Goal: Find specific page/section: Find specific page/section

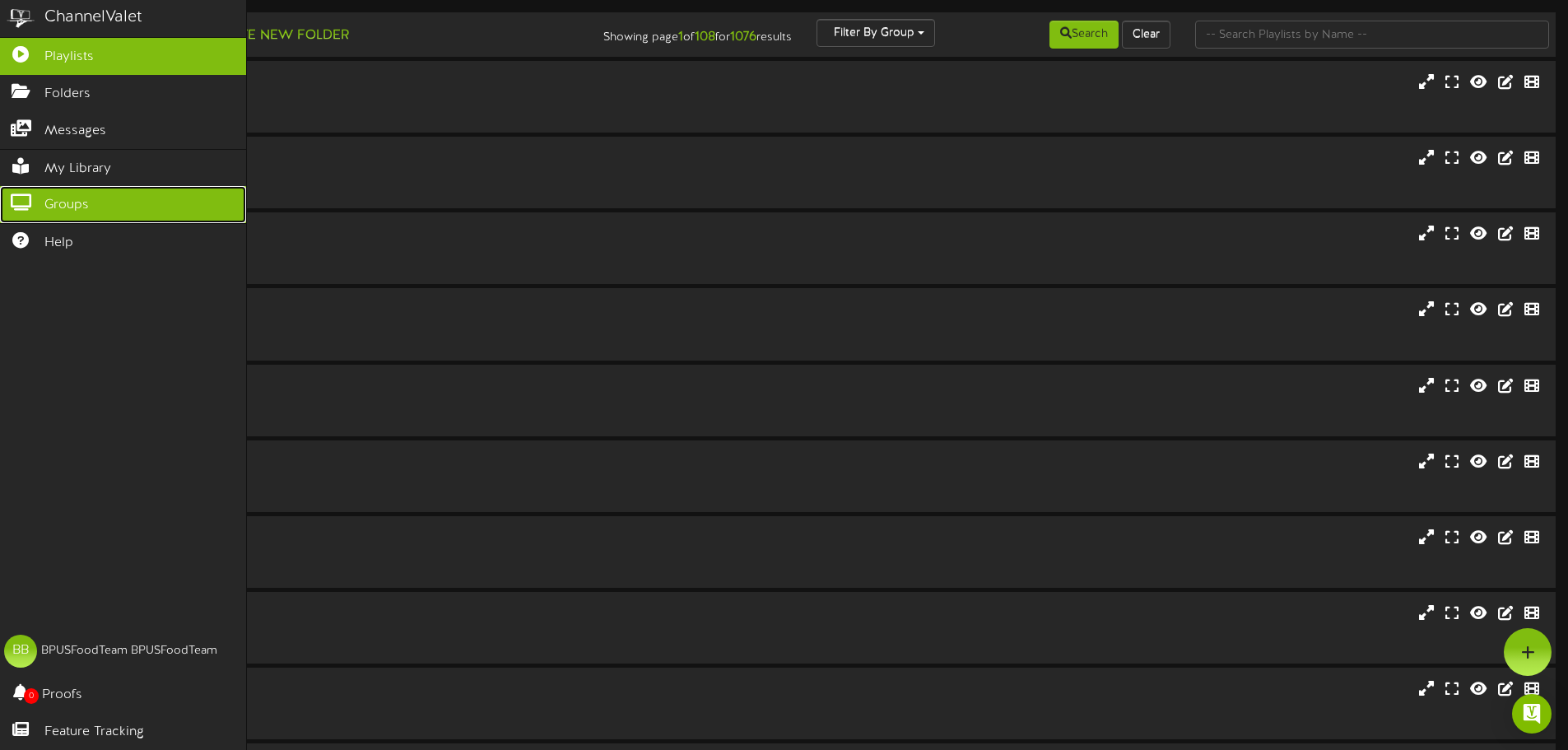
click at [26, 194] on icon at bounding box center [20, 200] width 41 height 12
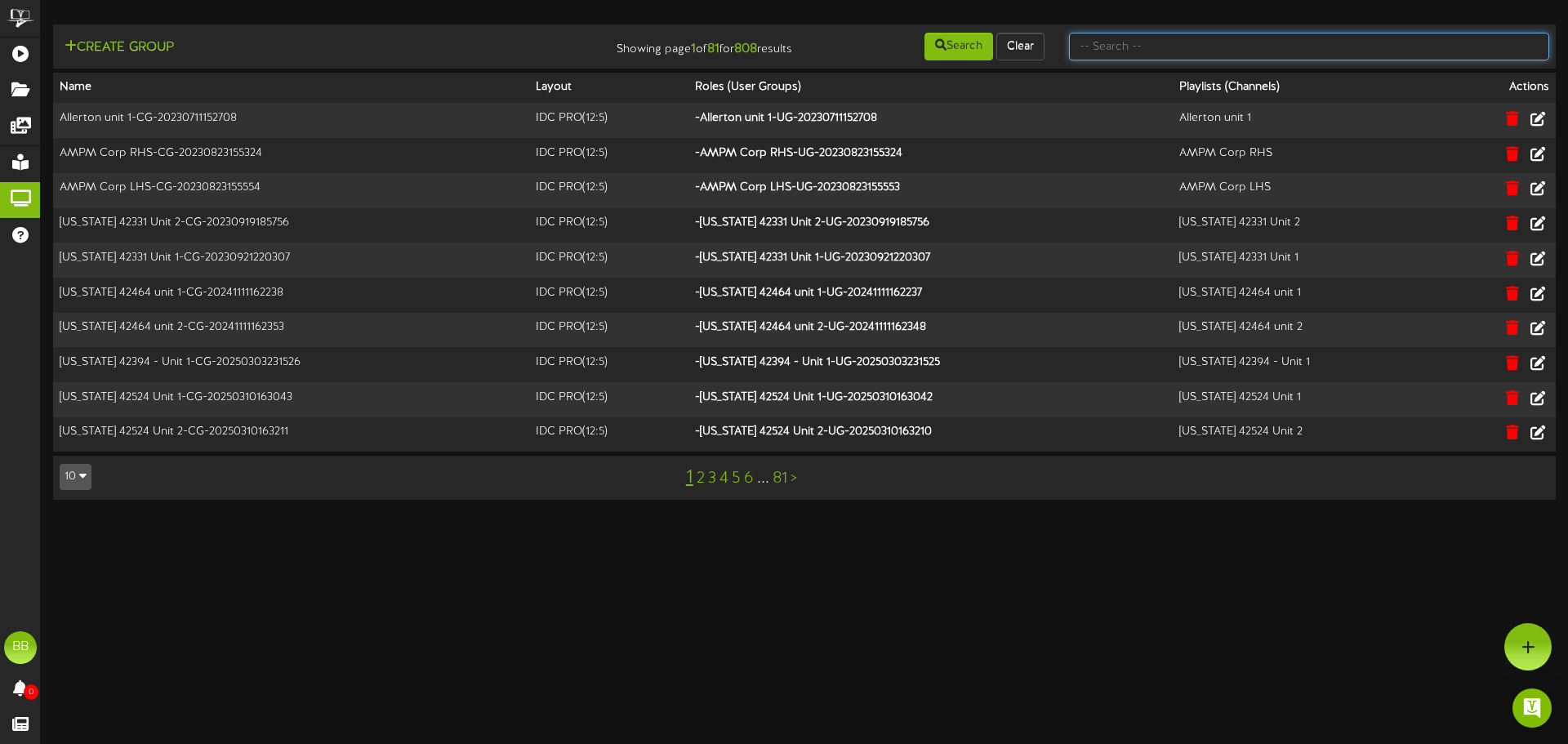
click at [1372, 44] on input "text" at bounding box center [1309, 47] width 481 height 28
type input "tfc southern"
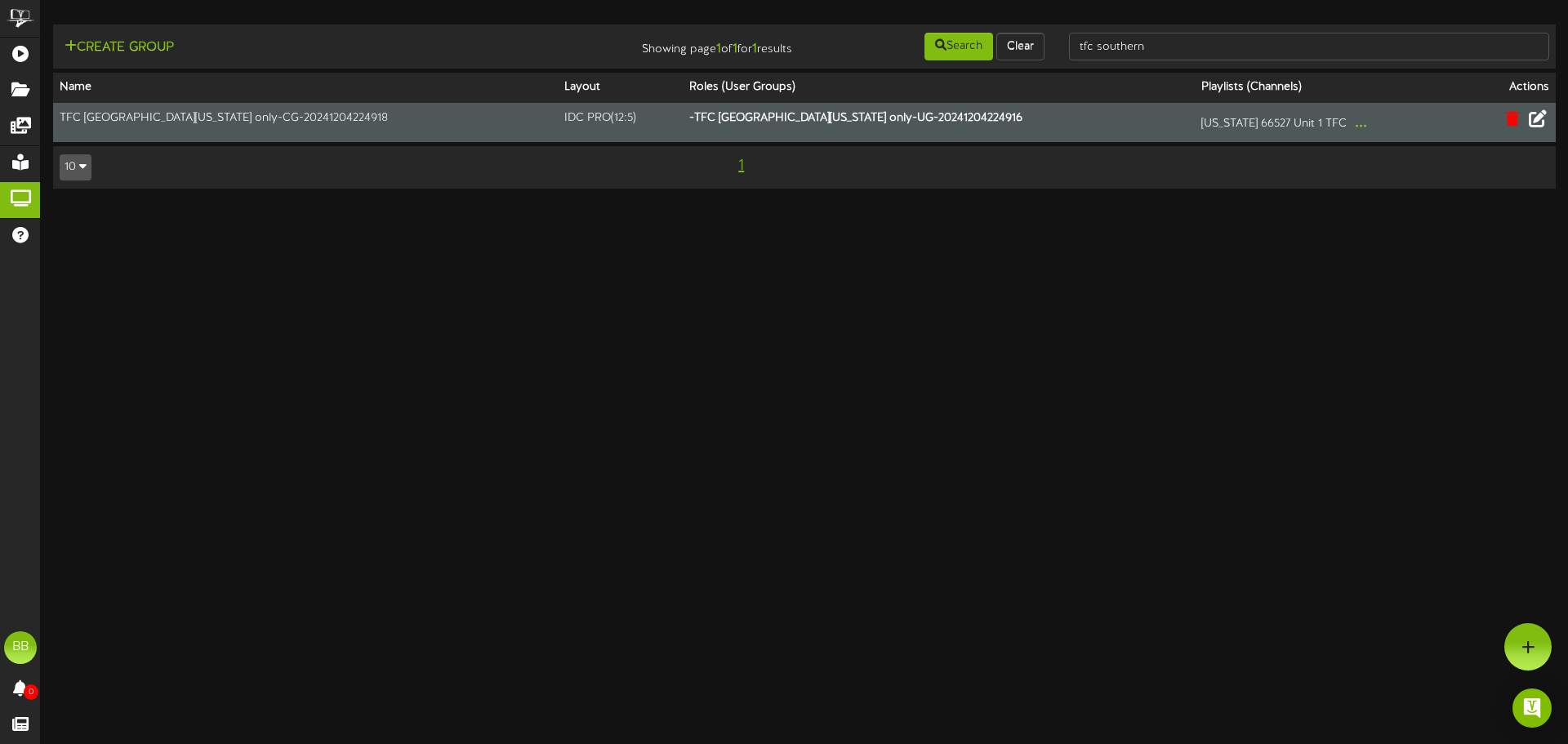
click at [1542, 121] on icon at bounding box center [1538, 118] width 18 height 18
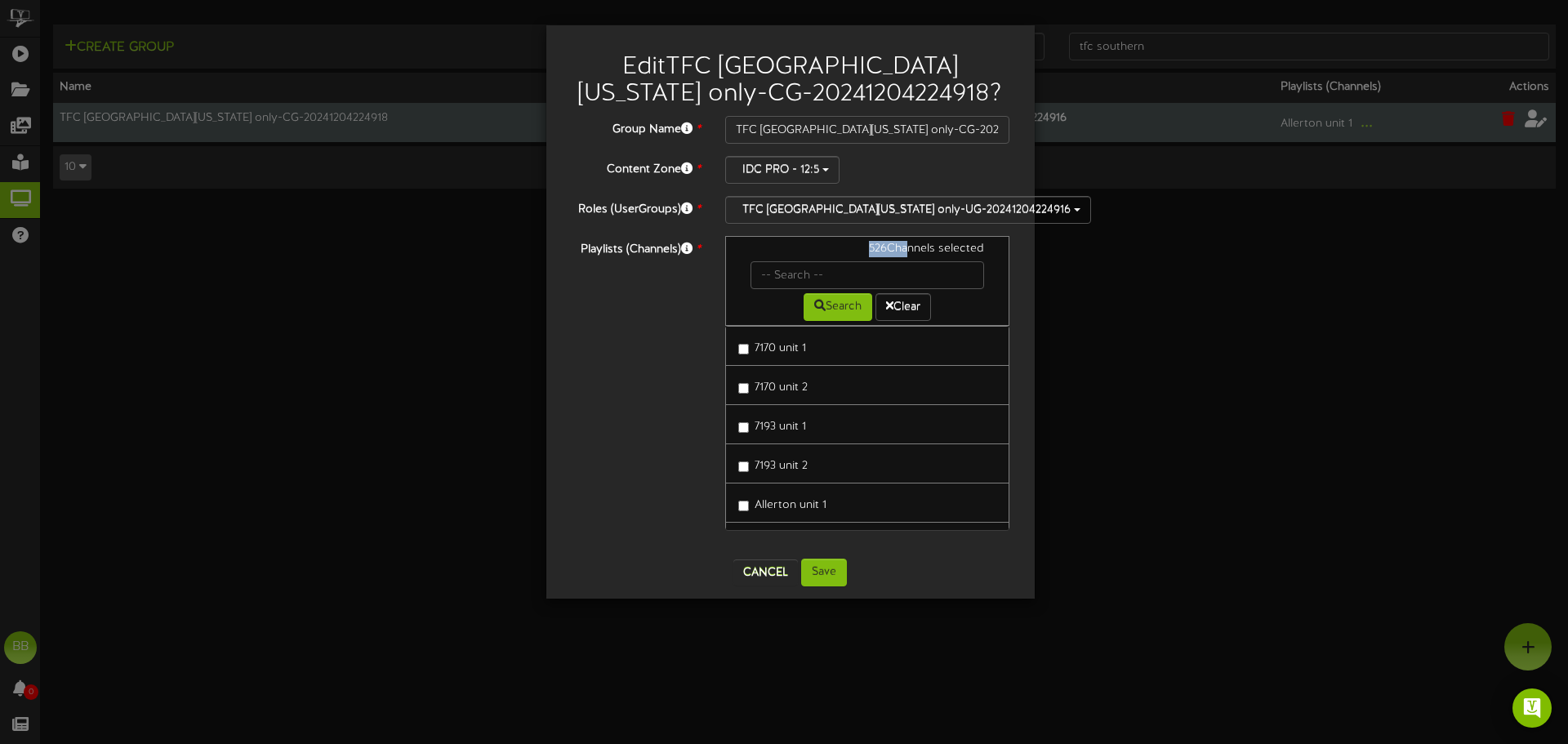
drag, startPoint x: 859, startPoint y: 248, endPoint x: 903, endPoint y: 249, distance: 44.0
click at [903, 249] on div "526 Channels selected" at bounding box center [867, 251] width 259 height 21
click at [876, 251] on div "526 Channels selected" at bounding box center [867, 251] width 259 height 21
drag, startPoint x: 862, startPoint y: 247, endPoint x: 891, endPoint y: 247, distance: 29.0
click at [891, 247] on div "526 Channels selected" at bounding box center [867, 251] width 259 height 21
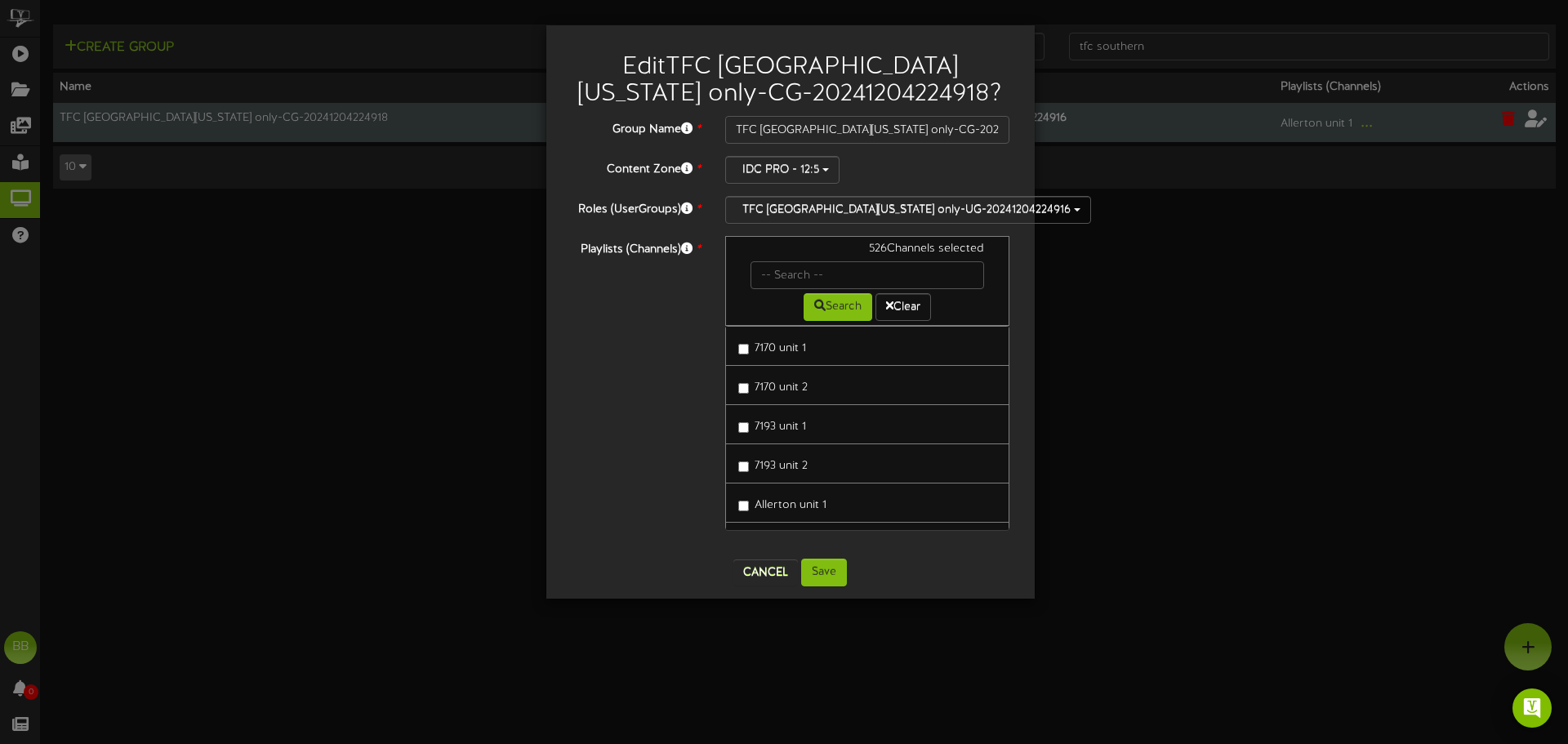
click at [550, 369] on div "Edit TFC Southern California only-CG-20241204224918 ? Group Name * TFC Southern…" at bounding box center [790, 312] width 488 height 574
click at [1230, 343] on div "Edit TFC Southern California only-CG-20241204224918 ? Group Name * TFC Southern…" at bounding box center [784, 372] width 1568 height 744
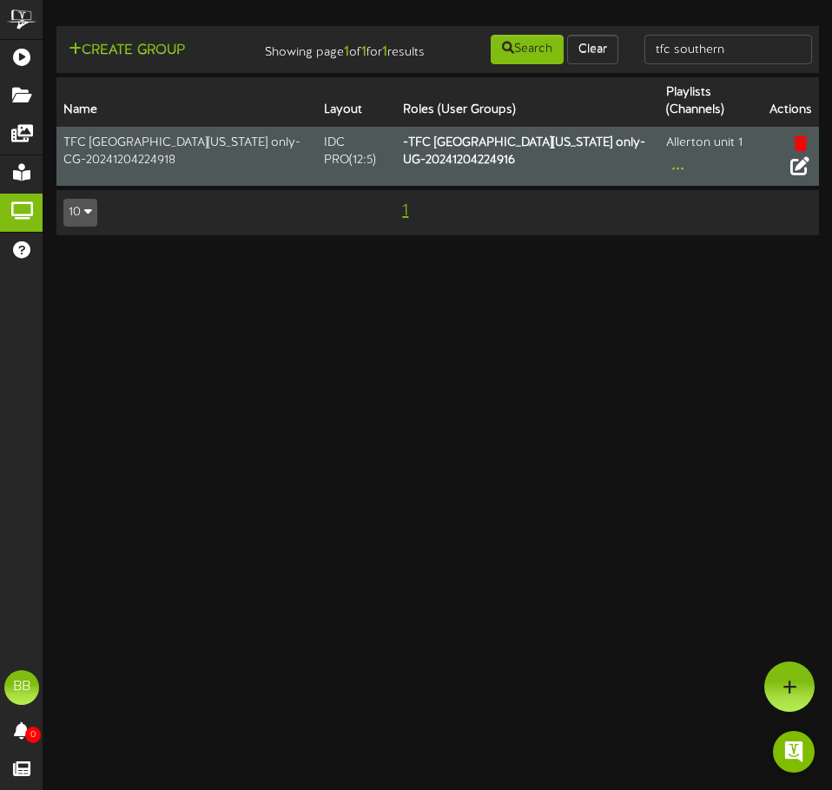
drag, startPoint x: 491, startPoint y: 405, endPoint x: 550, endPoint y: 351, distance: 79.9
click at [491, 253] on html "ChannelValet Playlists Folders Messages My Library Groups Help BB BPUSFoodTeam …" at bounding box center [416, 126] width 832 height 253
click at [801, 175] on icon at bounding box center [799, 164] width 19 height 19
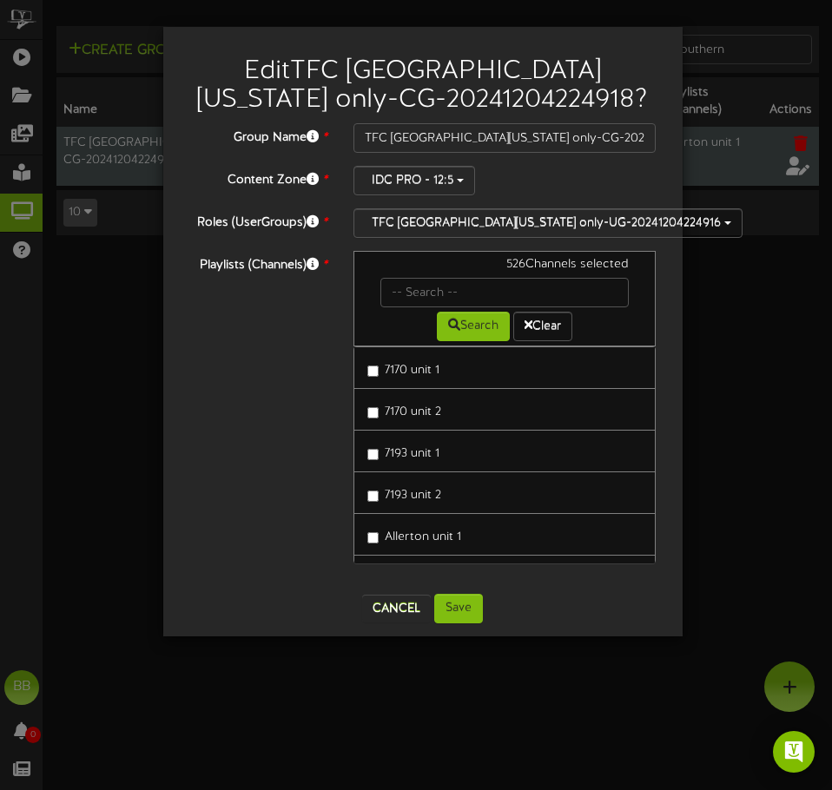
click at [206, 433] on div "Playlists (Channels) * 526 Channels selected Search Clear 7170 unit 1 7170 unit…" at bounding box center [422, 416] width 493 height 330
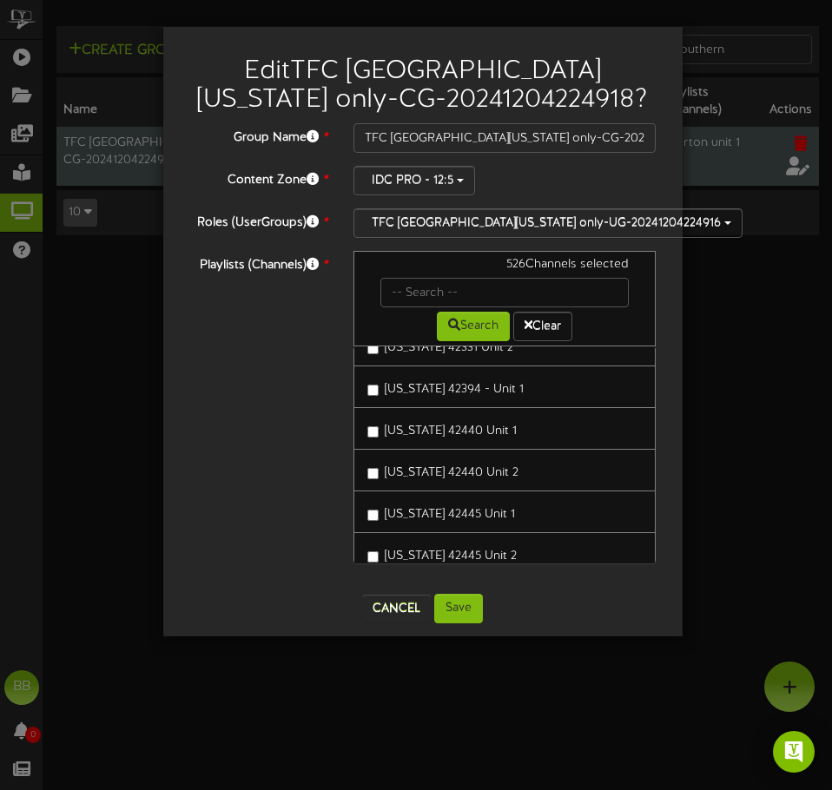
scroll to position [174, 0]
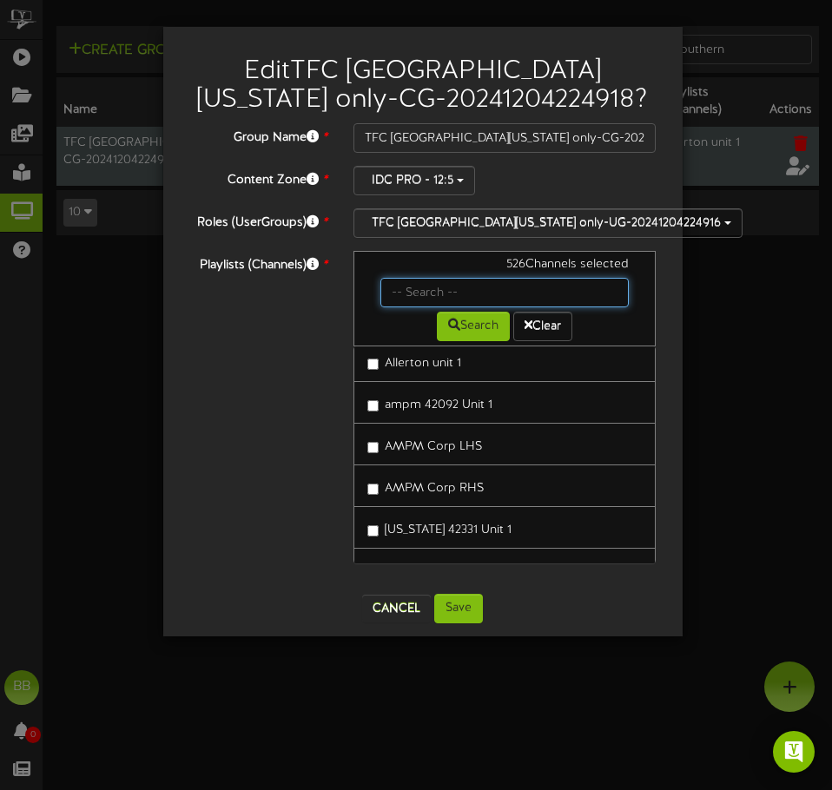
click at [432, 293] on input "text" at bounding box center [504, 293] width 249 height 30
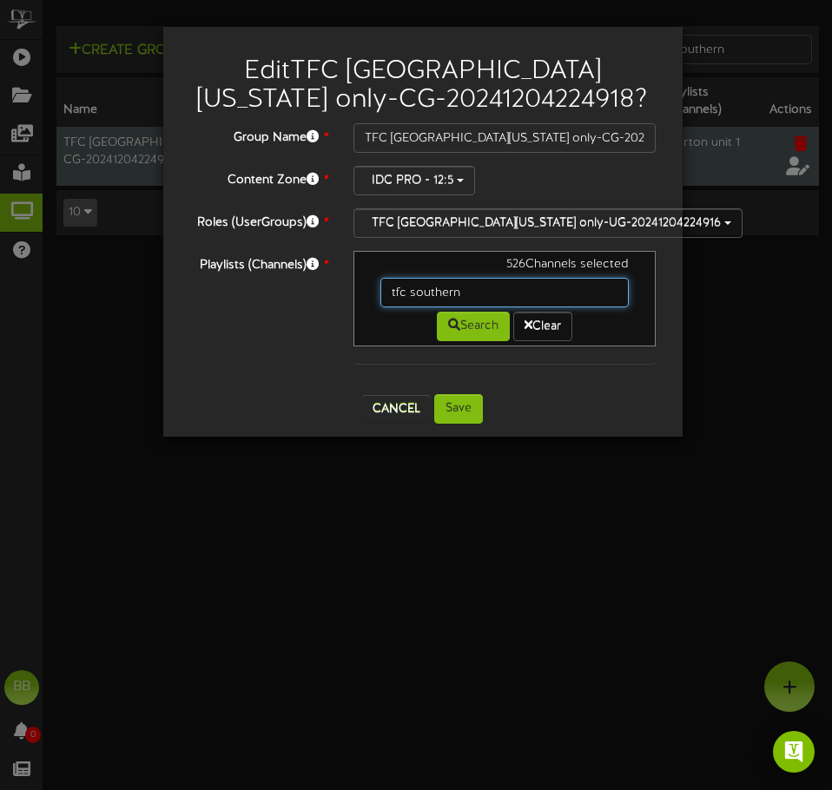
scroll to position [0, 0]
drag, startPoint x: 475, startPoint y: 295, endPoint x: 320, endPoint y: 295, distance: 155.4
click at [320, 295] on div "Playlists (Channels) * 526 Channels selected tfc southern Search Clear" at bounding box center [422, 316] width 493 height 130
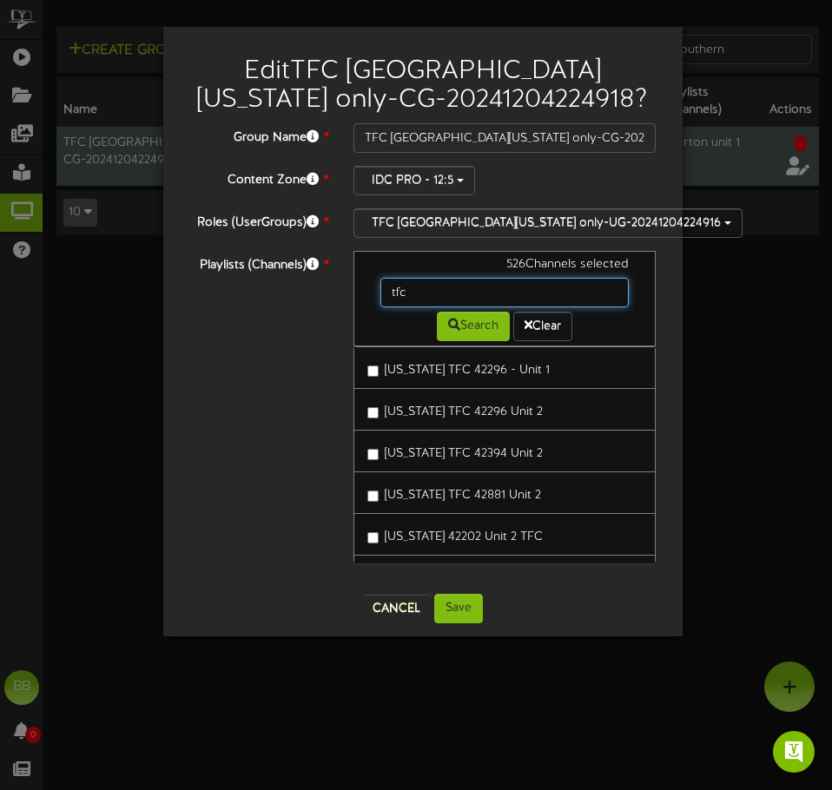
drag, startPoint x: 467, startPoint y: 286, endPoint x: 320, endPoint y: 287, distance: 147.6
click at [327, 284] on div "Playlists (Channels) * 526 Channels selected tfc Search Clear Arizona TFC 42296…" at bounding box center [422, 416] width 493 height 330
type input "southern california"
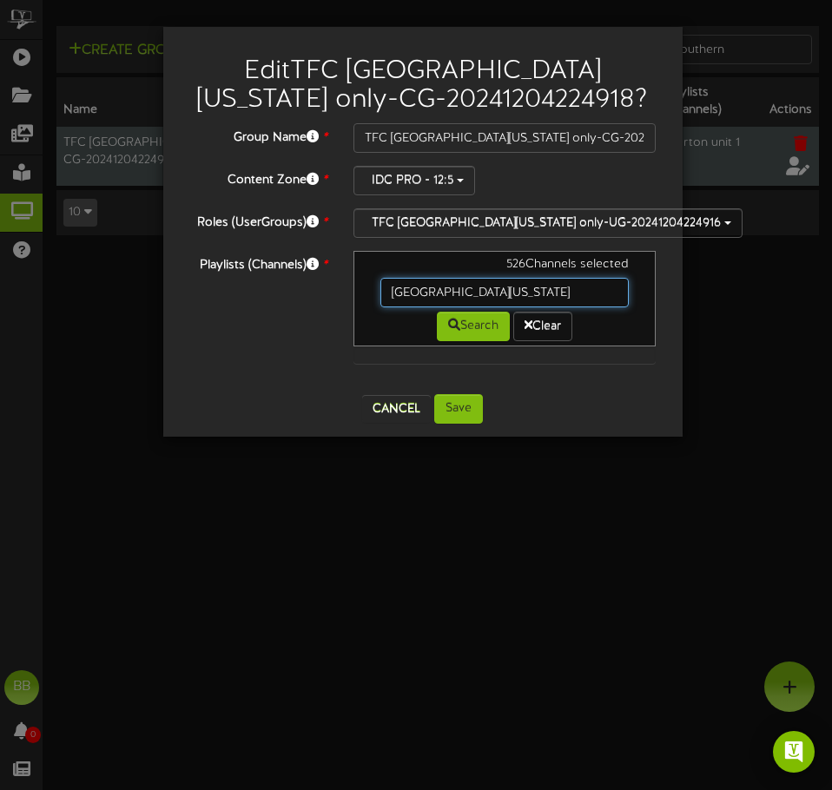
drag, startPoint x: 530, startPoint y: 288, endPoint x: 273, endPoint y: 291, distance: 257.0
click at [273, 291] on div "Playlists (Channels) * 526 Channels selected southern california Search Clear" at bounding box center [422, 316] width 493 height 130
type input "california"
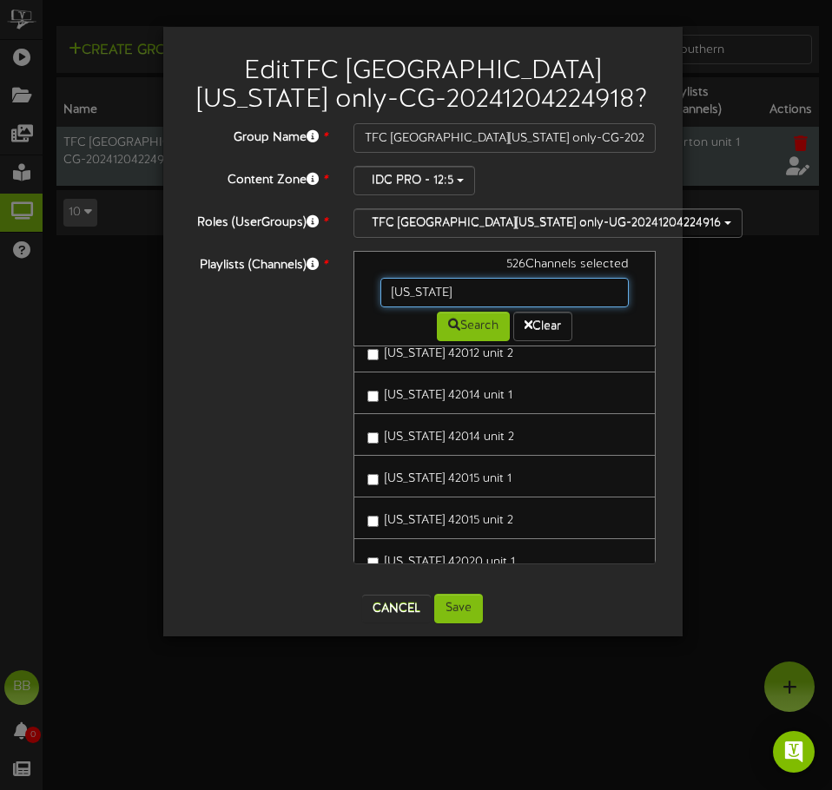
scroll to position [1303, 0]
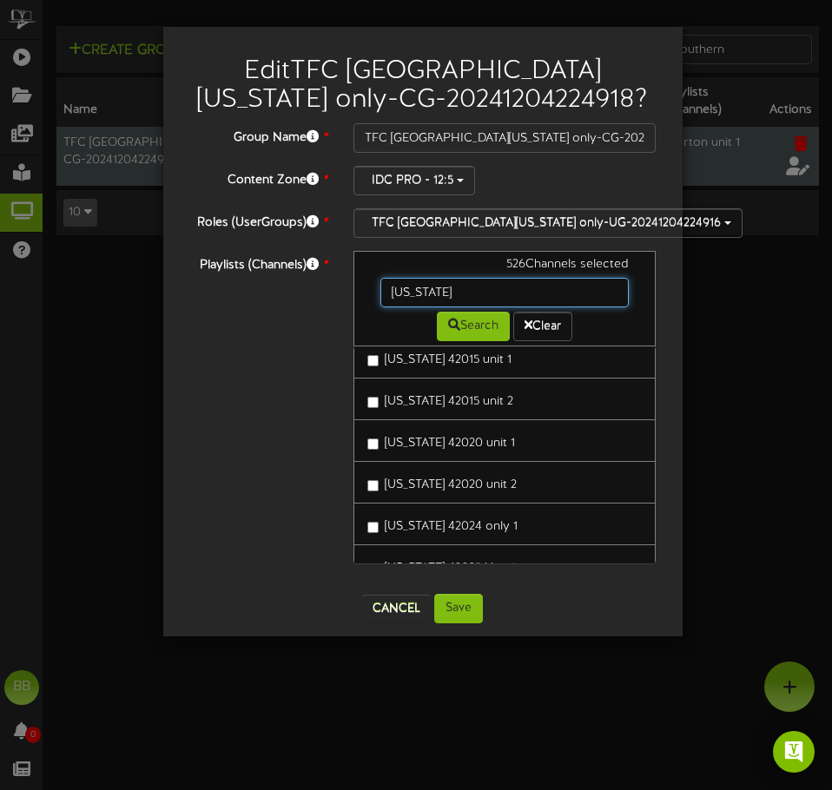
drag, startPoint x: 468, startPoint y: 291, endPoint x: 253, endPoint y: 299, distance: 215.5
click at [253, 299] on div "Playlists (Channels) * 526 Channels selected california Search Clear California…" at bounding box center [422, 416] width 493 height 330
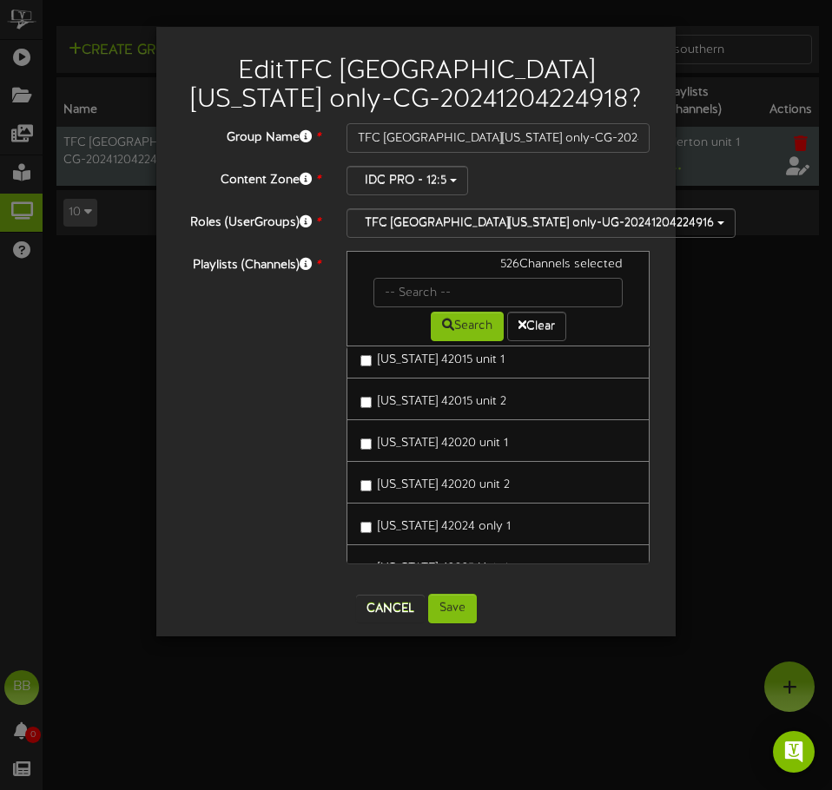
click at [251, 511] on div "Playlists (Channels) * 526 Channels selected Search Clear California 42506 unit…" at bounding box center [415, 416] width 493 height 330
click at [274, 431] on div "Playlists (Channels) * 526 Channels selected Search Clear California 42506 unit…" at bounding box center [415, 416] width 493 height 330
click at [419, 290] on input "text" at bounding box center [497, 293] width 249 height 30
click at [430, 285] on input "text" at bounding box center [497, 293] width 249 height 30
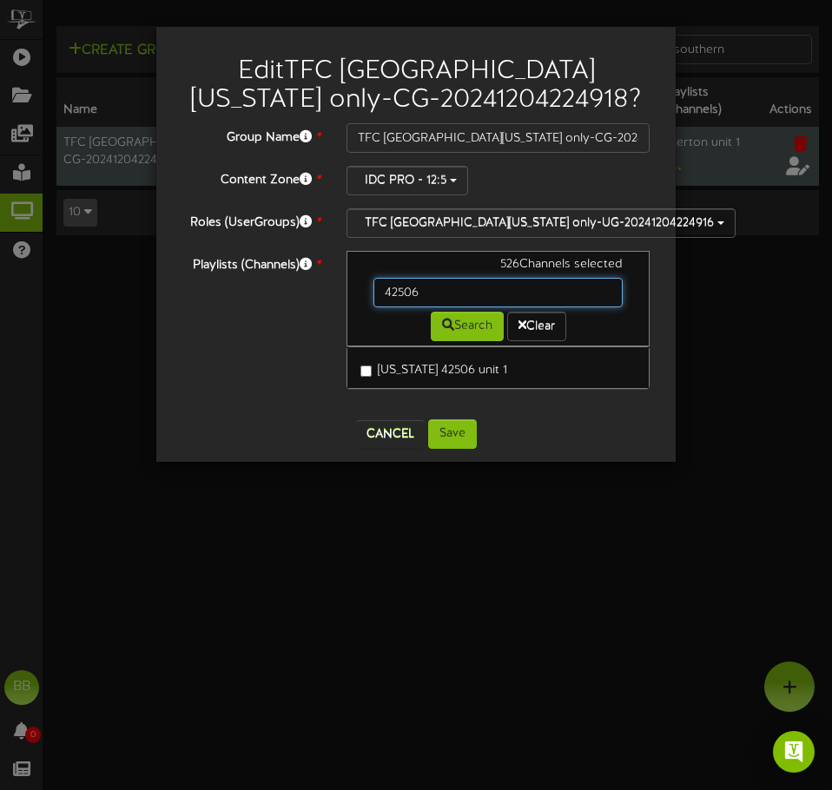
scroll to position [0, 0]
drag, startPoint x: 430, startPoint y: 285, endPoint x: 329, endPoint y: 292, distance: 101.0
click at [329, 292] on div "Playlists (Channels) * 526 Channels selected 42506 Search Clear California 4250…" at bounding box center [415, 328] width 493 height 155
drag, startPoint x: 424, startPoint y: 294, endPoint x: 310, endPoint y: 295, distance: 113.8
click at [310, 295] on div "Playlists (Channels) * 526 Channels selected 1187 Search Clear California 1187 …" at bounding box center [415, 328] width 493 height 155
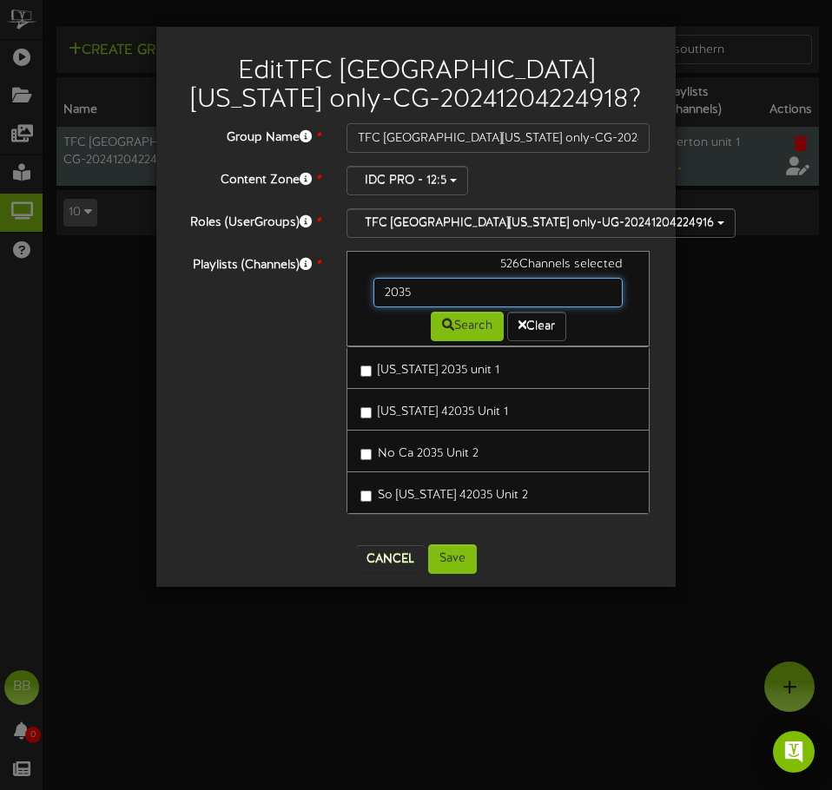
click at [445, 294] on input "2035" at bounding box center [497, 293] width 249 height 30
drag, startPoint x: 446, startPoint y: 294, endPoint x: 332, endPoint y: 287, distance: 114.8
click at [333, 287] on div "Playlists (Channels) * 526 Channels selected 2035 Search Clear California 2035 …" at bounding box center [415, 391] width 493 height 280
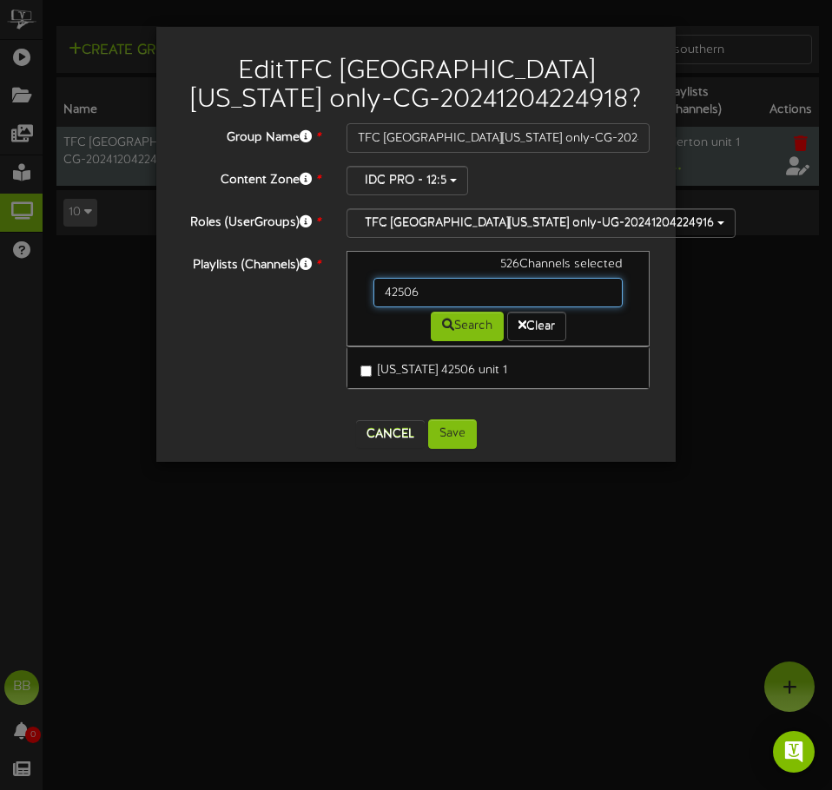
drag, startPoint x: 439, startPoint y: 292, endPoint x: 214, endPoint y: 291, distance: 224.0
click at [214, 291] on div "Playlists (Channels) * 526 Channels selected 42506 Search Clear California 4250…" at bounding box center [415, 328] width 493 height 155
drag, startPoint x: 443, startPoint y: 296, endPoint x: 281, endPoint y: 299, distance: 161.5
click at [281, 299] on div "Playlists (Channels) * 526 Channels selected 1187 Search Clear California 1187 …" at bounding box center [415, 328] width 493 height 155
type input "21827"
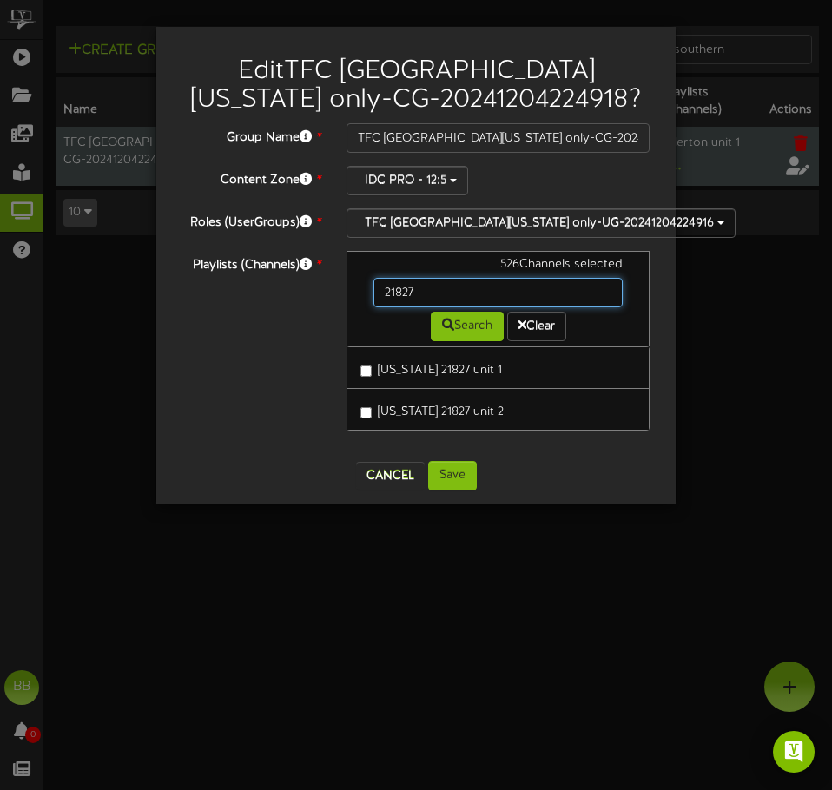
drag, startPoint x: 426, startPoint y: 299, endPoint x: 120, endPoint y: 317, distance: 307.1
click at [119, 316] on div "Edit TFC Southern California only-CG-20241204224918 ? Group Name * TFC Southern…" at bounding box center [416, 395] width 832 height 790
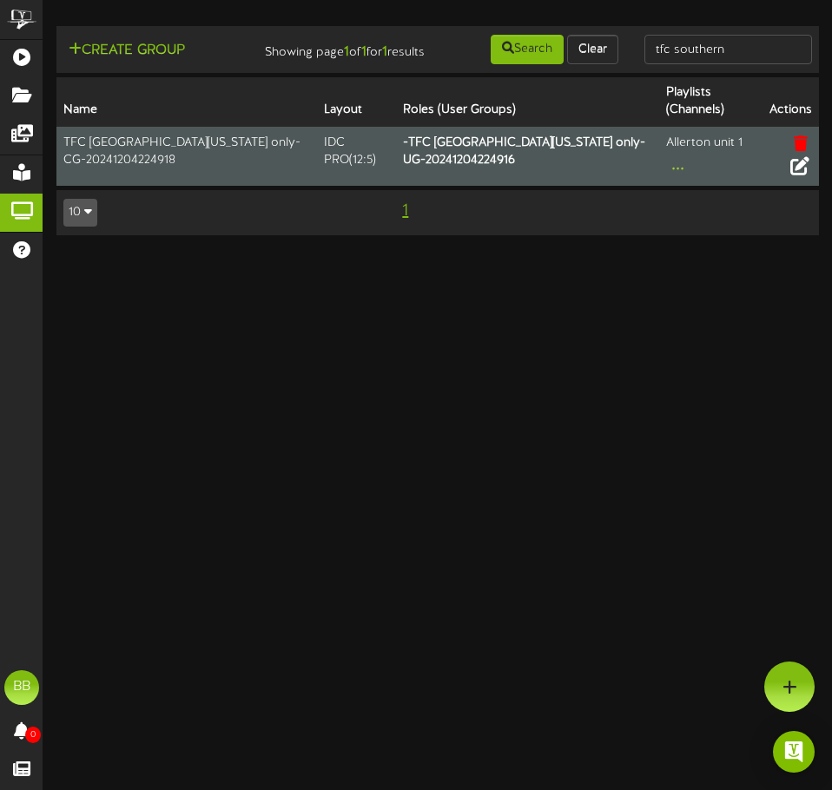
click at [801, 175] on icon at bounding box center [799, 164] width 19 height 19
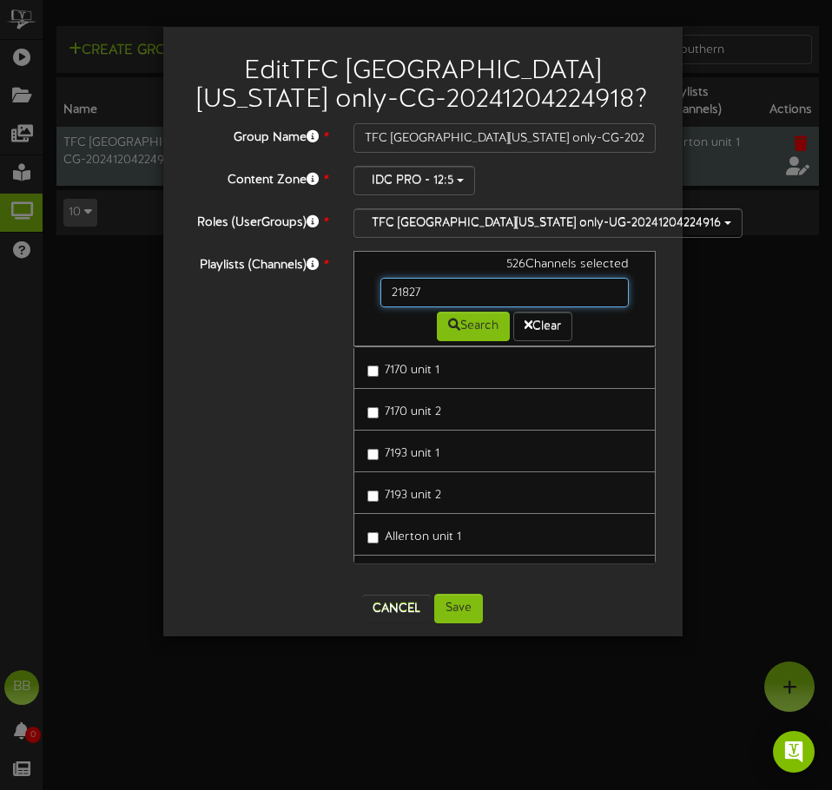
drag, startPoint x: 445, startPoint y: 290, endPoint x: 327, endPoint y: 292, distance: 118.1
click at [346, 294] on div "526 Channels selected 21827 Search Clear 7170 unit 1 7170 unit 2 7193 unit 1 71…" at bounding box center [504, 416] width 329 height 330
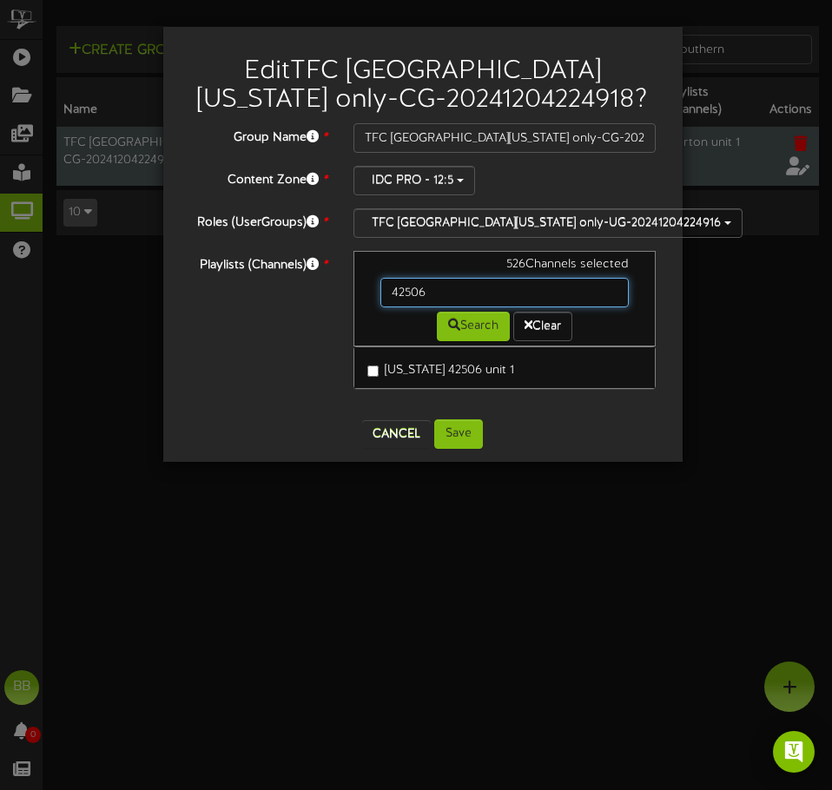
drag, startPoint x: 456, startPoint y: 290, endPoint x: 329, endPoint y: 299, distance: 127.1
click at [329, 299] on div "Playlists (Channels) * 526 Channels selected 42506 Search Clear California 4250…" at bounding box center [422, 328] width 493 height 155
type input "2107"
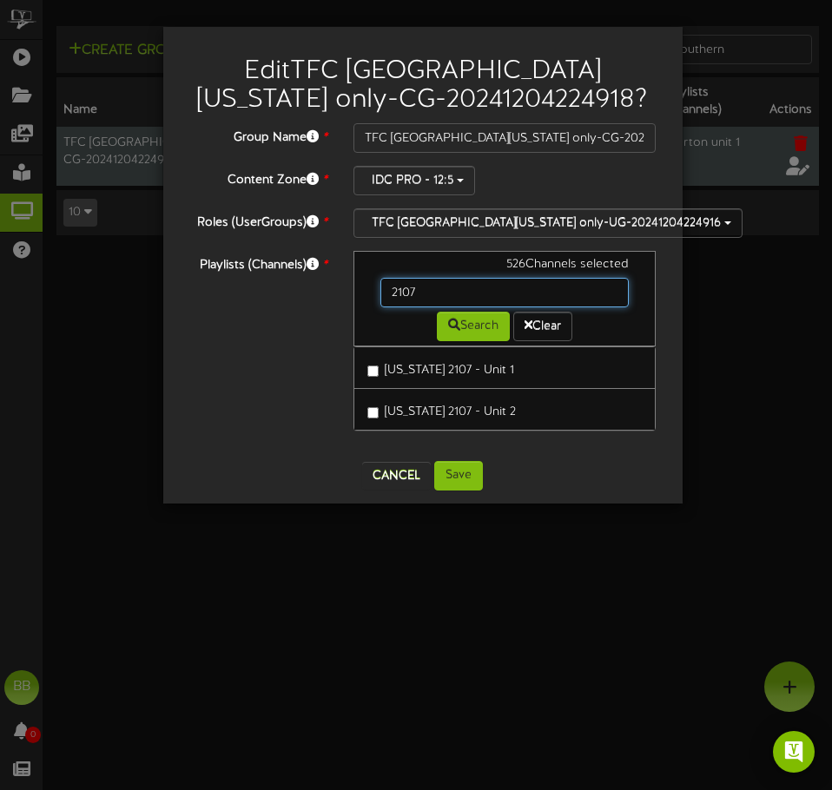
drag, startPoint x: 467, startPoint y: 294, endPoint x: 280, endPoint y: 304, distance: 187.0
click at [283, 301] on div "Playlists (Channels) * 526 Channels selected 2107 Search Clear California 2107 …" at bounding box center [422, 349] width 493 height 197
click at [389, 480] on button "Cancel" at bounding box center [396, 476] width 69 height 28
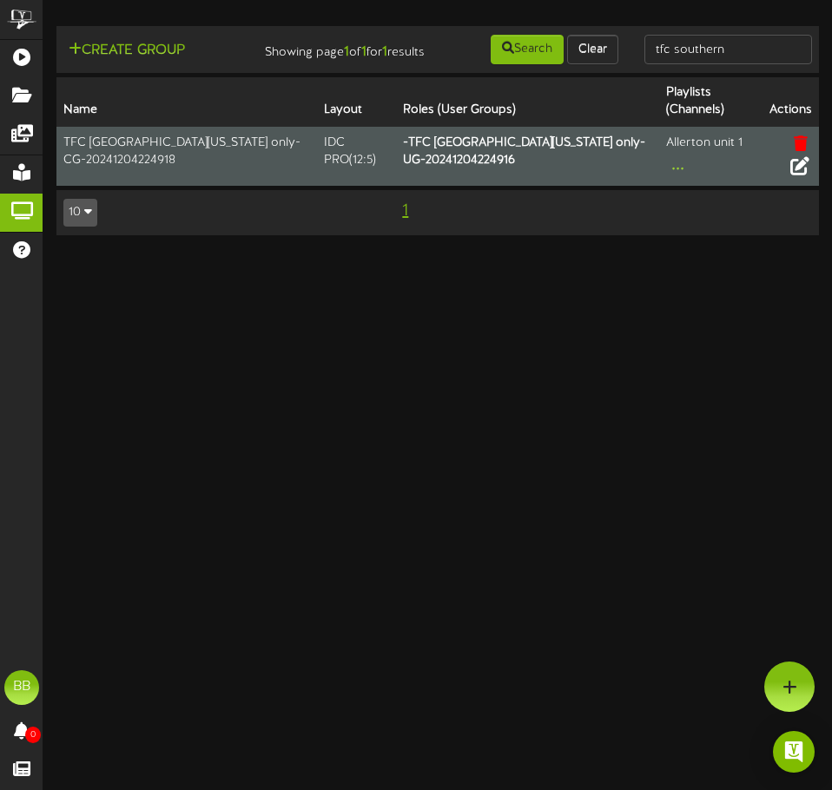
click at [801, 175] on icon at bounding box center [799, 164] width 19 height 19
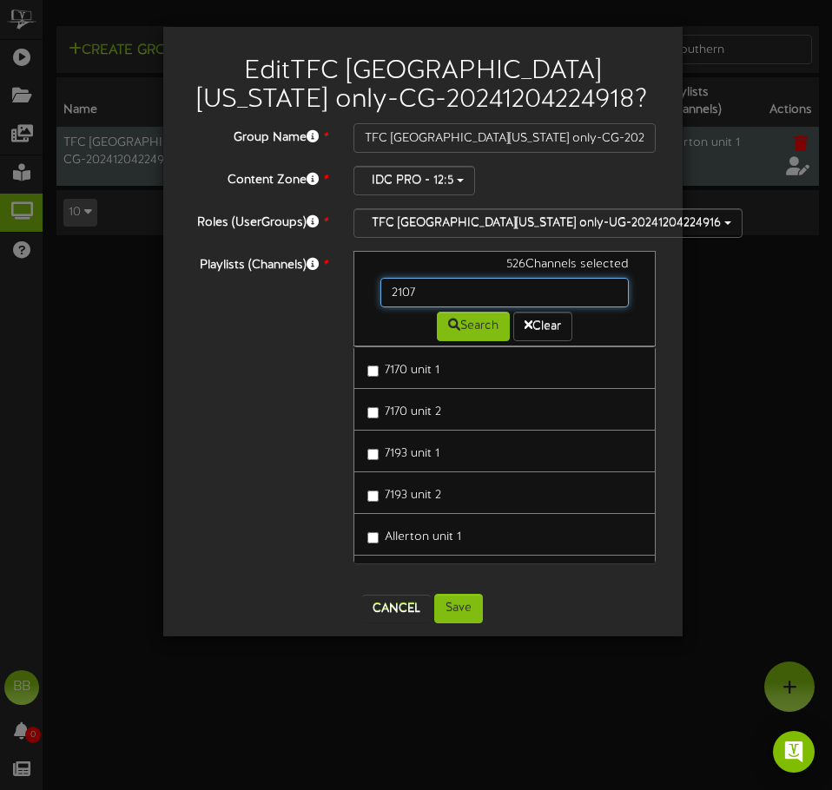
drag, startPoint x: 486, startPoint y: 291, endPoint x: 236, endPoint y: 291, distance: 250.1
click at [236, 291] on div "Playlists (Channels) * 526 Channels selected 2107 Search Clear 7170 unit 1 7170…" at bounding box center [422, 416] width 493 height 330
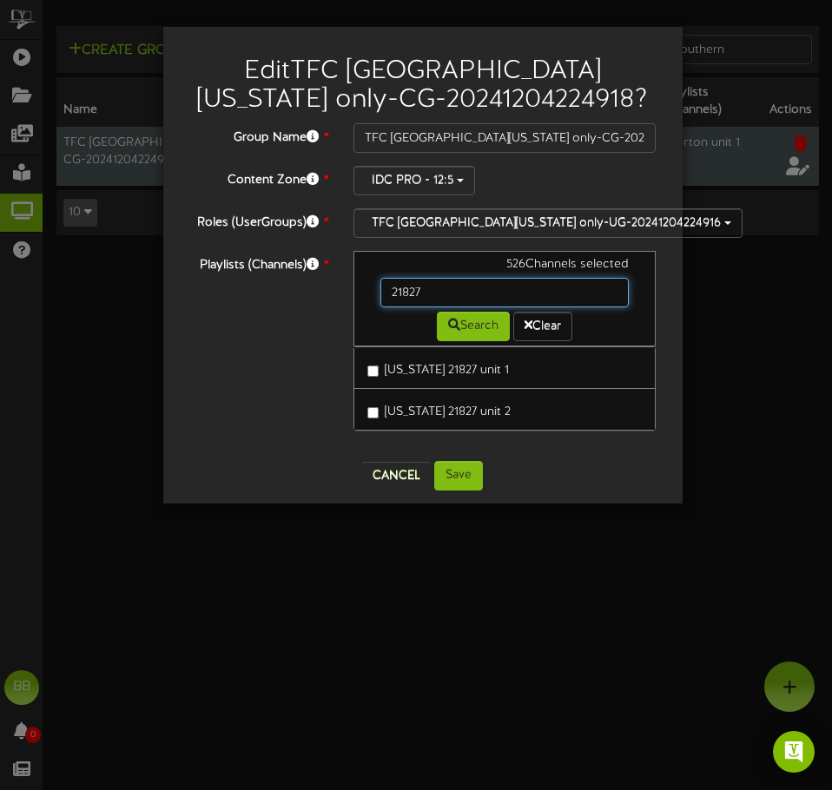
drag, startPoint x: 435, startPoint y: 287, endPoint x: 313, endPoint y: 286, distance: 121.6
click at [313, 286] on div "Playlists (Channels) * 526 Channels selected 21827 Search Clear California 2182…" at bounding box center [422, 349] width 493 height 197
drag, startPoint x: 444, startPoint y: 296, endPoint x: 253, endPoint y: 300, distance: 191.1
click at [253, 300] on div "Playlists (Channels) * 526 Channels selected 21994 Search Clear California 2199…" at bounding box center [422, 349] width 493 height 197
drag, startPoint x: 445, startPoint y: 296, endPoint x: 248, endPoint y: 309, distance: 196.7
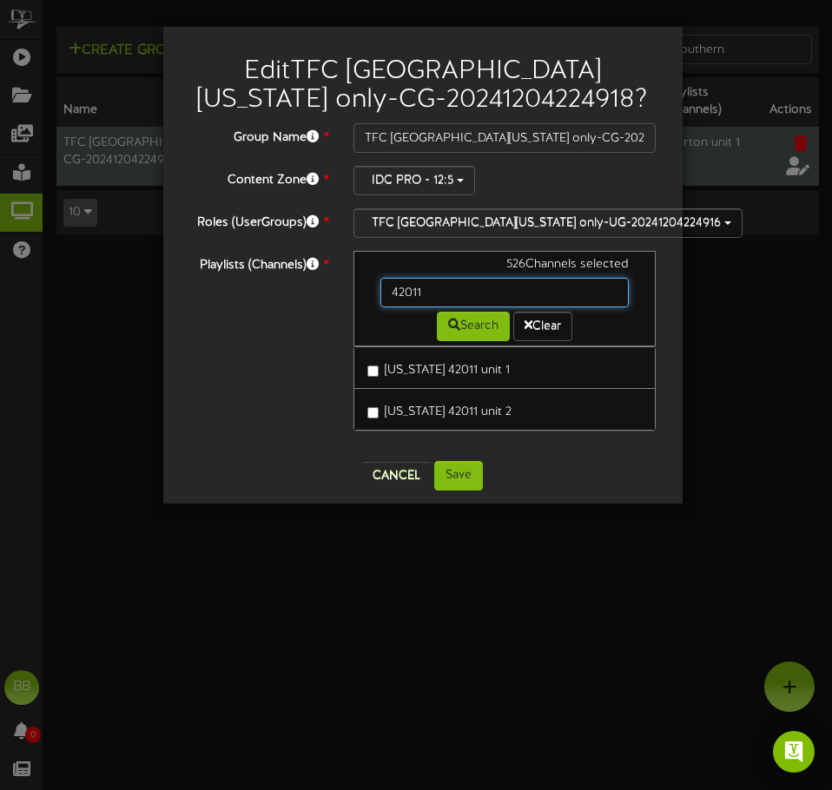
click at [248, 309] on div "Playlists (Channels) * 526 Channels selected 42011 Search Clear California 4201…" at bounding box center [422, 349] width 493 height 197
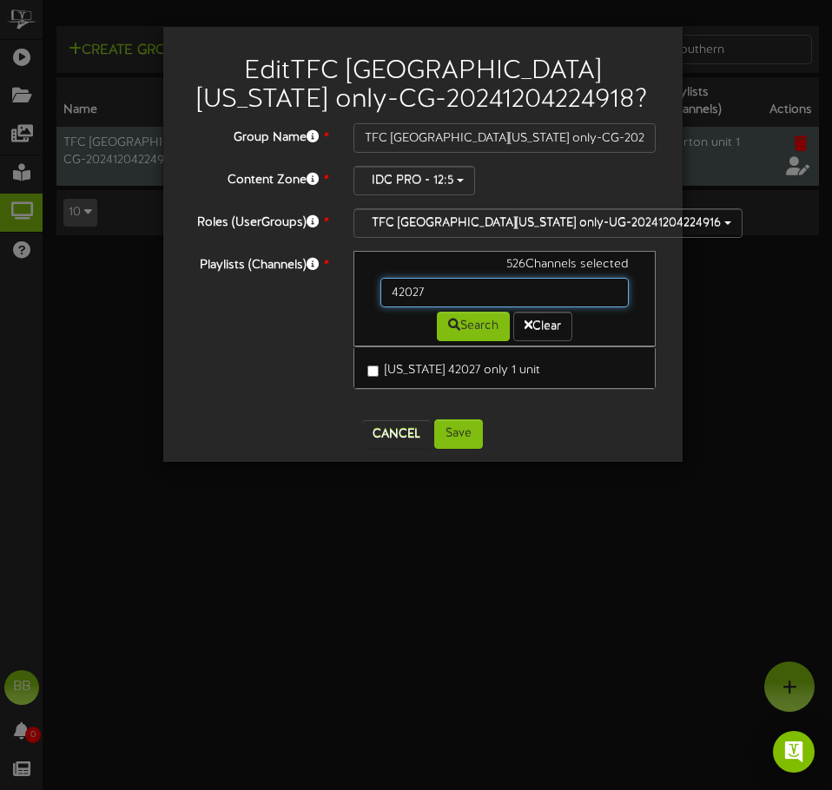
drag, startPoint x: 439, startPoint y: 294, endPoint x: 302, endPoint y: 303, distance: 137.5
click at [302, 303] on div "Playlists (Channels) * 526 Channels selected 42027 Search Clear California 4202…" at bounding box center [422, 328] width 493 height 155
click at [435, 292] on input "42027" at bounding box center [504, 293] width 249 height 30
drag, startPoint x: 471, startPoint y: 292, endPoint x: 259, endPoint y: 320, distance: 213.7
click at [260, 320] on div "Playlists (Channels) * 526 Channels selected 42027 Search Clear California 4202…" at bounding box center [422, 328] width 493 height 155
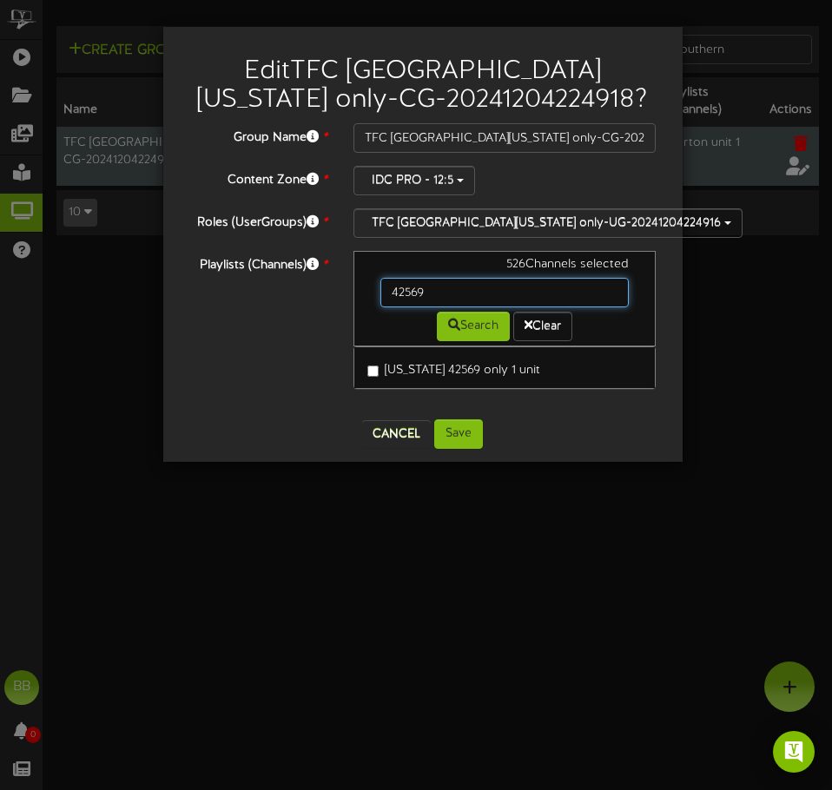
drag, startPoint x: 452, startPoint y: 290, endPoint x: 305, endPoint y: 294, distance: 147.7
click at [305, 294] on div "Playlists (Channels) * 526 Channels selected 42569 Search Clear California 4256…" at bounding box center [422, 328] width 493 height 155
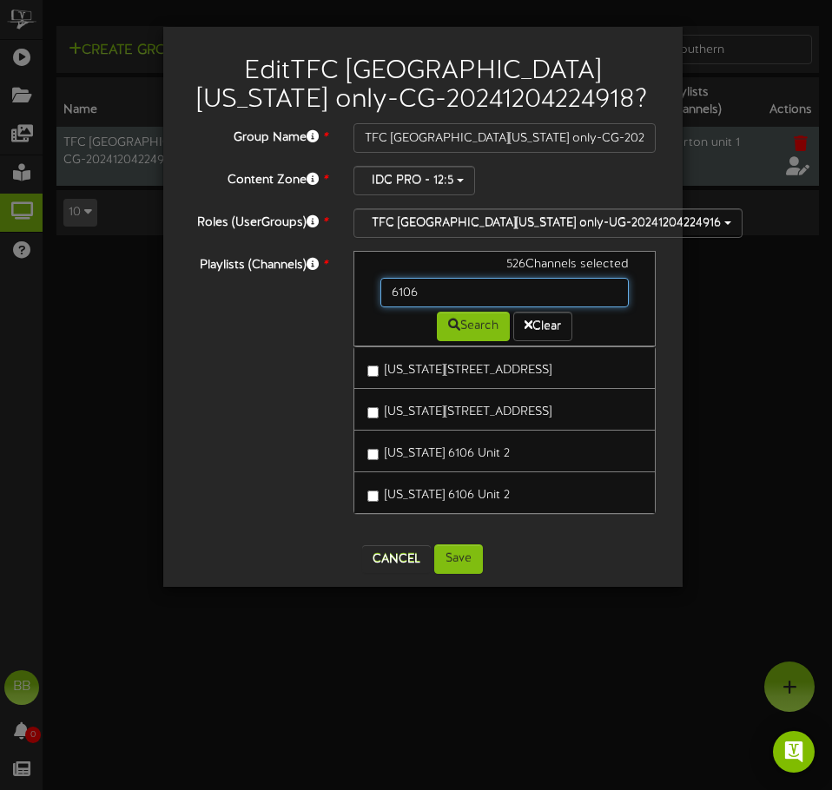
drag, startPoint x: 458, startPoint y: 301, endPoint x: 333, endPoint y: 295, distance: 124.3
click at [333, 295] on div "Playlists (Channels) * 526 Channels selected 6106 Search Clear California 6106 …" at bounding box center [422, 391] width 493 height 280
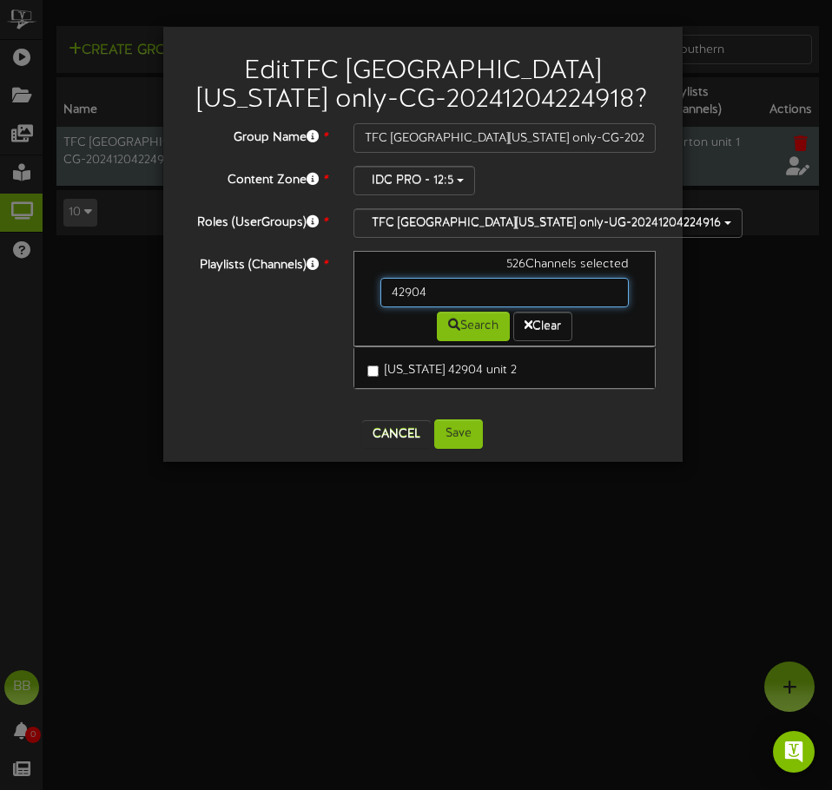
drag, startPoint x: 439, startPoint y: 285, endPoint x: 323, endPoint y: 282, distance: 116.4
click at [323, 282] on div "Playlists (Channels) * 526 Channels selected 42904 Search Clear California 4290…" at bounding box center [422, 328] width 493 height 155
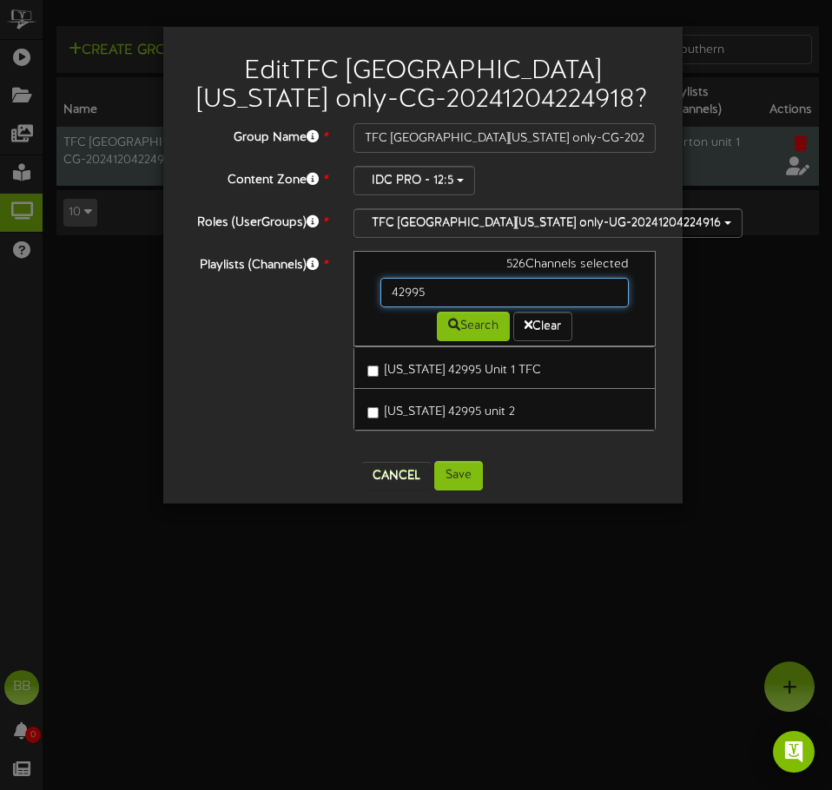
drag, startPoint x: 458, startPoint y: 289, endPoint x: 333, endPoint y: 286, distance: 124.2
click at [333, 286] on div "Playlists (Channels) * 526 Channels selected 42995 Search Clear California 4299…" at bounding box center [422, 349] width 493 height 197
click at [226, 377] on div "Playlists (Channels) * 526 Channels selected 42995 Search Clear California 4299…" at bounding box center [422, 349] width 493 height 197
drag, startPoint x: 425, startPoint y: 295, endPoint x: 351, endPoint y: 299, distance: 74.8
click at [351, 299] on div "526 Channels selected 42995 Search Clear California 42995 Unit 1 TFC California…" at bounding box center [504, 349] width 329 height 197
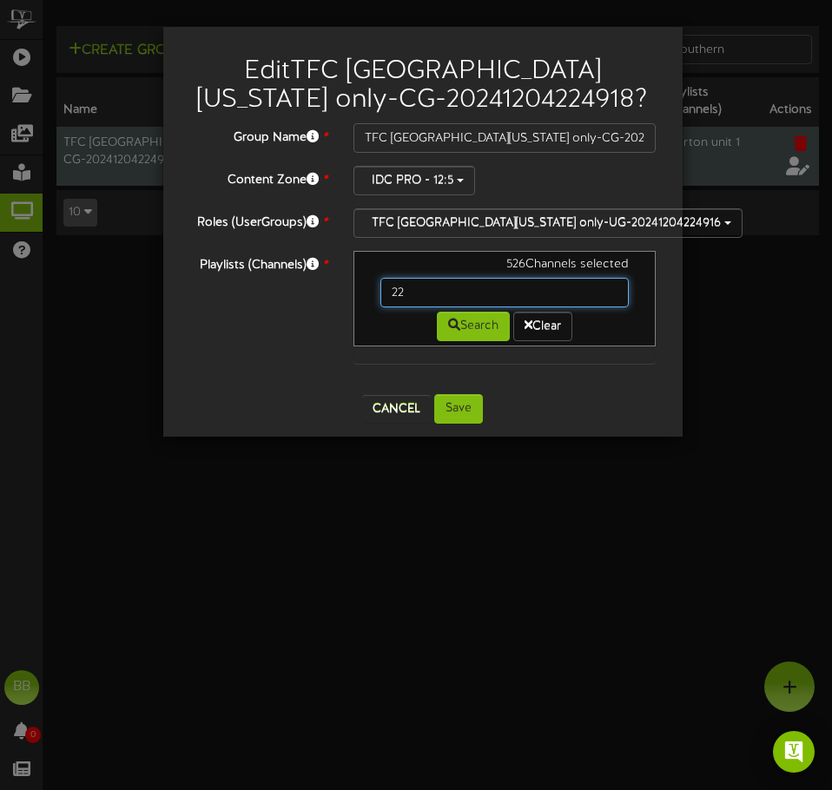
type input "2"
type input "4"
click at [424, 289] on input "text" at bounding box center [504, 293] width 249 height 30
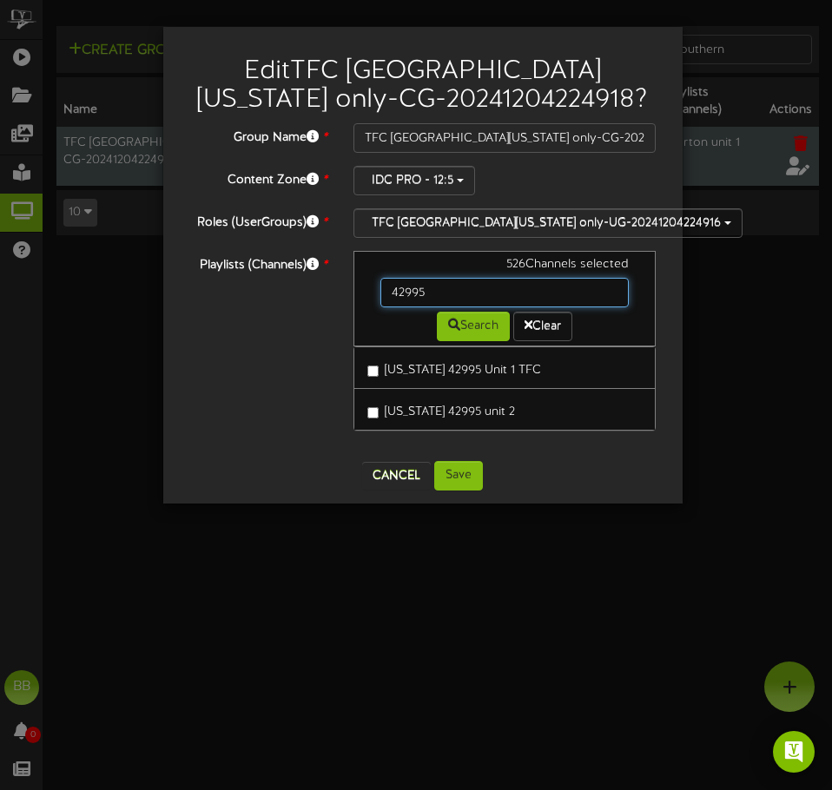
drag, startPoint x: 285, startPoint y: 309, endPoint x: 237, endPoint y: 326, distance: 50.5
click at [237, 326] on div "Playlists (Channels) * 526 Channels selected 42995 Search Clear California 4299…" at bounding box center [422, 349] width 493 height 197
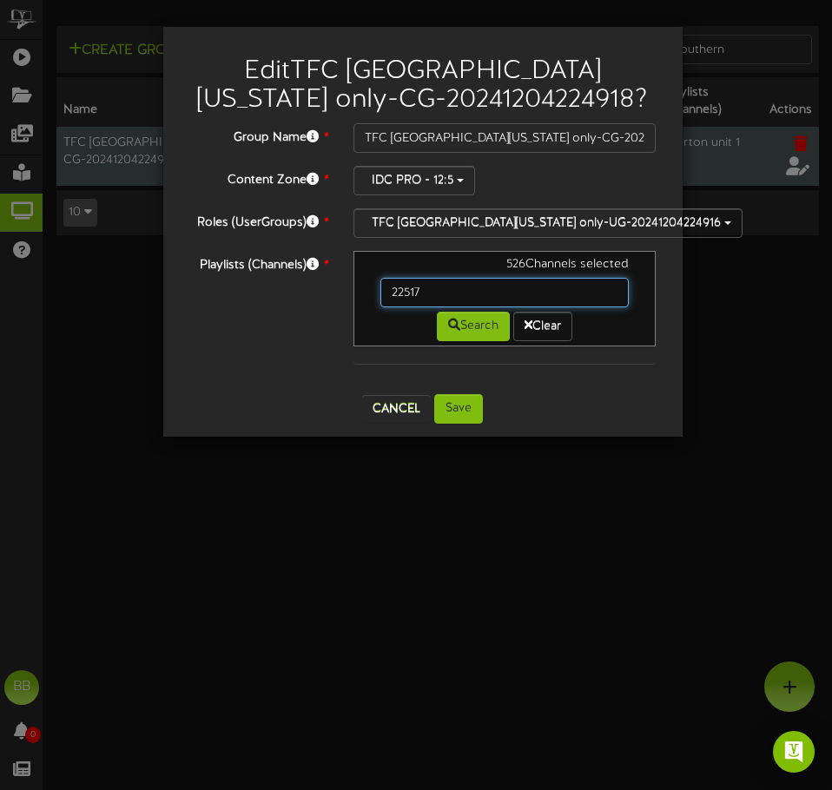
drag, startPoint x: 294, startPoint y: 294, endPoint x: 283, endPoint y: 295, distance: 11.4
click at [283, 295] on div "Playlists (Channels) * 526 Channels selected 22517 Search Clear" at bounding box center [422, 316] width 493 height 130
click at [312, 327] on div "Playlists (Channels) * 526 Channels selected 42016 Search Clear" at bounding box center [422, 316] width 493 height 130
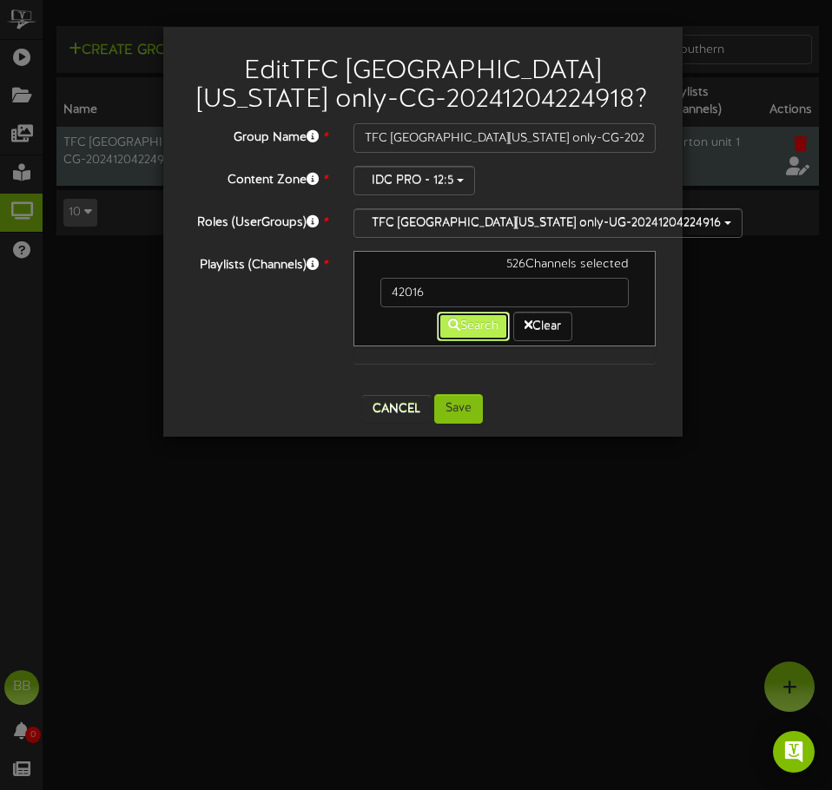
click at [478, 335] on button "Search" at bounding box center [473, 327] width 73 height 30
drag, startPoint x: 438, startPoint y: 286, endPoint x: 315, endPoint y: 295, distance: 122.8
click at [330, 295] on div "Playlists (Channels) * 526 Channels selected 42016 Search Clear" at bounding box center [422, 316] width 493 height 130
drag, startPoint x: 439, startPoint y: 299, endPoint x: 291, endPoint y: 300, distance: 148.5
click at [291, 300] on div "Playlists (Channels) * 526 Channels selected 42332 Search Clear" at bounding box center [422, 316] width 493 height 130
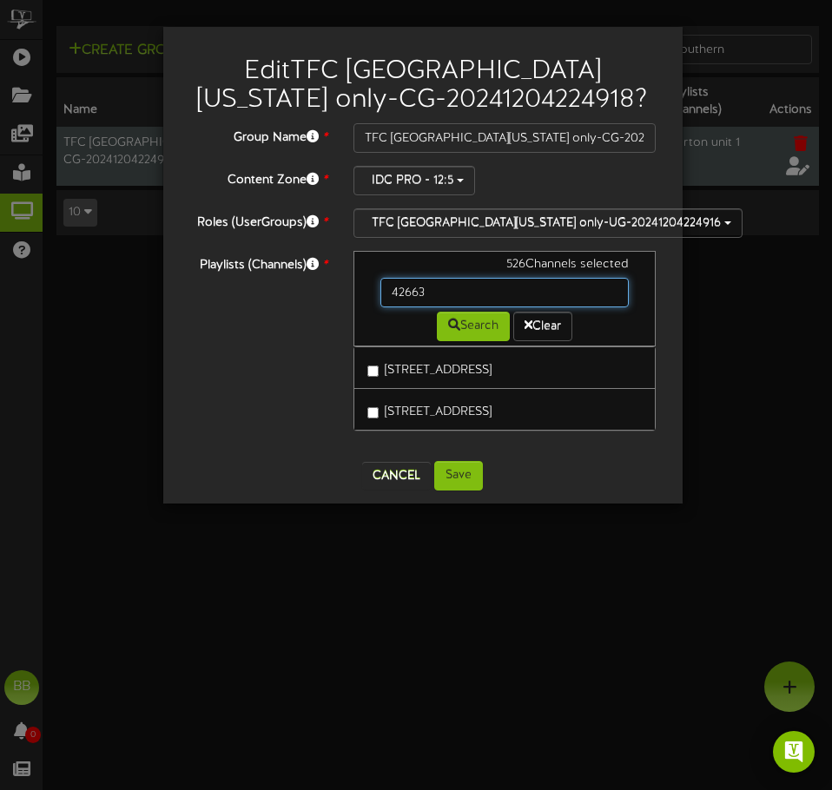
drag, startPoint x: 380, startPoint y: 287, endPoint x: 274, endPoint y: 289, distance: 106.0
click at [274, 289] on div "Playlists (Channels) * 526 Channels selected 42663 Search Clear So Ca 42663 Uni…" at bounding box center [422, 349] width 493 height 197
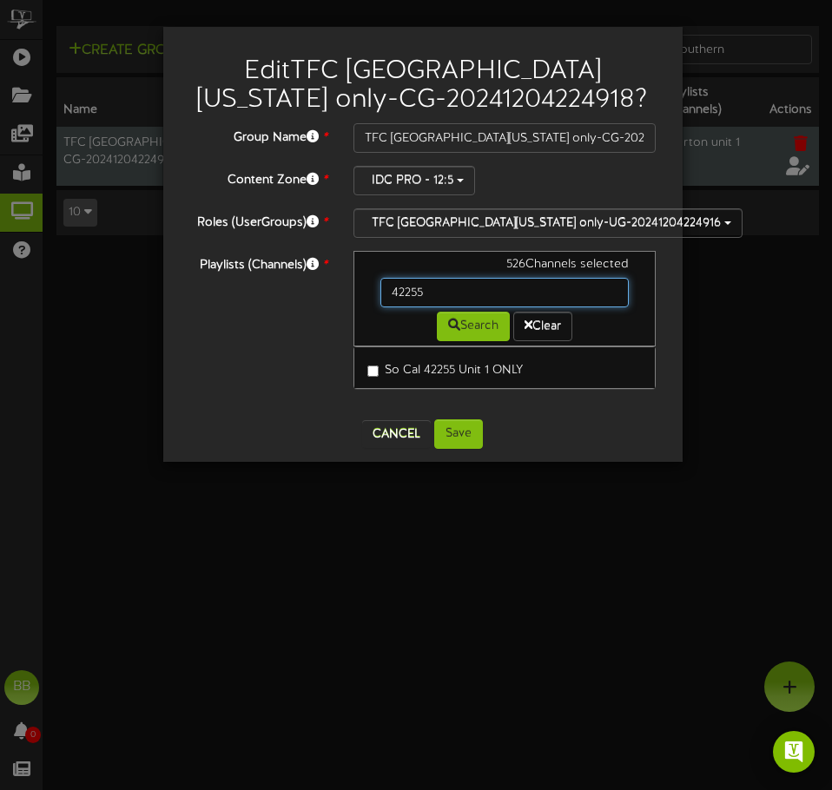
drag, startPoint x: 448, startPoint y: 292, endPoint x: 324, endPoint y: 300, distance: 124.4
click at [333, 294] on div "Playlists (Channels) * 526 Channels selected 42255 Search Clear So Cal 42255 Un…" at bounding box center [422, 328] width 493 height 155
type input "42307"
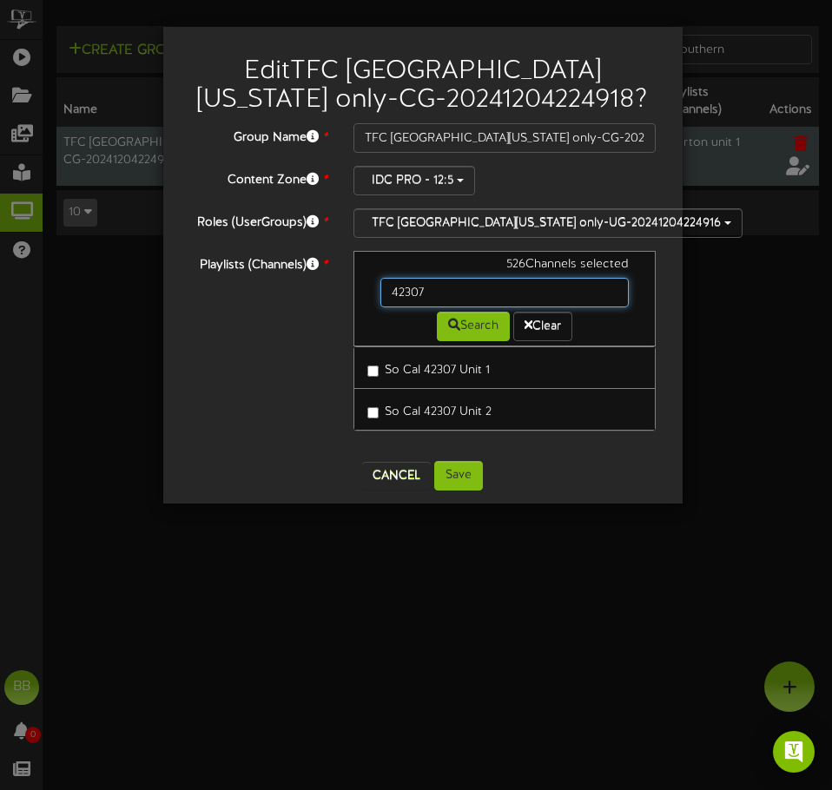
drag, startPoint x: 463, startPoint y: 292, endPoint x: 304, endPoint y: 286, distance: 159.0
click at [304, 287] on div "Playlists (Channels) * 526 Channels selected 42307 Search Clear So Cal 42307 Un…" at bounding box center [422, 349] width 493 height 197
drag, startPoint x: 454, startPoint y: 292, endPoint x: 322, endPoint y: 297, distance: 132.1
click at [322, 297] on div "Playlists (Channels) * 526 Channels selected 42551 Search Clear So Cal 42551 Un…" at bounding box center [422, 349] width 493 height 197
type input "42313"
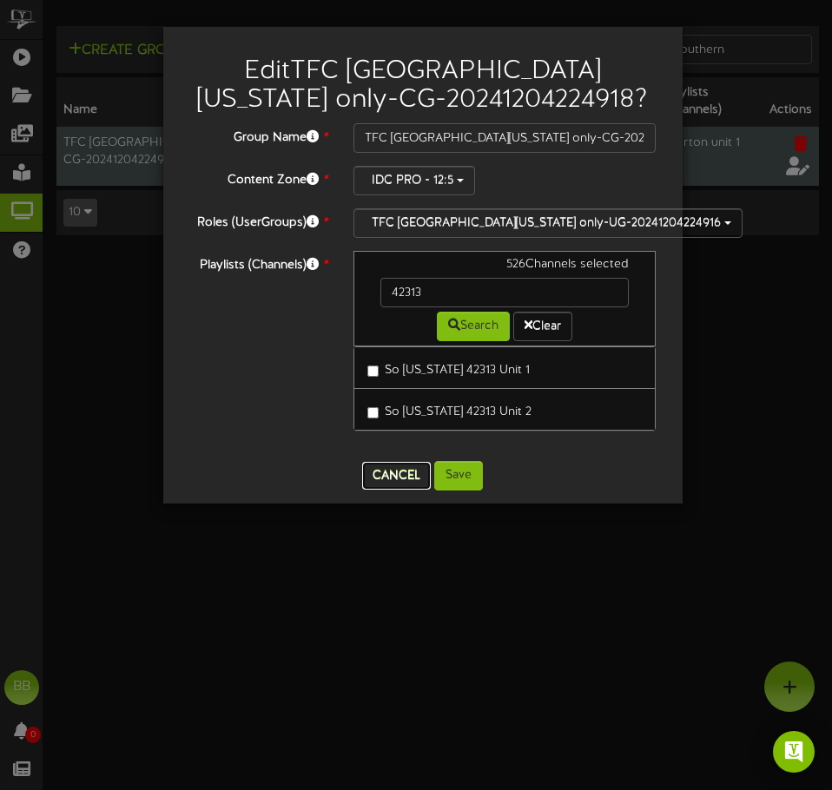
click at [377, 473] on button "Cancel" at bounding box center [396, 476] width 69 height 28
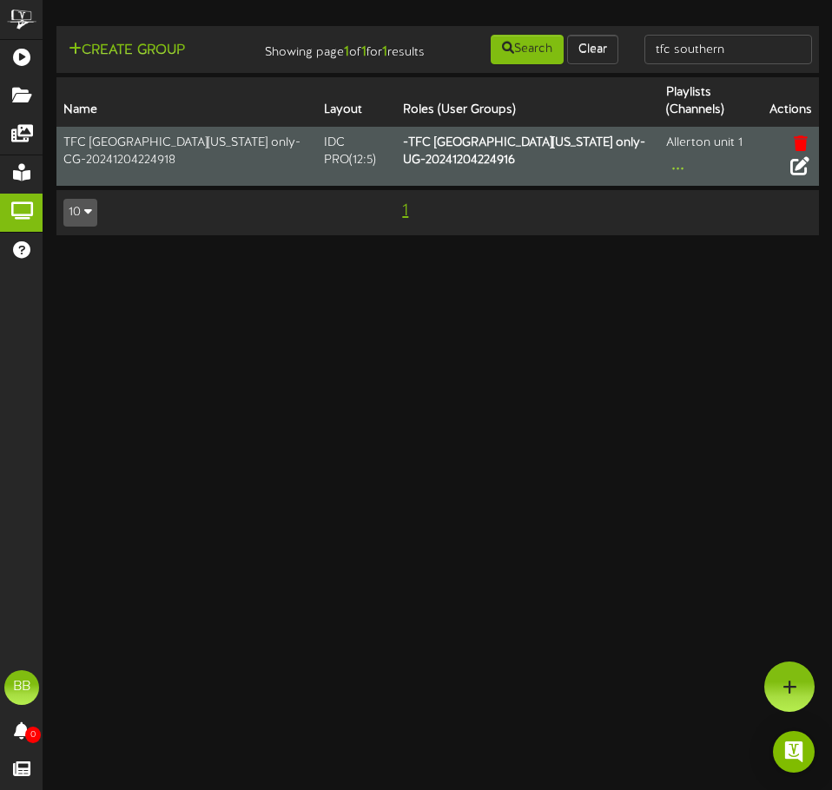
click at [805, 175] on icon at bounding box center [799, 164] width 19 height 19
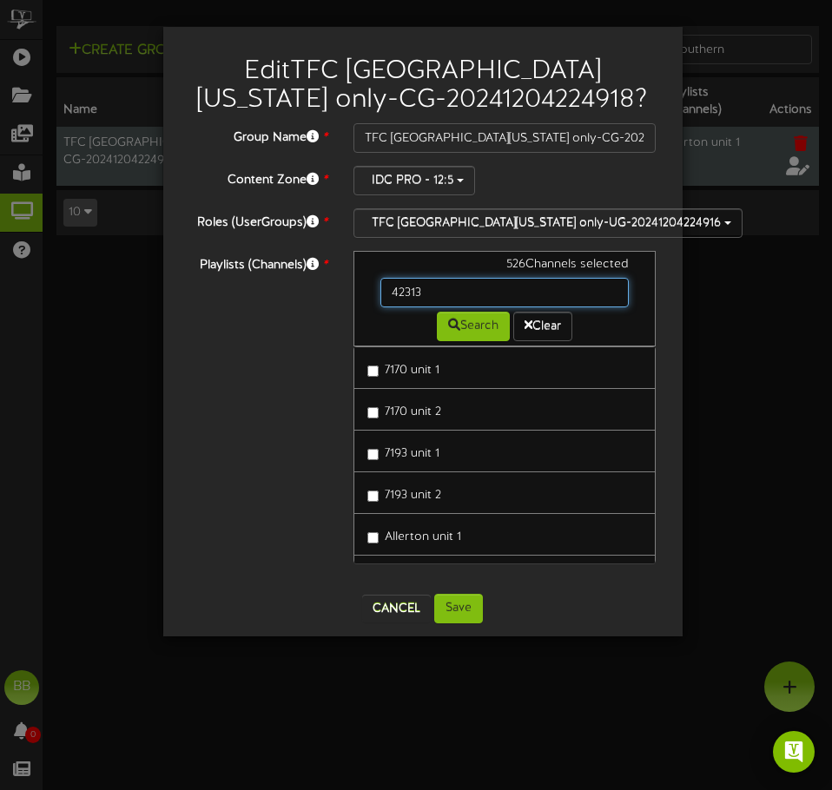
drag, startPoint x: 458, startPoint y: 289, endPoint x: 311, endPoint y: 280, distance: 147.0
click at [311, 280] on div "Playlists (Channels) * 526 Channels selected 42313 Search Clear 7170 unit 1 717…" at bounding box center [422, 416] width 493 height 330
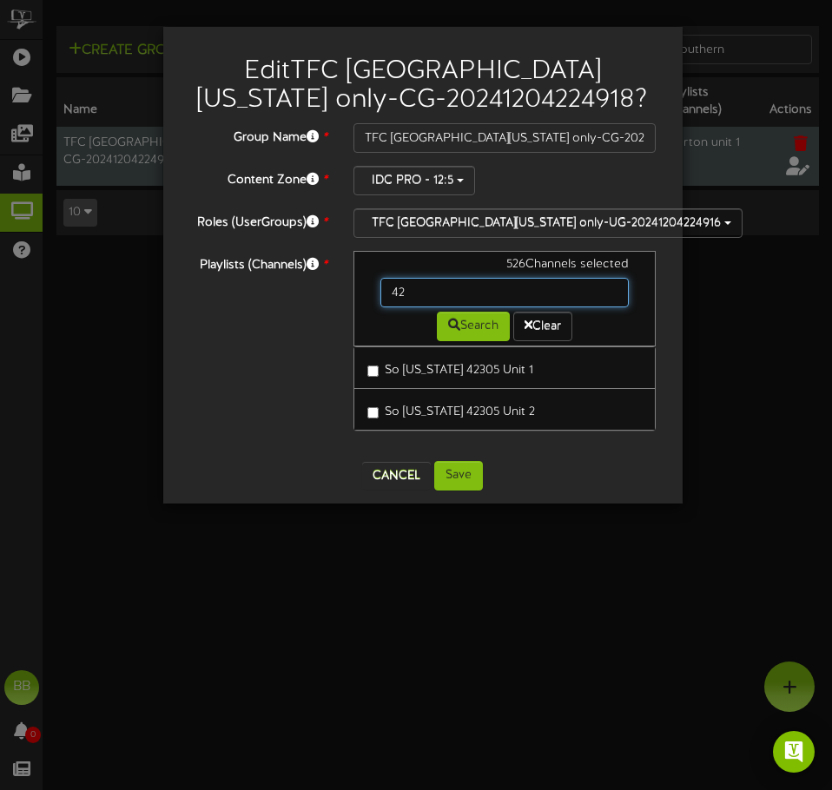
type input "4"
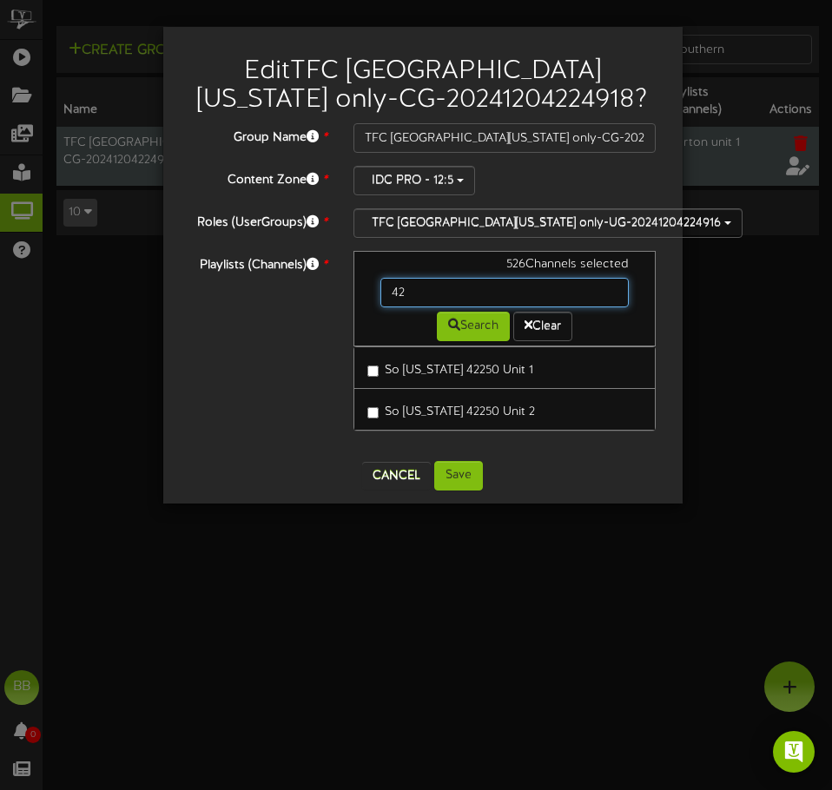
type input "4"
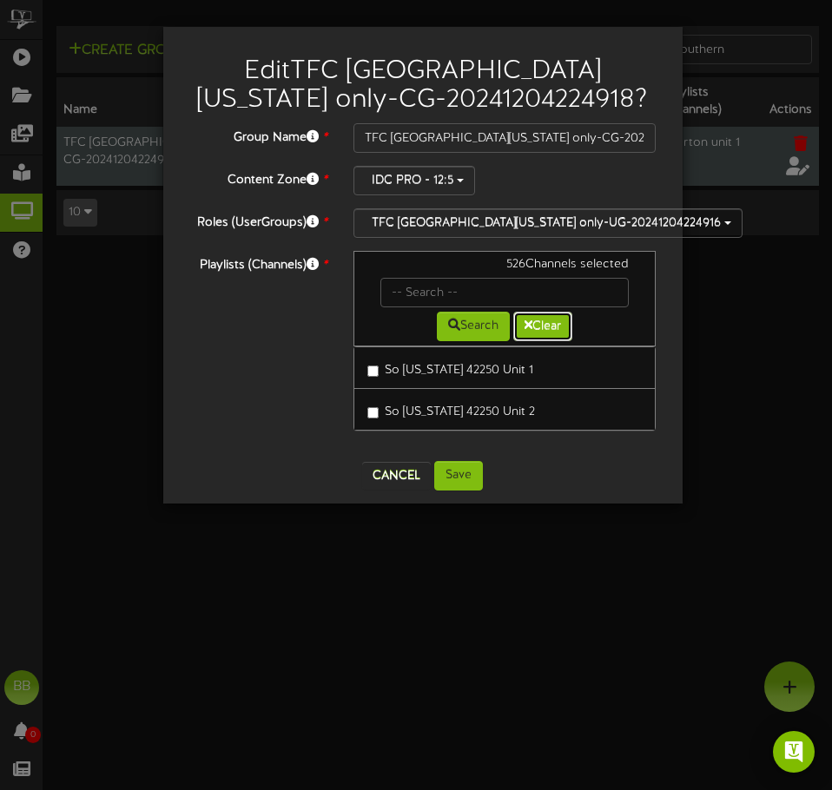
click at [553, 328] on button "Clear" at bounding box center [542, 327] width 59 height 30
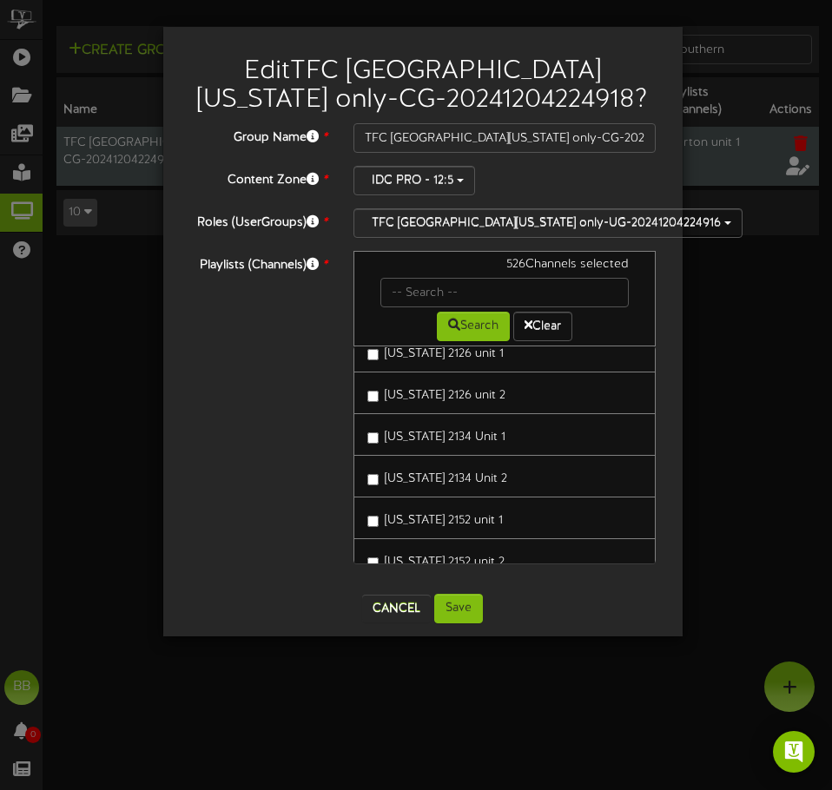
scroll to position [2431, 0]
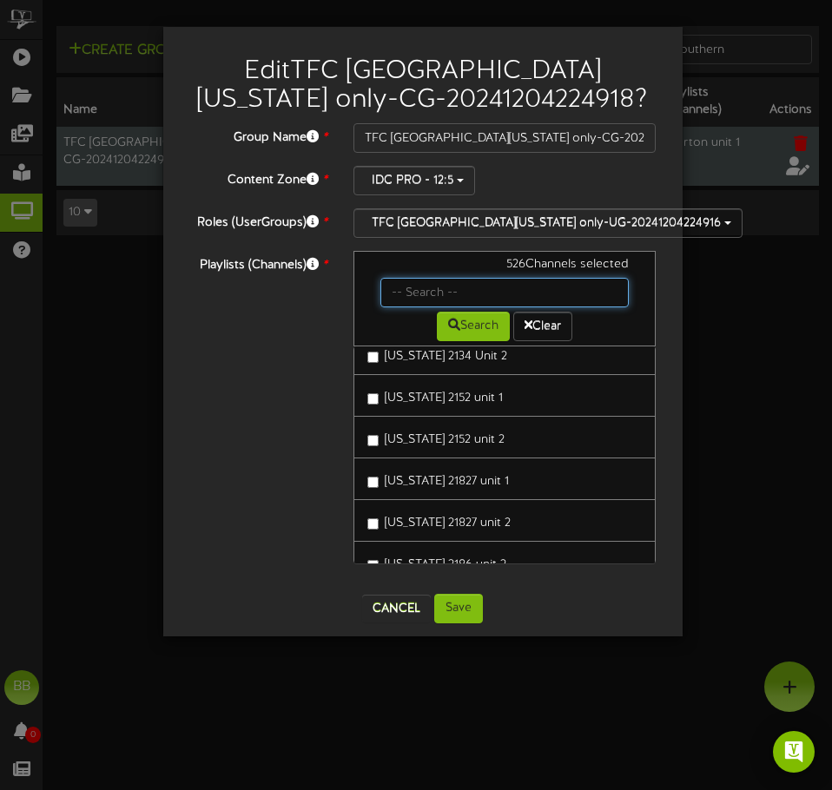
click at [491, 293] on input "text" at bounding box center [504, 293] width 249 height 30
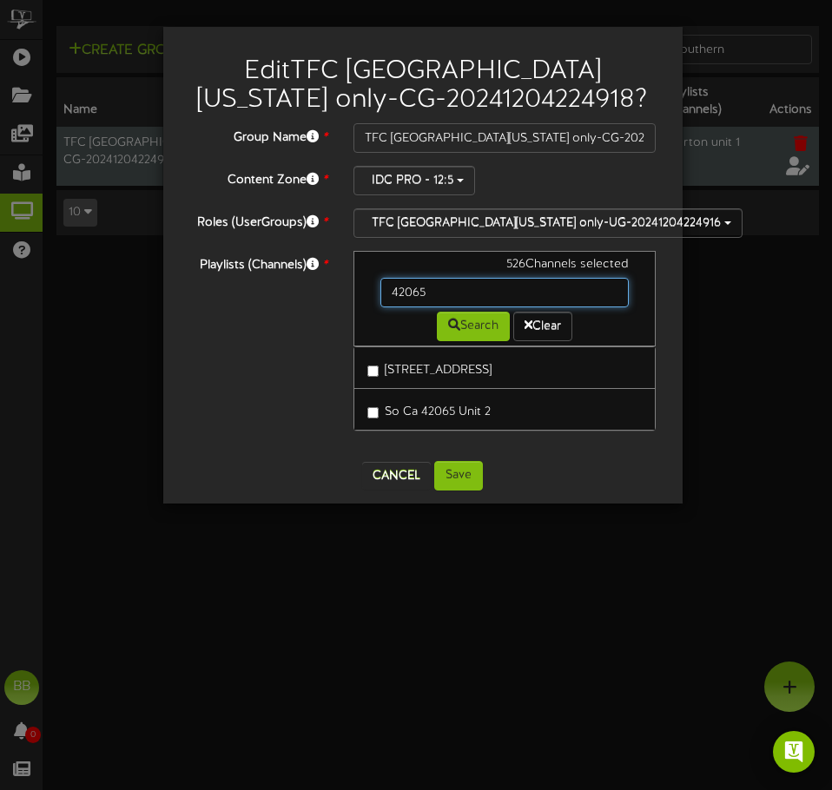
scroll to position [0, 0]
drag, startPoint x: 491, startPoint y: 293, endPoint x: 318, endPoint y: 310, distance: 173.7
click at [318, 310] on div "Playlists (Channels) * 526 Channels selected 42065 Search Clear So Ca 42065 Uni…" at bounding box center [422, 349] width 493 height 197
drag, startPoint x: 471, startPoint y: 289, endPoint x: 325, endPoint y: 287, distance: 145.9
click at [325, 287] on div "Playlists (Channels) * 526 Channels selected 42060 Search Clear So Ca 42060 Uni…" at bounding box center [422, 349] width 493 height 197
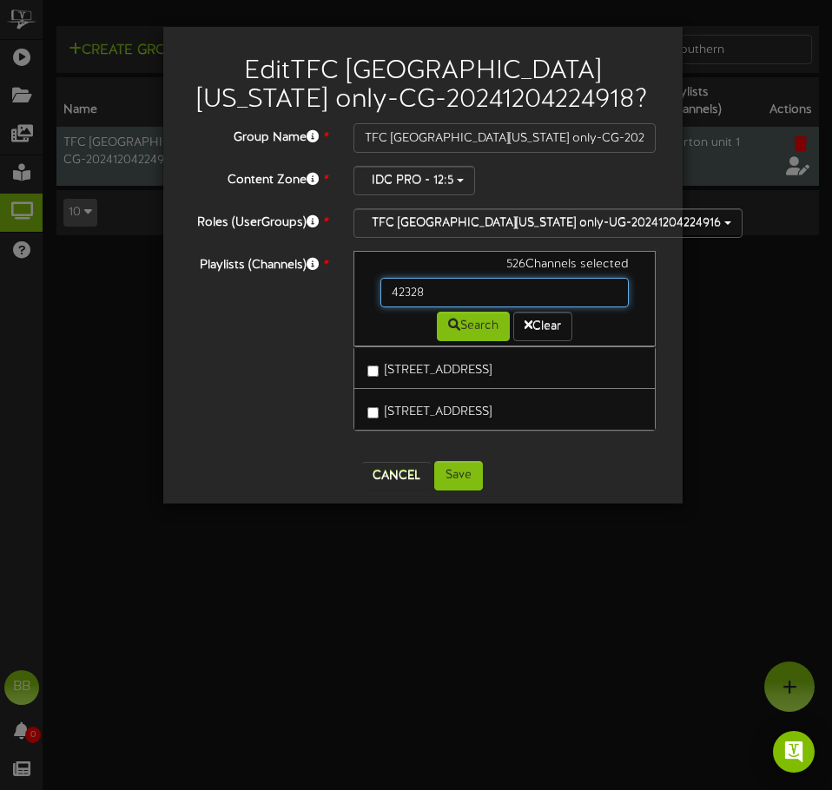
drag, startPoint x: 471, startPoint y: 290, endPoint x: 315, endPoint y: 295, distance: 155.5
click at [315, 295] on div "Playlists (Channels) * 526 Channels selected 42328 Search Clear So Ca 42328 Uni…" at bounding box center [422, 349] width 493 height 197
drag, startPoint x: 452, startPoint y: 288, endPoint x: 332, endPoint y: 281, distance: 120.0
click at [336, 282] on div "Playlists (Channels) * 526 Channels selected 42271 Search Clear So Ca 42271 Uni…" at bounding box center [422, 349] width 493 height 197
drag, startPoint x: 364, startPoint y: 281, endPoint x: 354, endPoint y: 281, distance: 9.6
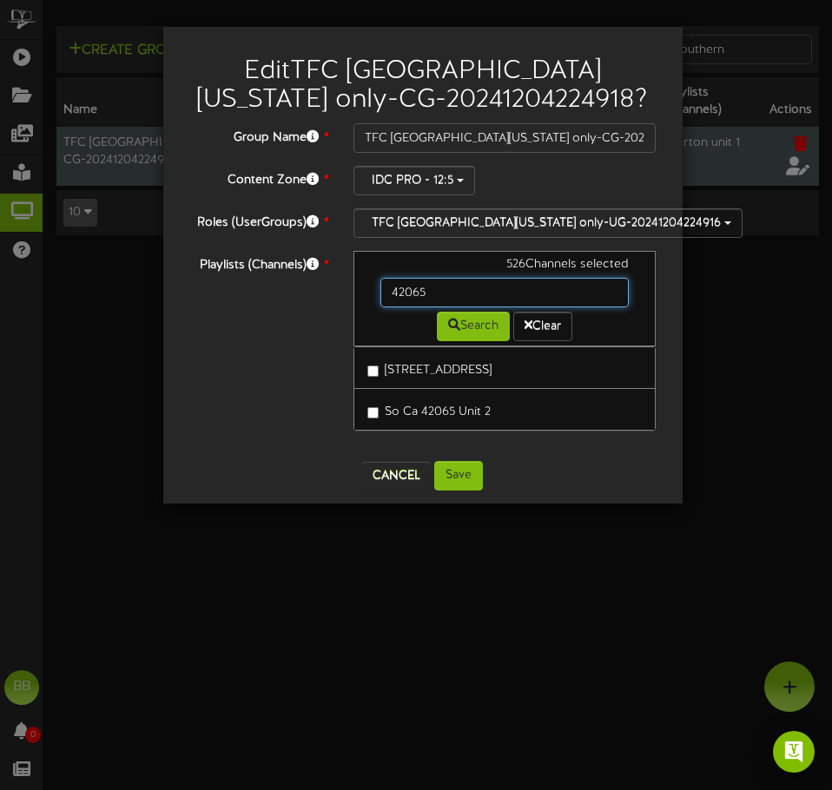
click at [354, 281] on div "526 Channels selected 42065 Search Clear" at bounding box center [504, 299] width 303 height 96
drag, startPoint x: 471, startPoint y: 301, endPoint x: 293, endPoint y: 307, distance: 178.1
click at [293, 307] on div "Playlists (Channels) * 526 Channels selected 42413 Search Clear So Ca 42413 Uni…" at bounding box center [422, 349] width 493 height 197
drag, startPoint x: 453, startPoint y: 297, endPoint x: 276, endPoint y: 291, distance: 177.2
click at [285, 292] on div "Playlists (Channels) * 526 Channels selected 42226 Search Clear So Ca 42226 Uni…" at bounding box center [422, 349] width 493 height 197
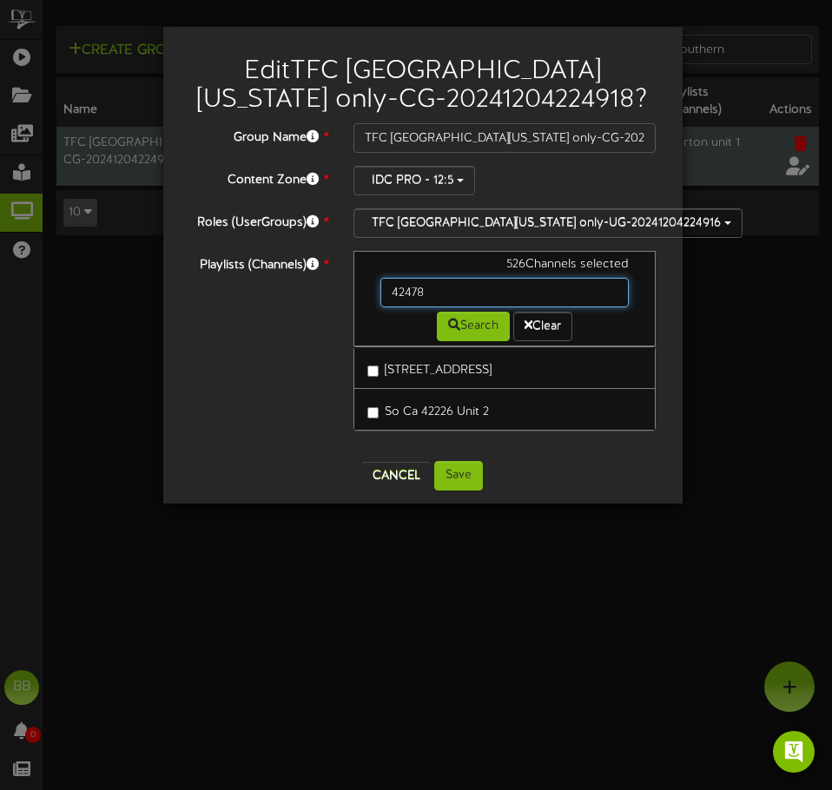
type input "42478"
drag, startPoint x: 359, startPoint y: 287, endPoint x: 295, endPoint y: 288, distance: 64.3
click at [295, 288] on div "Playlists (Channels) * 526 Channels selected 42478 Search Clear So Ca 42478 Uni…" at bounding box center [422, 349] width 493 height 197
click at [308, 340] on div "Playlists (Channels) * 526 Channels selected Search Clear So Ca 42478 Unit 1 So…" at bounding box center [422, 349] width 493 height 197
click at [452, 279] on input "text" at bounding box center [504, 293] width 249 height 30
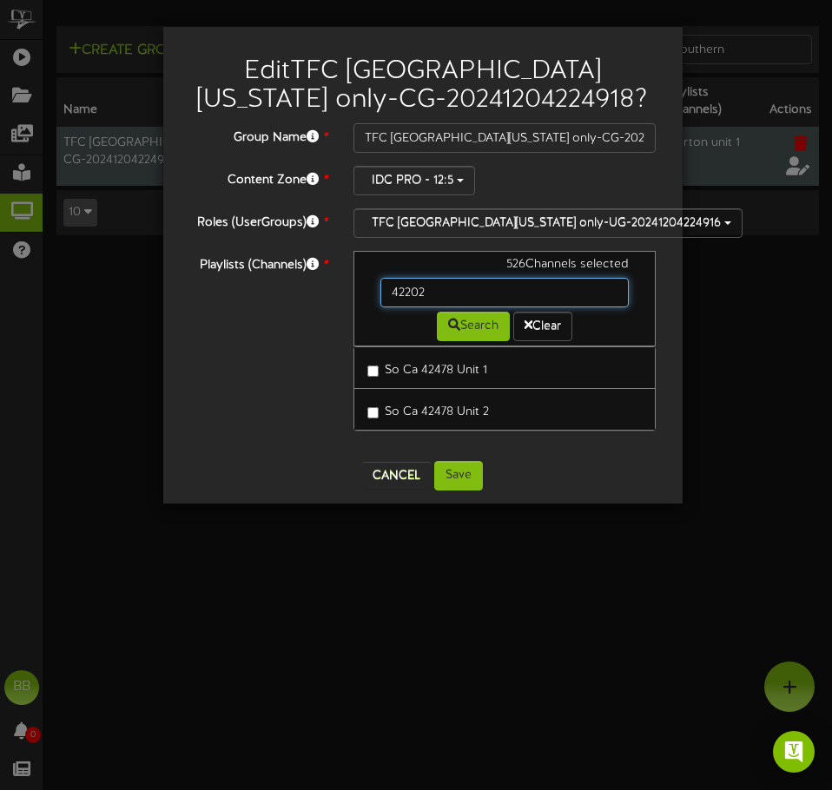
type input "42202"
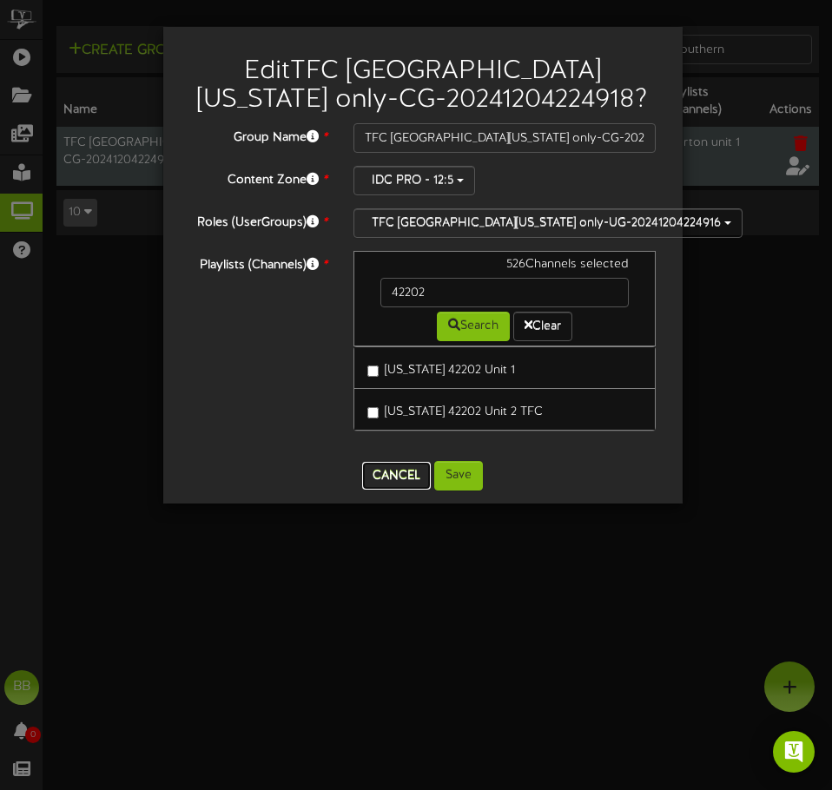
click at [399, 472] on button "Cancel" at bounding box center [396, 476] width 69 height 28
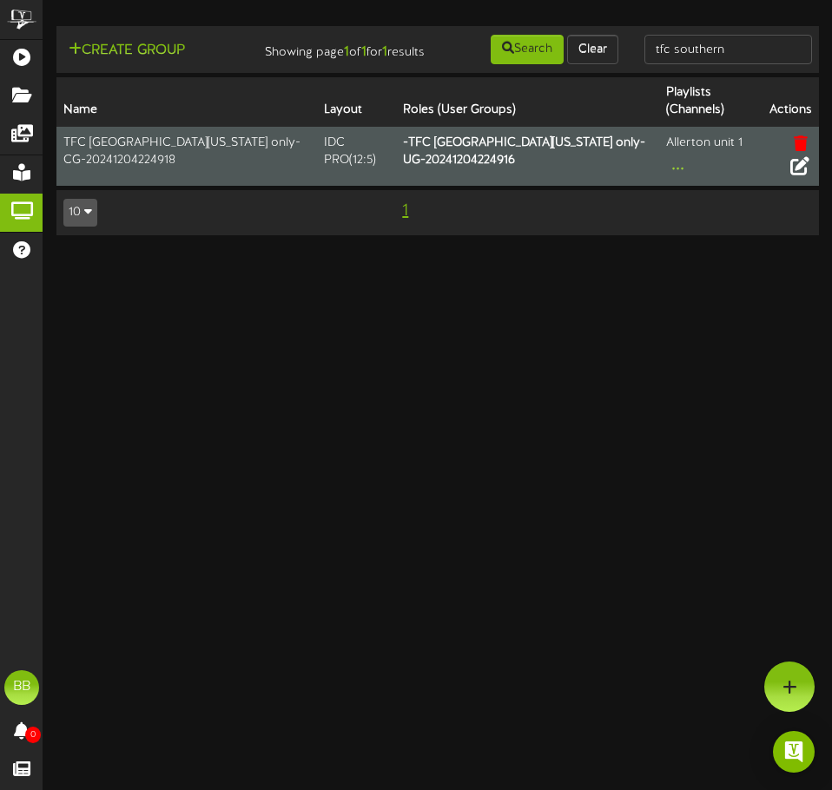
click at [798, 175] on icon at bounding box center [799, 164] width 19 height 19
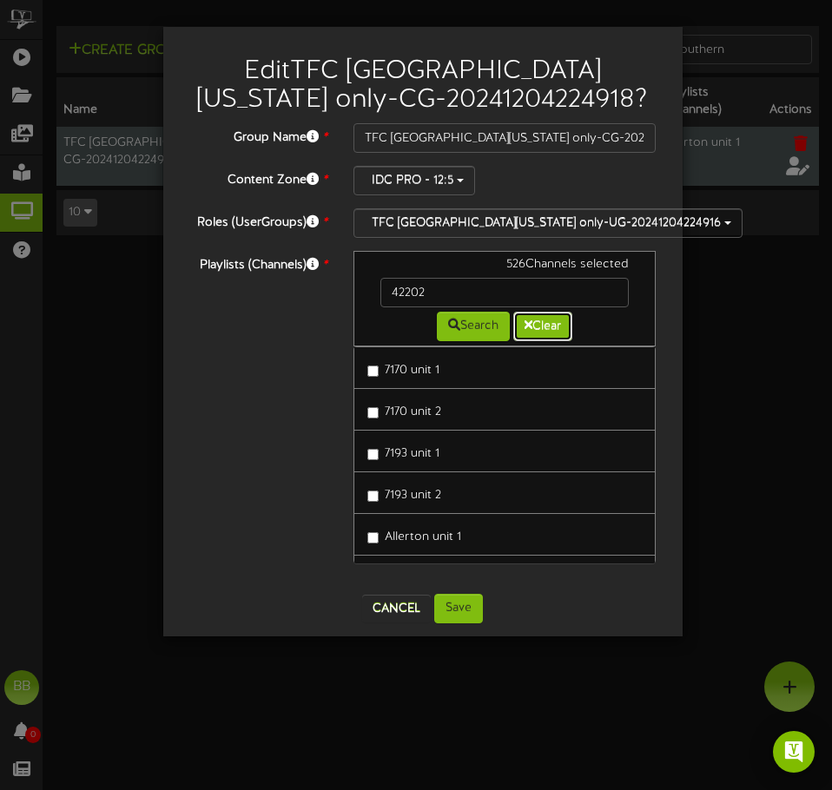
click at [558, 331] on button "Clear" at bounding box center [542, 327] width 59 height 30
click at [509, 380] on link "7170 unit 1" at bounding box center [504, 367] width 303 height 43
click at [495, 370] on link "7170 unit 1" at bounding box center [504, 367] width 303 height 43
click at [284, 440] on div "Playlists (Channels) * 526 Channels selected Search Clear 7170 unit 1 7170 unit…" at bounding box center [422, 416] width 493 height 330
click at [472, 362] on link "7170 unit 1" at bounding box center [504, 367] width 303 height 43
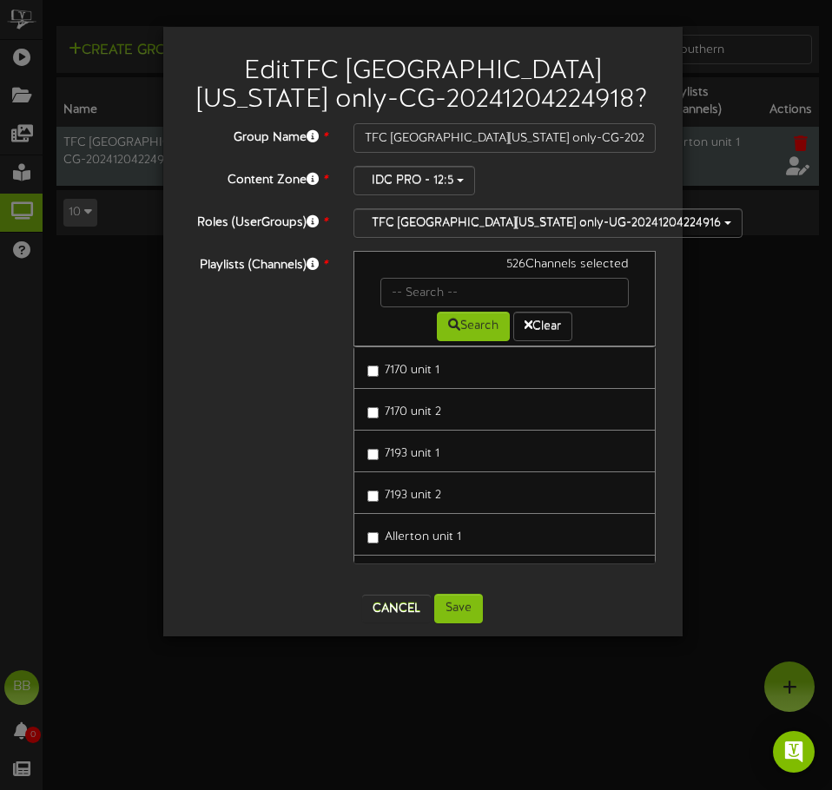
click at [484, 376] on link "7170 unit 1" at bounding box center [504, 367] width 303 height 43
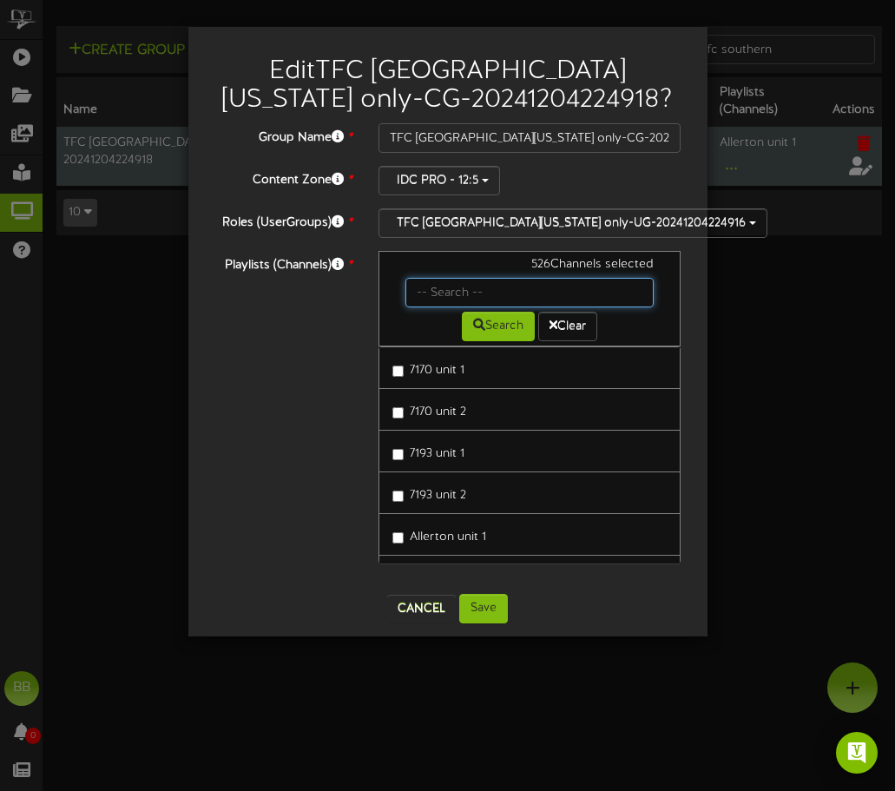
click at [513, 297] on input "text" at bounding box center [530, 293] width 249 height 30
click at [360, 333] on div "Playlists (Channels) * 526 Channels selected Search Clear 7170 unit 1 7170 unit…" at bounding box center [447, 416] width 493 height 330
click at [549, 282] on input "text" at bounding box center [530, 293] width 249 height 30
click at [294, 419] on div "Playlists (Channels) * 526 Channels selected Search Clear 7170 unit 1 7170 unit…" at bounding box center [447, 416] width 493 height 330
click at [528, 375] on link "7170 unit 1" at bounding box center [530, 367] width 303 height 43
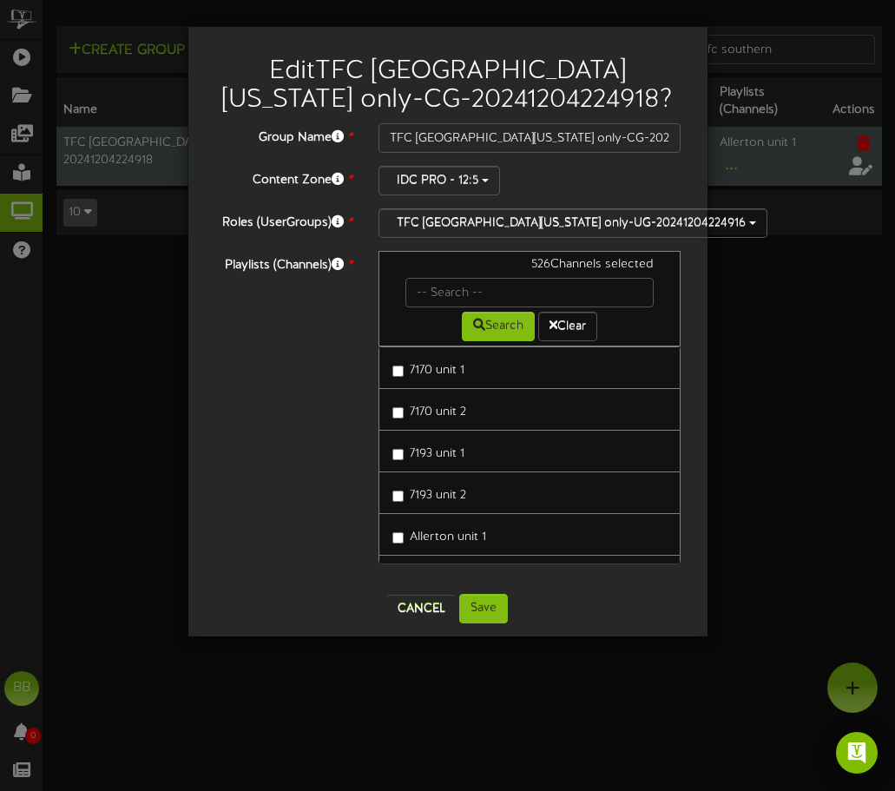
drag, startPoint x: 524, startPoint y: 265, endPoint x: 657, endPoint y: 264, distance: 132.9
click at [657, 264] on div "526 Channels selected" at bounding box center [529, 267] width 275 height 22
click at [667, 274] on div "526 Channels selected" at bounding box center [529, 267] width 275 height 22
drag, startPoint x: 525, startPoint y: 262, endPoint x: 647, endPoint y: 262, distance: 121.6
click at [647, 262] on div "526 Channels selected" at bounding box center [529, 267] width 275 height 22
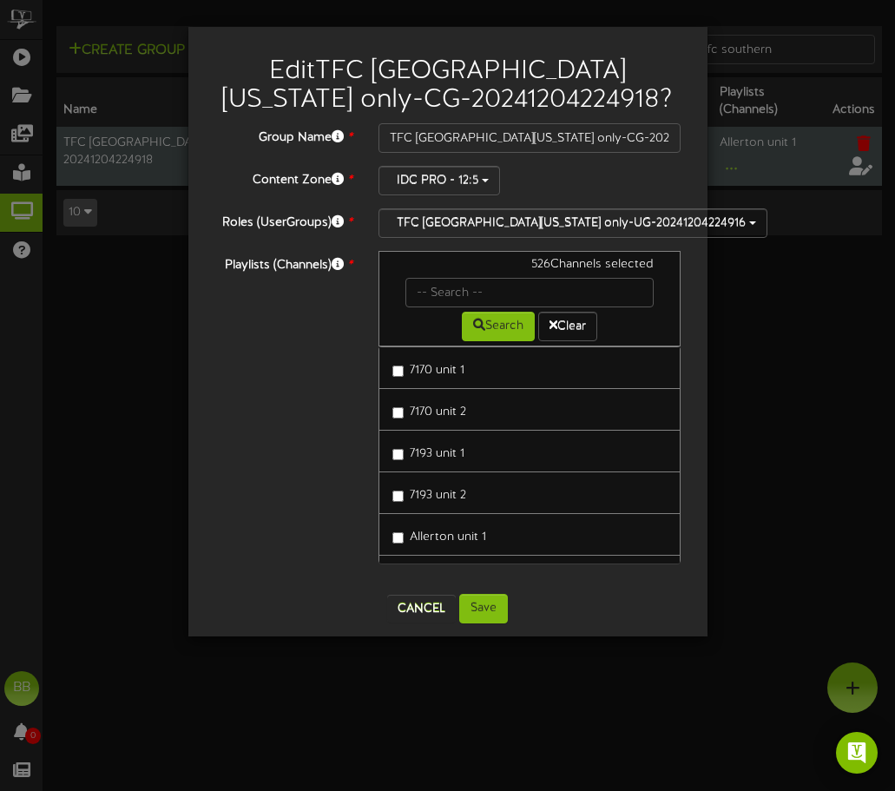
click at [661, 274] on div "526 Channels selected" at bounding box center [529, 267] width 275 height 22
click at [404, 272] on div "526 Channels selected" at bounding box center [529, 267] width 275 height 22
click at [434, 296] on input "text" at bounding box center [530, 293] width 249 height 30
click at [419, 318] on div "Search Clear" at bounding box center [529, 324] width 275 height 34
click at [544, 287] on input "text" at bounding box center [530, 293] width 249 height 30
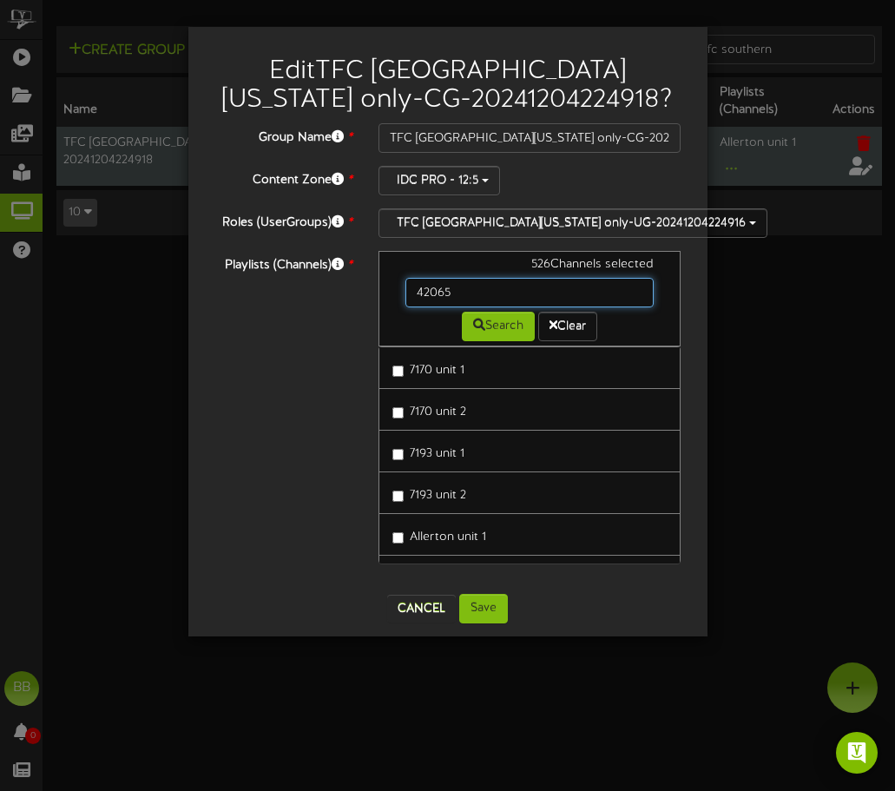
type input "42065"
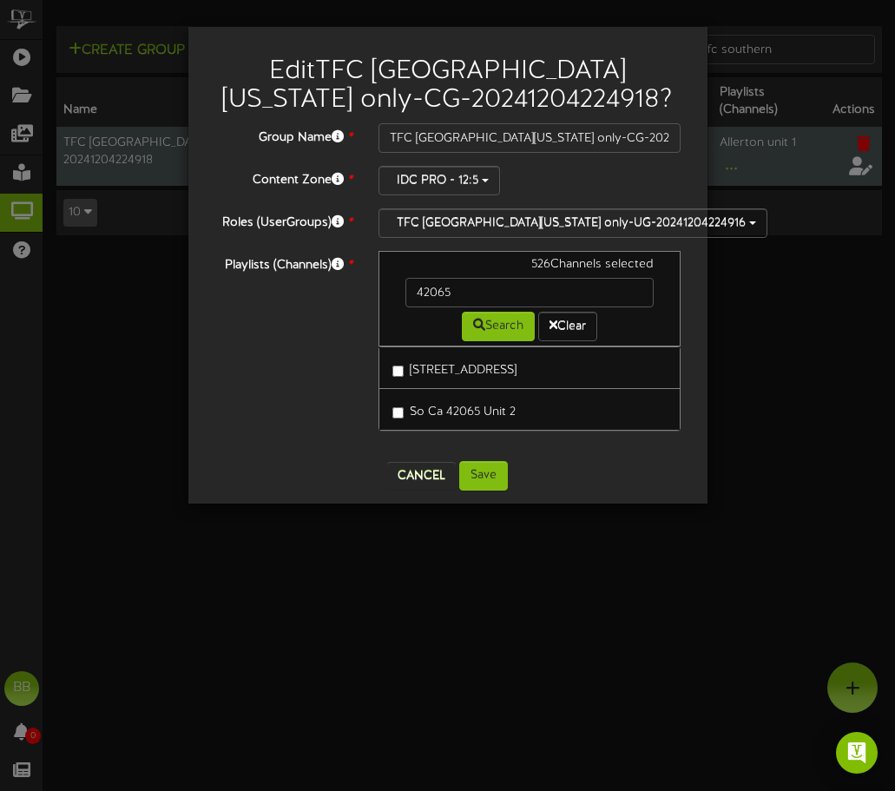
click at [286, 378] on div "Playlists (Channels) * 526 Channels selected 42065 Search Clear So Ca 42065 Uni…" at bounding box center [447, 349] width 493 height 197
click at [595, 367] on link "[STREET_ADDRESS]" at bounding box center [530, 367] width 303 height 43
click at [581, 324] on button "Clear" at bounding box center [567, 327] width 59 height 30
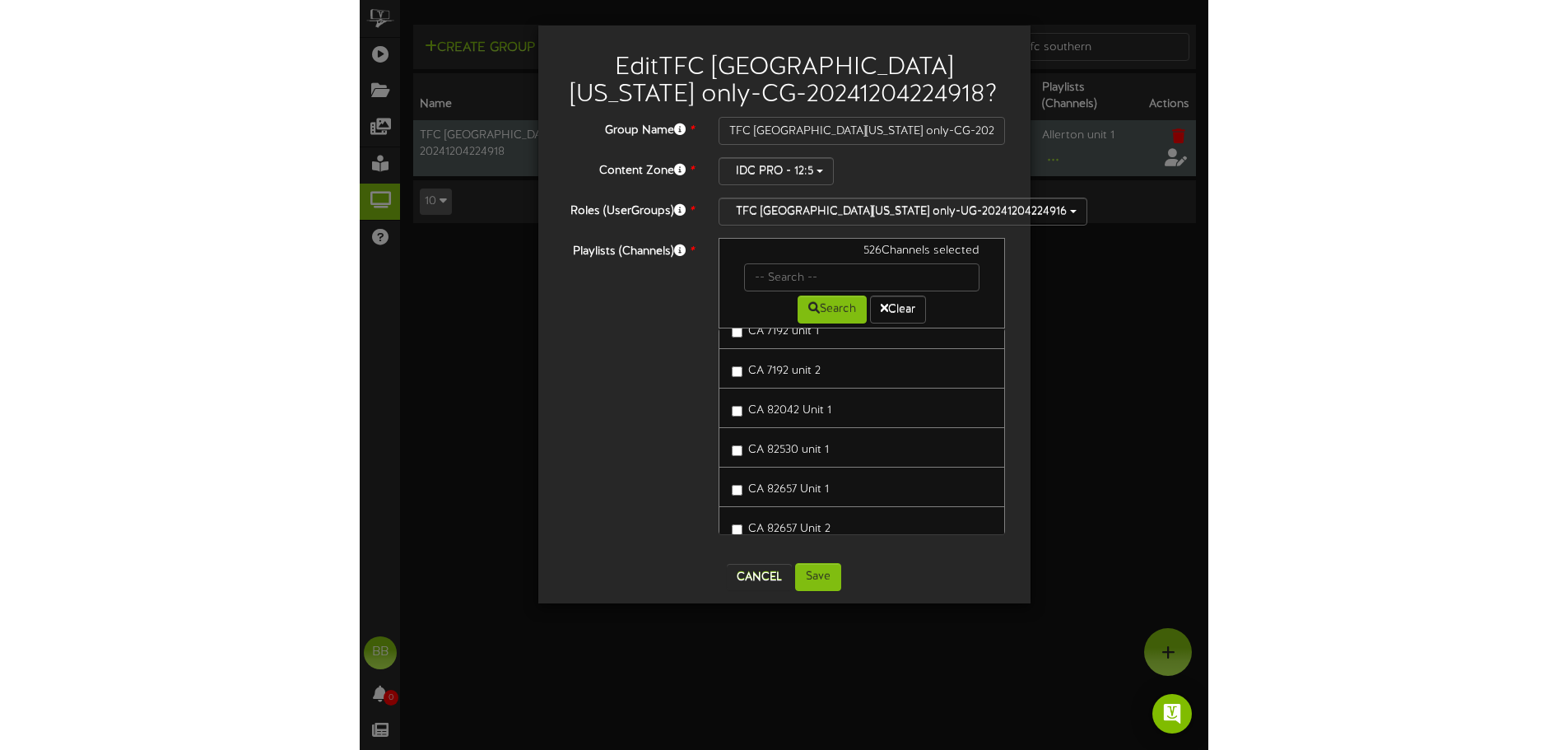
scroll to position [1976, 0]
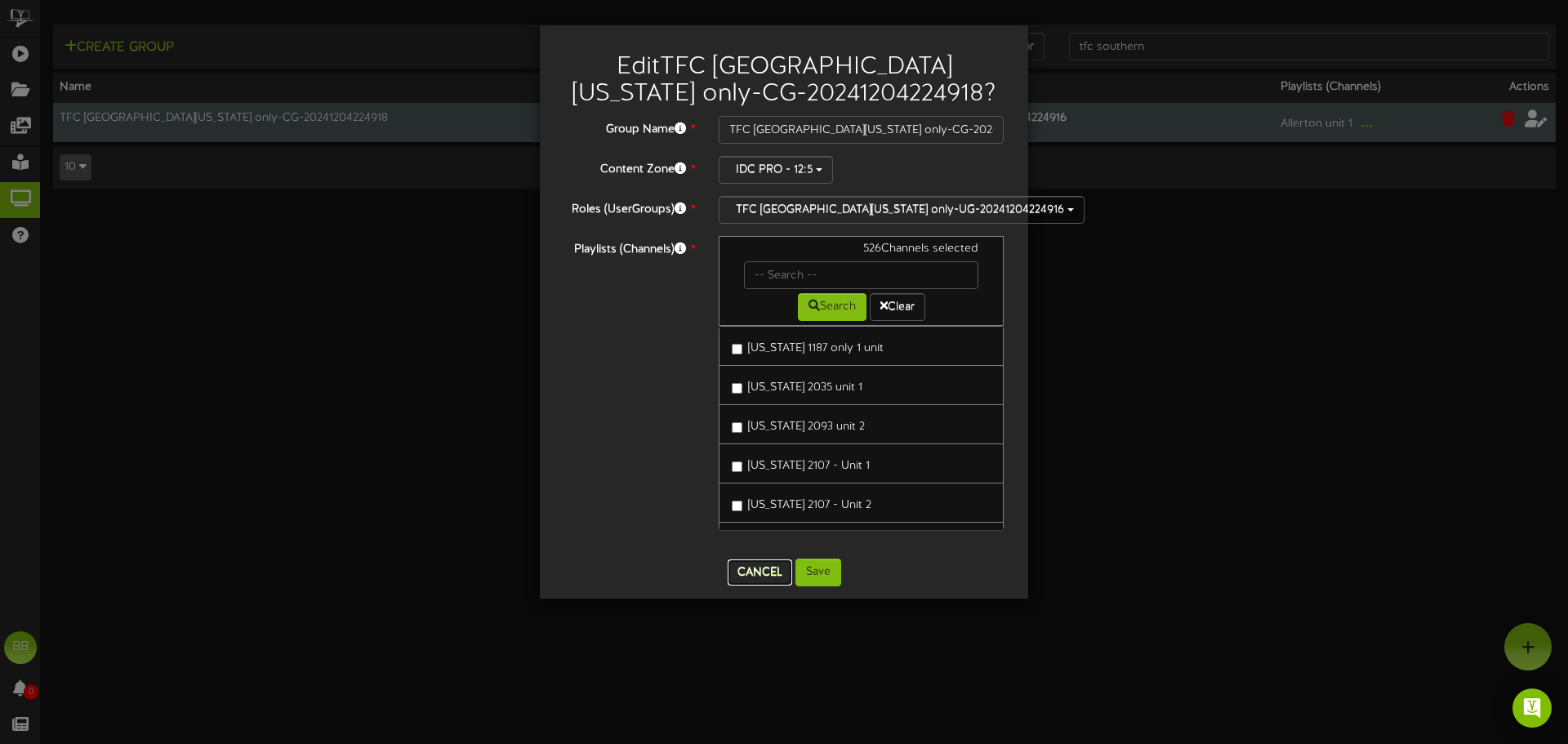
click at [774, 571] on button "Cancel" at bounding box center [760, 573] width 65 height 26
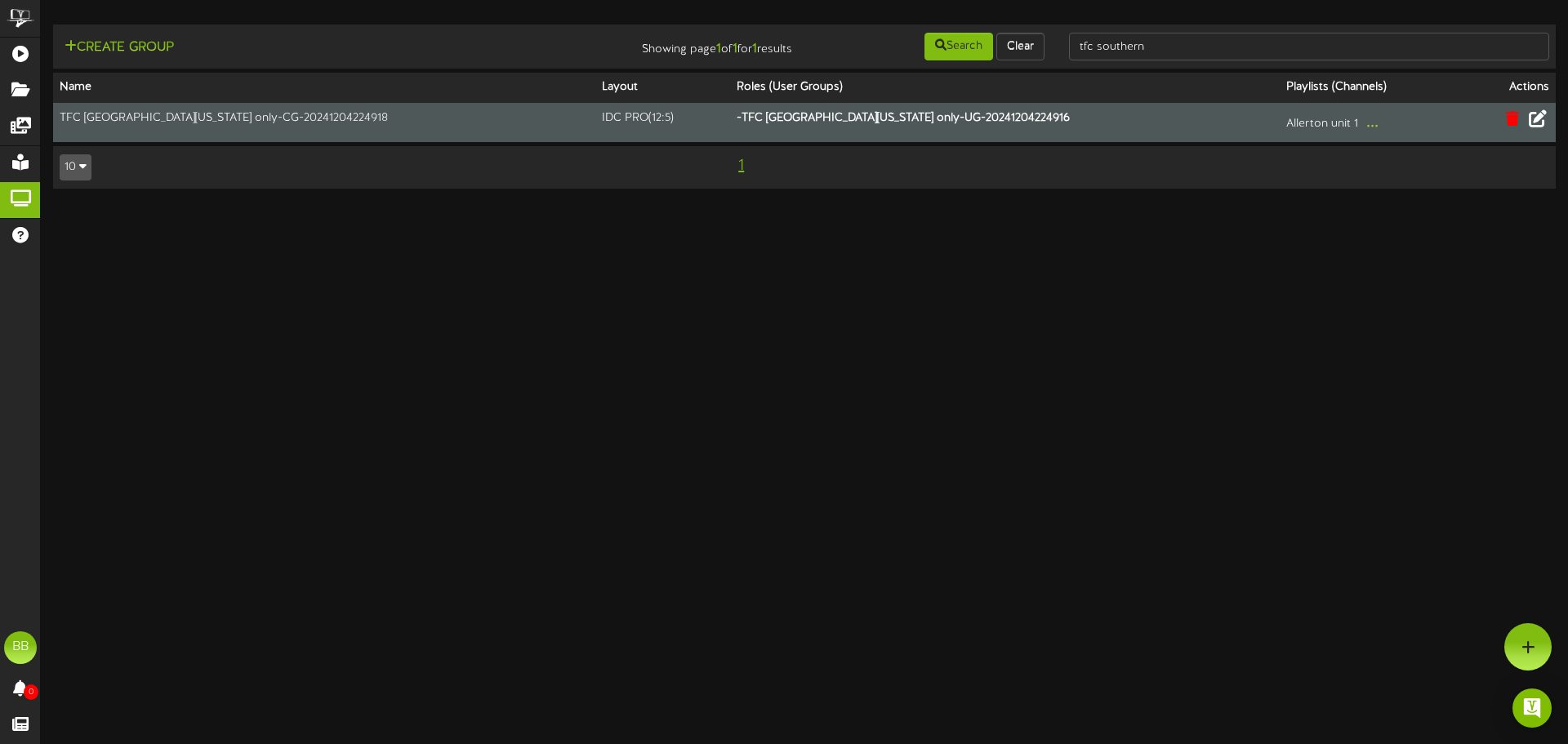
click at [812, 205] on html "ChannelValet Playlists Folders Messages My Library Groups Help BB BPUSFoodTeam …" at bounding box center [784, 103] width 1568 height 205
click at [1362, 121] on button "..." at bounding box center [1372, 122] width 22 height 25
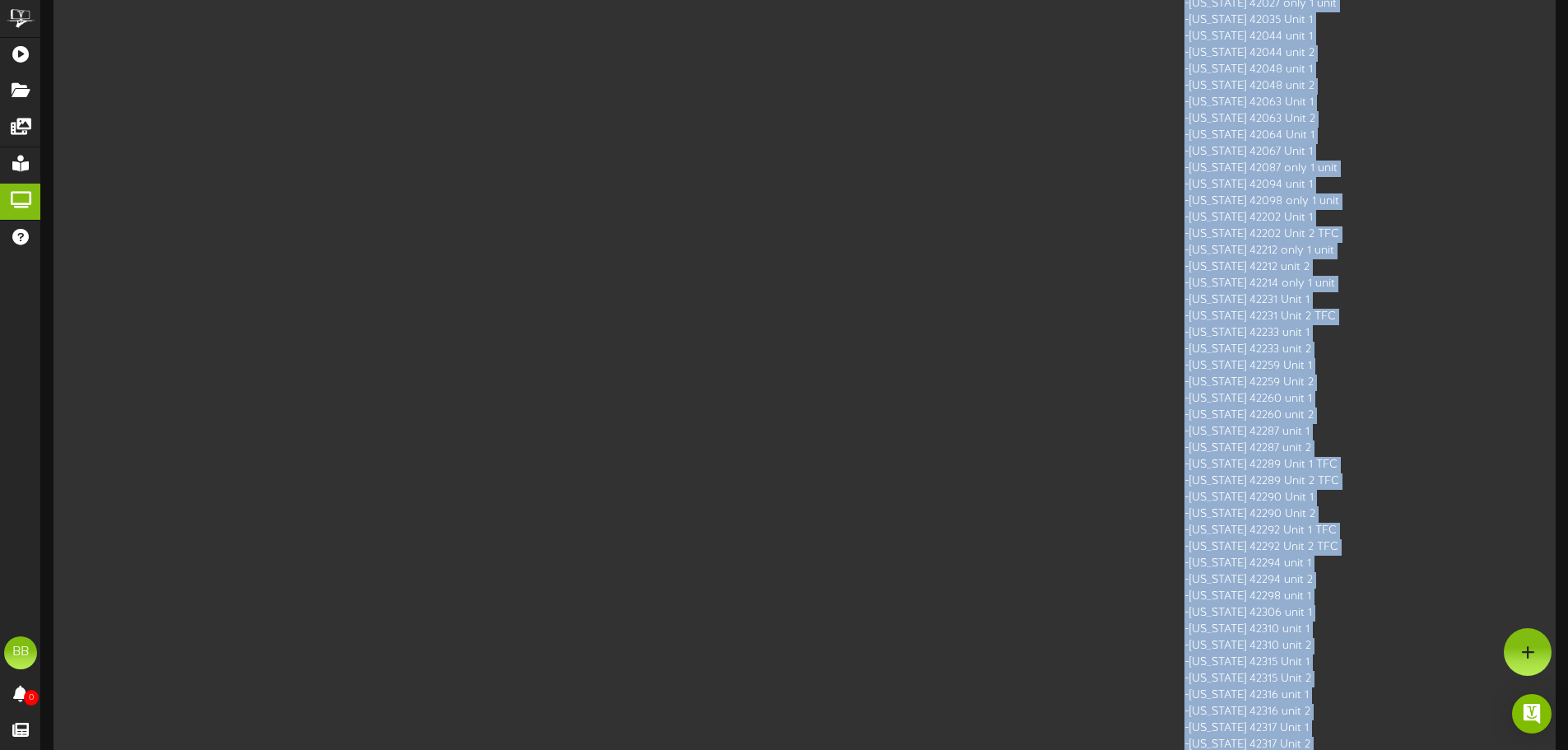
scroll to position [0, 0]
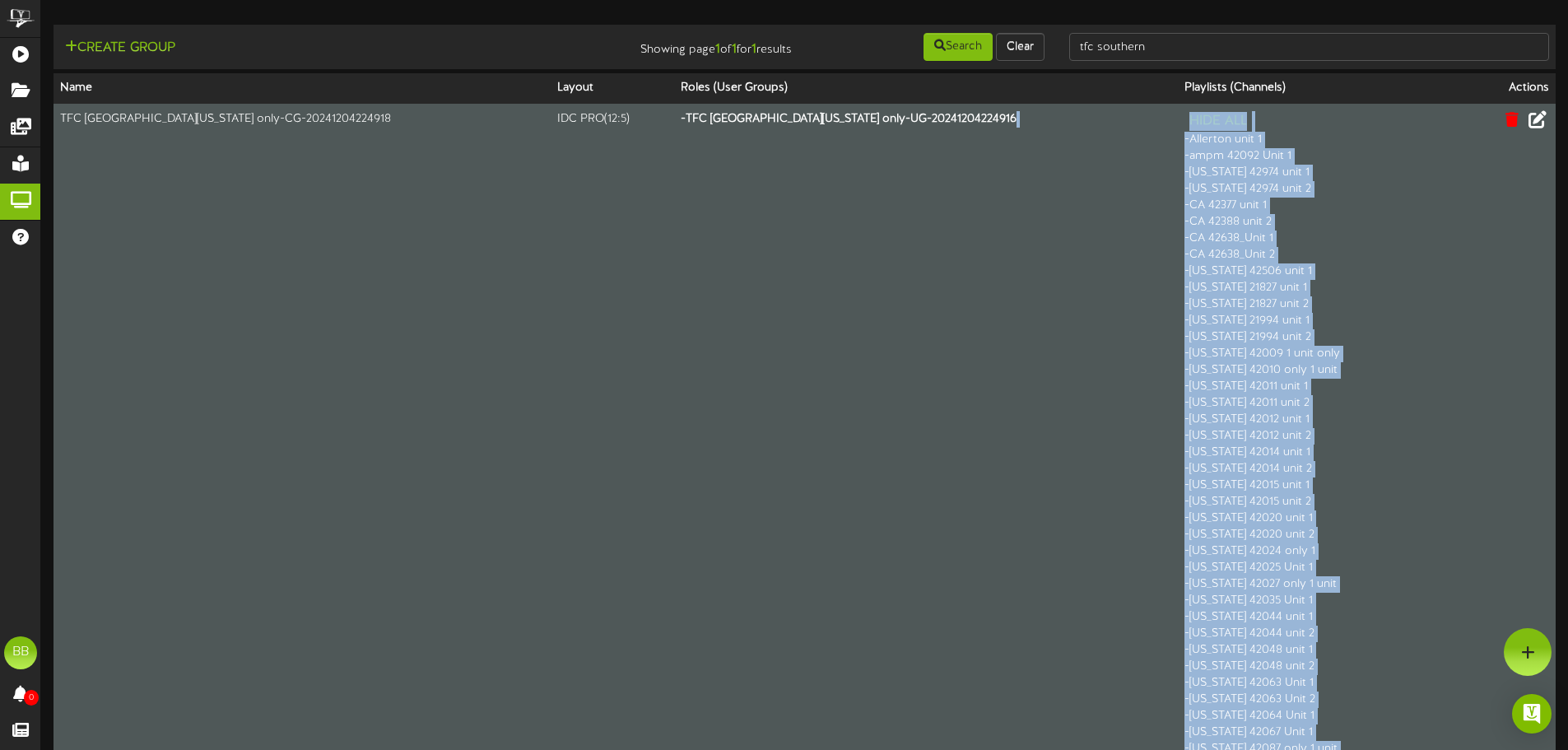
drag, startPoint x: 1282, startPoint y: 669, endPoint x: 1131, endPoint y: 142, distance: 548.2
copy div "- Allerton unit 1 - ampm 42092 Unit 1 - Arizona 42974 unit 1 - Arizona 42974 un…"
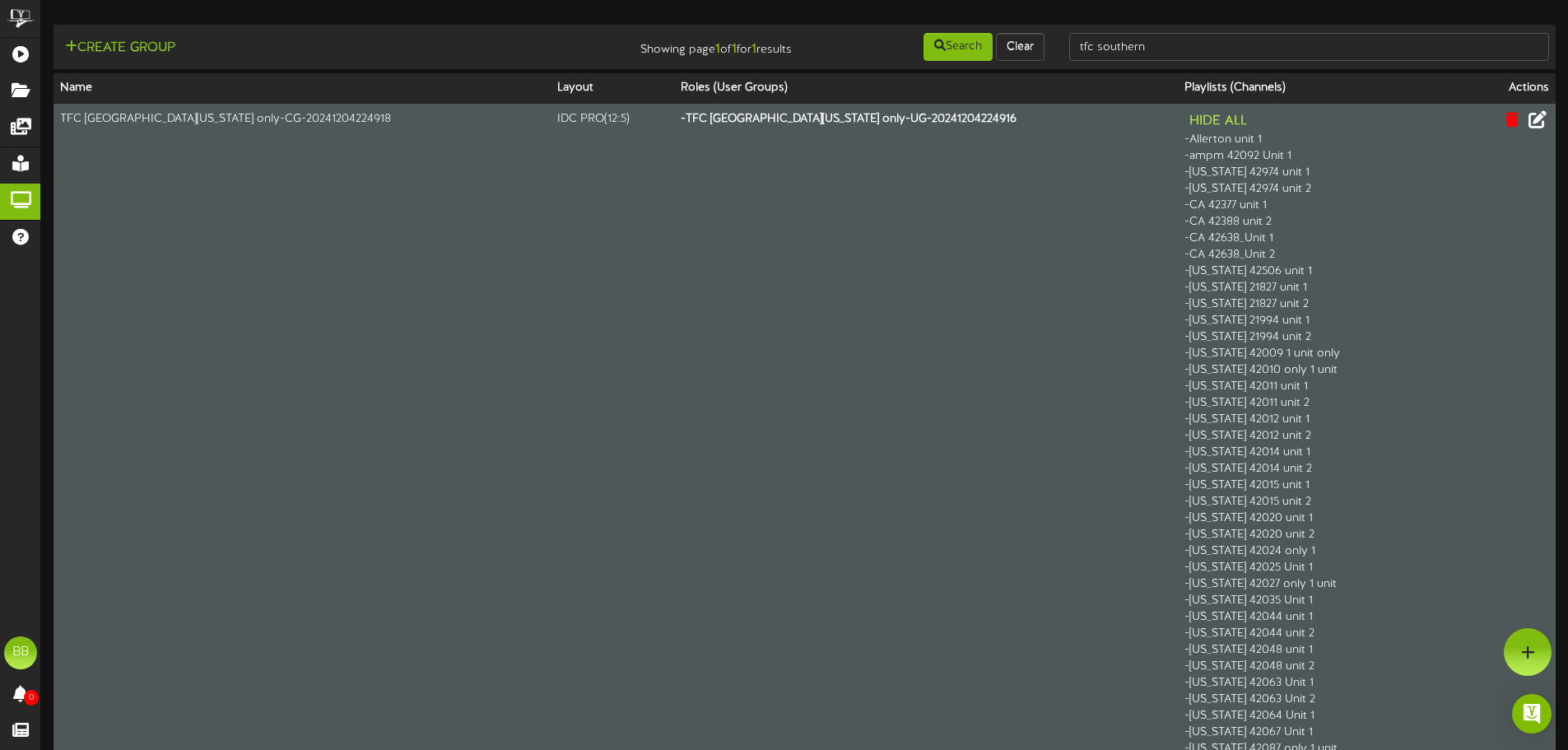
click at [1185, 122] on button "Hide All" at bounding box center [1218, 121] width 67 height 21
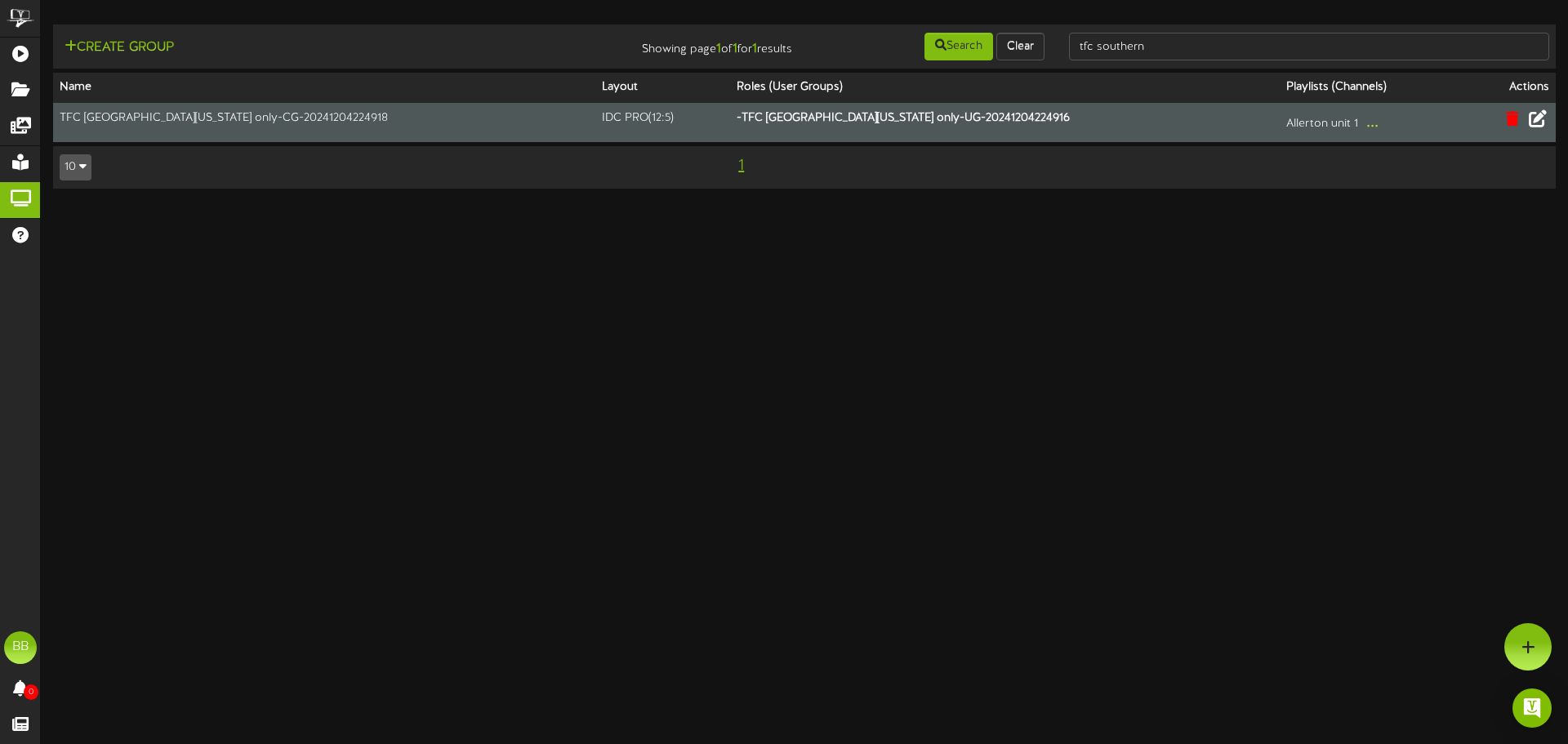
click at [1362, 127] on button "..." at bounding box center [1372, 122] width 22 height 25
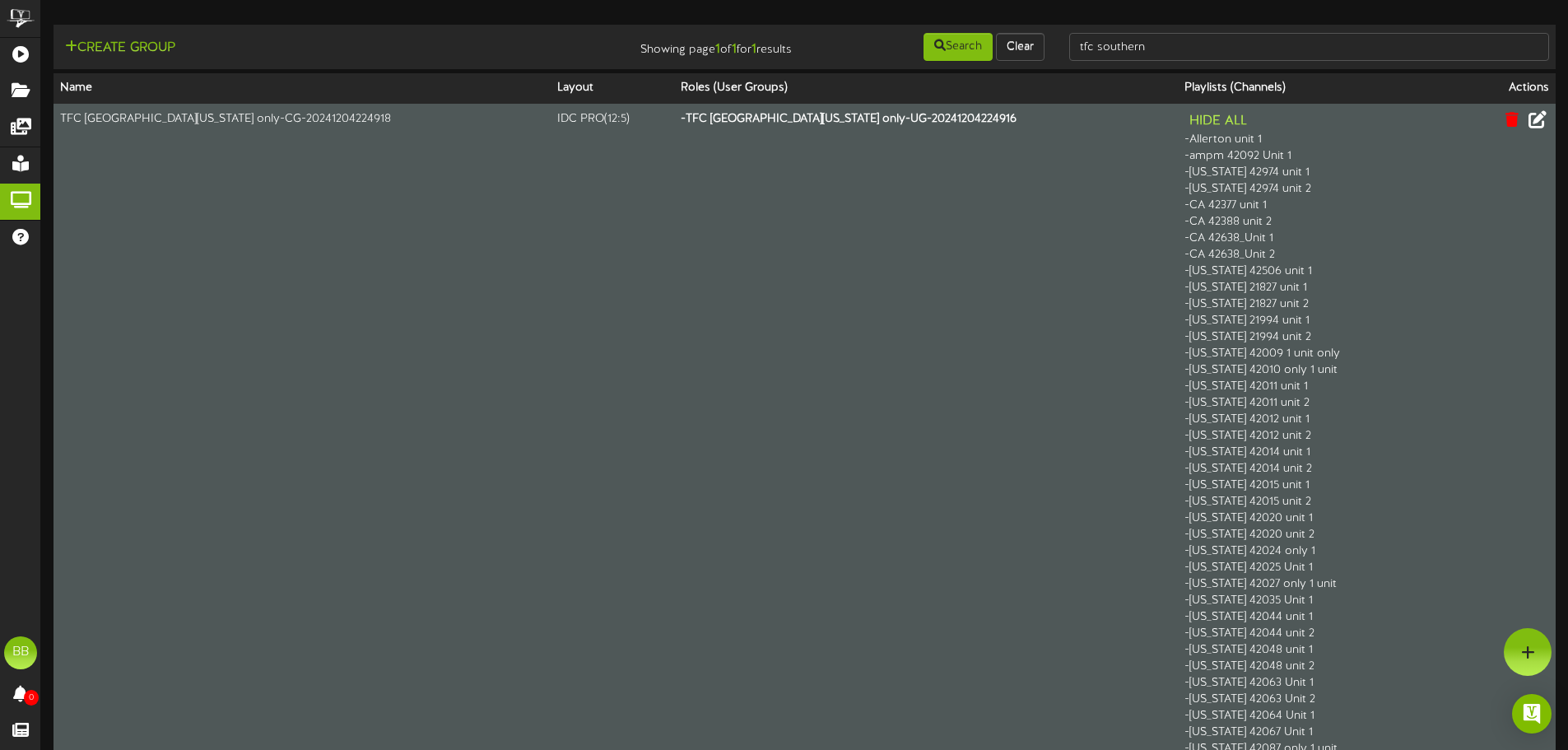
click at [1185, 111] on button "Hide All" at bounding box center [1218, 121] width 67 height 21
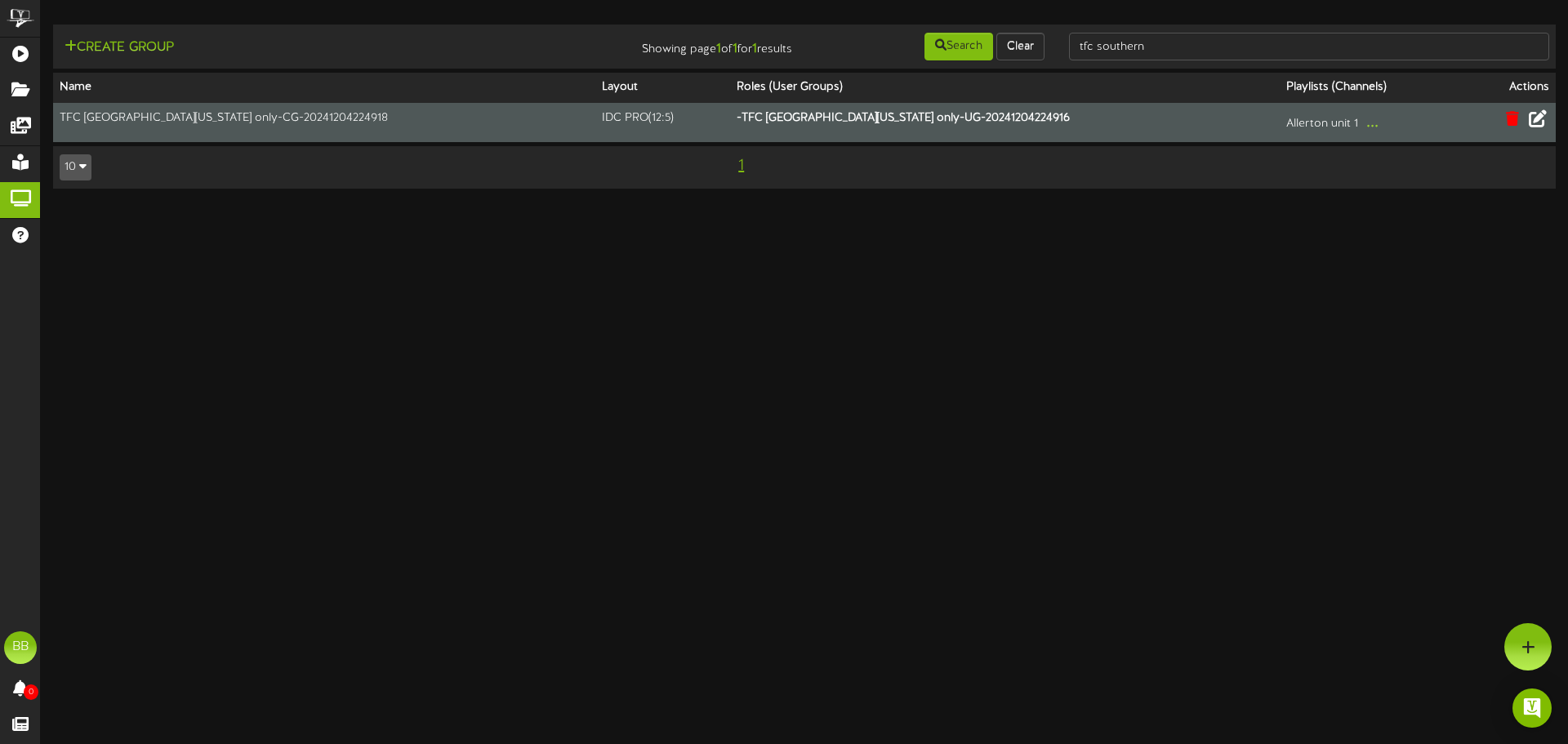
click at [1532, 119] on icon at bounding box center [1538, 118] width 18 height 18
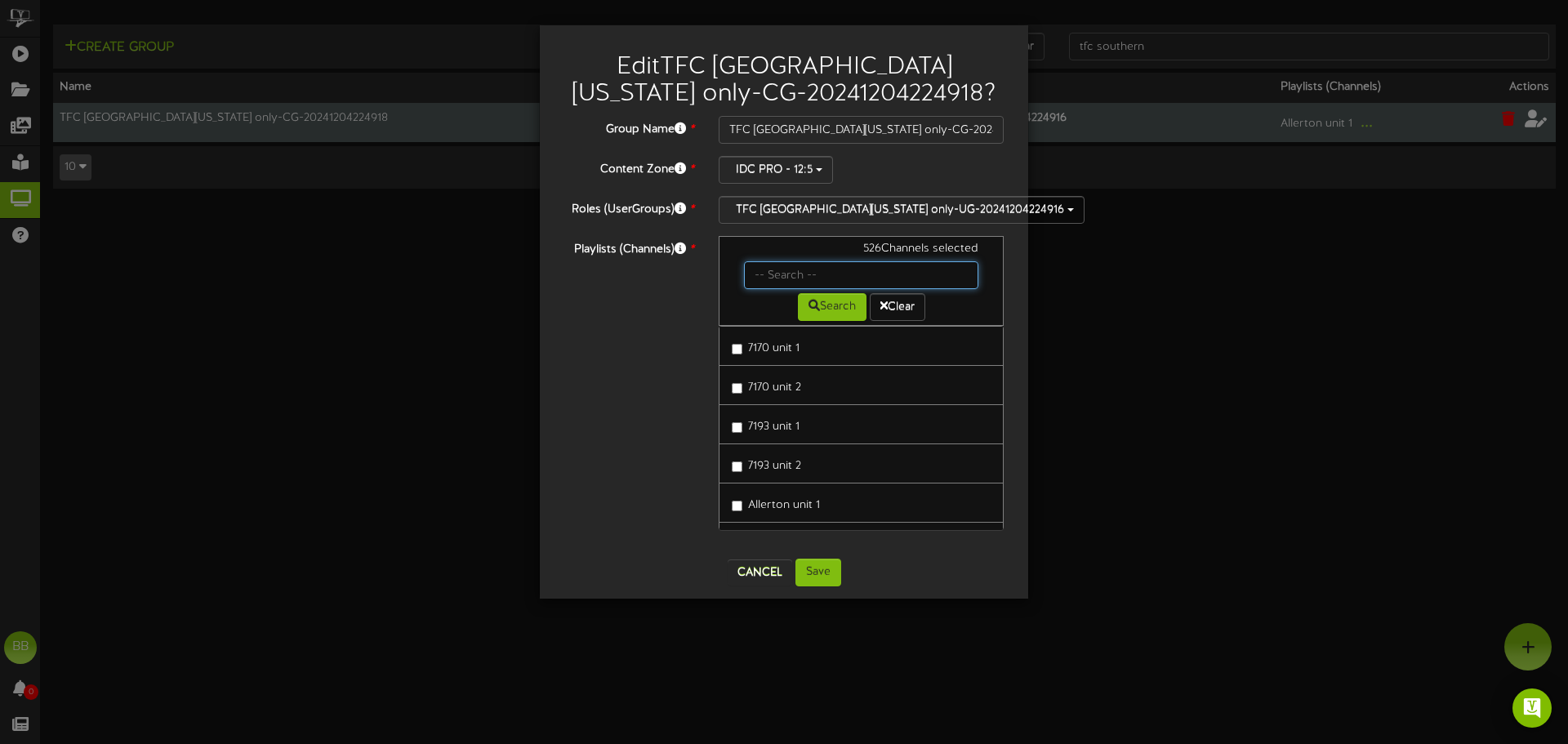
click at [818, 274] on input "text" at bounding box center [861, 276] width 234 height 28
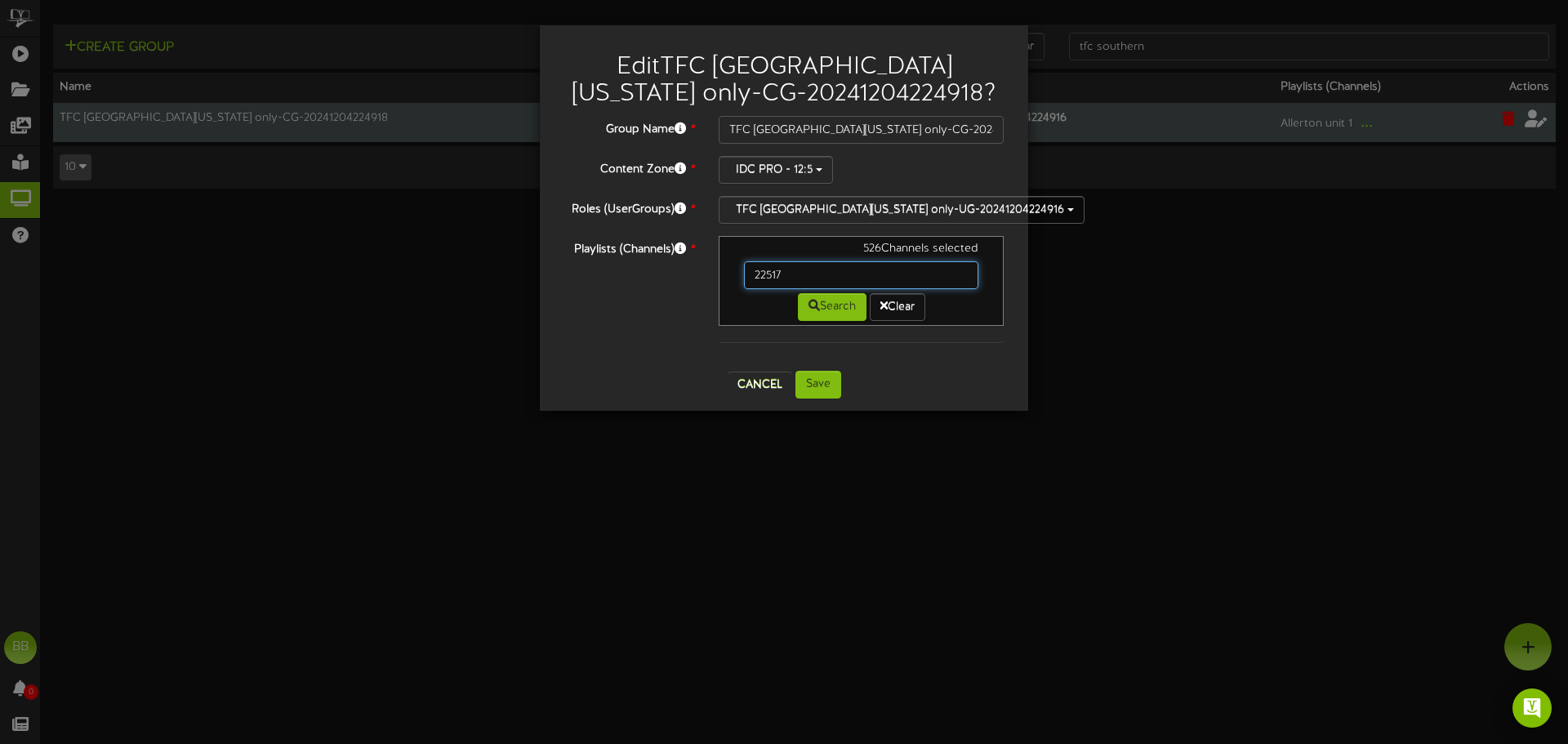
drag, startPoint x: 818, startPoint y: 274, endPoint x: 651, endPoint y: 283, distance: 167.2
click at [652, 283] on div "Playlists (Channels) * 526 Channels selected 22517 Search Clear" at bounding box center [784, 297] width 464 height 122
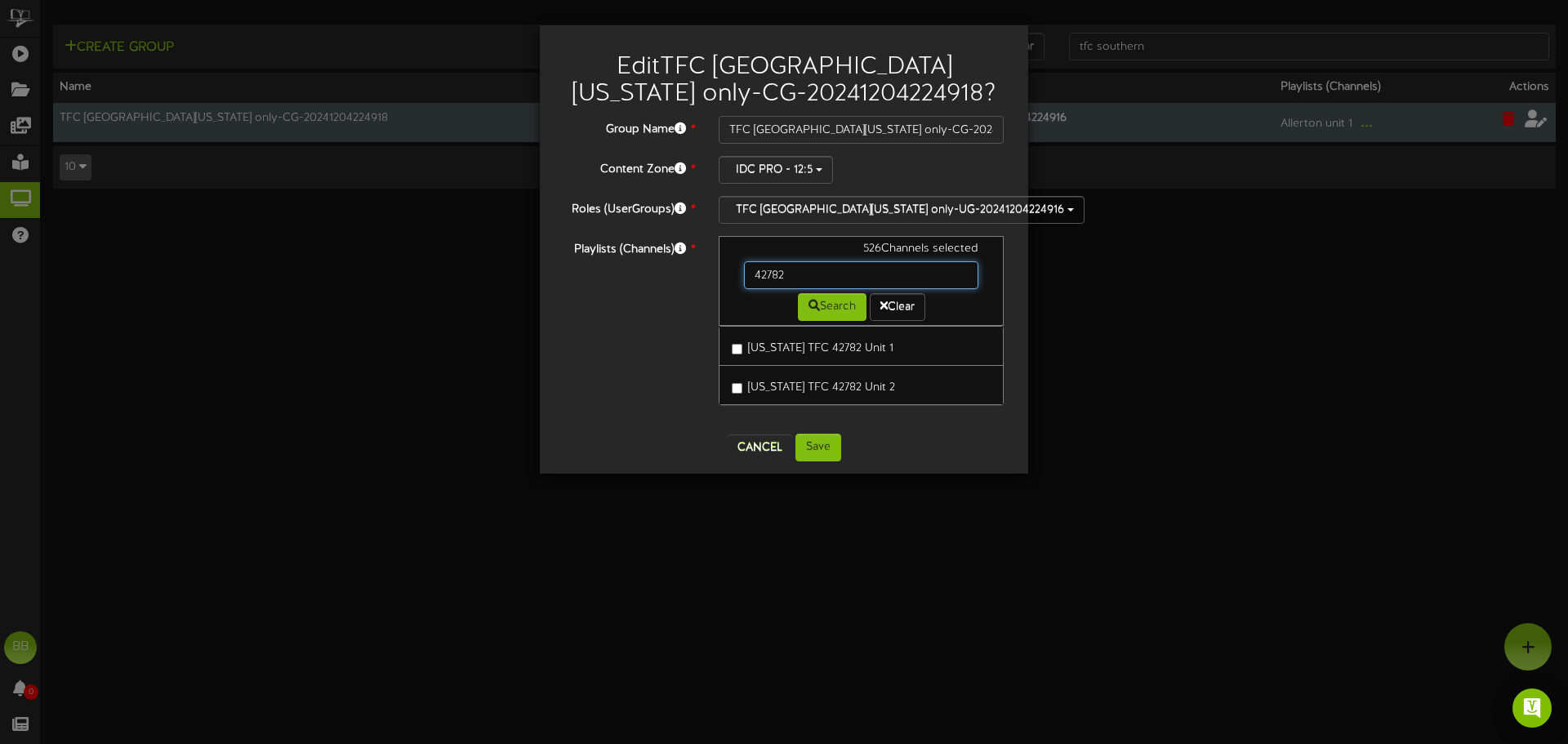
drag, startPoint x: 796, startPoint y: 282, endPoint x: 712, endPoint y: 274, distance: 84.4
click at [712, 274] on div "526 Channels selected 42782 Search Clear California TFC 42782 Unit 1 California…" at bounding box center [861, 328] width 309 height 185
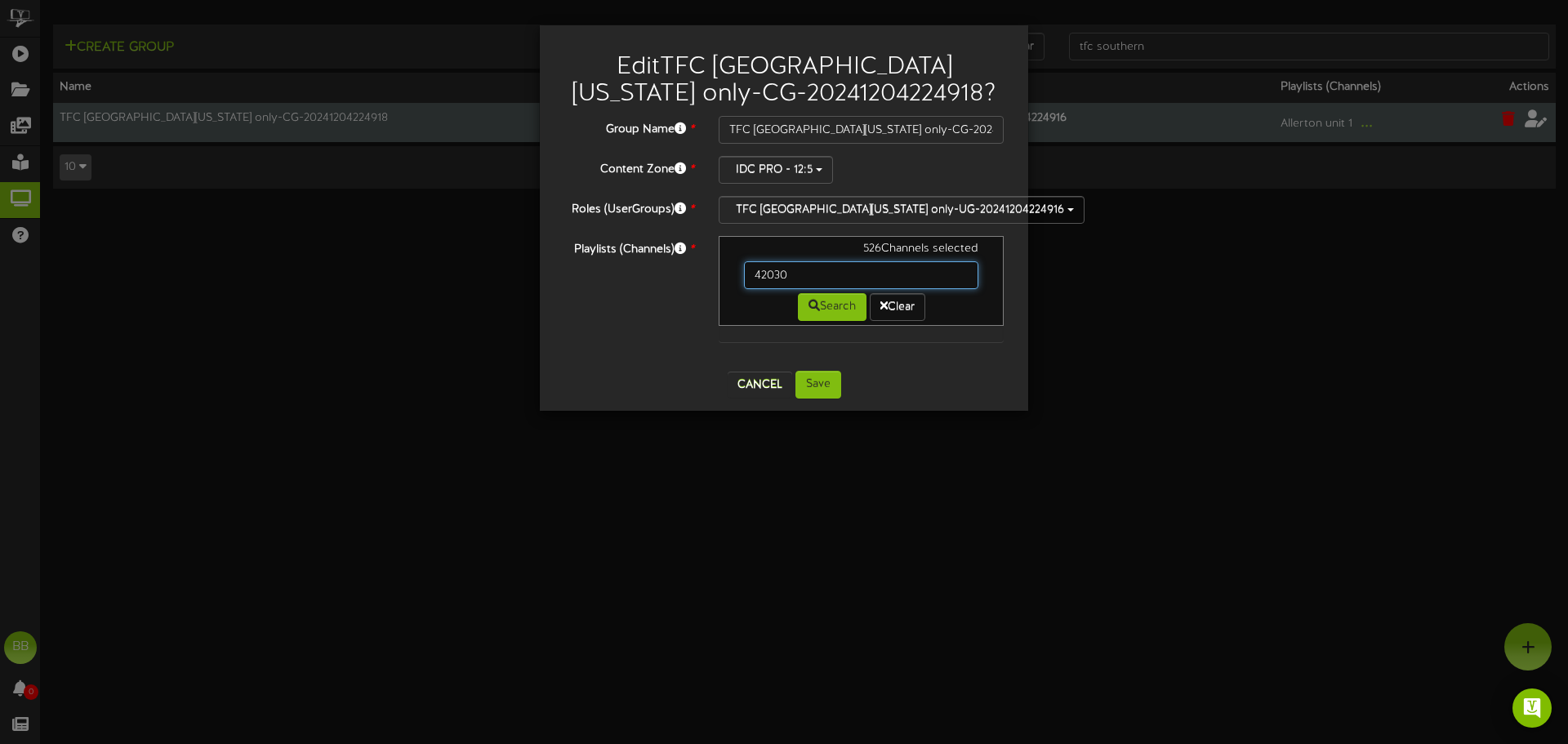
drag, startPoint x: 818, startPoint y: 282, endPoint x: 643, endPoint y: 280, distance: 175.0
click at [643, 280] on div "Playlists (Channels) * 526 Channels selected 42030 Search Clear" at bounding box center [784, 297] width 464 height 122
drag, startPoint x: 801, startPoint y: 271, endPoint x: 553, endPoint y: 249, distance: 249.0
click at [553, 249] on div "Playlists (Channels) * 526 Channels selected 42028 Search Clear" at bounding box center [784, 297] width 464 height 122
type input "42073"
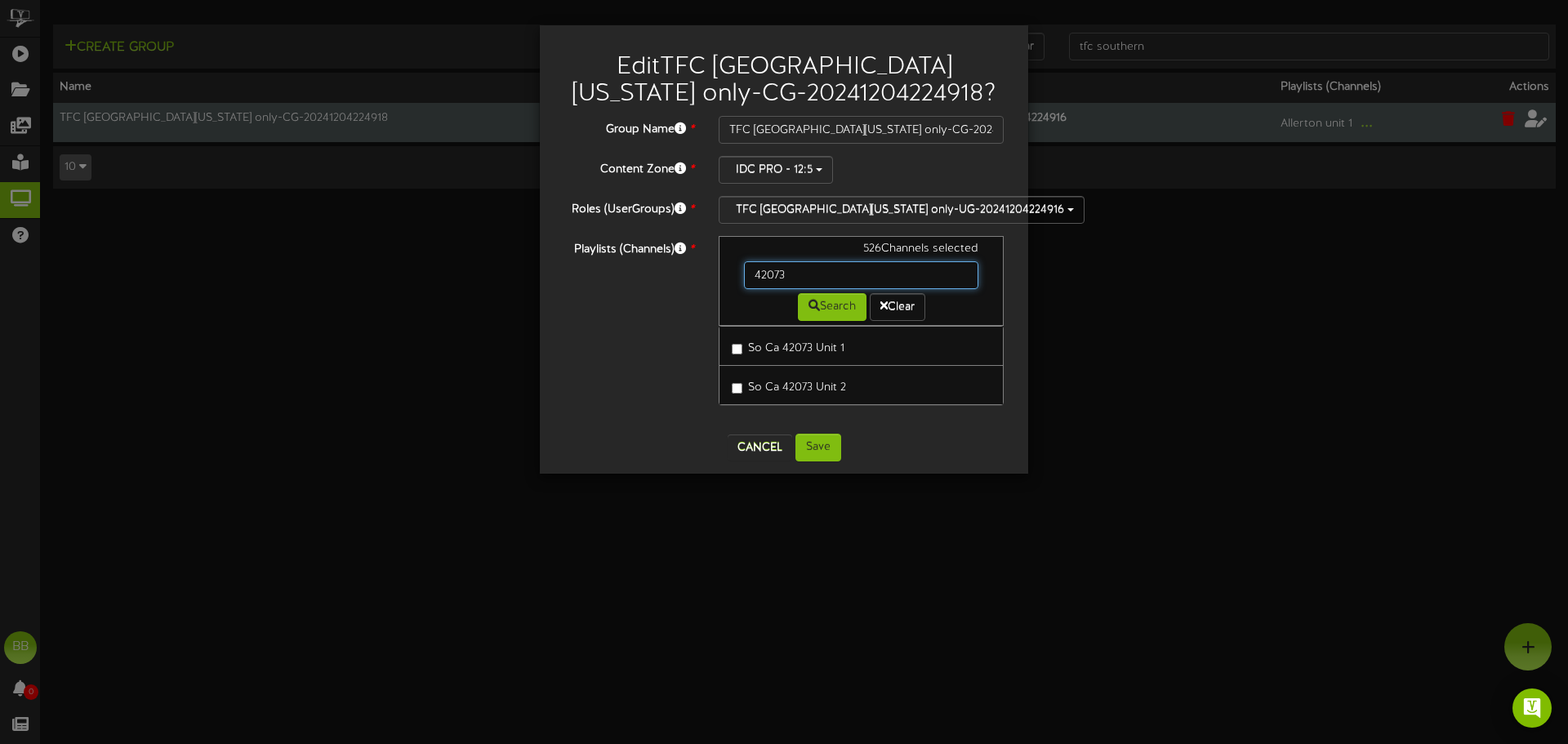
drag, startPoint x: 829, startPoint y: 272, endPoint x: 676, endPoint y: 264, distance: 153.2
click at [676, 264] on div "Playlists (Channels) * 526 Channels selected 42073 Search Clear So Ca 42073 Uni…" at bounding box center [784, 328] width 464 height 185
type input "42008"
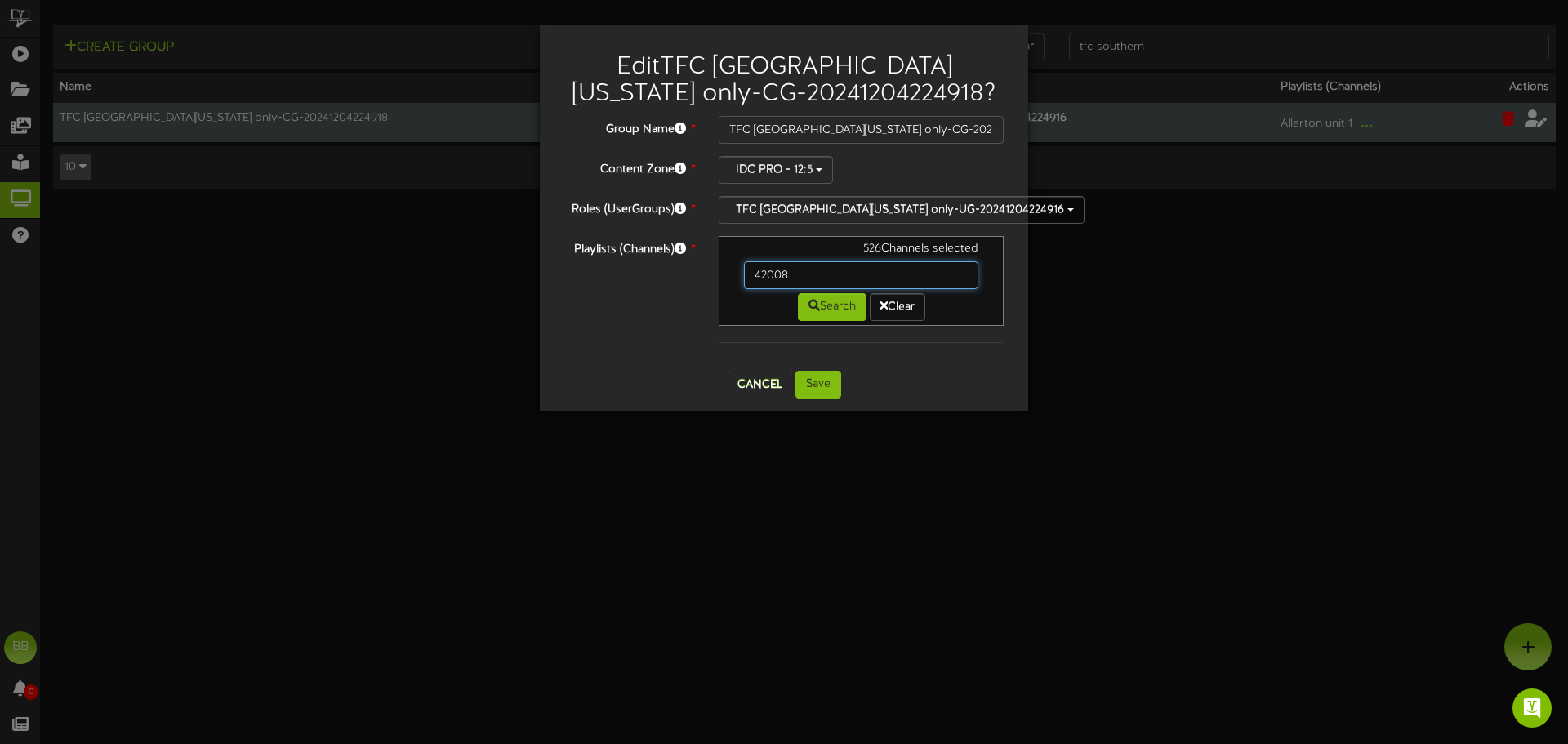
drag, startPoint x: 802, startPoint y: 270, endPoint x: 706, endPoint y: 270, distance: 96.0
click at [706, 270] on div "526 Channels selected 42008 Search Clear" at bounding box center [861, 297] width 309 height 122
click at [763, 386] on button "Cancel" at bounding box center [760, 385] width 65 height 26
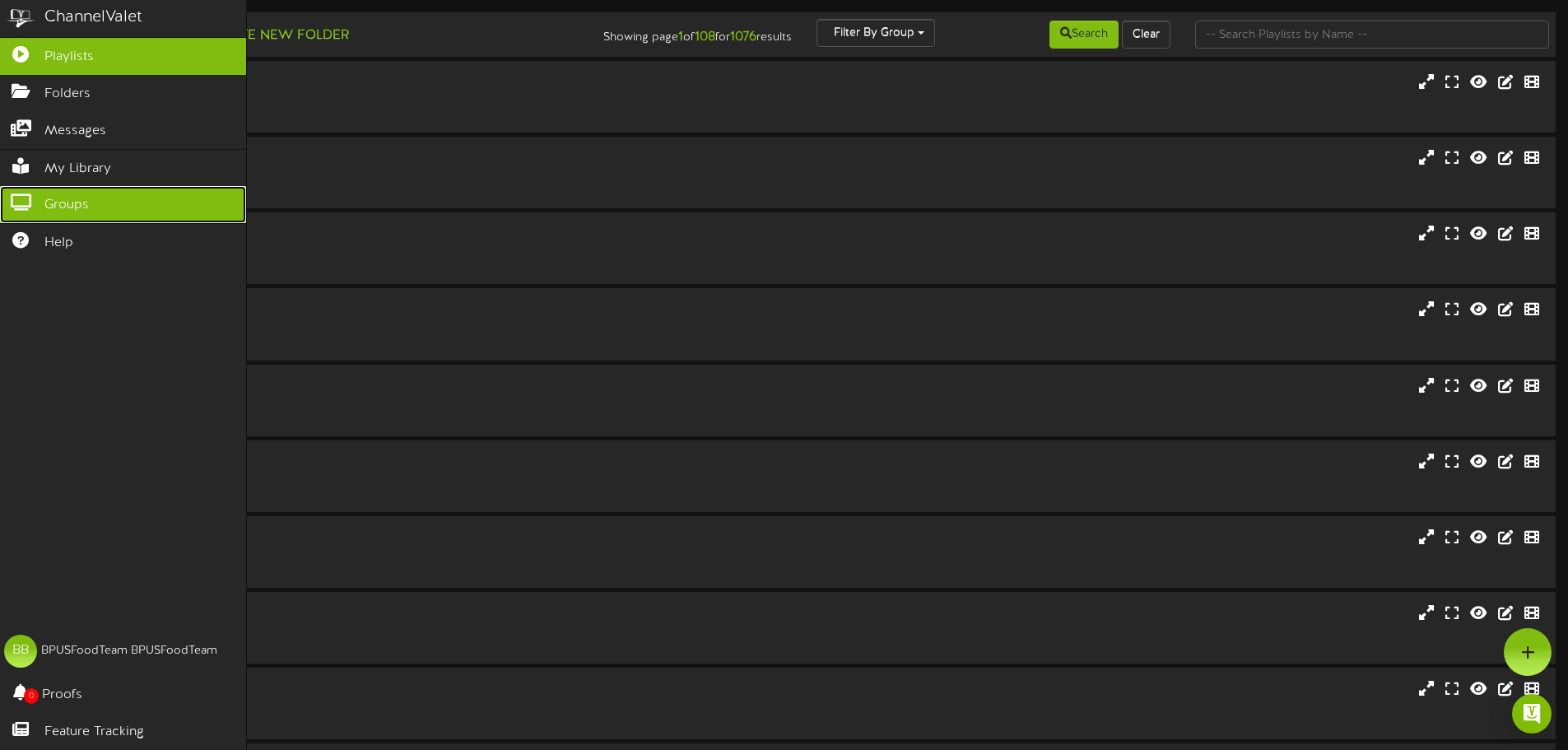
click at [25, 198] on icon at bounding box center [20, 200] width 41 height 12
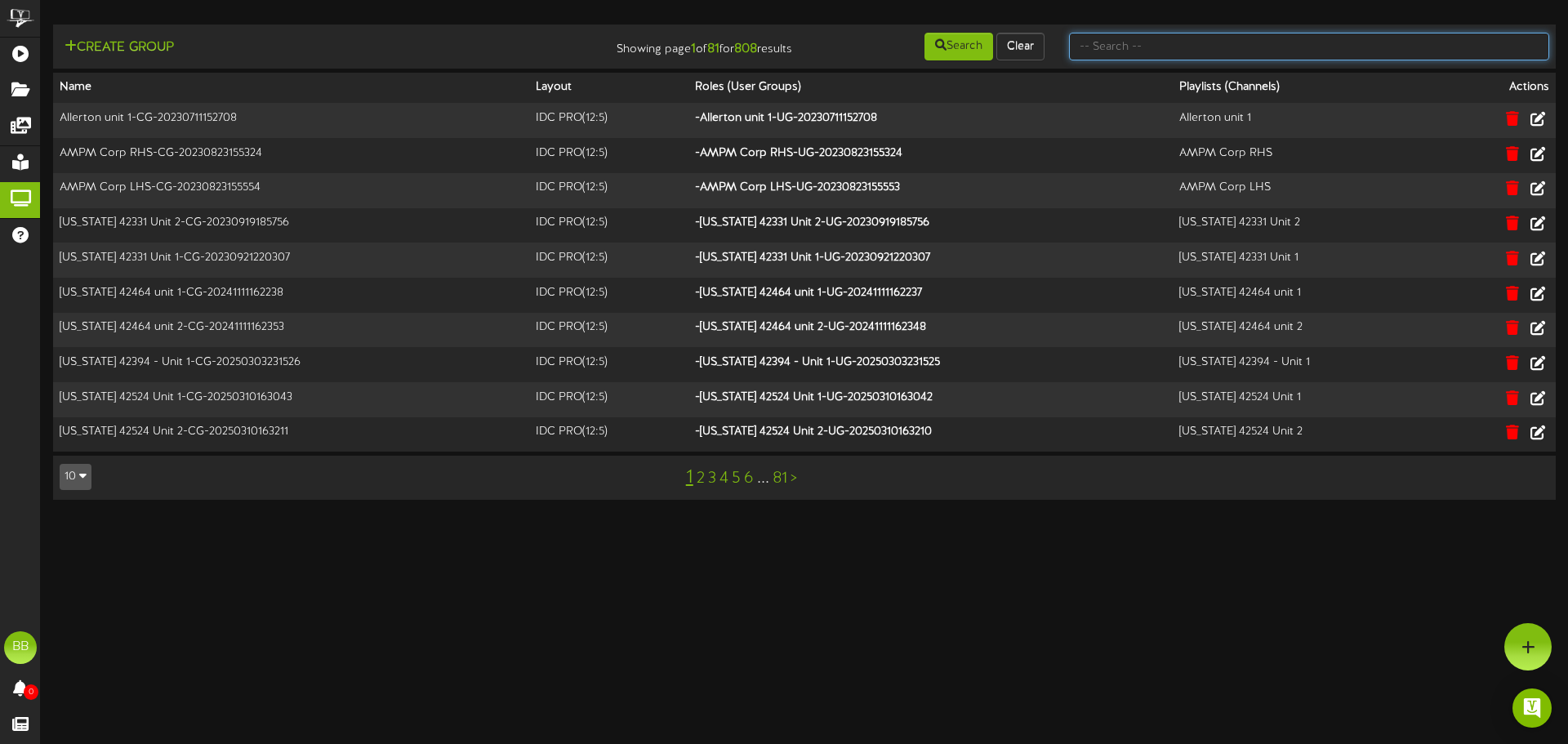
click at [1300, 47] on input "text" at bounding box center [1309, 47] width 481 height 28
type input "tfc southern"
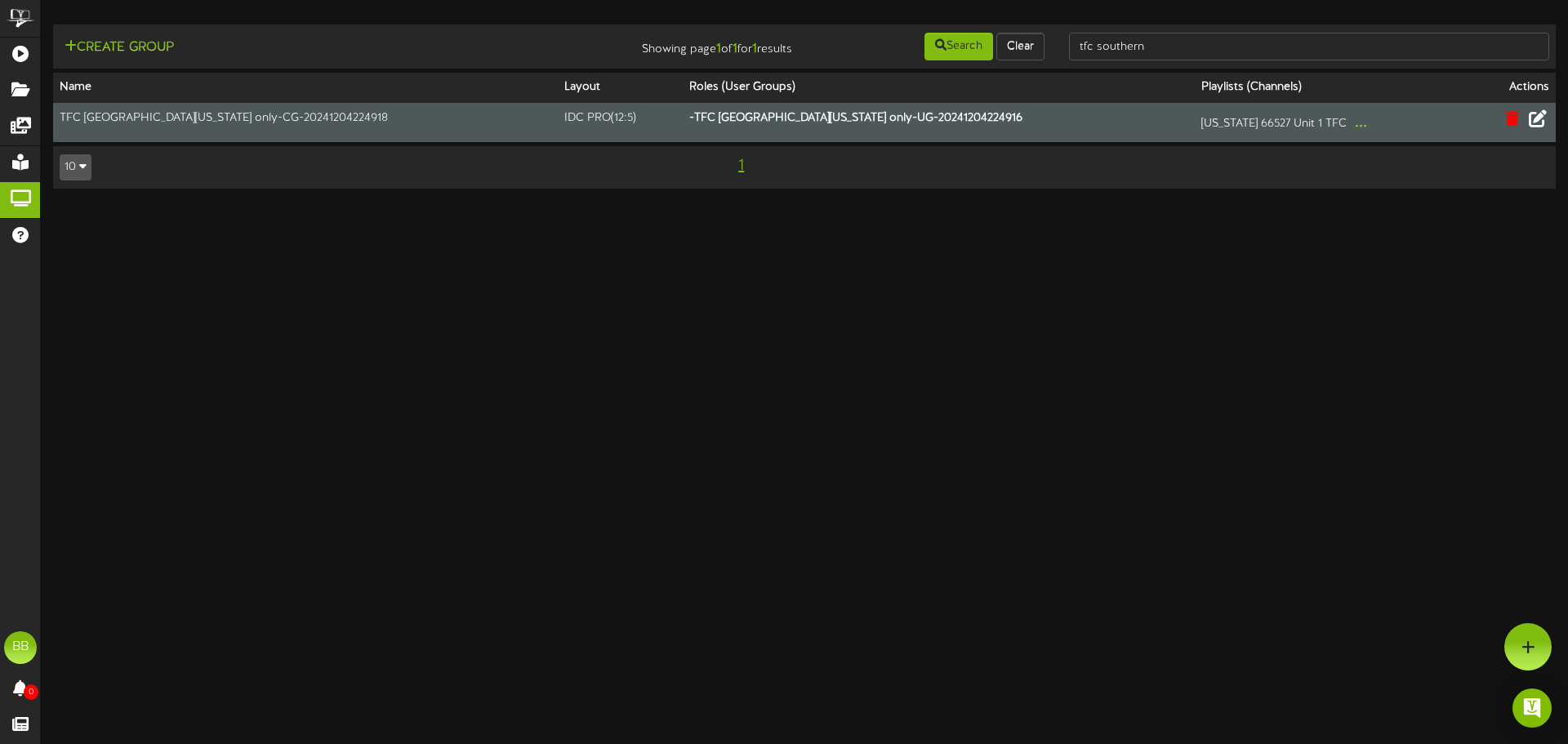
click at [1544, 119] on icon at bounding box center [1538, 118] width 18 height 18
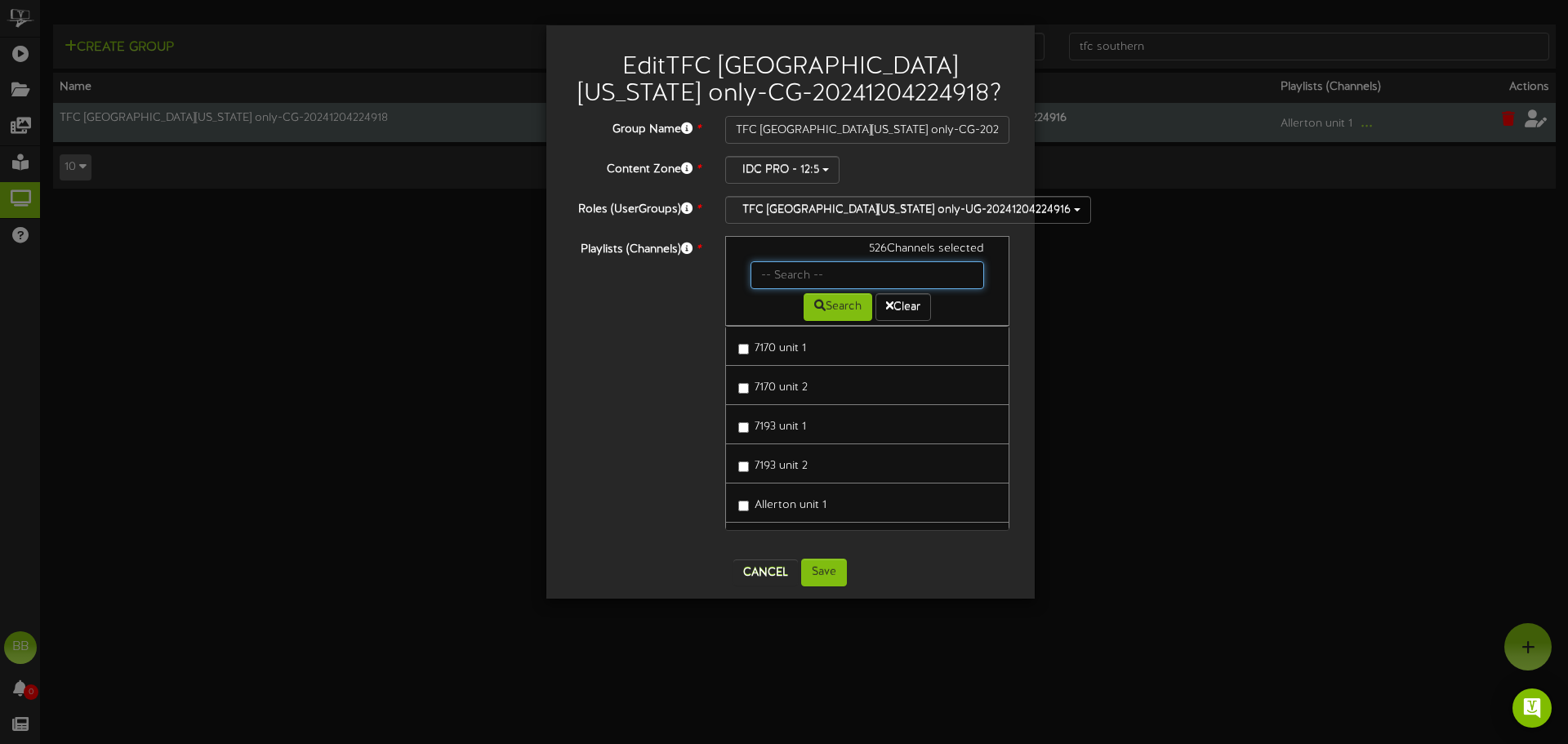
click at [772, 275] on input "text" at bounding box center [867, 276] width 234 height 28
type input "42413"
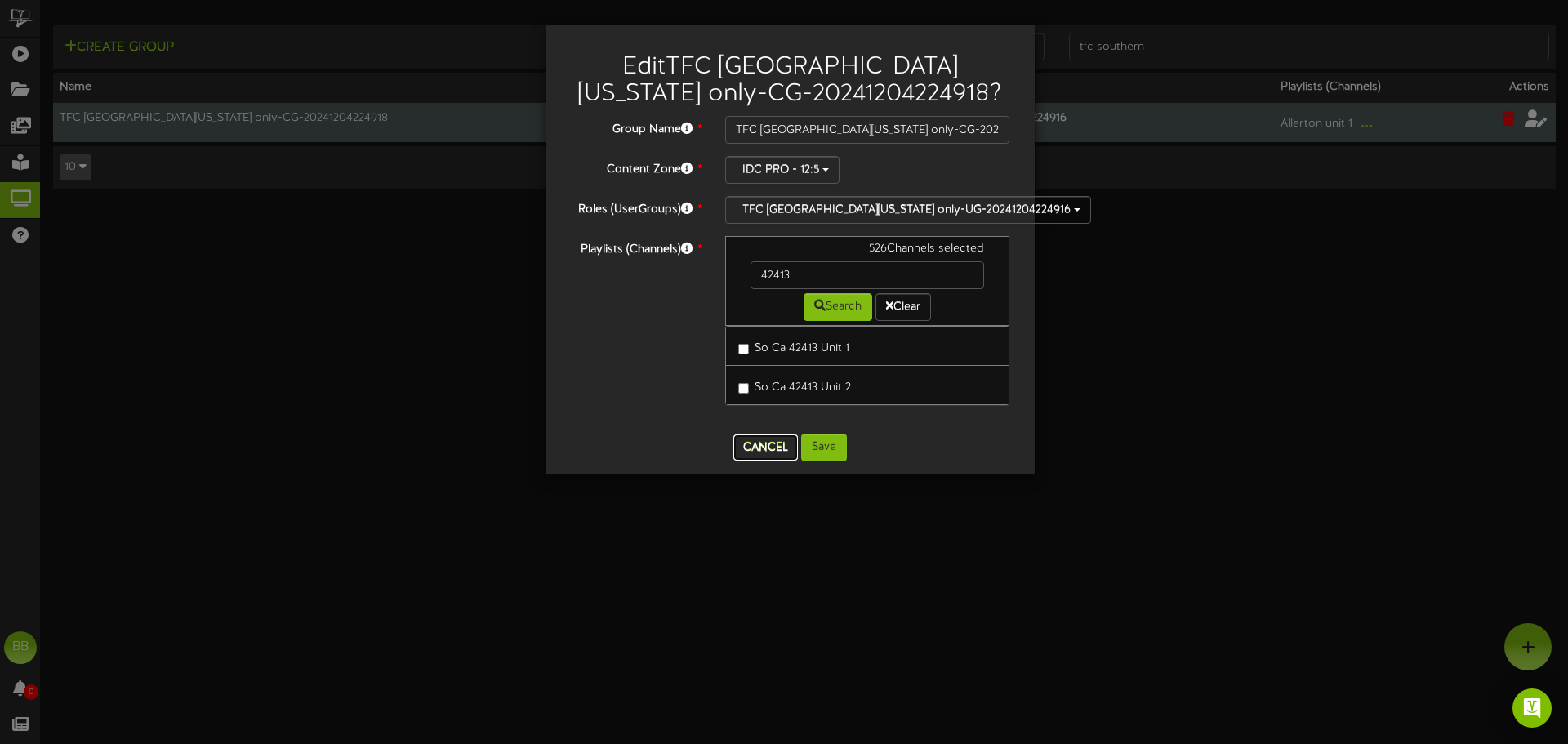
click at [776, 450] on button "Cancel" at bounding box center [766, 448] width 65 height 26
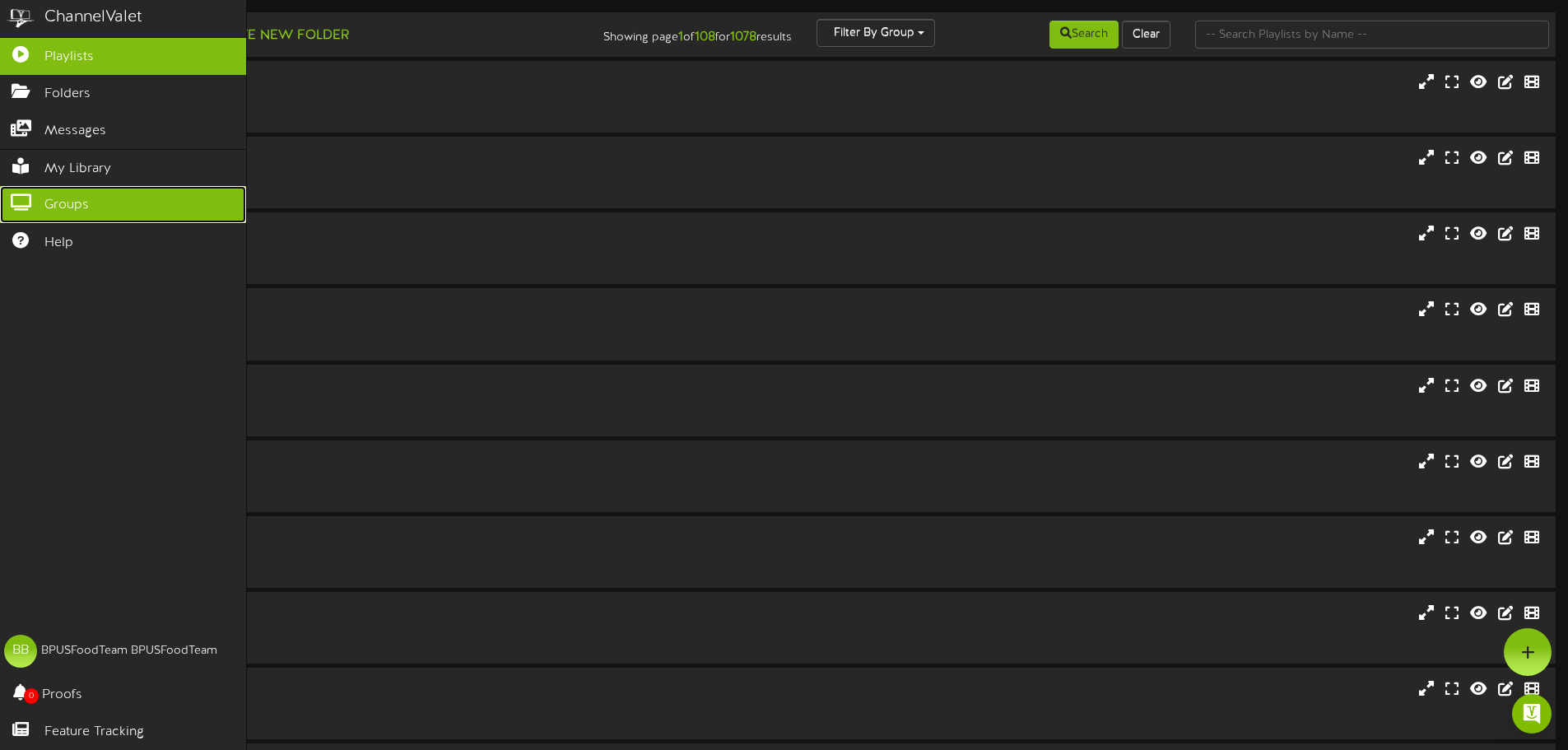
click at [24, 195] on icon at bounding box center [20, 200] width 41 height 12
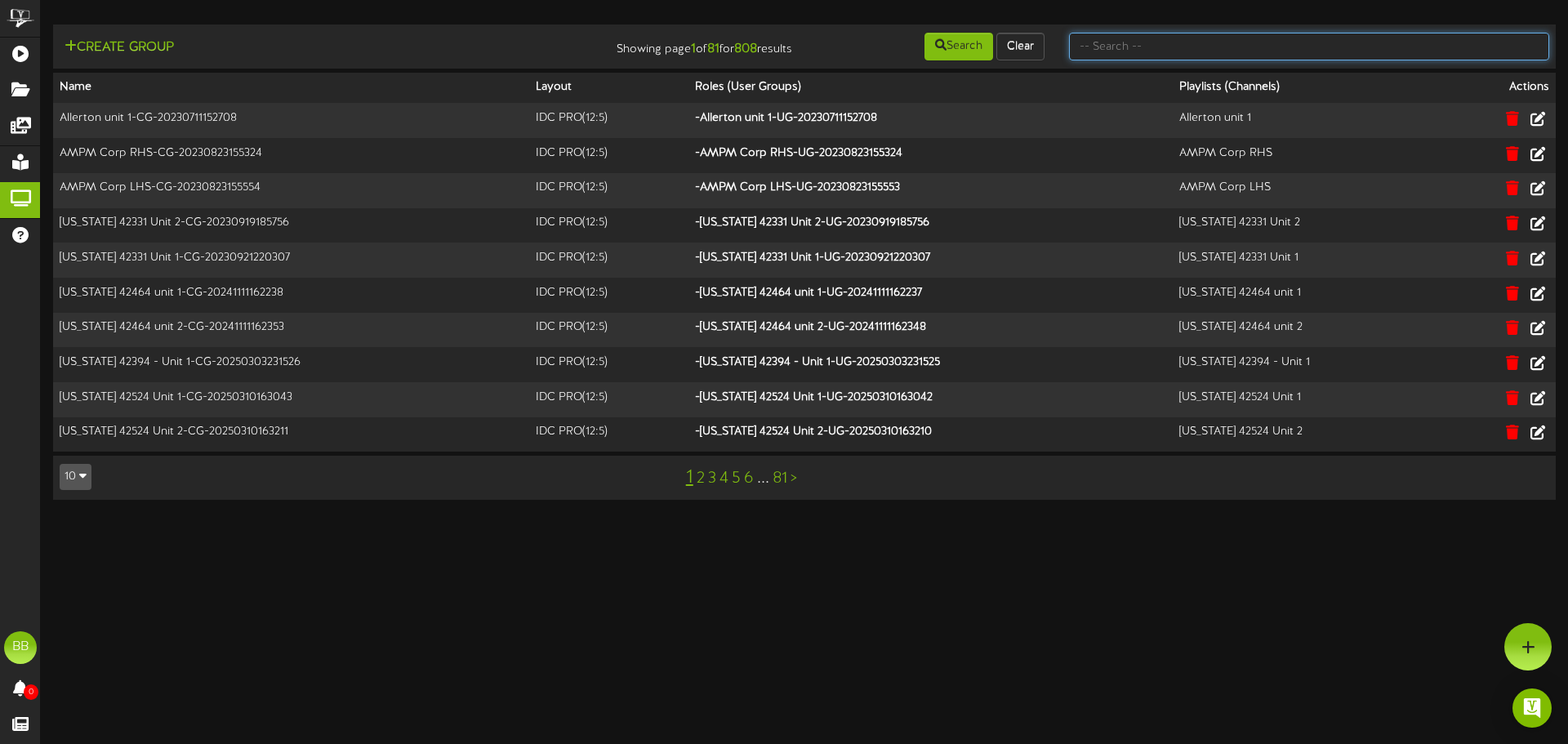
click at [1358, 44] on input "text" at bounding box center [1309, 47] width 481 height 28
type input "tfc southern"
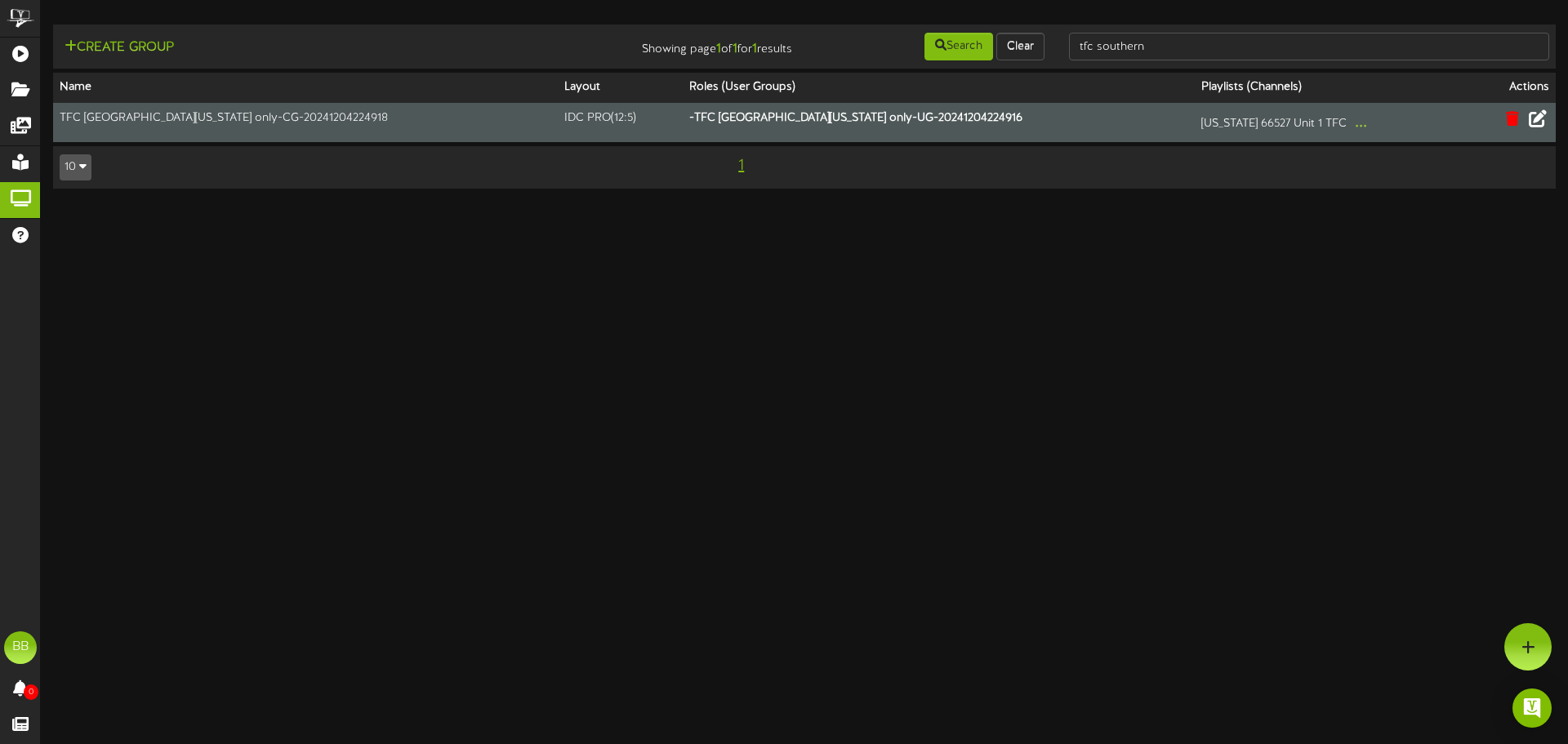
click at [1545, 125] on icon at bounding box center [1538, 118] width 18 height 18
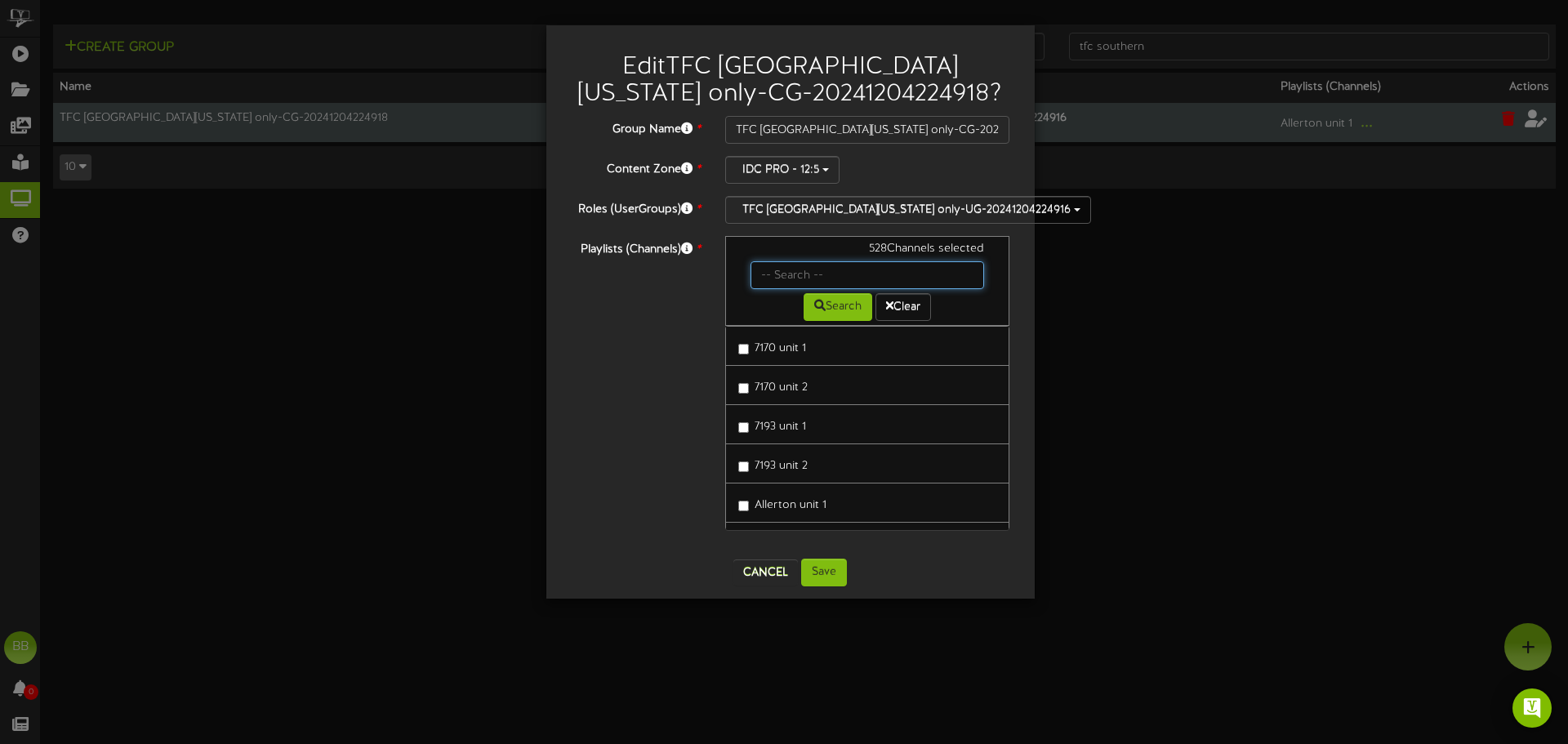
click at [791, 283] on input "text" at bounding box center [867, 276] width 234 height 28
type input "22517"
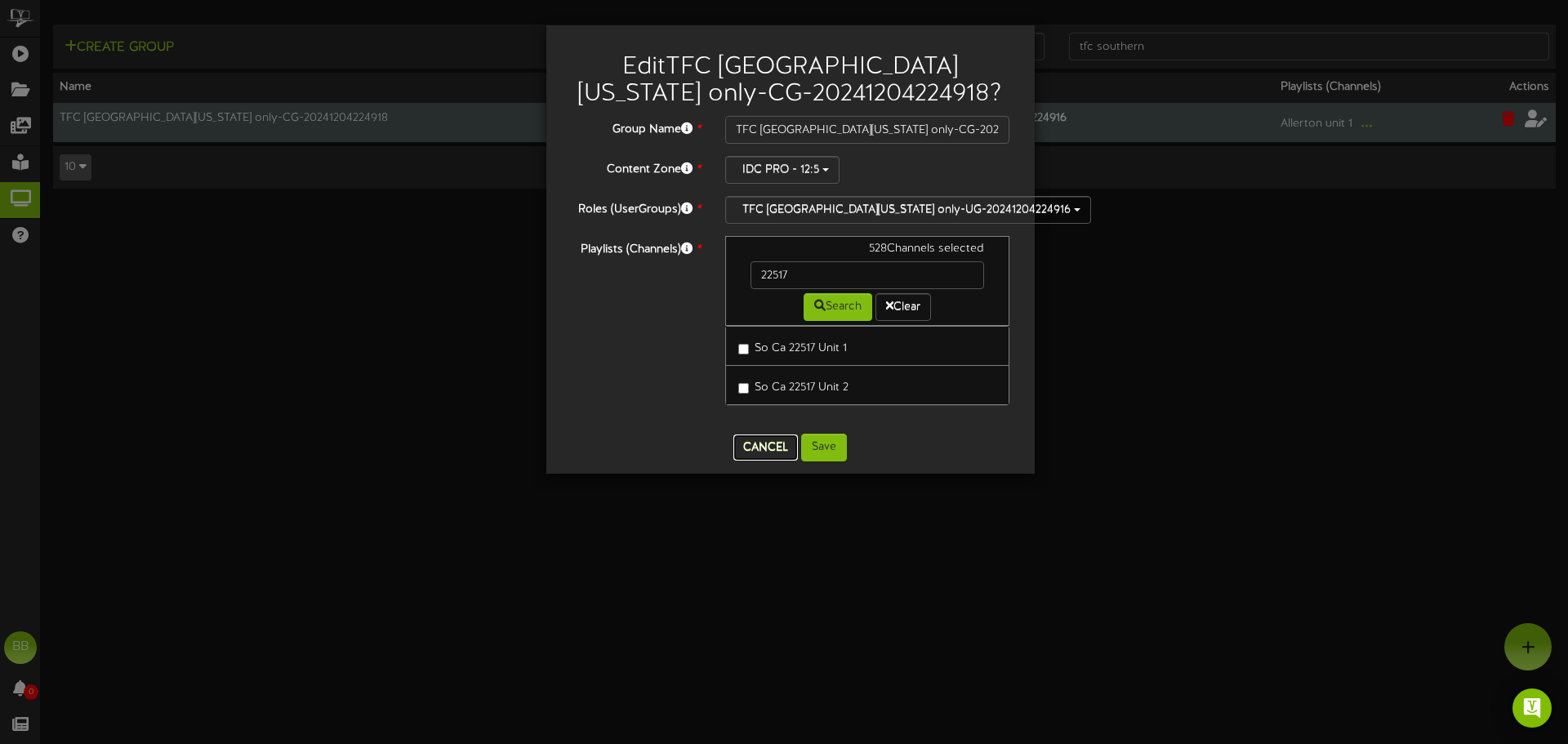
click at [771, 439] on button "Cancel" at bounding box center [766, 448] width 65 height 26
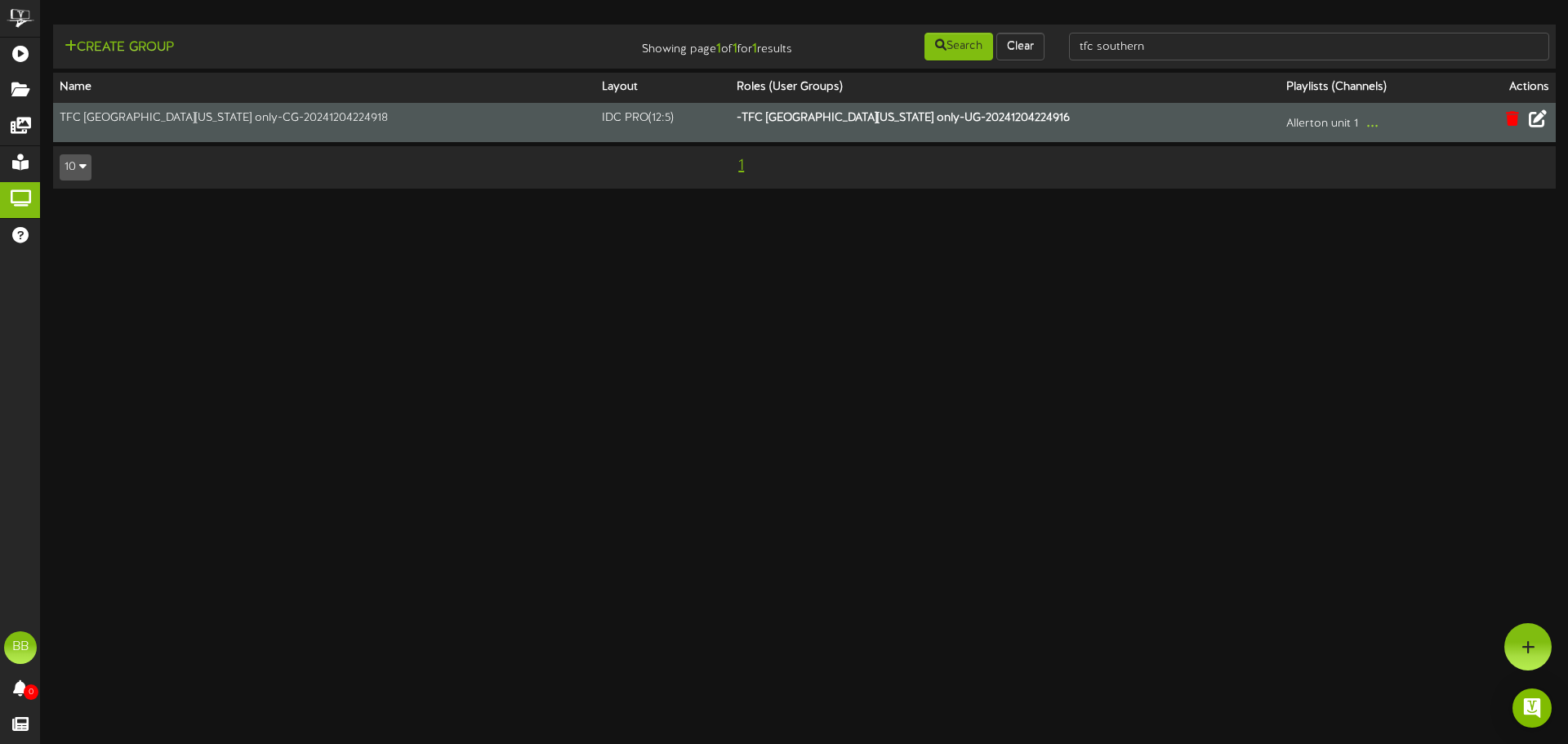
click at [1539, 119] on icon at bounding box center [1538, 118] width 18 height 18
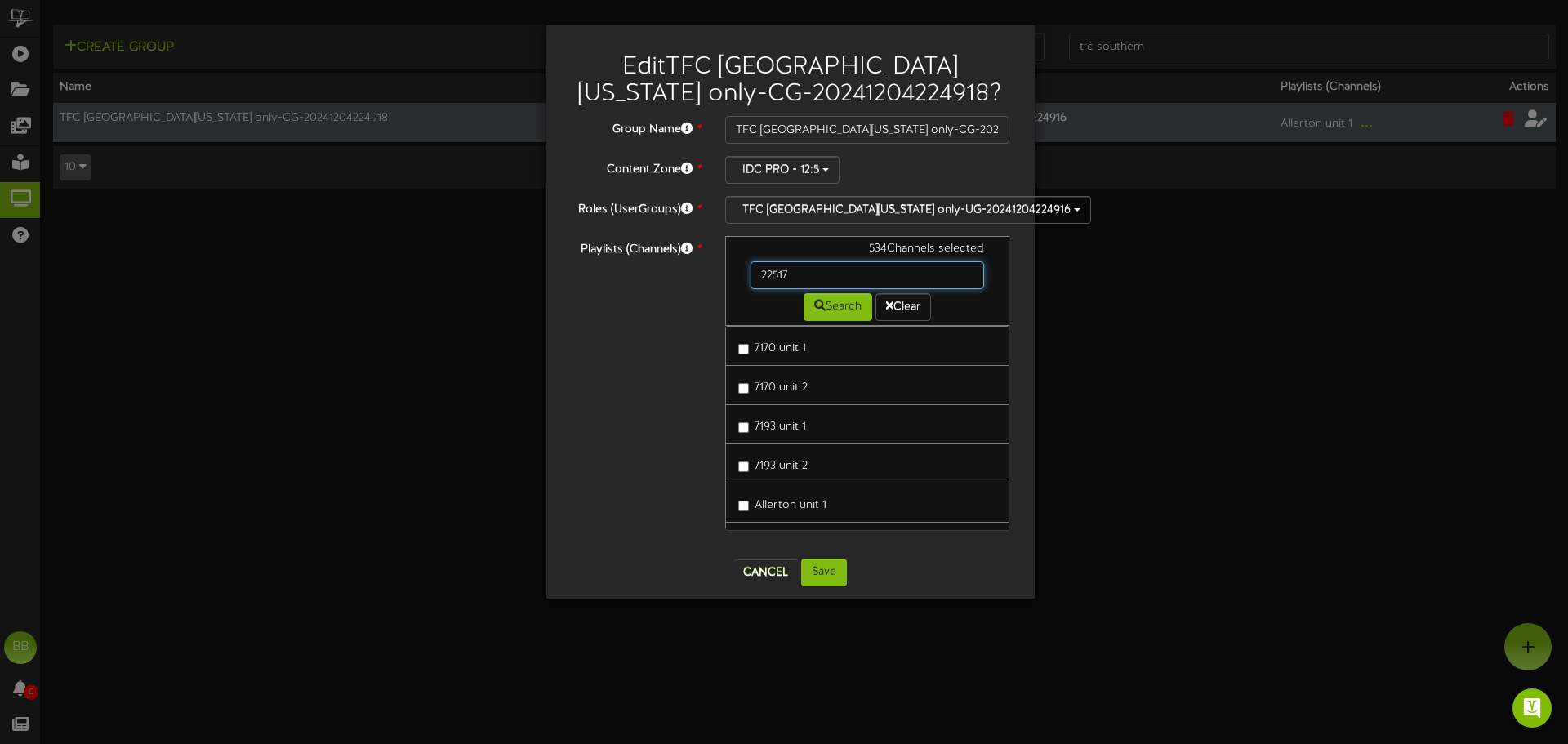
drag, startPoint x: 821, startPoint y: 272, endPoint x: 630, endPoint y: 274, distance: 191.0
click at [630, 274] on div "Playlists (Channels) * 534 Channels selected 22517 Search Clear 7170 unit 1 717…" at bounding box center [790, 391] width 464 height 310
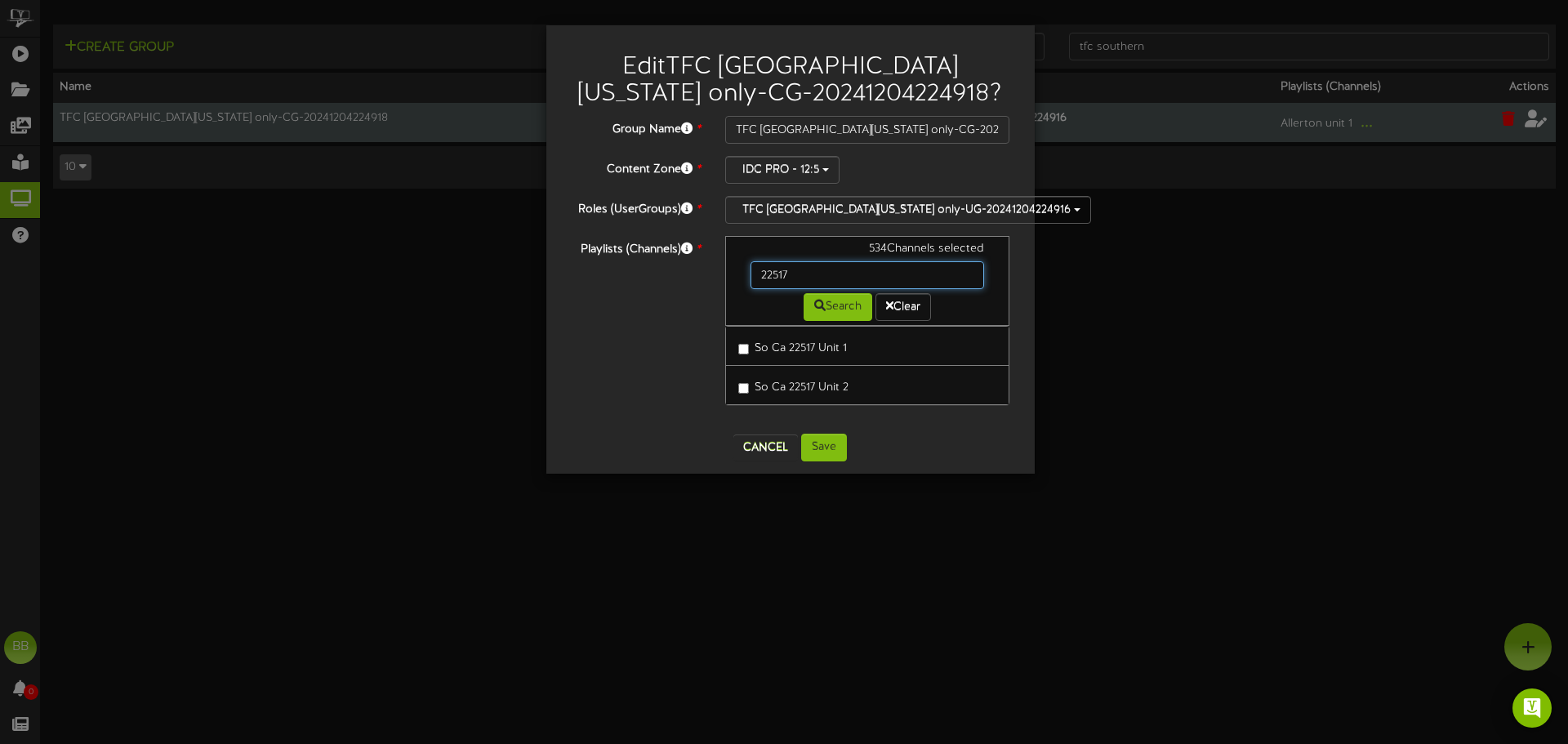
drag, startPoint x: 808, startPoint y: 278, endPoint x: 597, endPoint y: 280, distance: 211.0
click at [597, 279] on div "Playlists (Channels) * 534 Channels selected 22517 Search Clear So Ca 22517 Uni…" at bounding box center [790, 328] width 464 height 185
type input "42008"
click at [782, 446] on button "Cancel" at bounding box center [766, 448] width 65 height 26
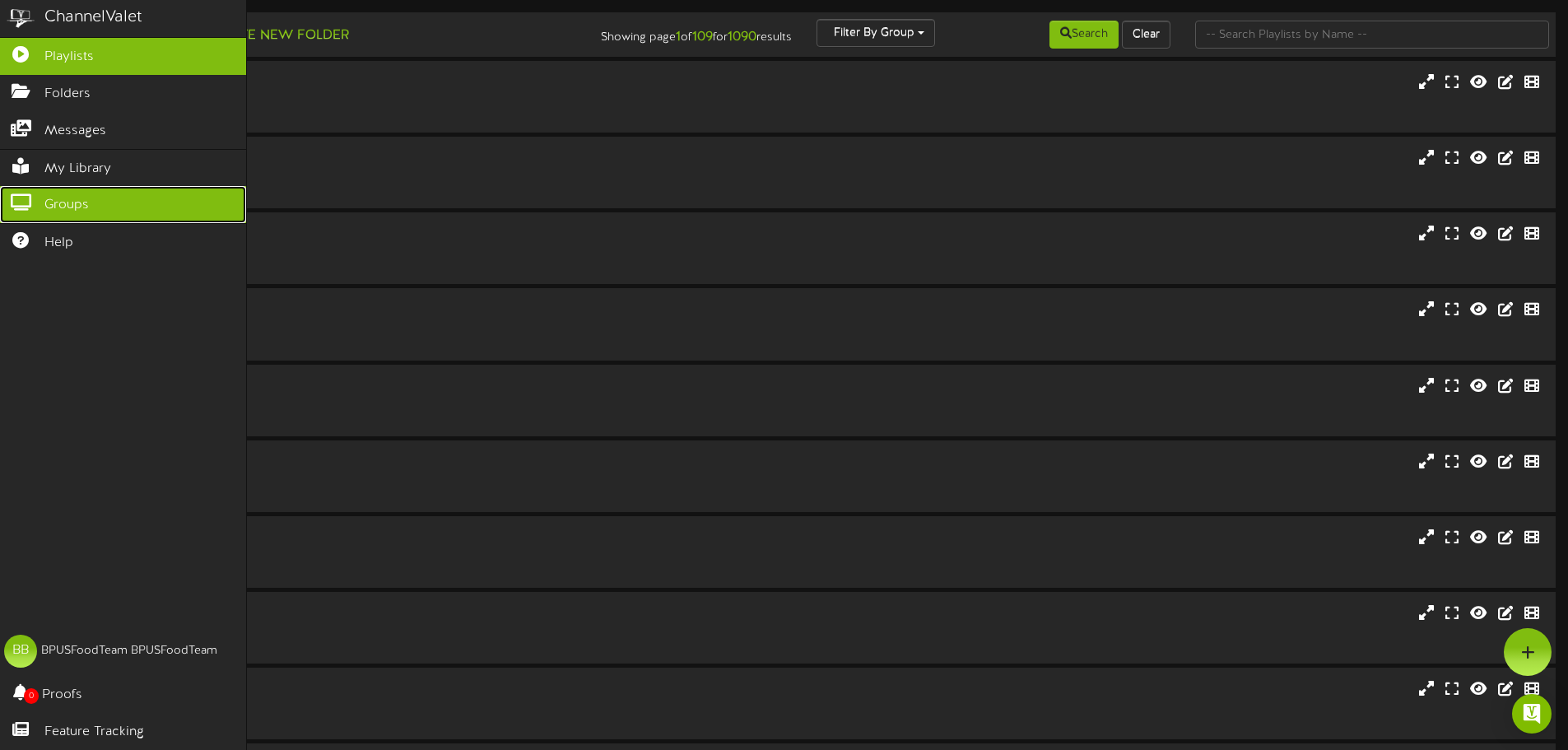
click at [27, 197] on icon at bounding box center [20, 200] width 41 height 12
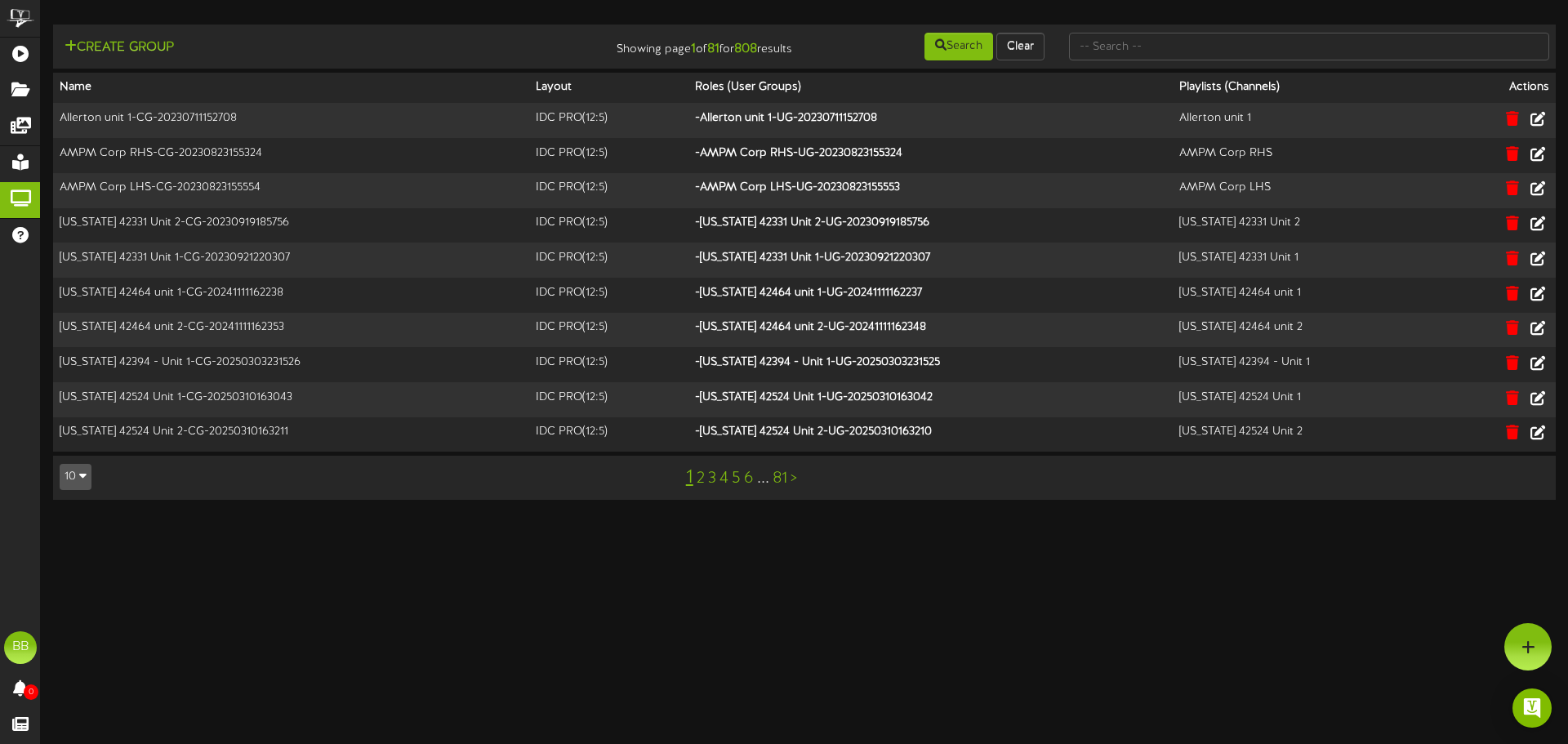
click at [1401, 67] on div "Create Group Showing page 1 of 81 for 808 results Search Clear Name Layout Role…" at bounding box center [804, 270] width 1528 height 492
click at [1393, 50] on input "text" at bounding box center [1309, 47] width 481 height 28
type input "tfc southern"
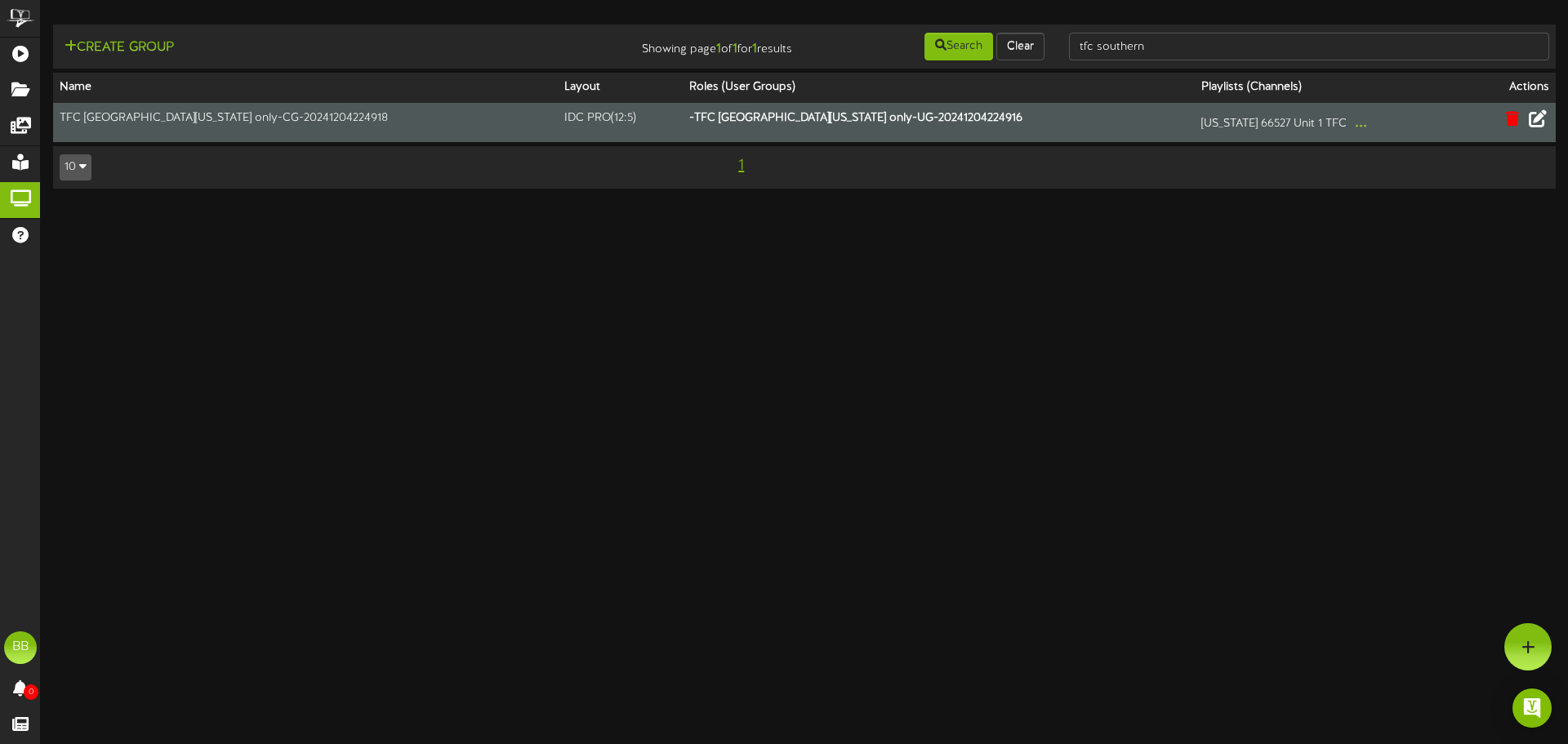
click at [1536, 121] on icon at bounding box center [1538, 118] width 18 height 18
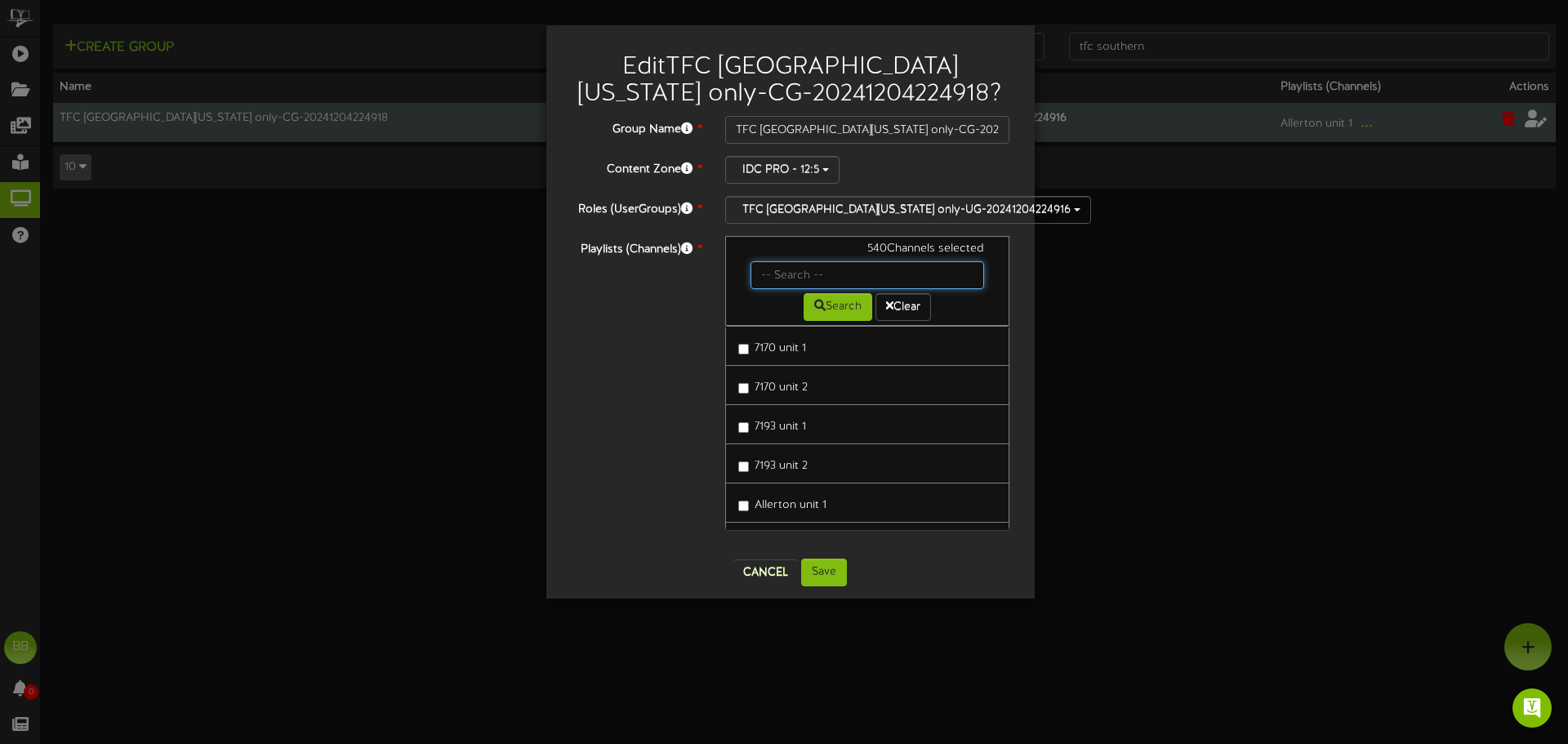
click at [849, 280] on input "text" at bounding box center [867, 276] width 234 height 28
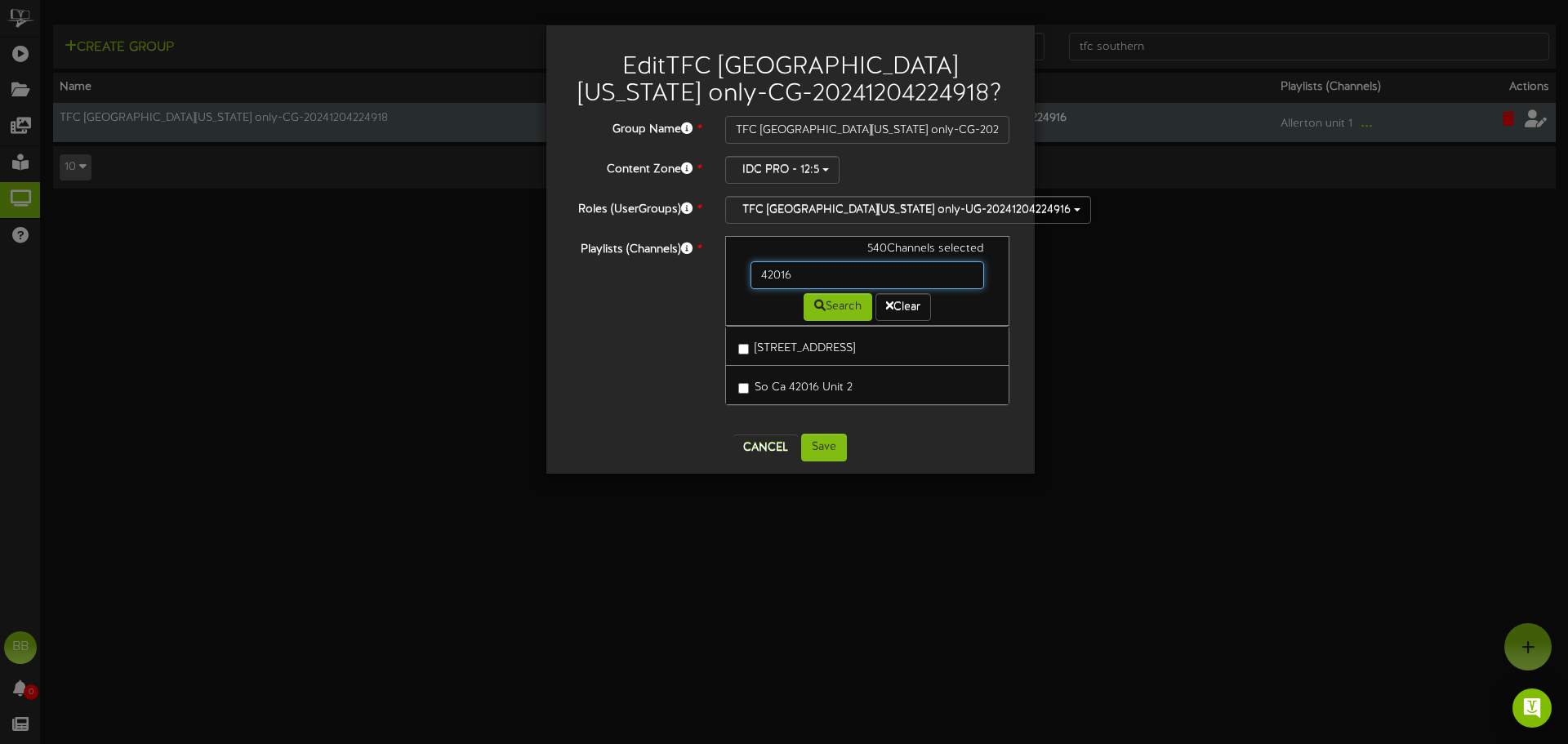
drag, startPoint x: 798, startPoint y: 275, endPoint x: 682, endPoint y: 275, distance: 116.0
click at [682, 275] on div "Playlists (Channels) * 540 Channels selected 42016 Search Clear So Ca 42016 Uni…" at bounding box center [790, 328] width 464 height 185
click at [800, 269] on input "42028" at bounding box center [867, 276] width 234 height 28
click at [800, 269] on input "42030" at bounding box center [867, 276] width 234 height 28
type input "42040"
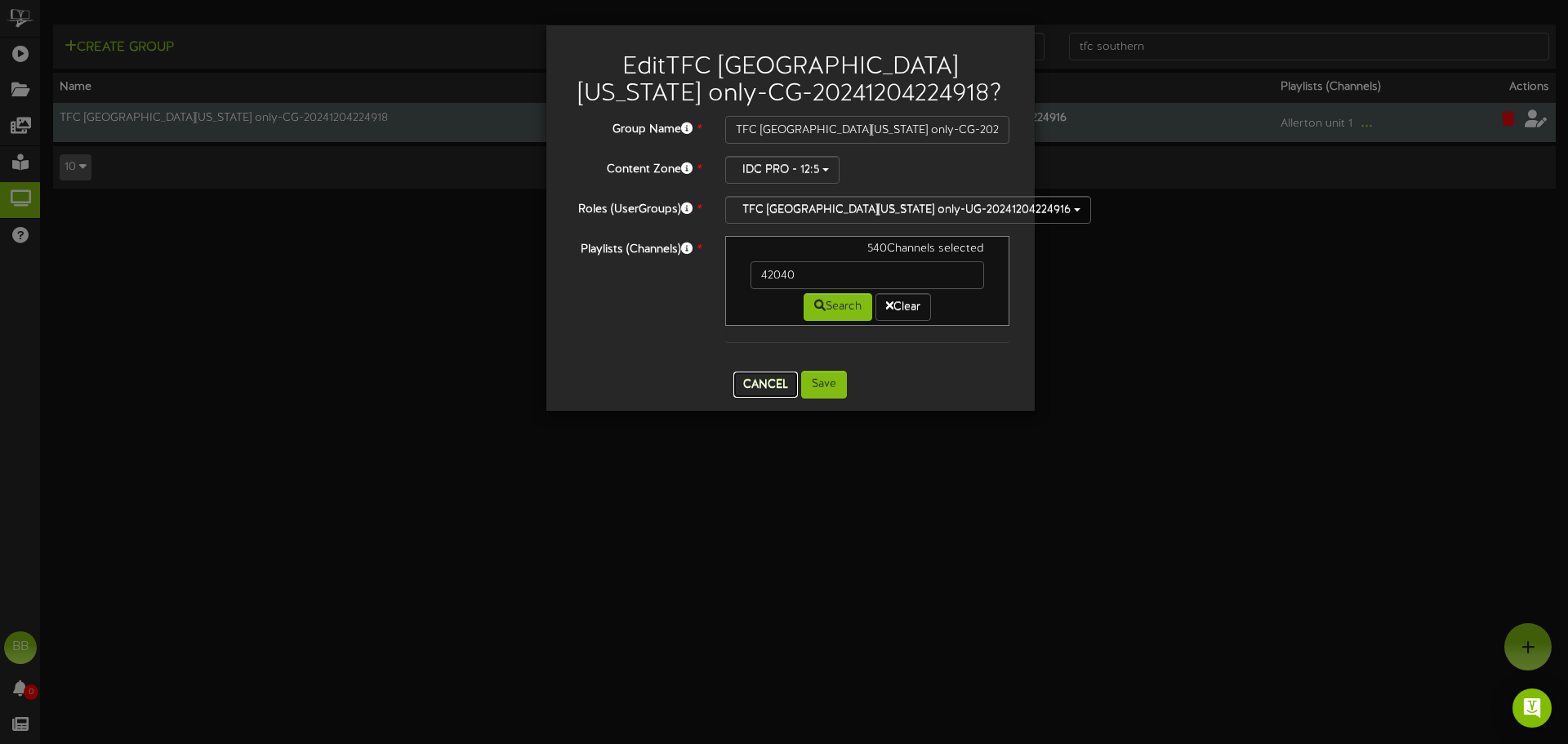
click at [775, 388] on button "Cancel" at bounding box center [766, 385] width 65 height 26
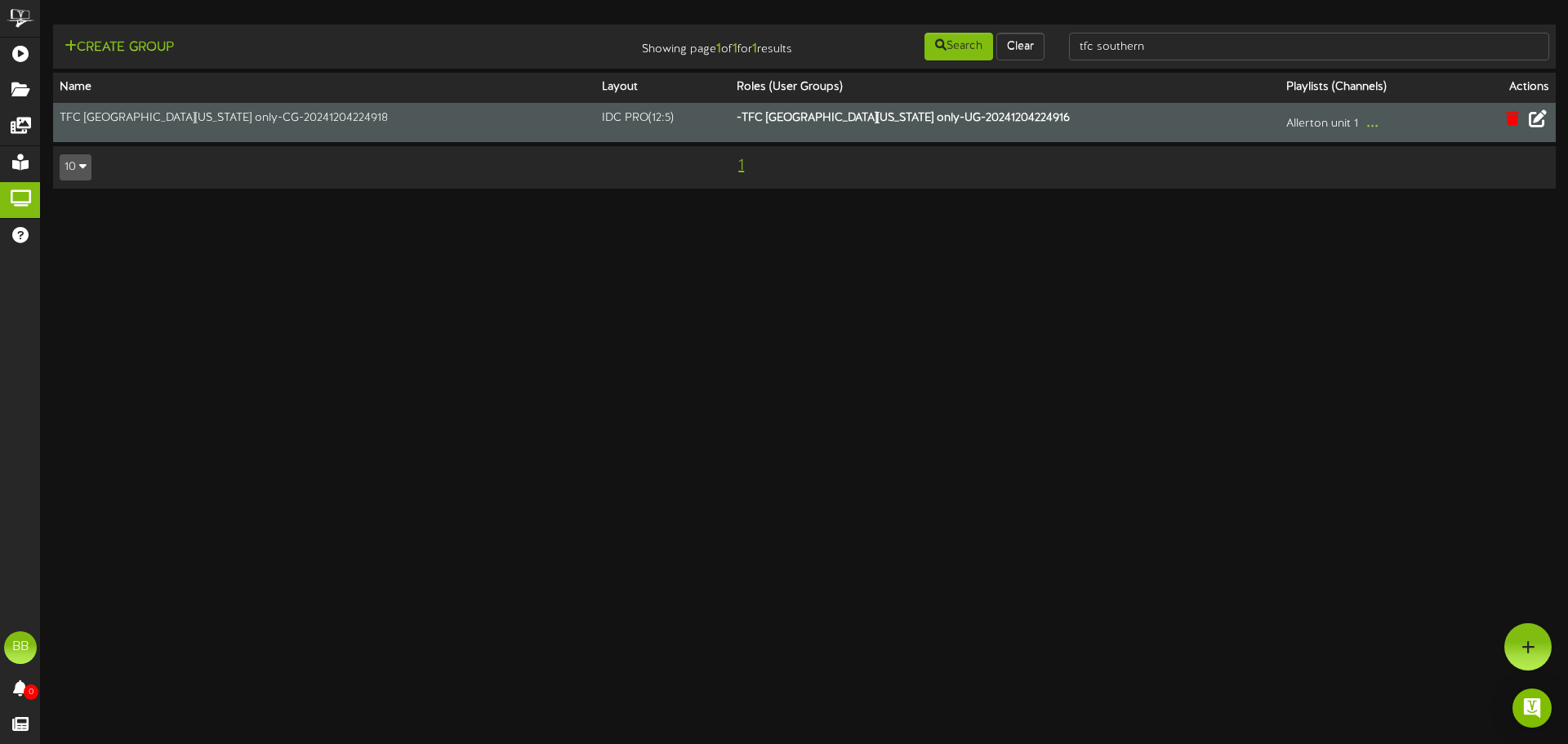
click at [405, 205] on html "ChannelValet Playlists Folders Messages My Library Groups Help BB BPUSFoodTeam …" at bounding box center [784, 103] width 1568 height 205
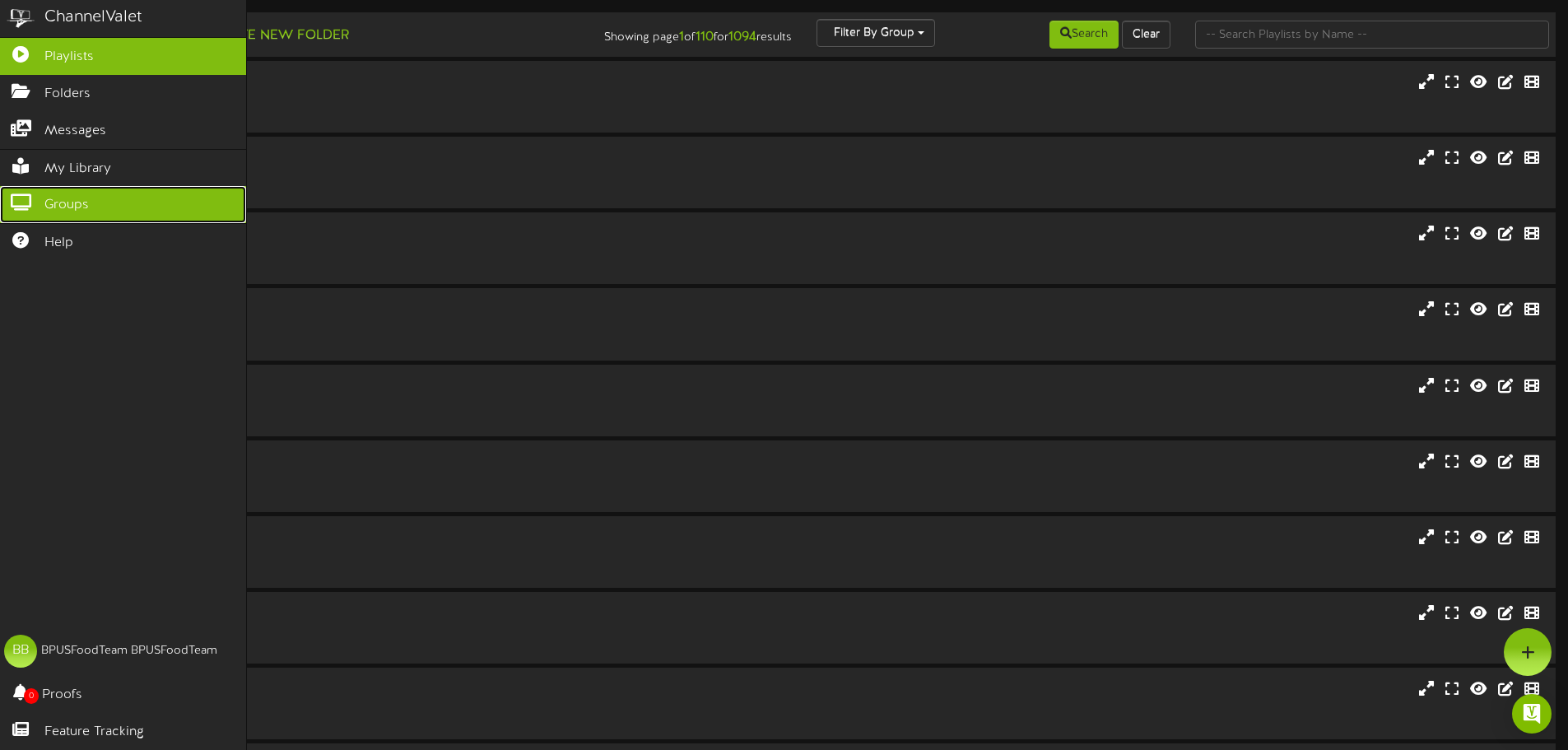
click at [46, 197] on span "Groups" at bounding box center [66, 206] width 45 height 19
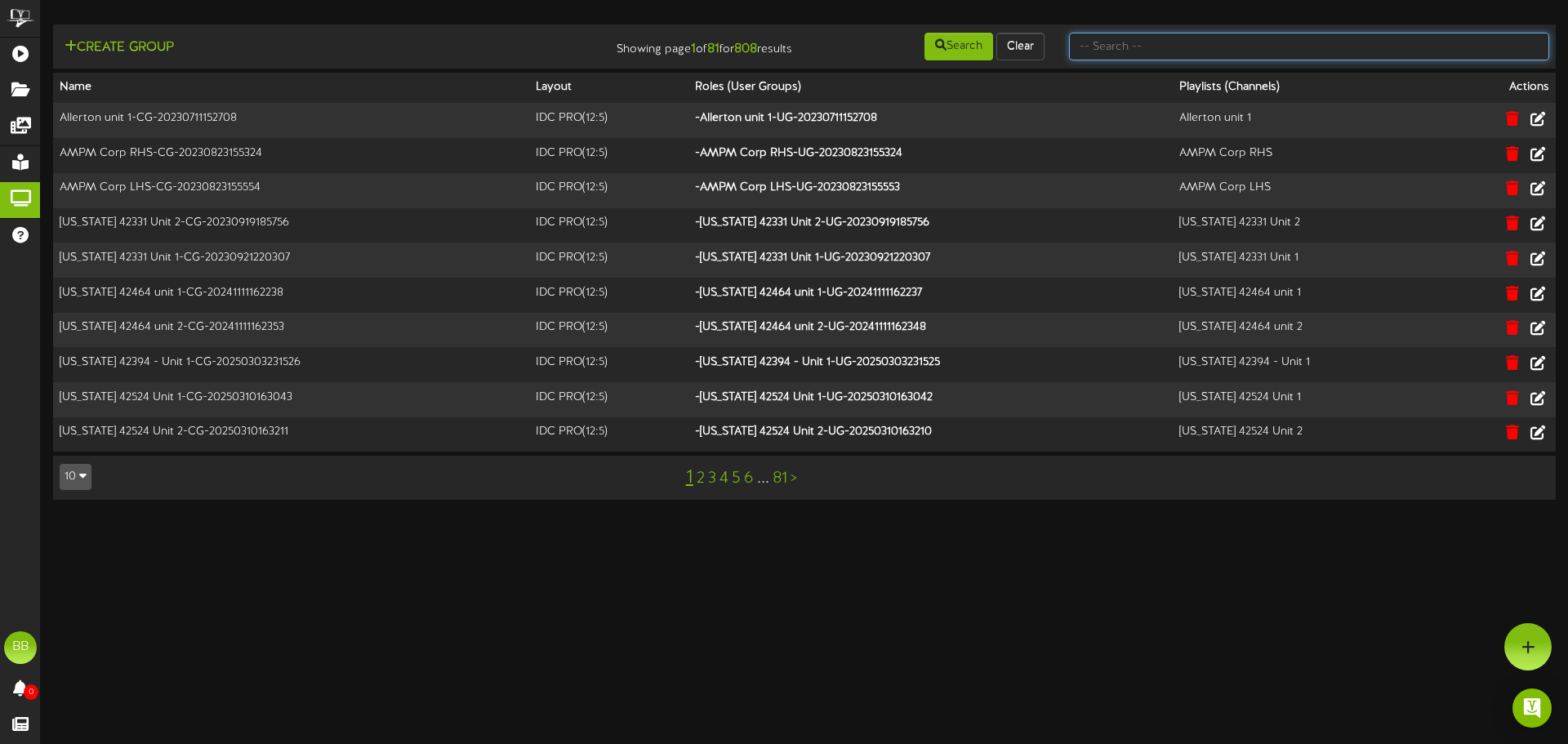
click at [1383, 40] on input "text" at bounding box center [1309, 47] width 481 height 28
type input "tfc southern"
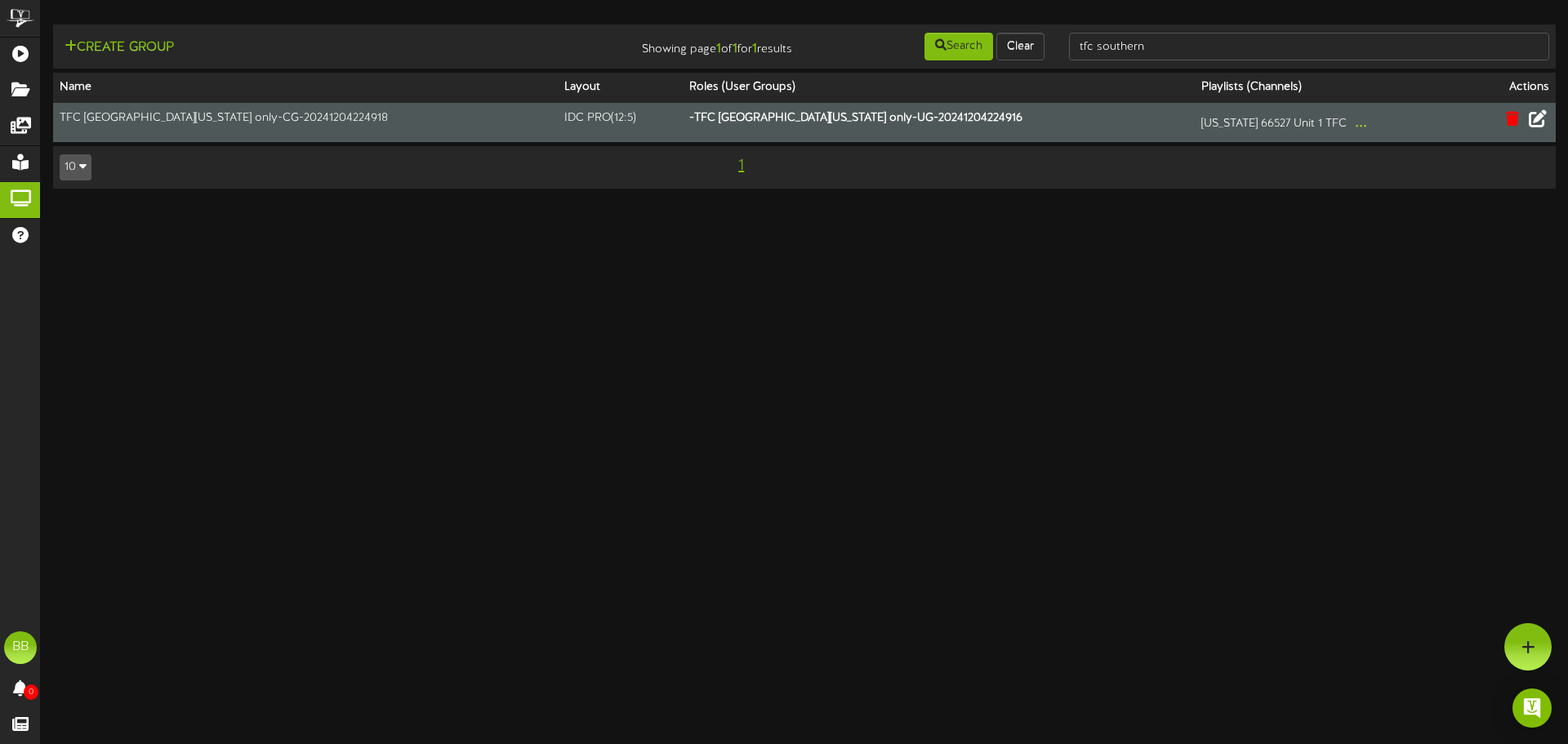
click at [1540, 124] on icon at bounding box center [1538, 118] width 18 height 18
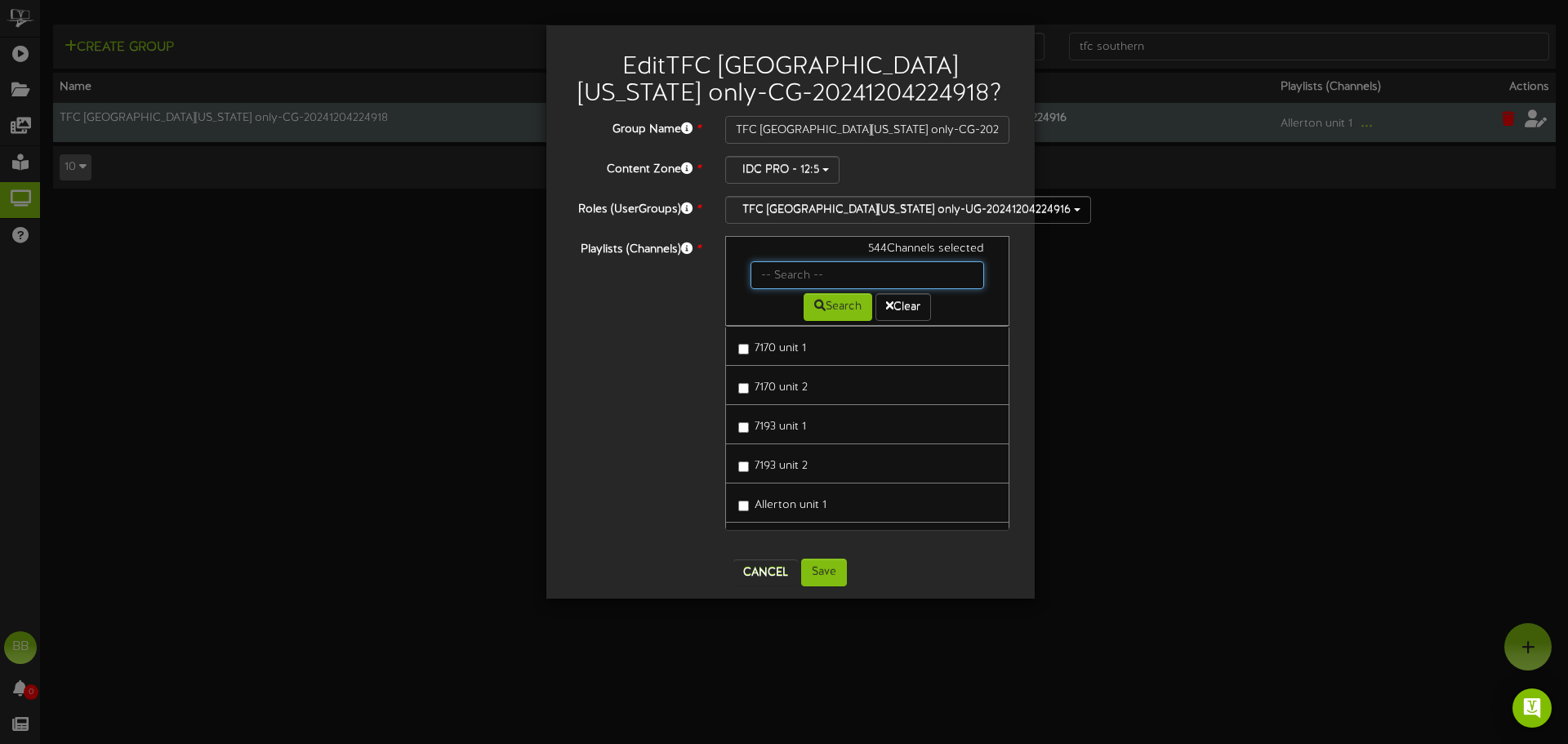
click at [798, 271] on input "text" at bounding box center [867, 276] width 234 height 28
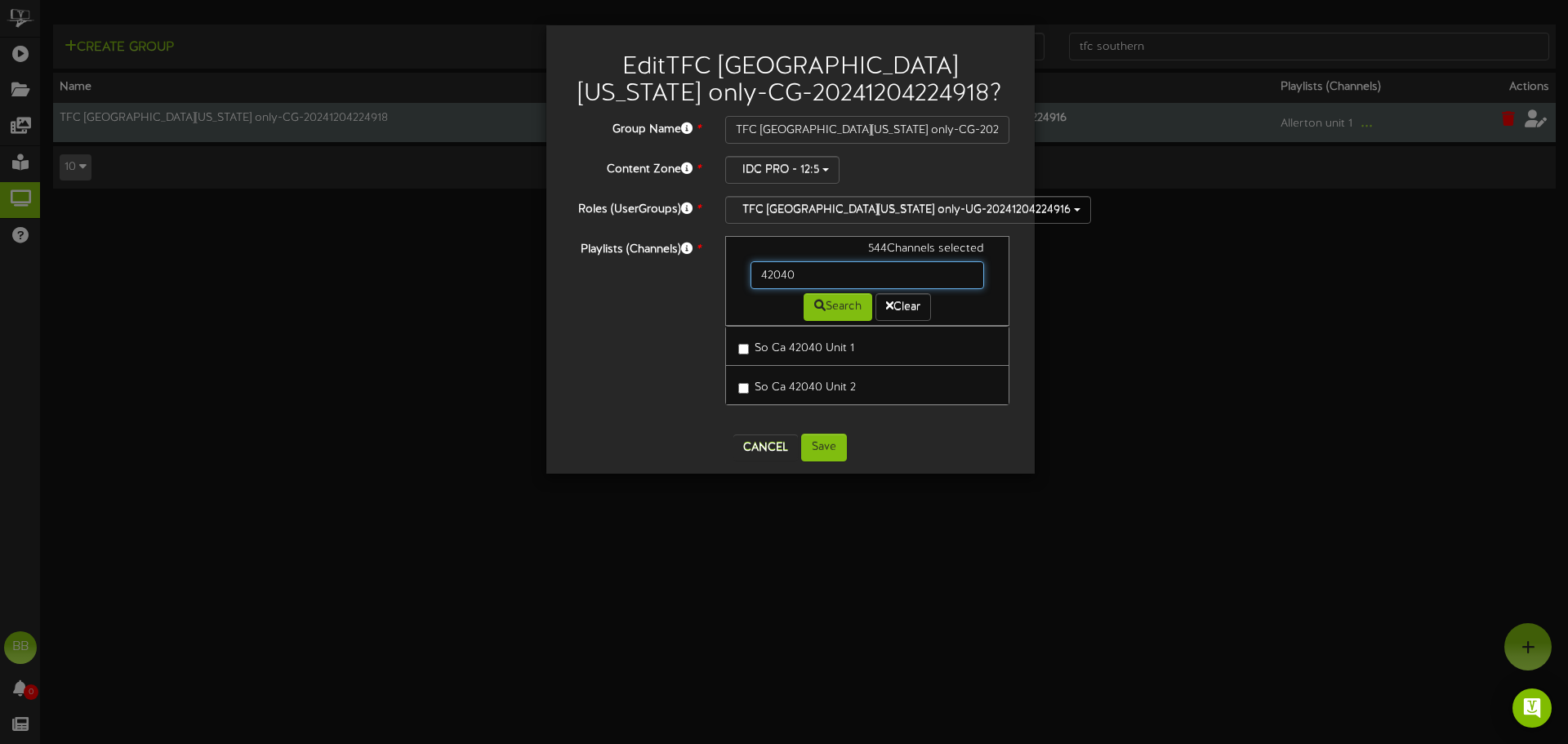
drag, startPoint x: 804, startPoint y: 282, endPoint x: 666, endPoint y: 288, distance: 138.1
click at [666, 288] on div "Playlists (Channels) * 544 Channels selected 42040 Search Clear So Ca 42040 Uni…" at bounding box center [790, 328] width 464 height 185
type input "42061"
click at [760, 446] on button "Cancel" at bounding box center [766, 448] width 65 height 26
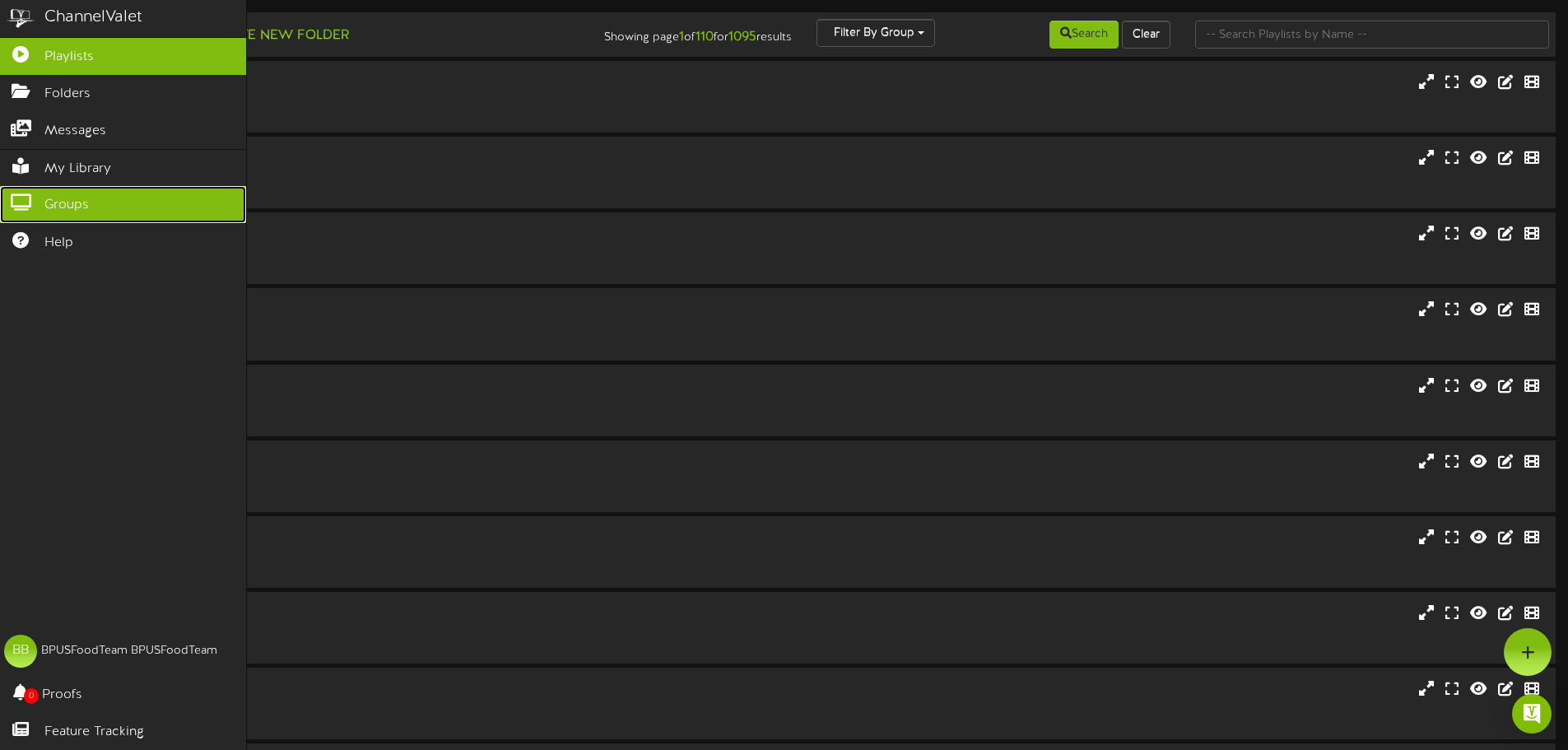
click at [23, 194] on icon at bounding box center [20, 200] width 41 height 12
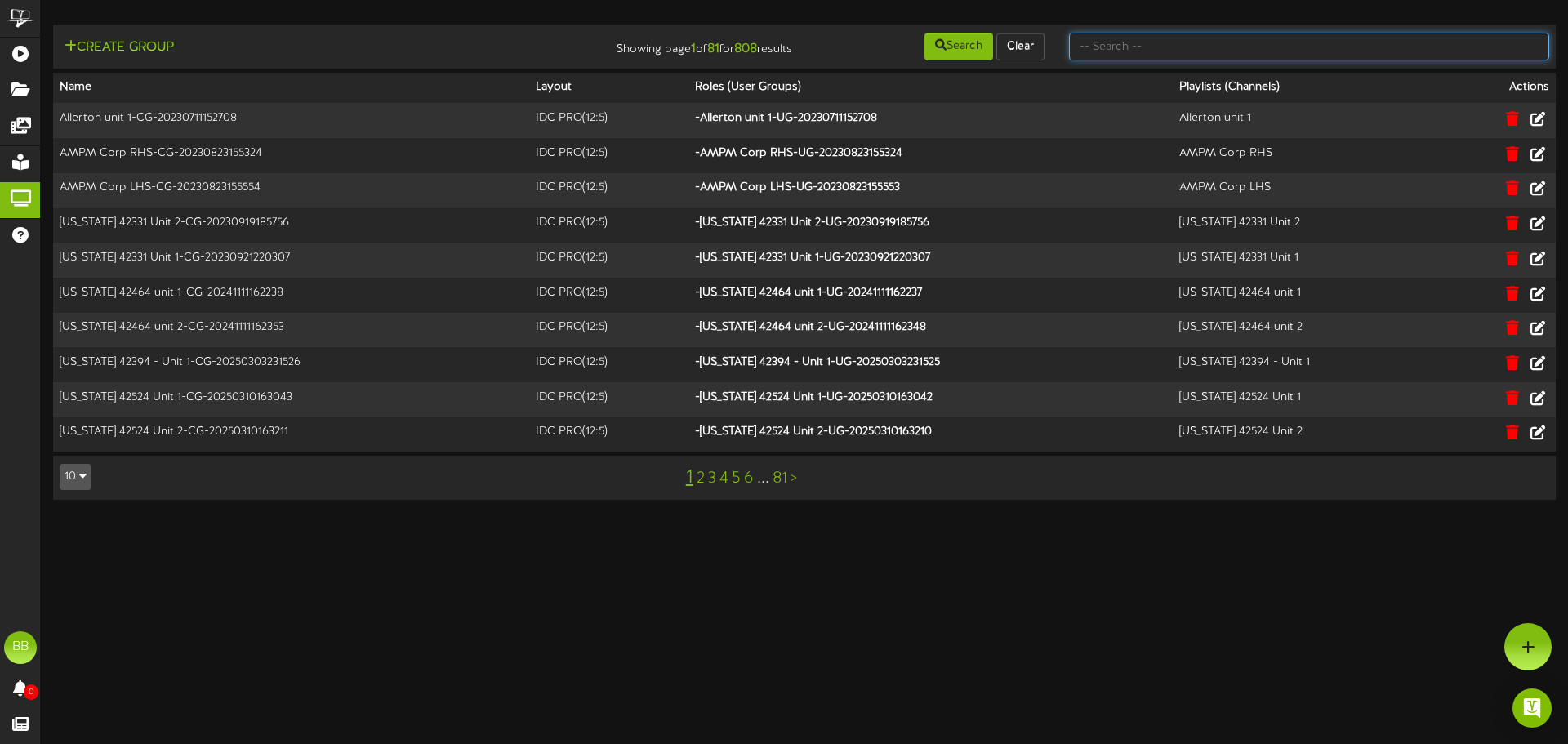
click at [1277, 37] on input "text" at bounding box center [1309, 47] width 481 height 28
type input "tfc southern"
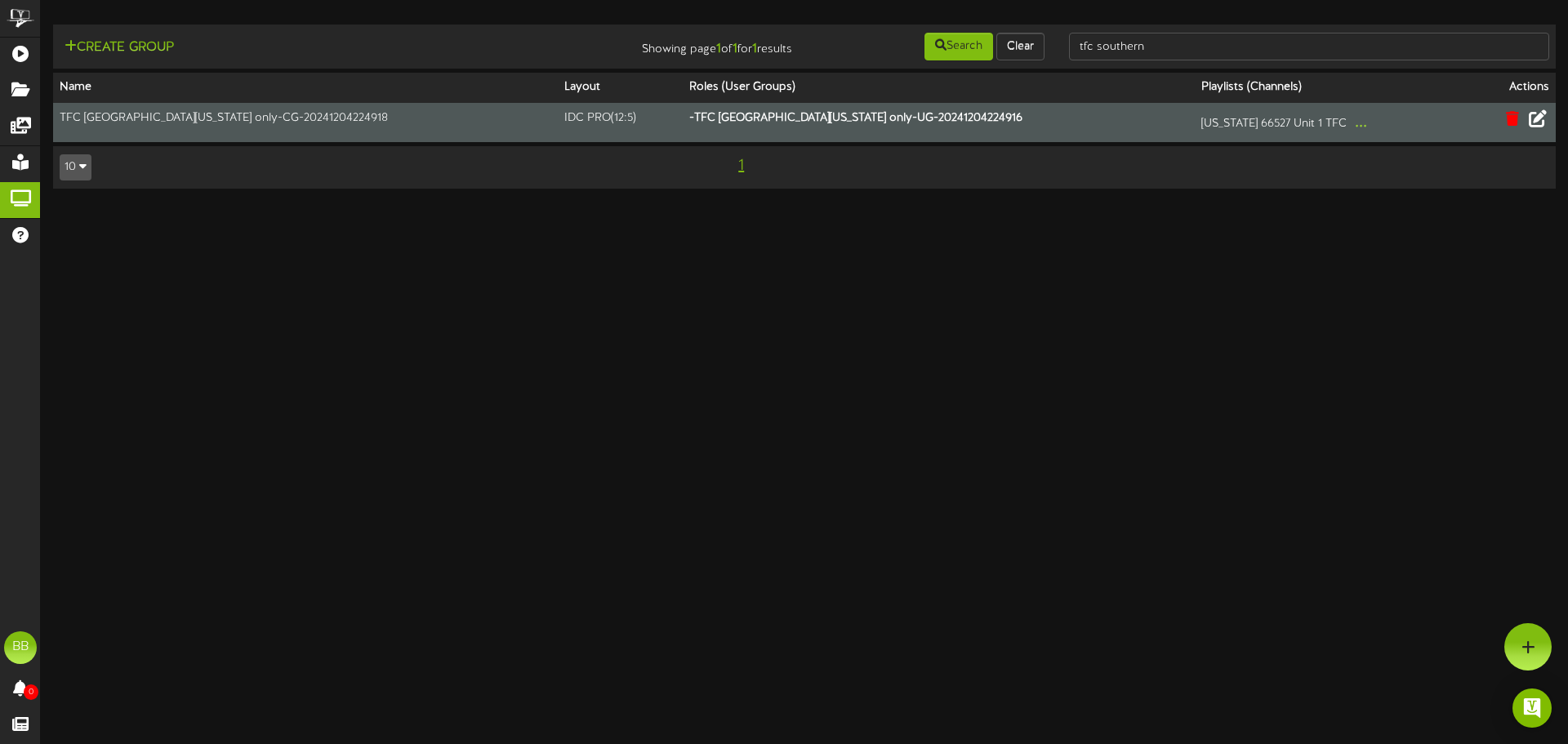
click at [1541, 119] on icon at bounding box center [1538, 118] width 18 height 18
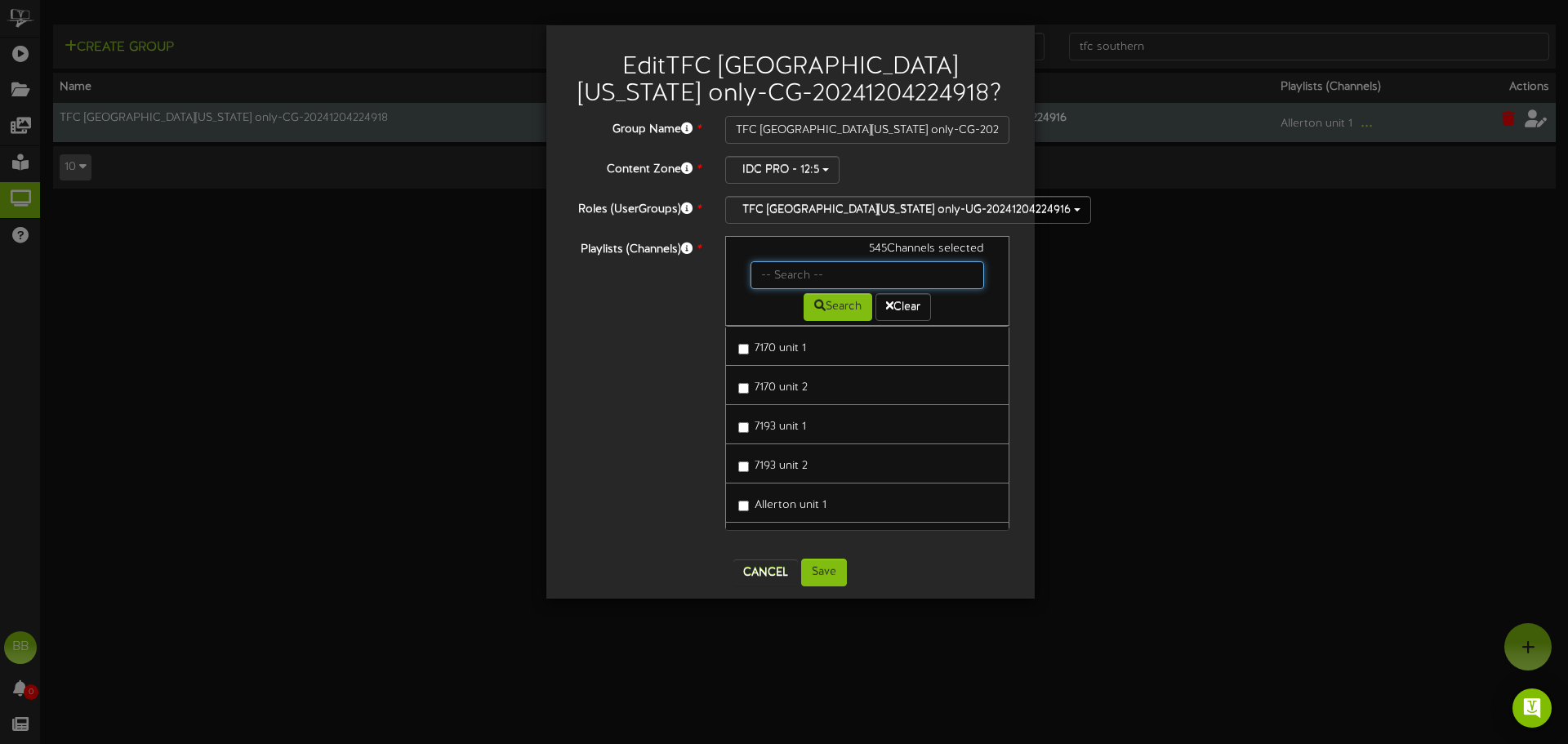
click at [810, 277] on input "text" at bounding box center [867, 276] width 234 height 28
type input "42077"
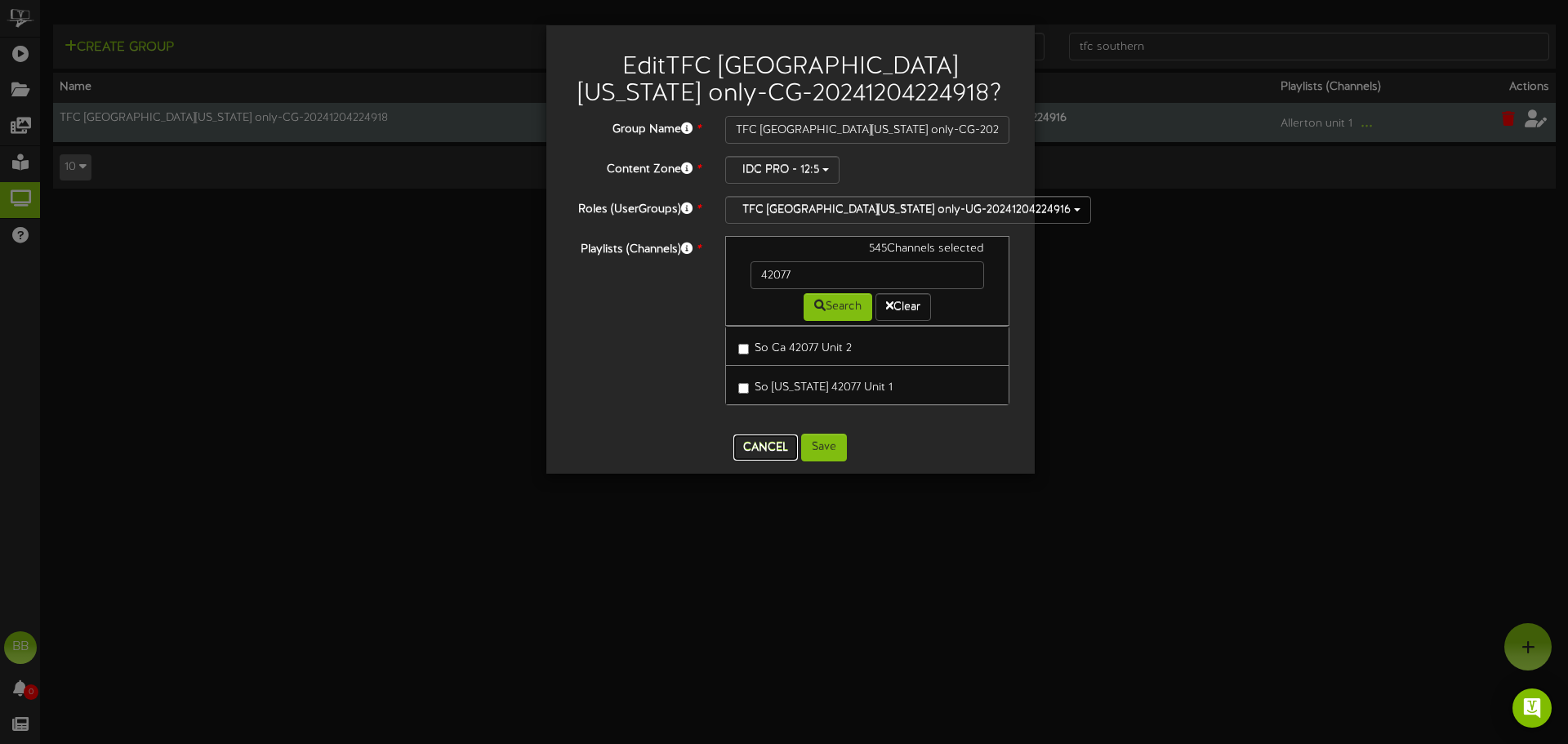
click at [753, 442] on button "Cancel" at bounding box center [766, 448] width 65 height 26
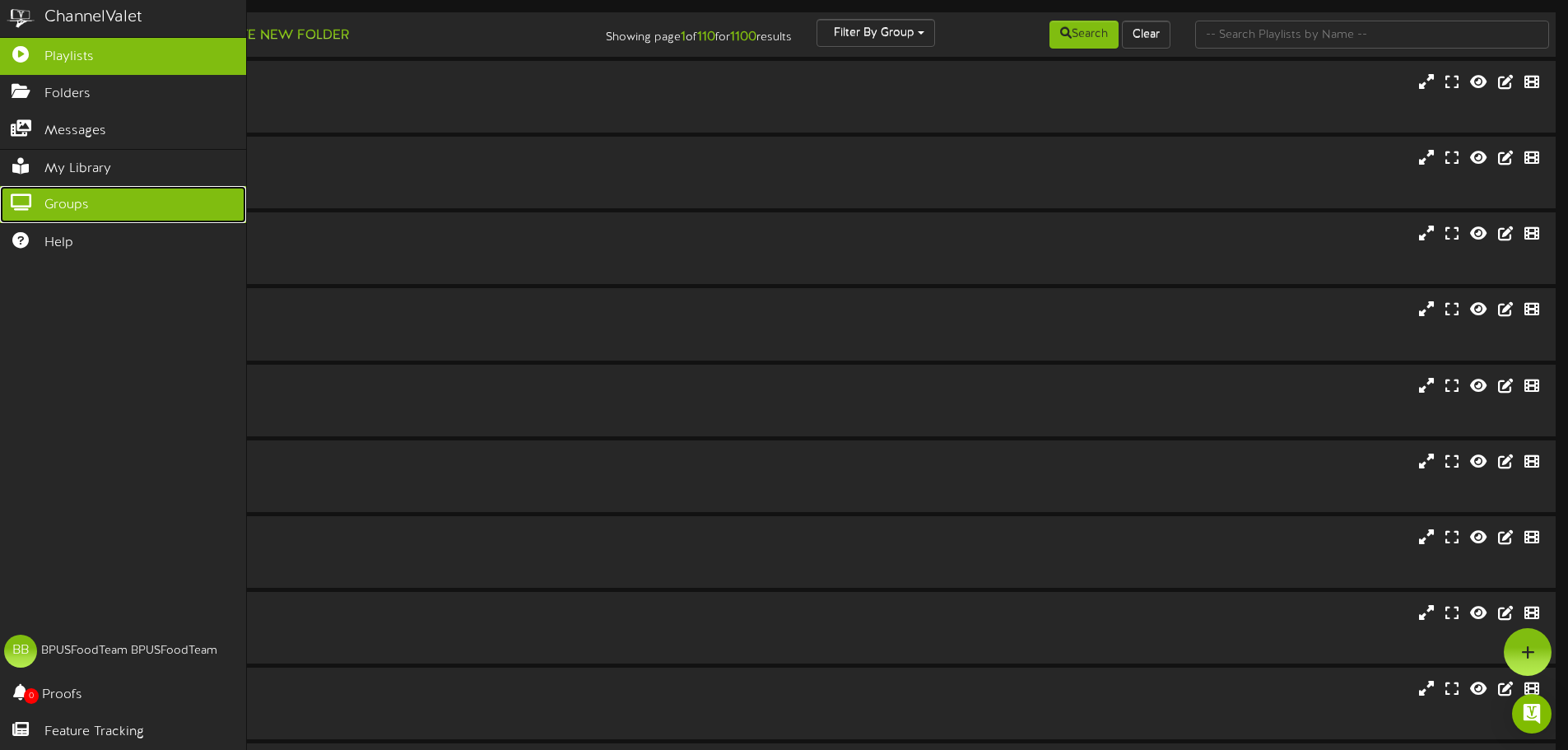
click at [20, 197] on icon at bounding box center [20, 200] width 41 height 12
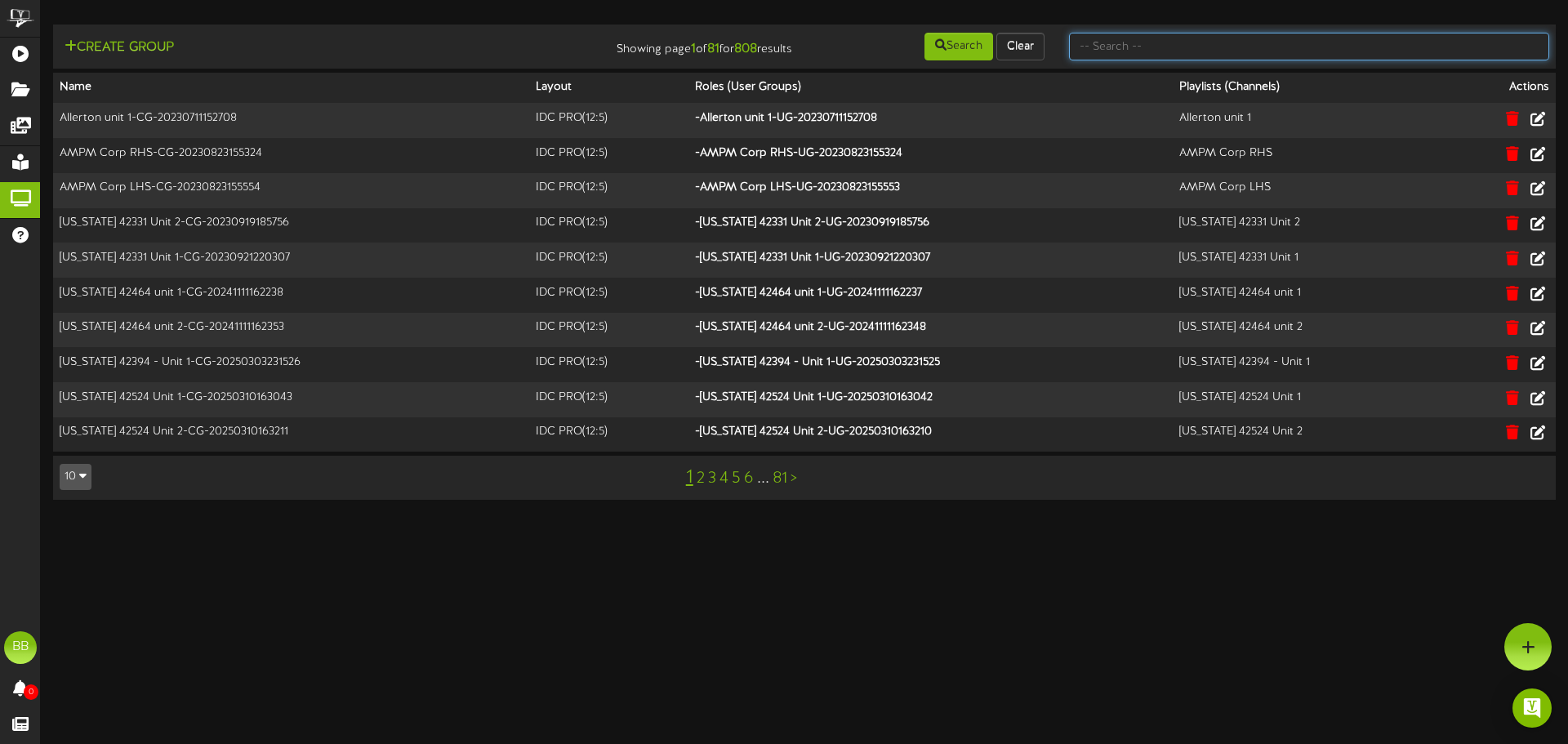
click at [1372, 44] on input "text" at bounding box center [1309, 47] width 481 height 28
type input "tfc southern"
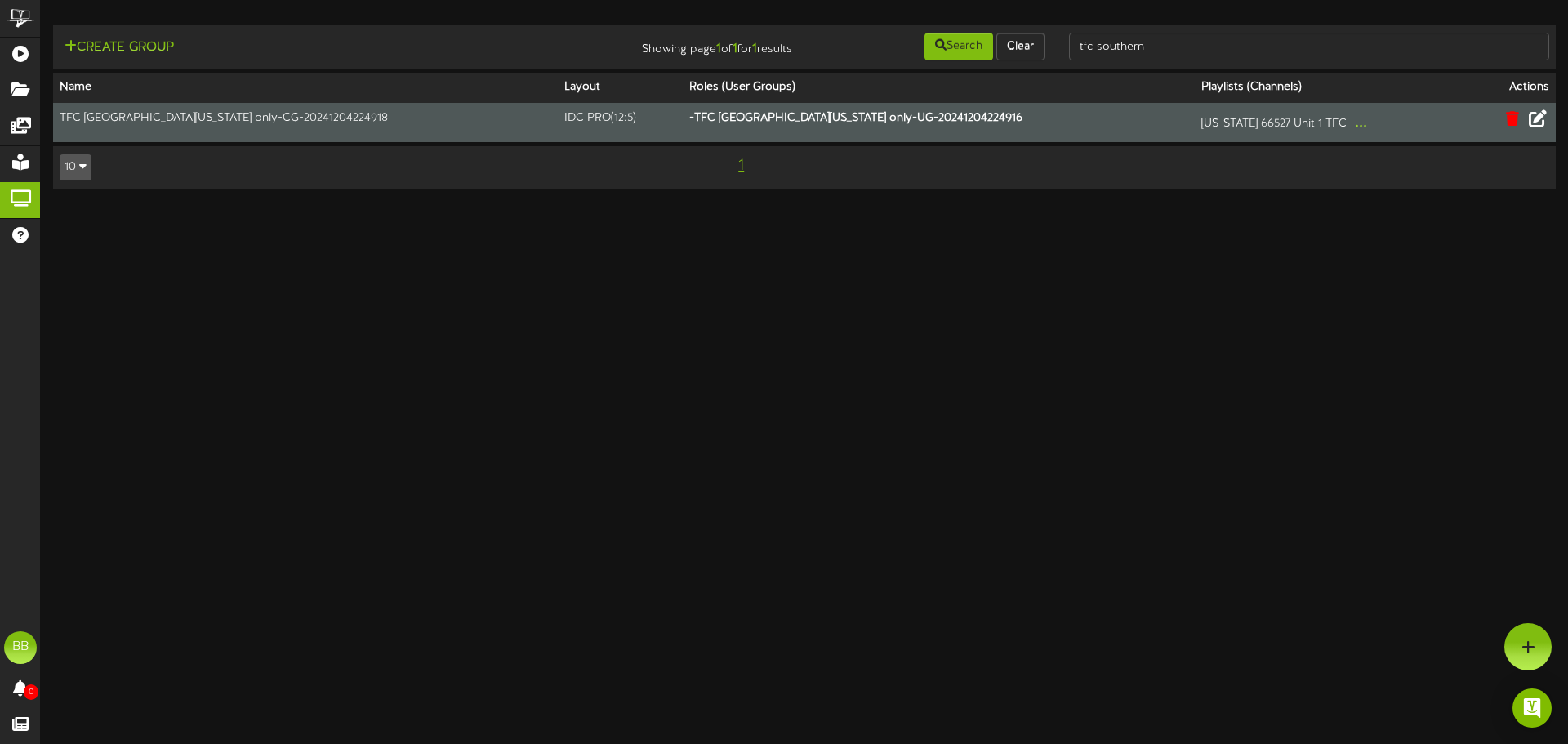
click at [1536, 127] on icon at bounding box center [1538, 118] width 18 height 18
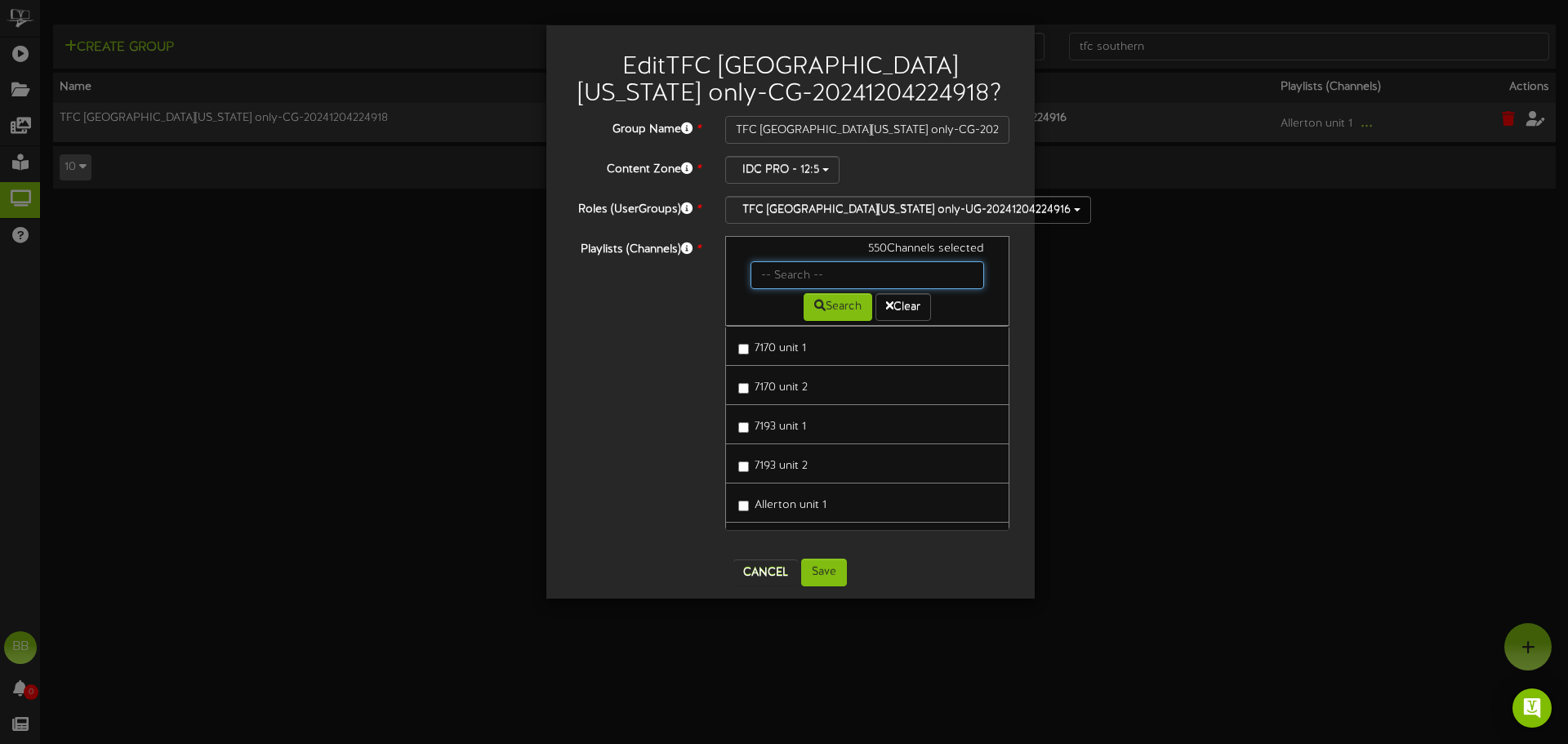
click at [790, 276] on input "text" at bounding box center [867, 276] width 234 height 28
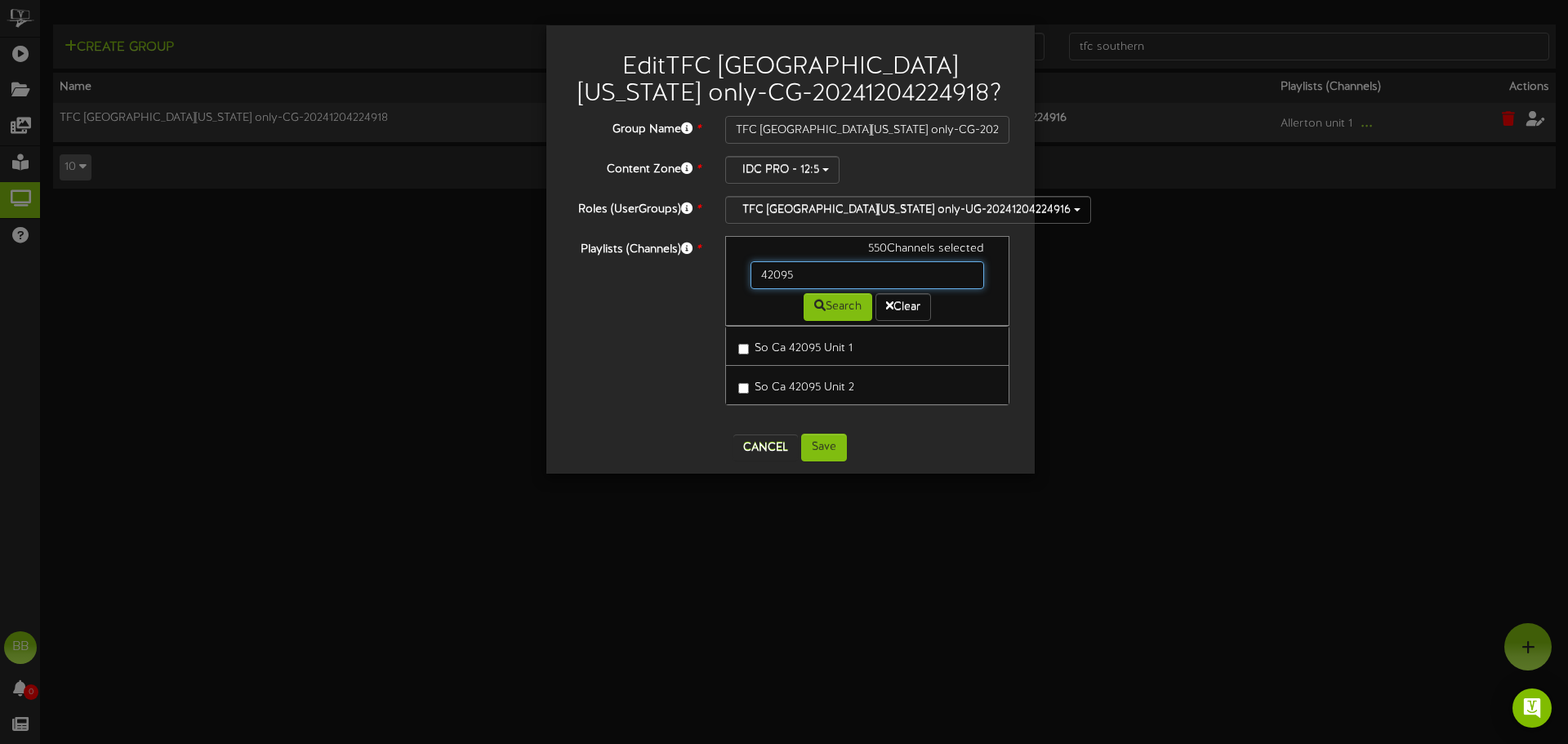
drag, startPoint x: 816, startPoint y: 277, endPoint x: 628, endPoint y: 278, distance: 188.0
click at [628, 278] on div "Playlists (Channels) * 550 Channels selected 42095 Search Clear So Ca 42095 Uni…" at bounding box center [790, 328] width 464 height 185
drag, startPoint x: 835, startPoint y: 282, endPoint x: 627, endPoint y: 277, distance: 208.1
click at [627, 277] on div "Playlists (Channels) * 550 Channels selected 42098 Search Clear California 4209…" at bounding box center [790, 328] width 464 height 185
type input "42148"
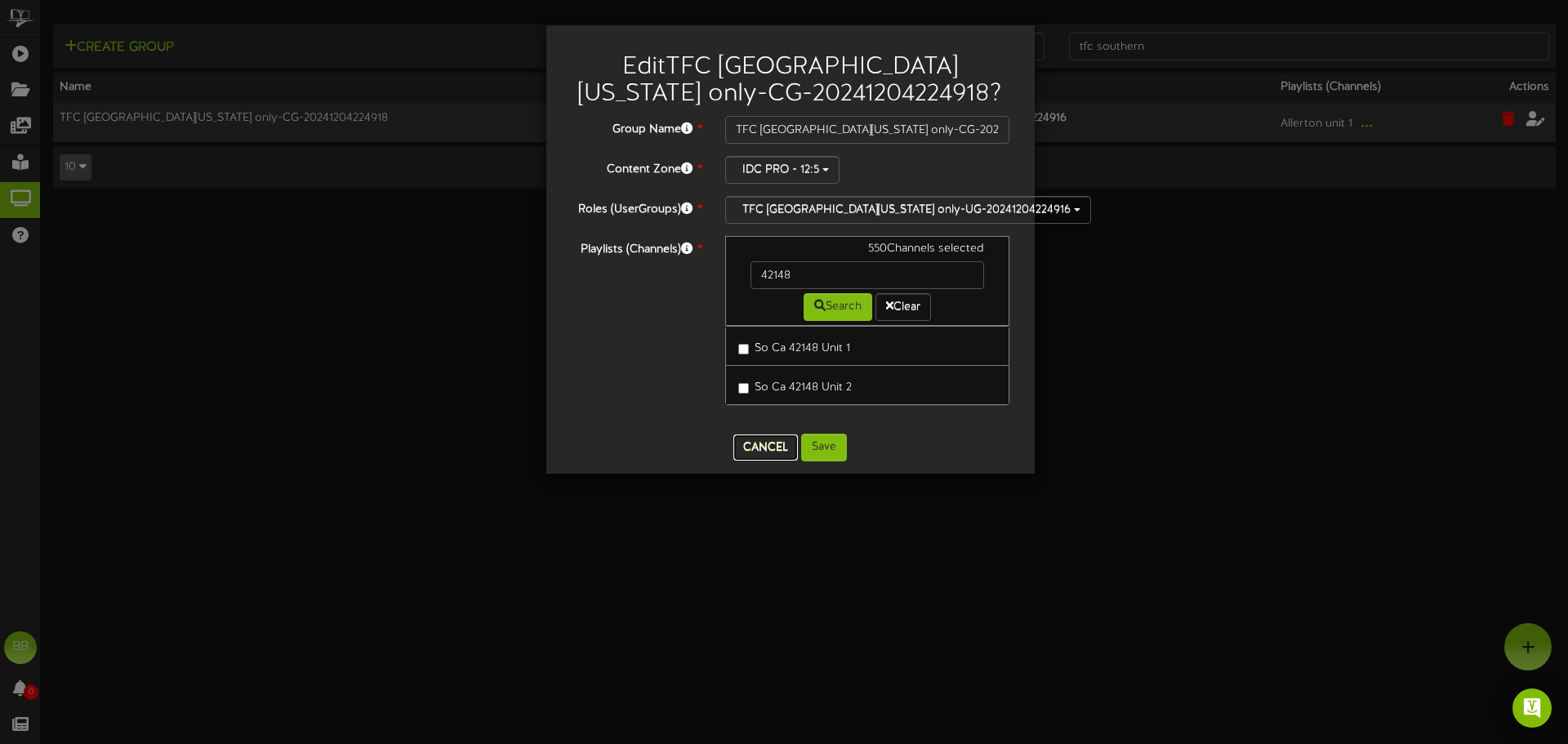
click at [747, 448] on button "Cancel" at bounding box center [766, 448] width 65 height 26
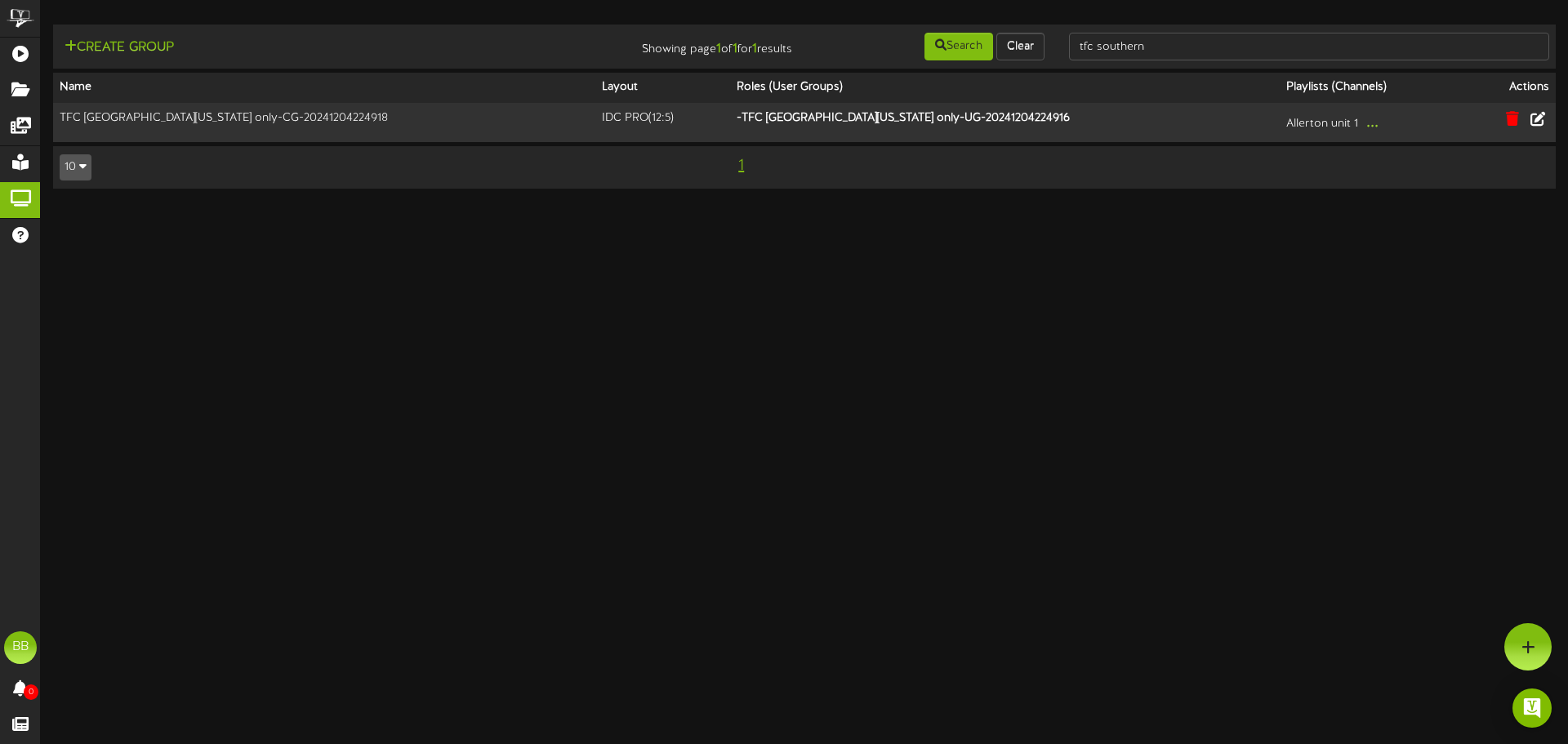
click at [779, 205] on html "ChannelValet Playlists Folders Messages My Library Groups Help BB BPUSFoodTeam …" at bounding box center [784, 103] width 1568 height 205
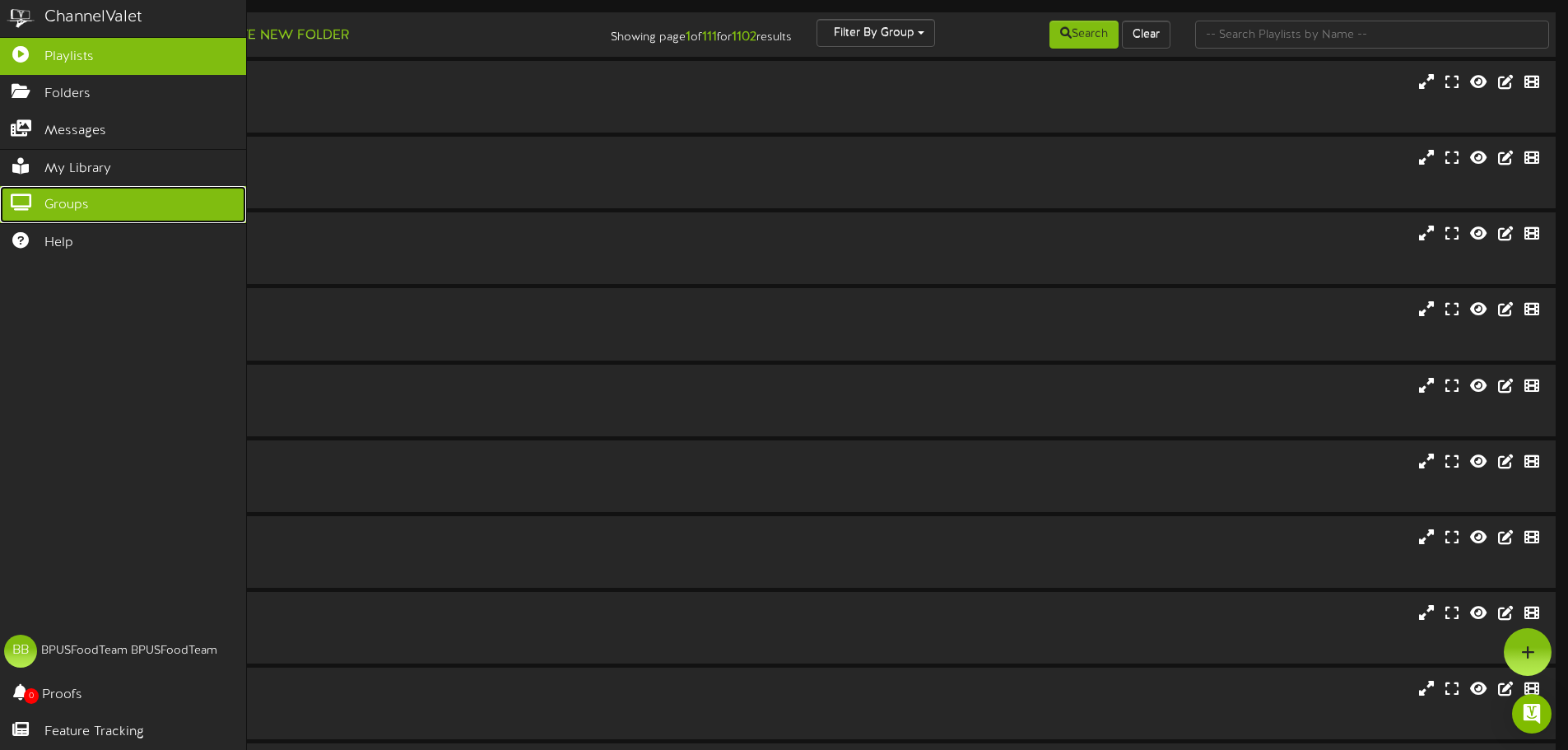
click at [32, 195] on icon at bounding box center [20, 200] width 41 height 12
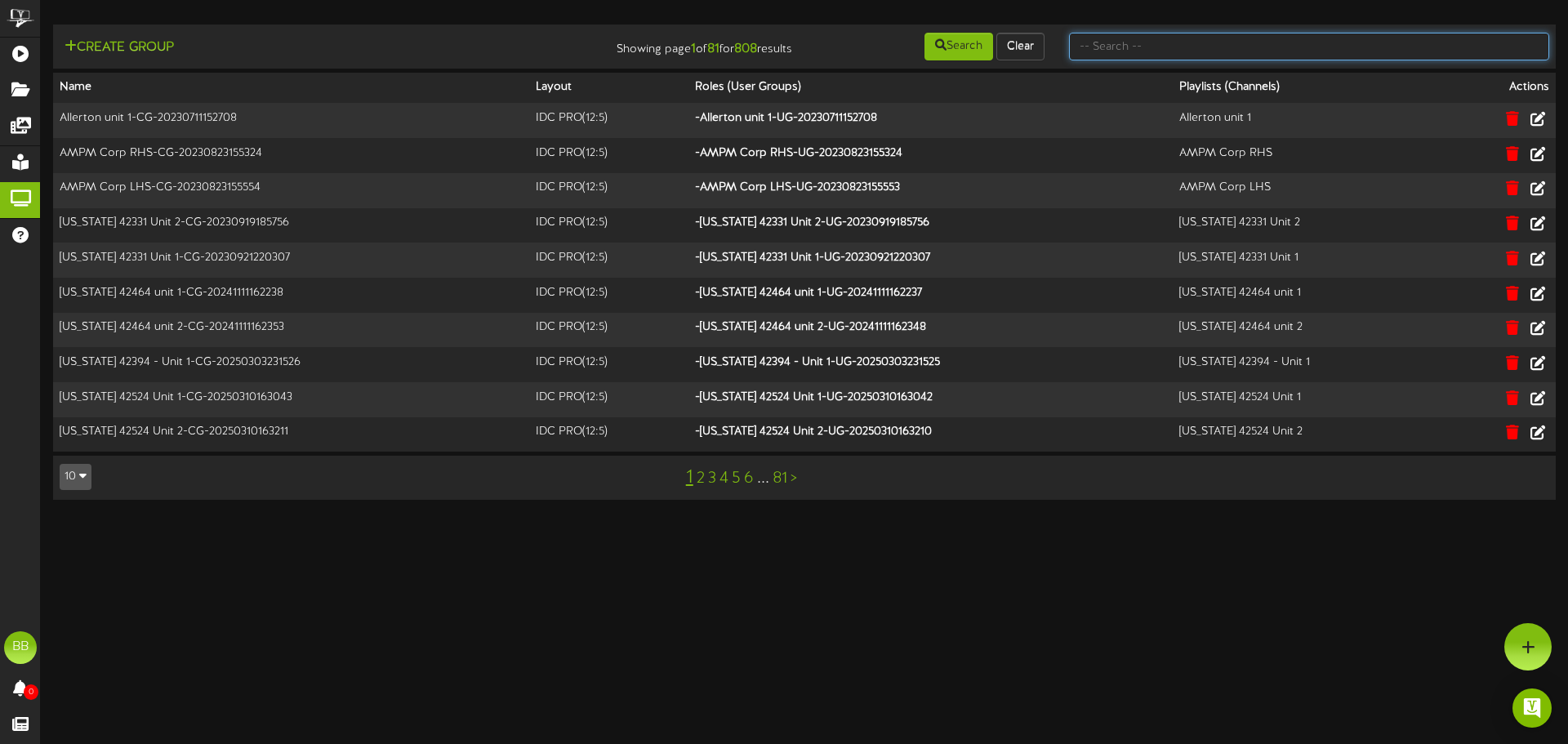
click at [1302, 46] on input "text" at bounding box center [1309, 47] width 481 height 28
type input "tfc southern"
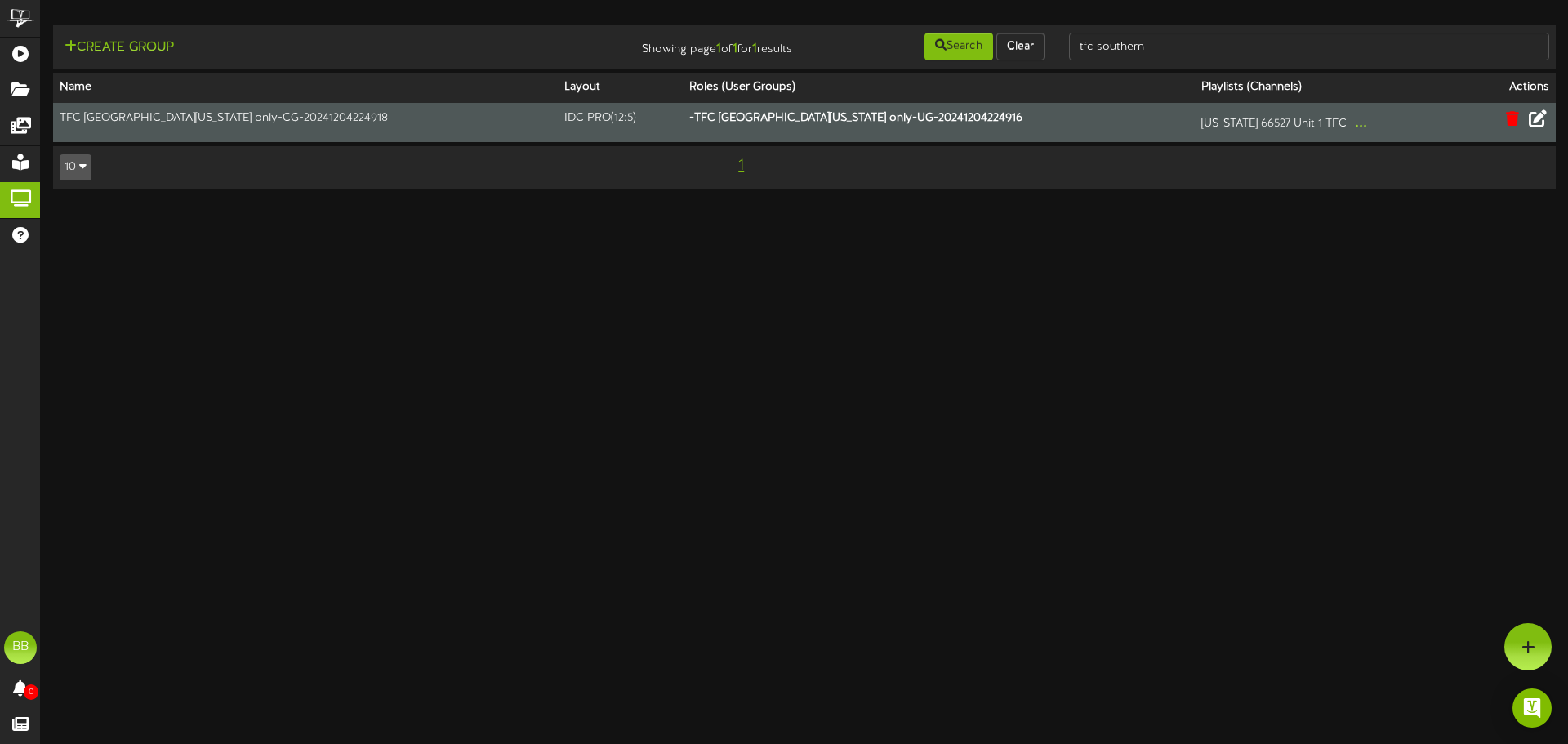
click at [1544, 121] on icon at bounding box center [1538, 118] width 18 height 18
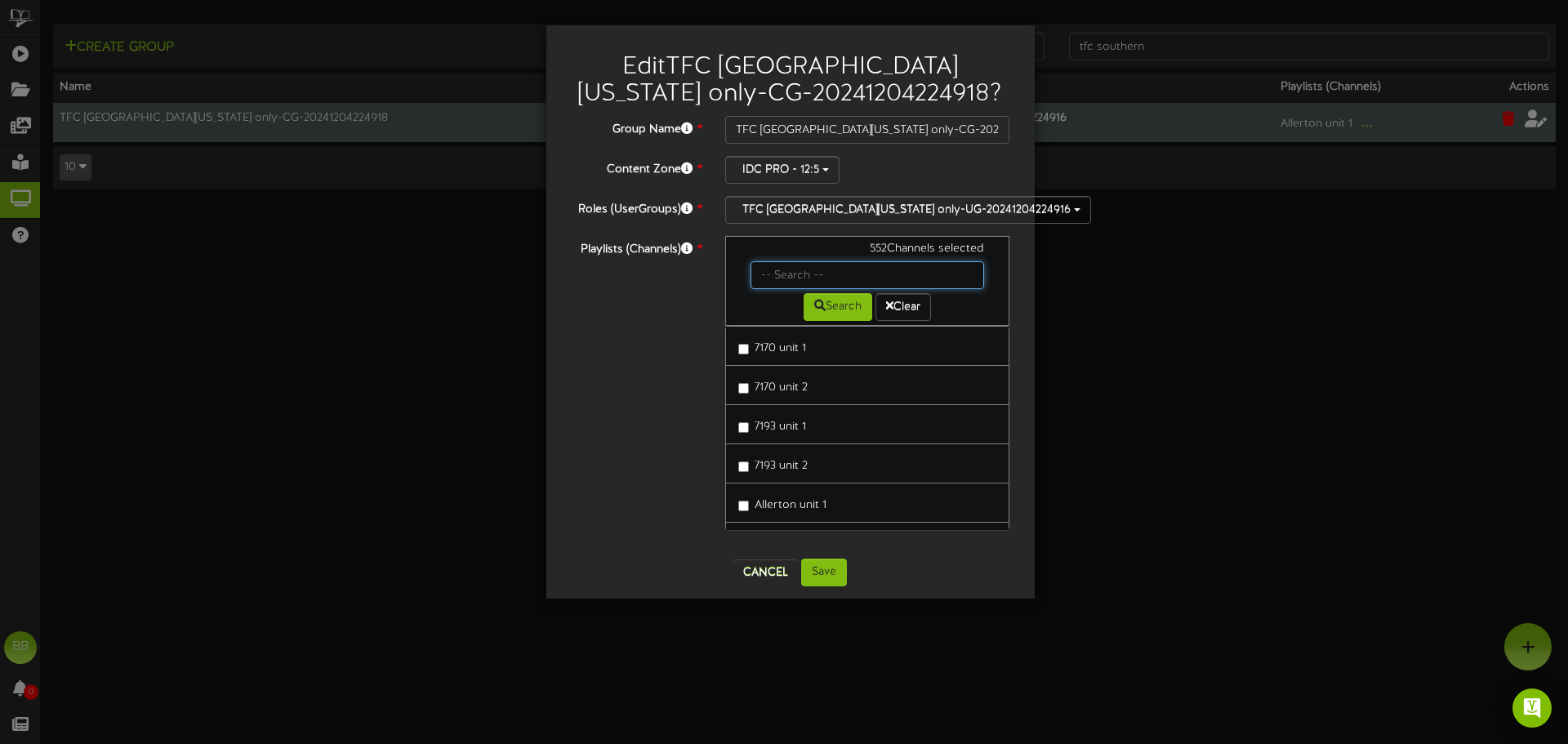
click at [806, 272] on input "text" at bounding box center [867, 276] width 234 height 28
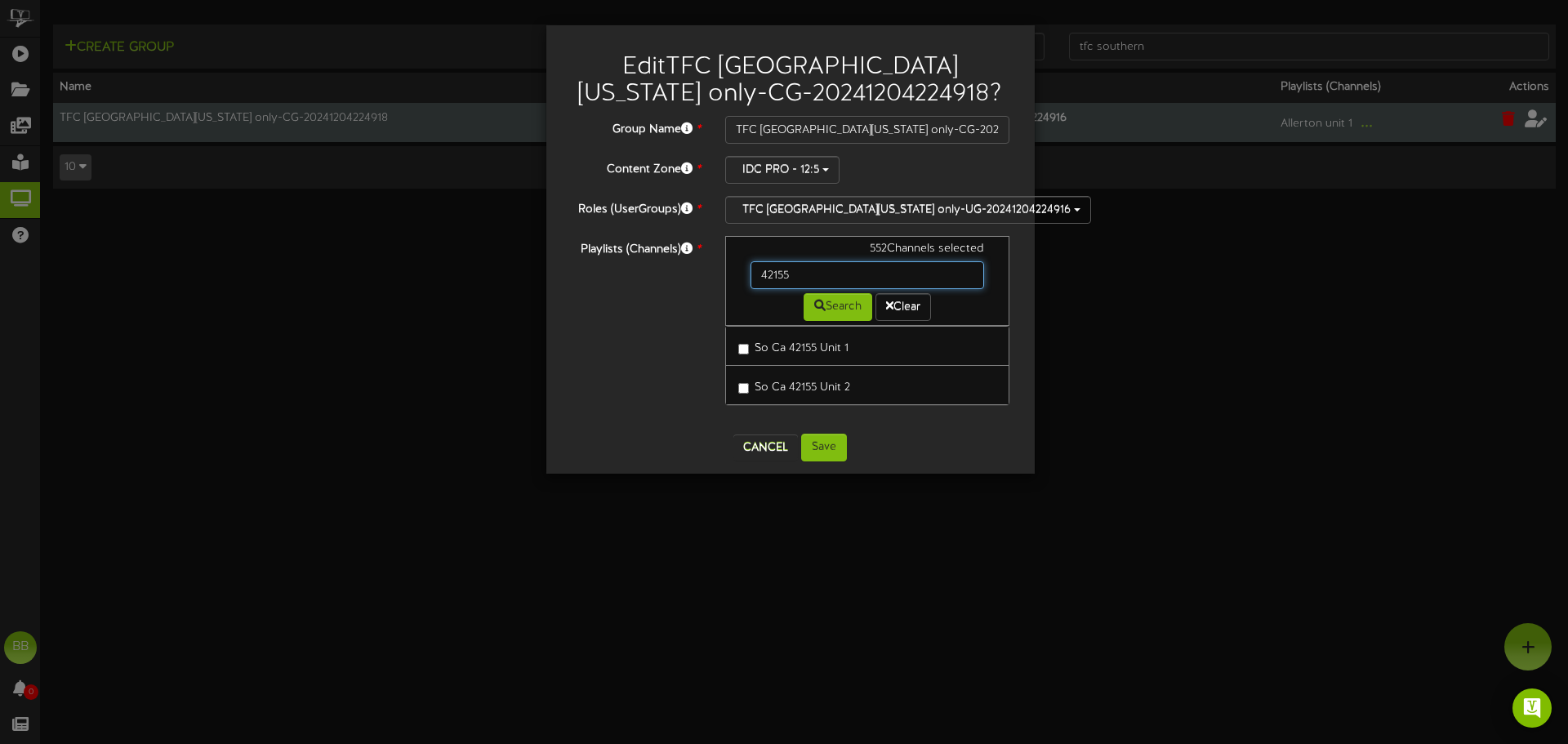
drag, startPoint x: 803, startPoint y: 274, endPoint x: 722, endPoint y: 275, distance: 81.0
click at [722, 275] on div "552 Channels selected 42155 Search Clear So Ca 42155 Unit 1 So Ca 42155 Unit 2" at bounding box center [867, 328] width 309 height 185
type input "42174"
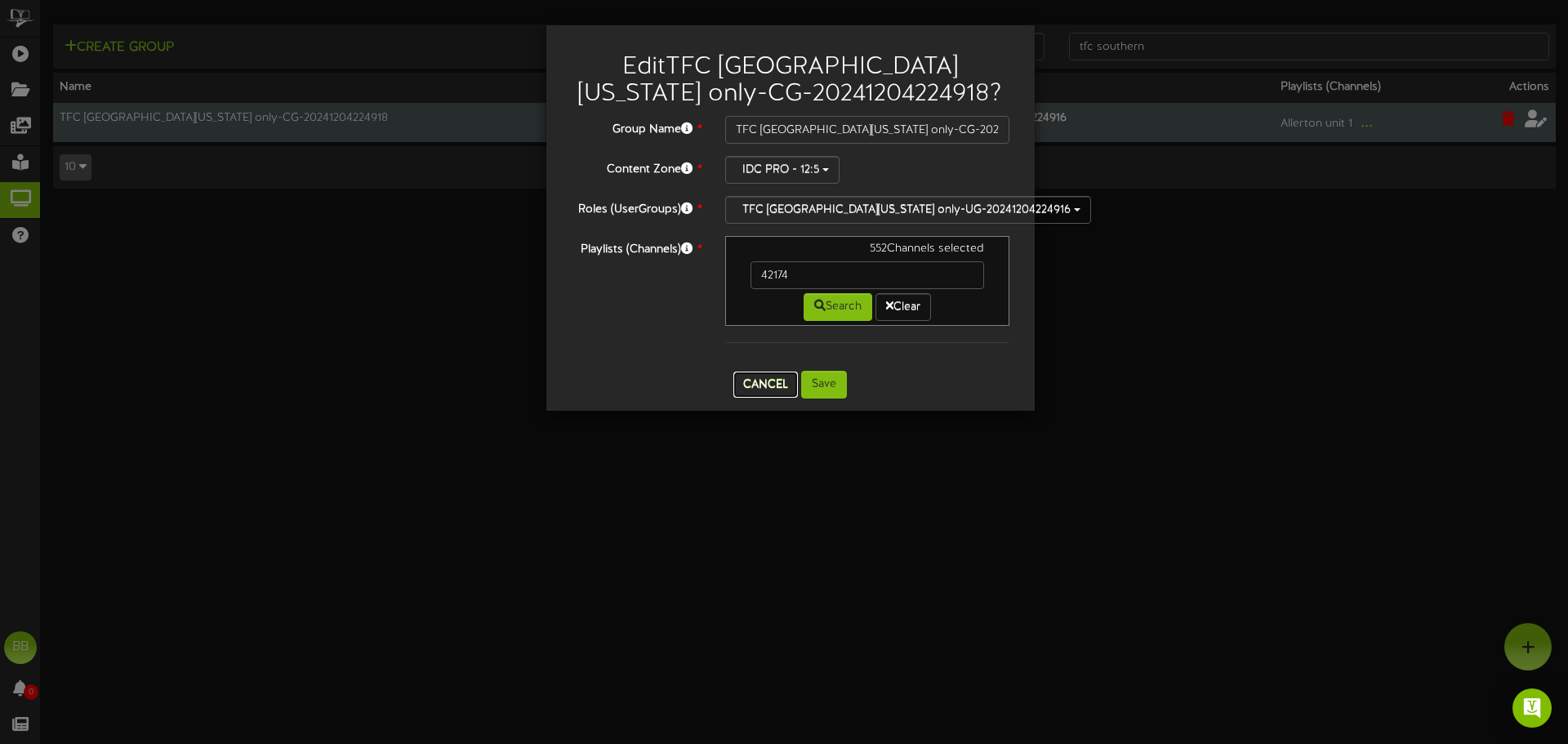
click at [775, 388] on button "Cancel" at bounding box center [766, 385] width 65 height 26
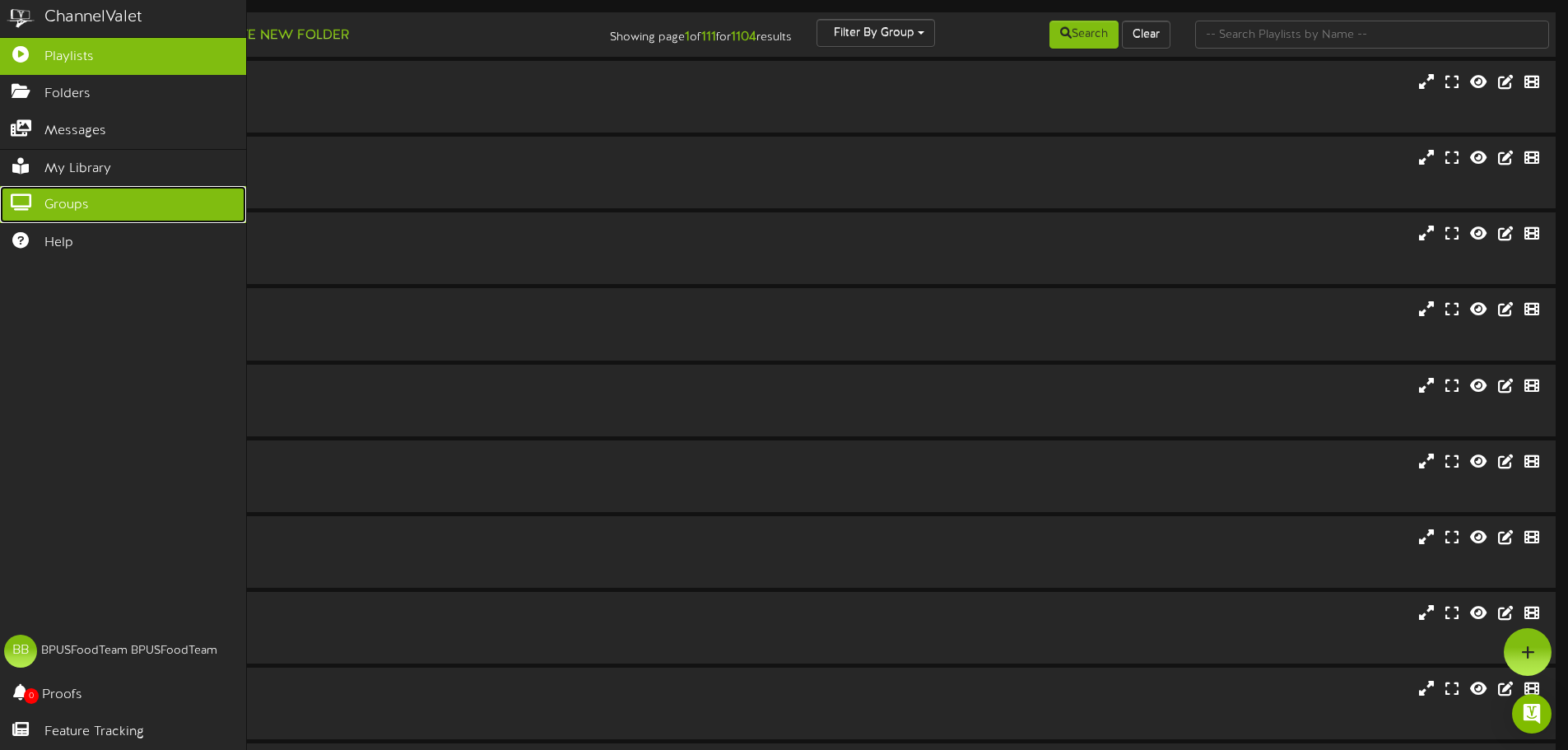
click at [22, 197] on icon at bounding box center [20, 200] width 41 height 12
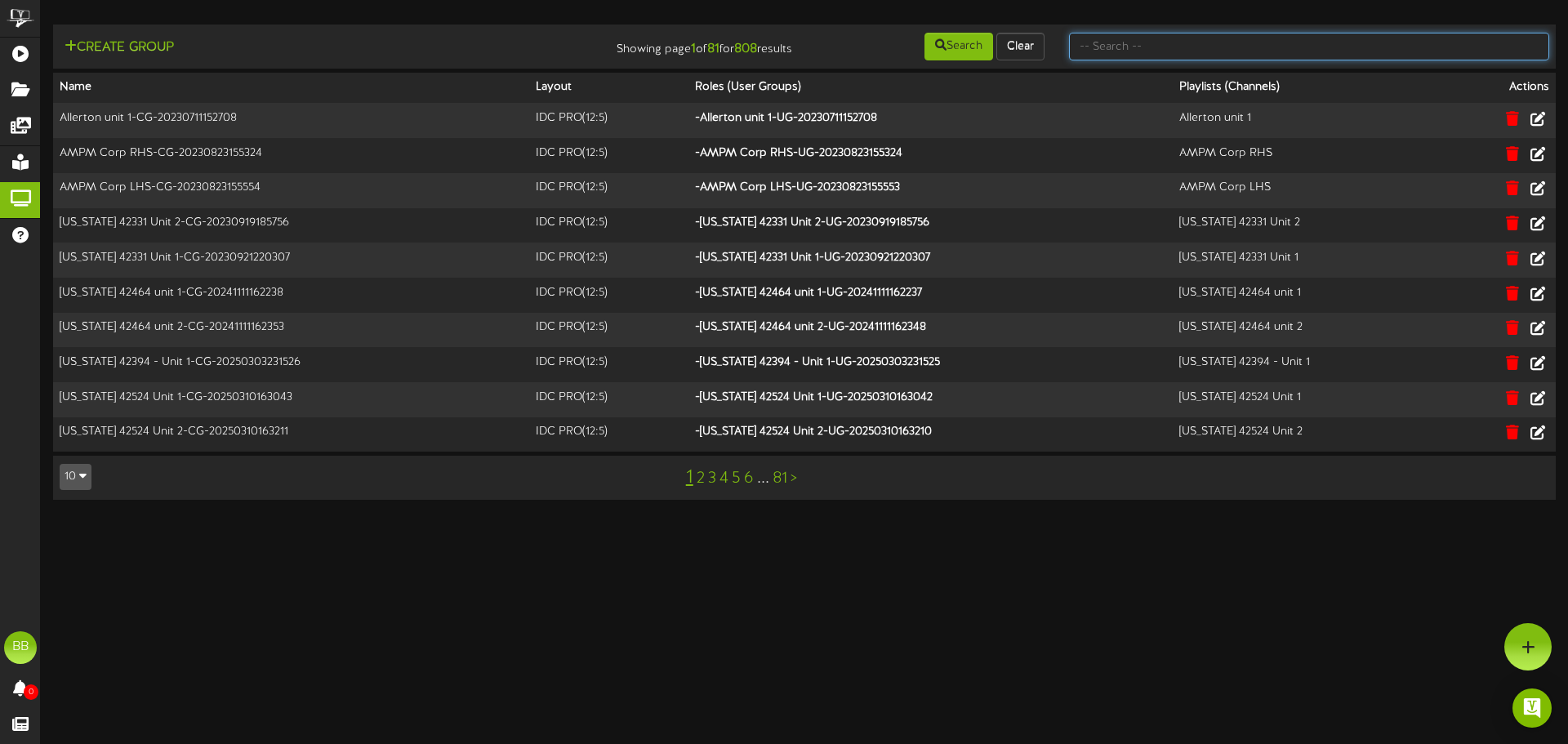
drag, startPoint x: 1335, startPoint y: 47, endPoint x: 1247, endPoint y: 59, distance: 88.8
click at [1335, 47] on input "text" at bounding box center [1309, 47] width 481 height 28
type input "tfc southern"
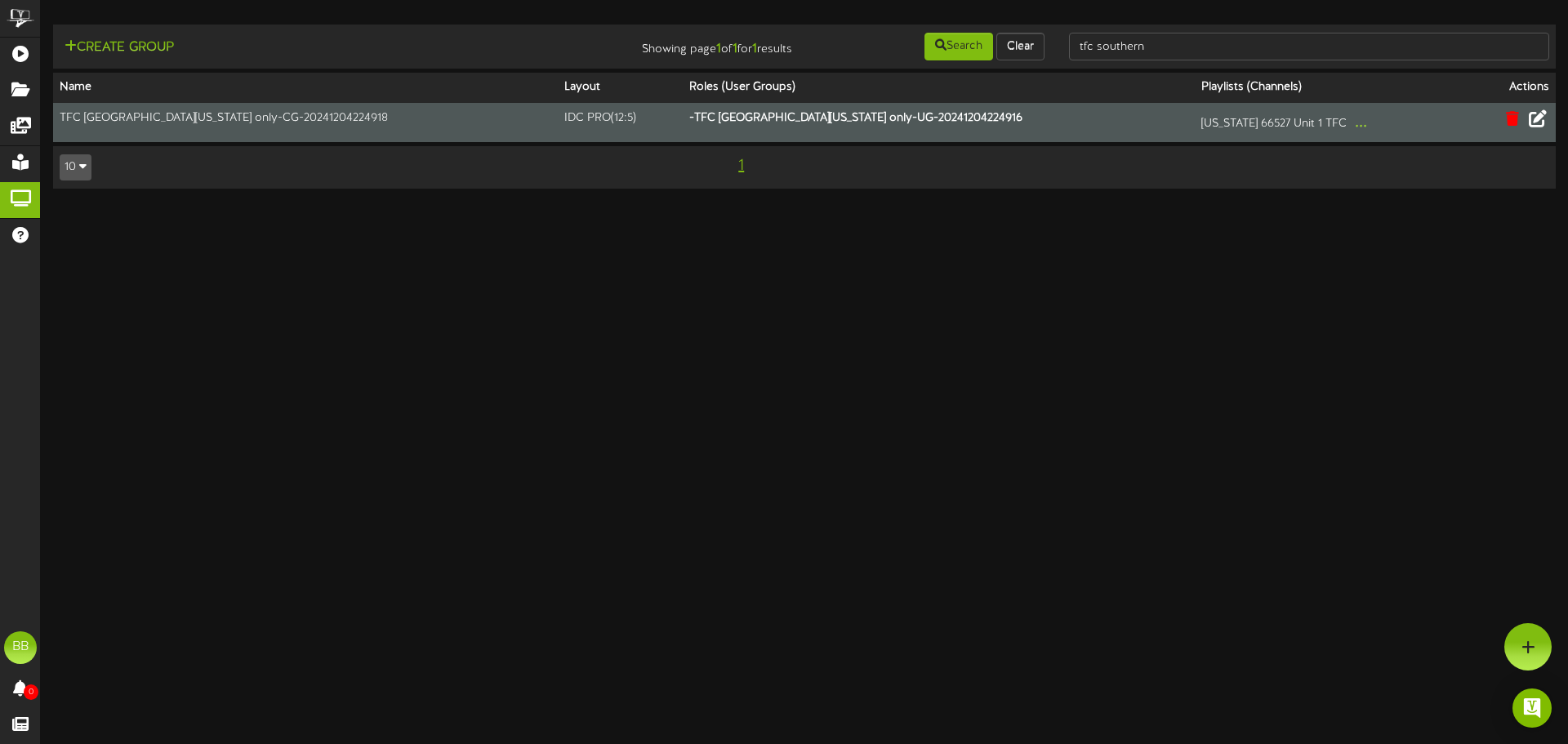
click at [1541, 117] on icon at bounding box center [1538, 118] width 18 height 18
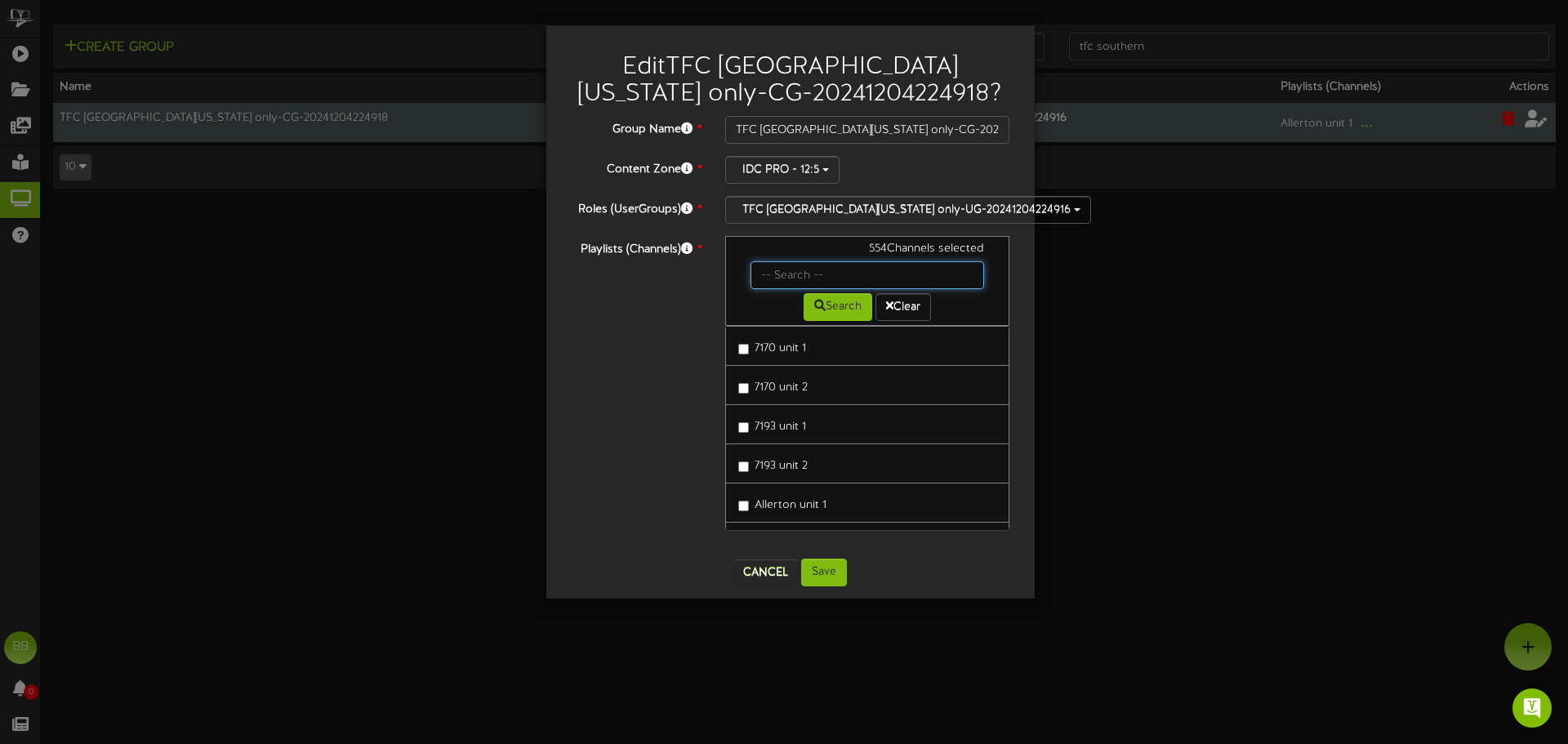
click at [808, 275] on input "text" at bounding box center [867, 276] width 234 height 28
type input "42174"
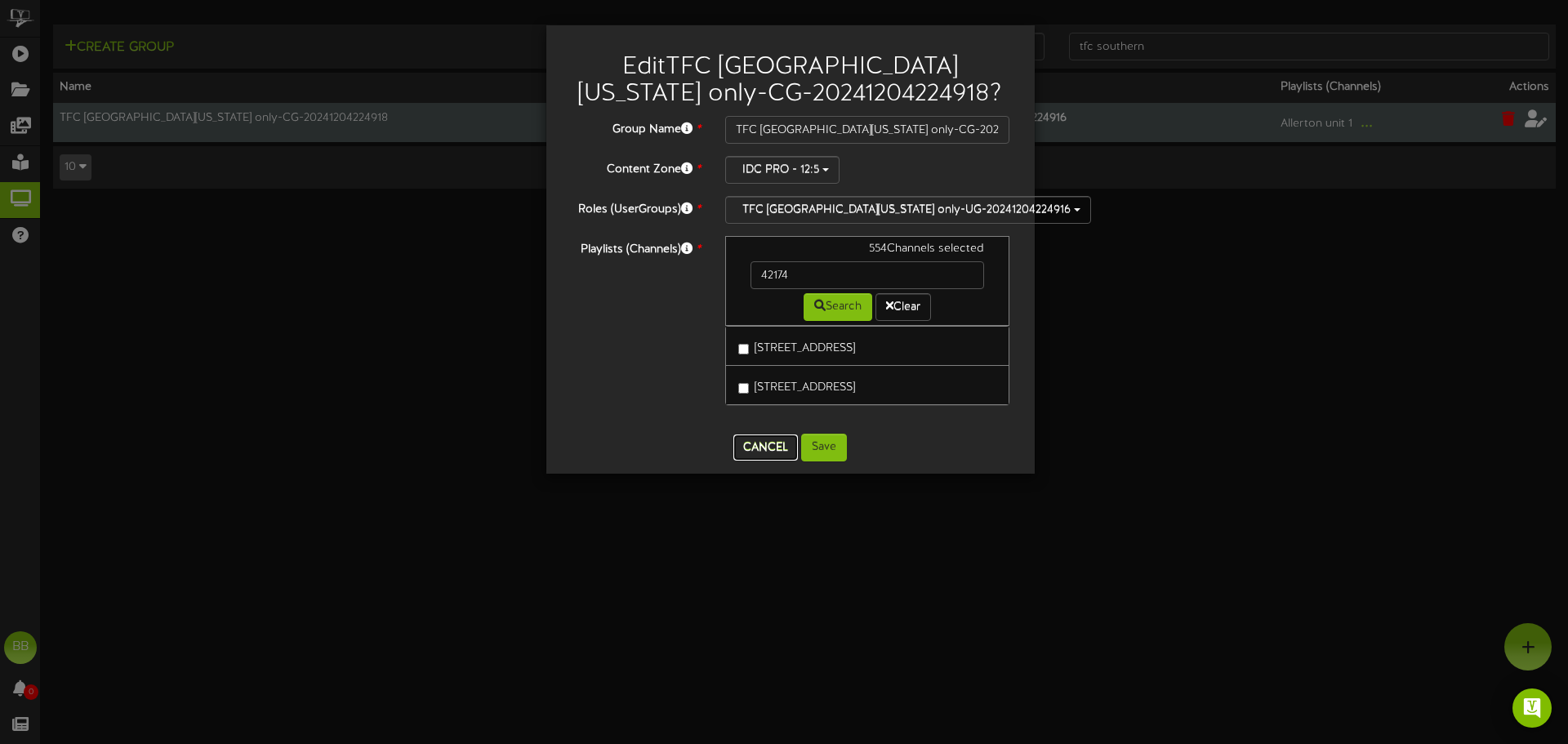
click at [750, 451] on button "Cancel" at bounding box center [766, 448] width 65 height 26
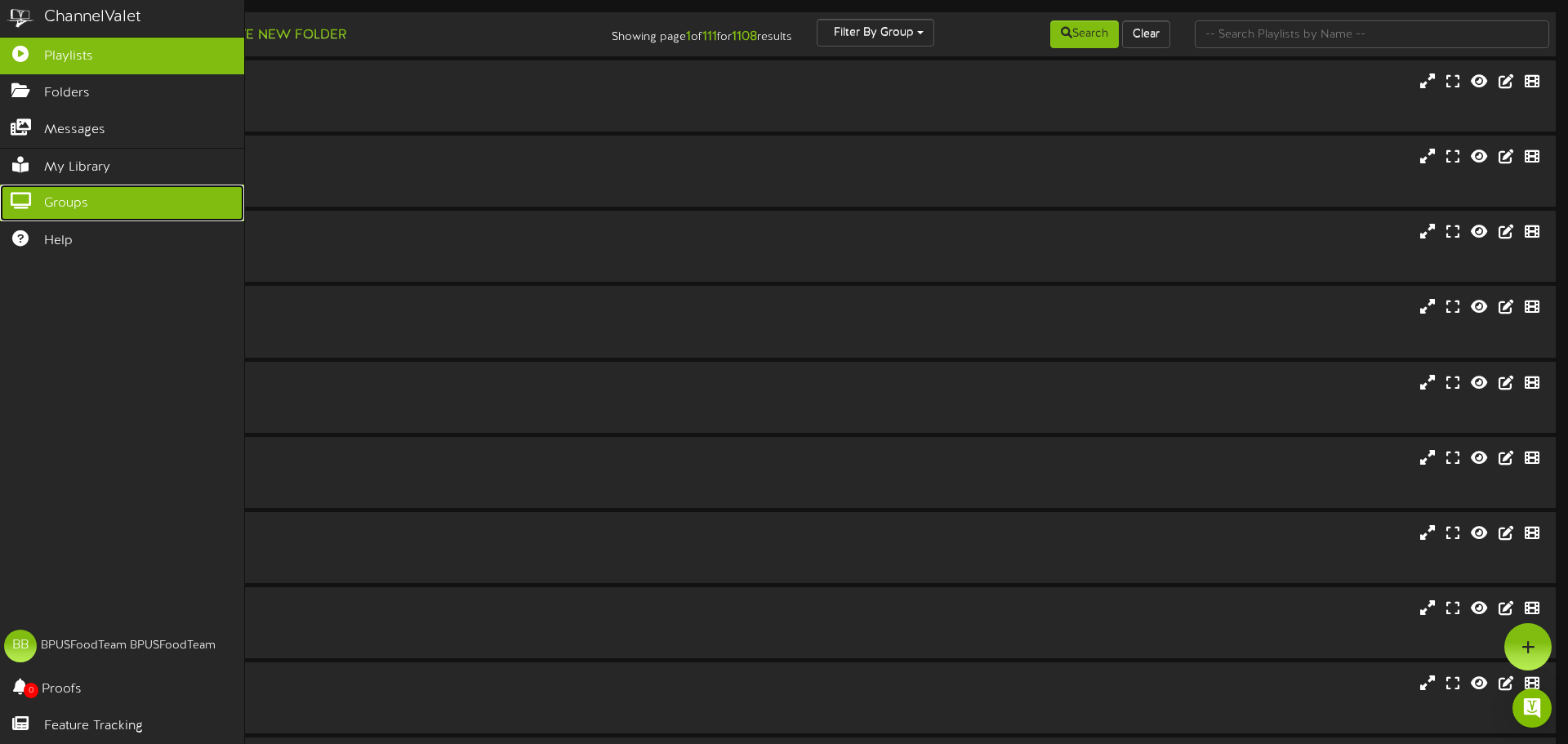
click at [23, 200] on icon at bounding box center [20, 198] width 40 height 12
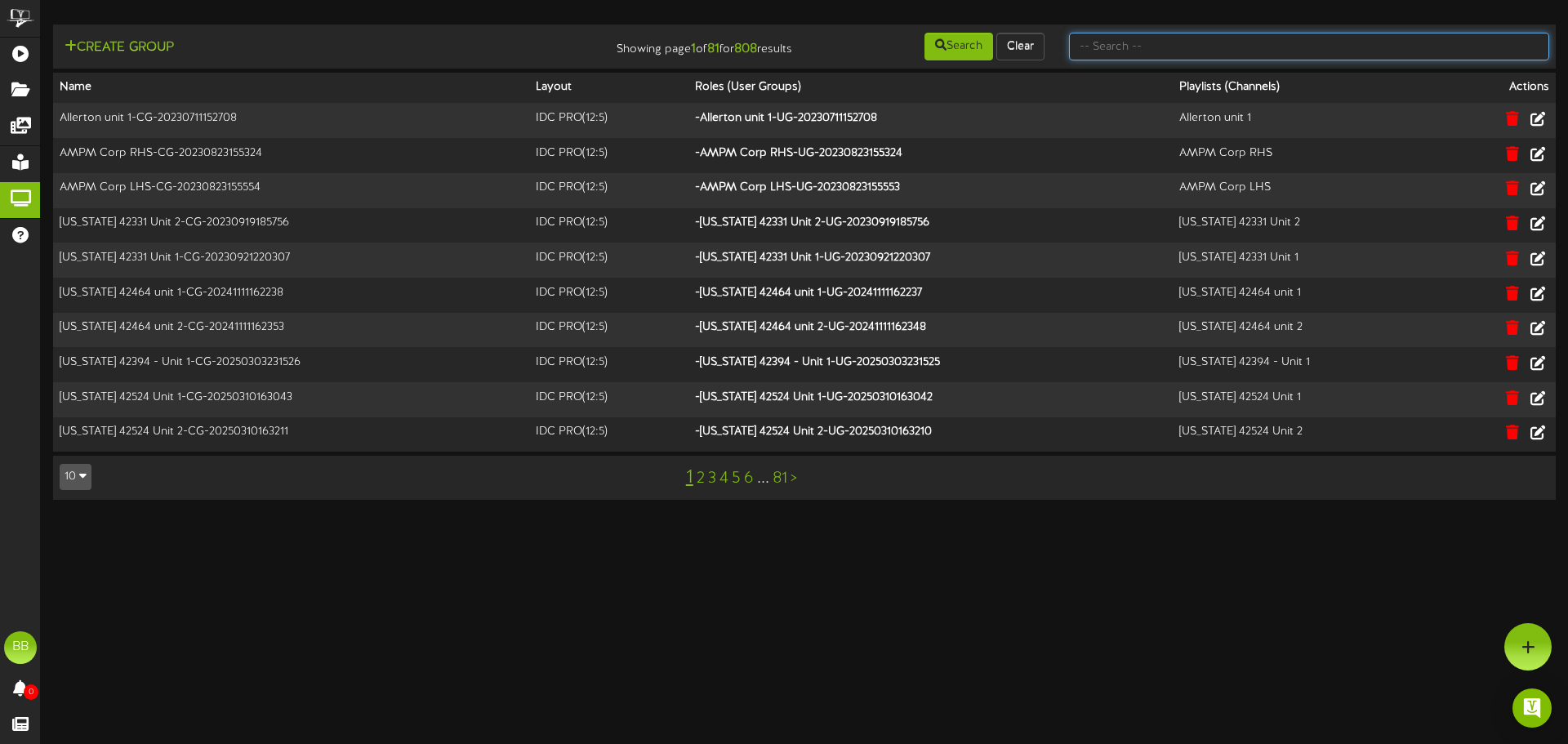
click at [1291, 46] on input "text" at bounding box center [1309, 47] width 481 height 28
type input "tfc southern"
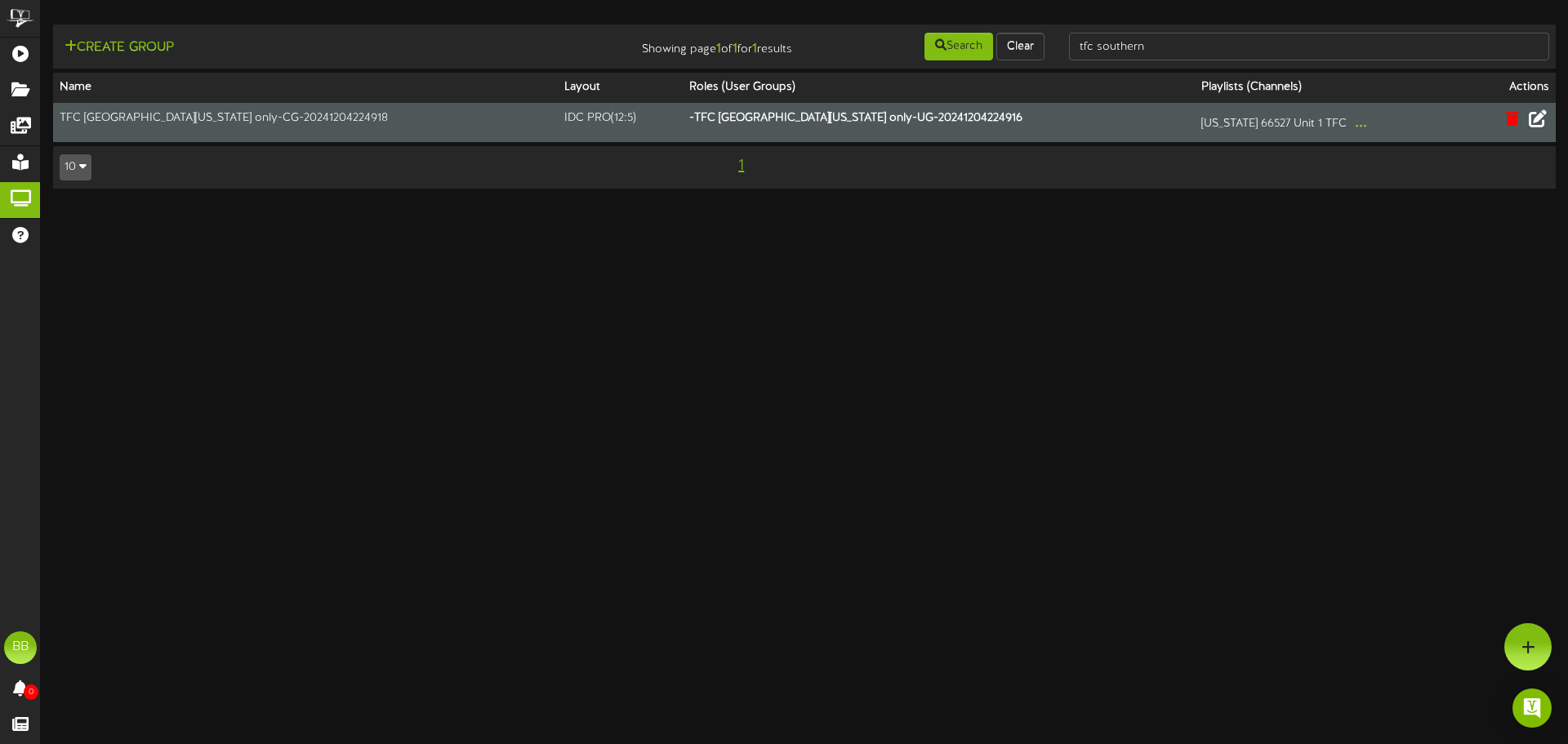
click at [1536, 128] on button at bounding box center [1538, 120] width 28 height 25
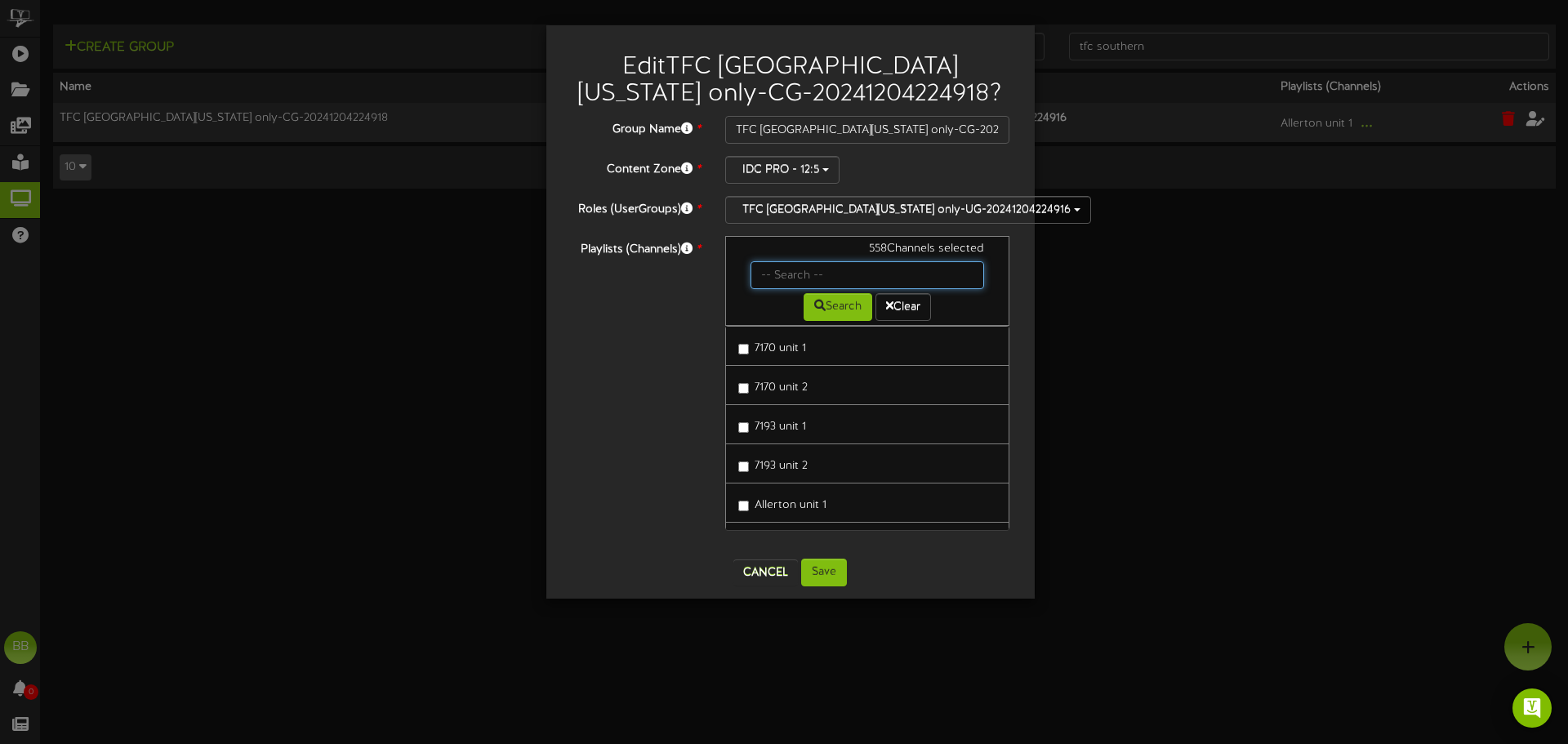
click at [815, 274] on input "text" at bounding box center [867, 276] width 234 height 28
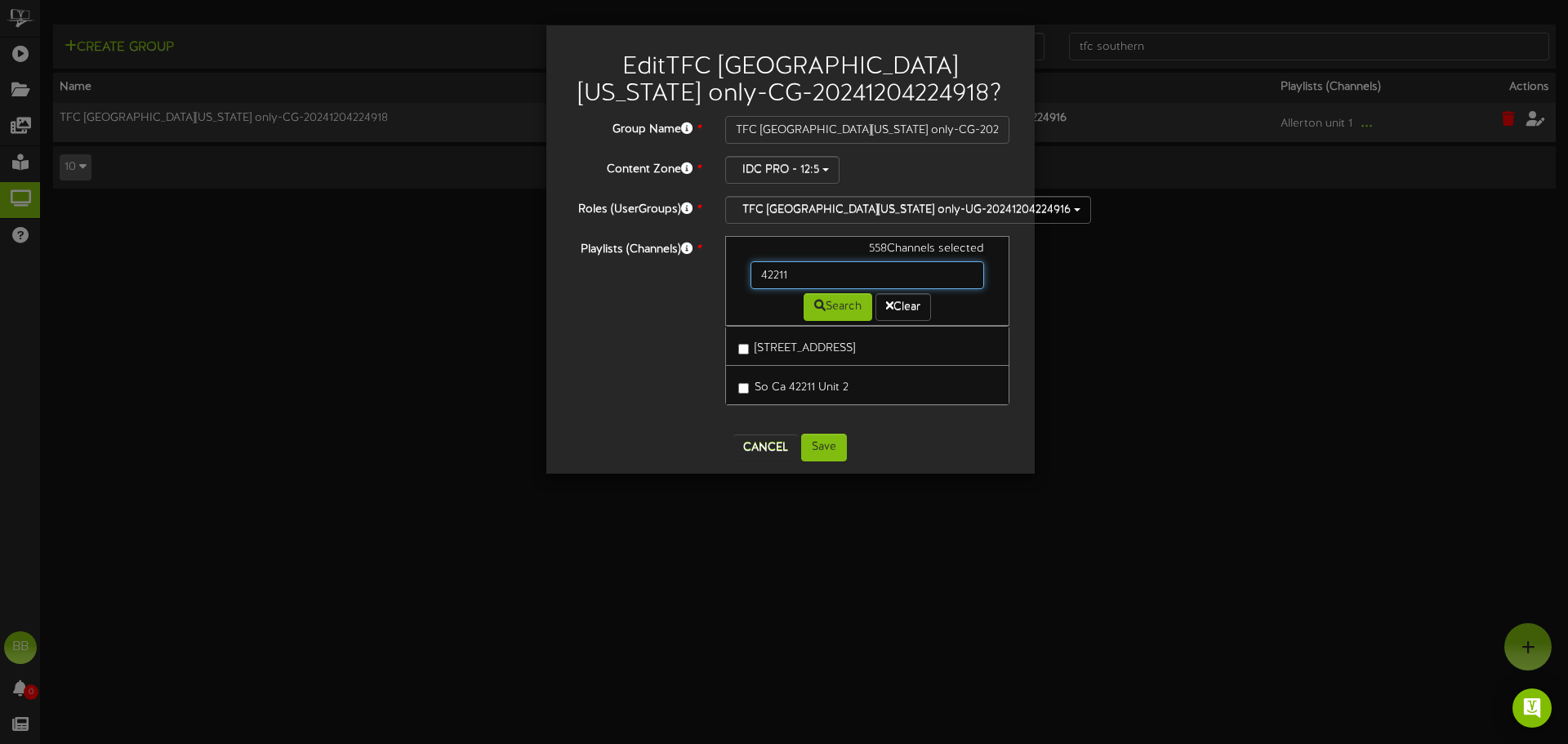
drag, startPoint x: 815, startPoint y: 274, endPoint x: 680, endPoint y: 249, distance: 137.3
click at [686, 256] on div "Playlists (Channels) * 558 Channels selected 42211 Search Clear So Ca 42211 Uni…" at bounding box center [790, 328] width 464 height 185
type input "42215"
click at [748, 448] on button "Cancel" at bounding box center [766, 448] width 65 height 26
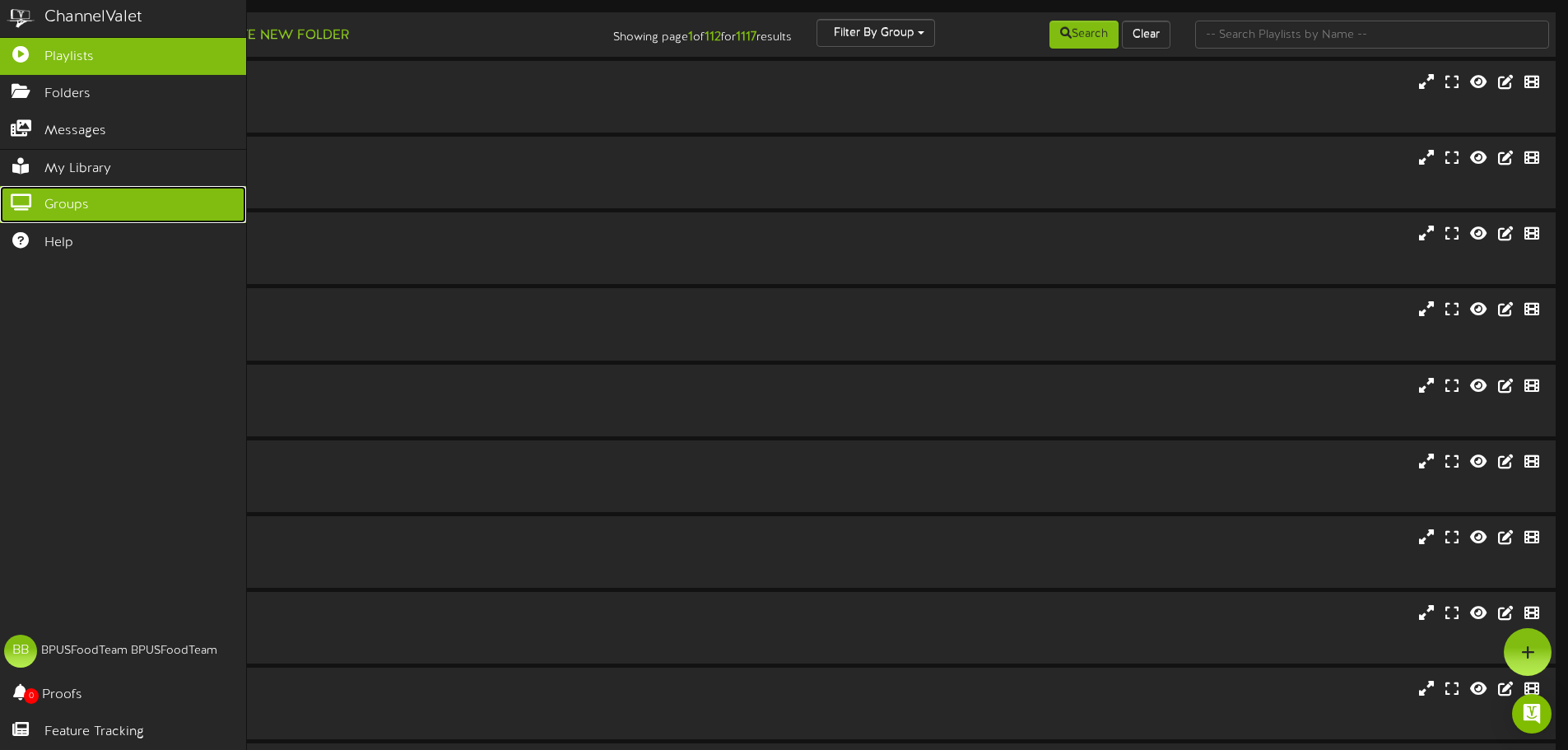
click at [20, 194] on icon at bounding box center [20, 200] width 41 height 12
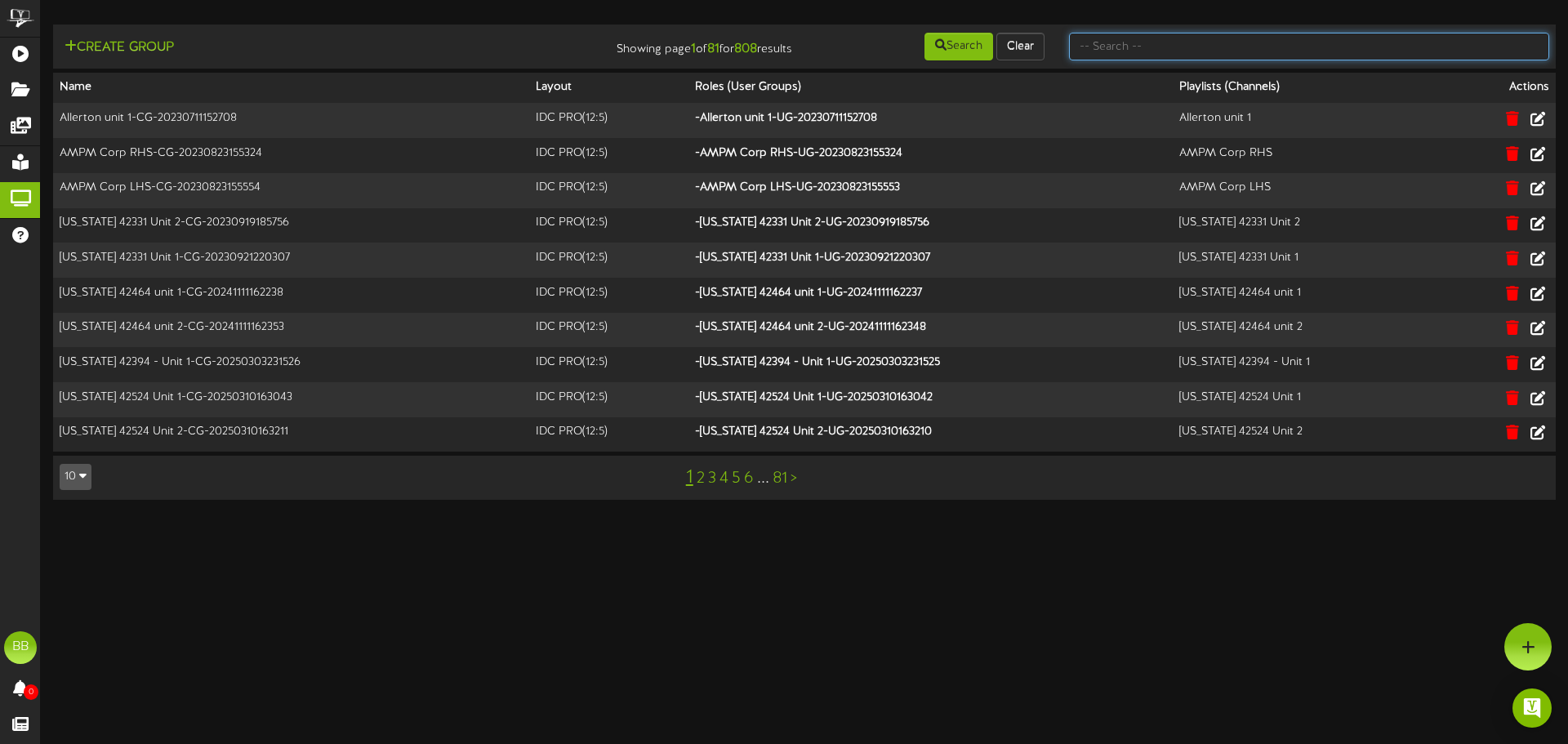
click at [1283, 58] on input "text" at bounding box center [1309, 47] width 481 height 28
type input "tfc southern"
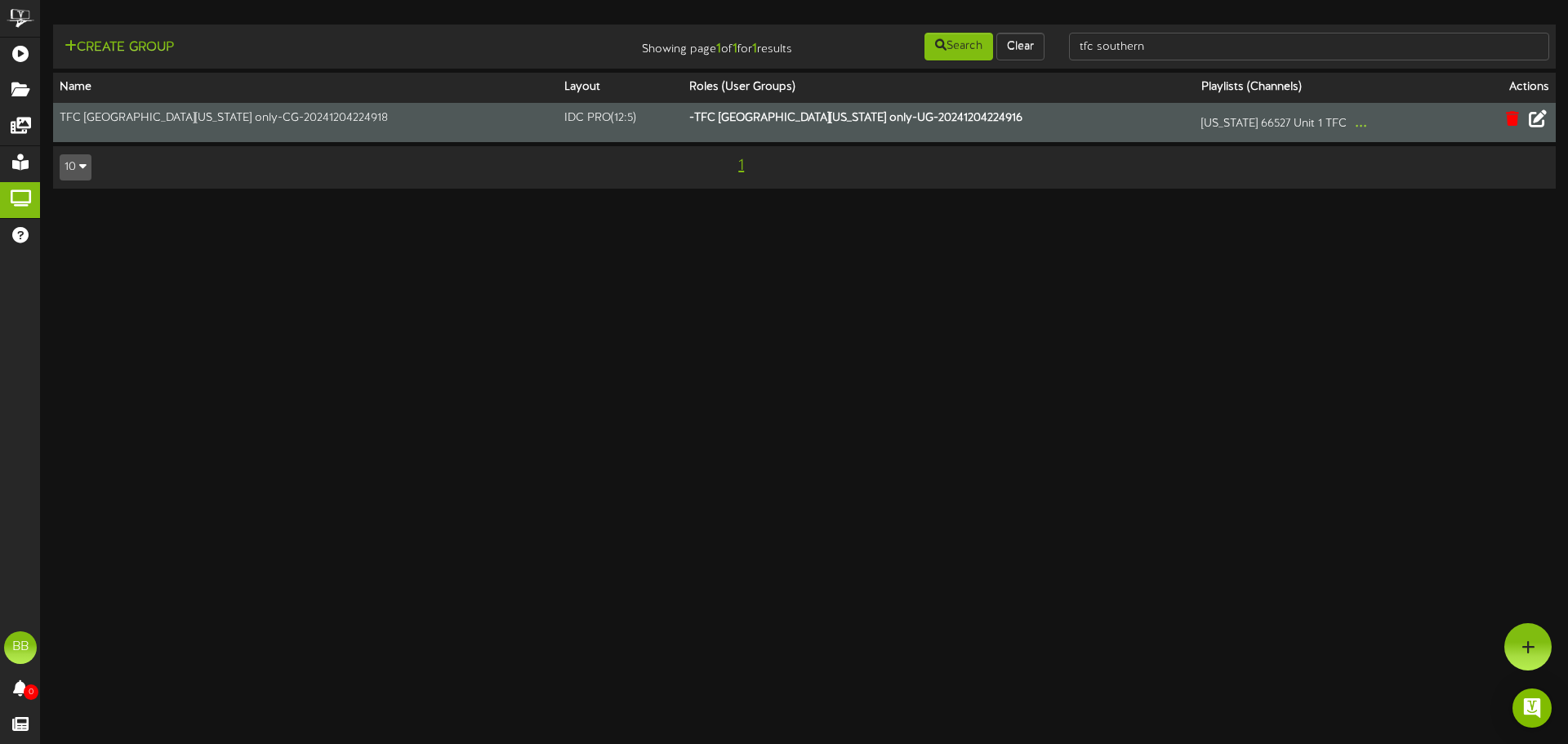
click at [1538, 118] on icon at bounding box center [1538, 118] width 18 height 18
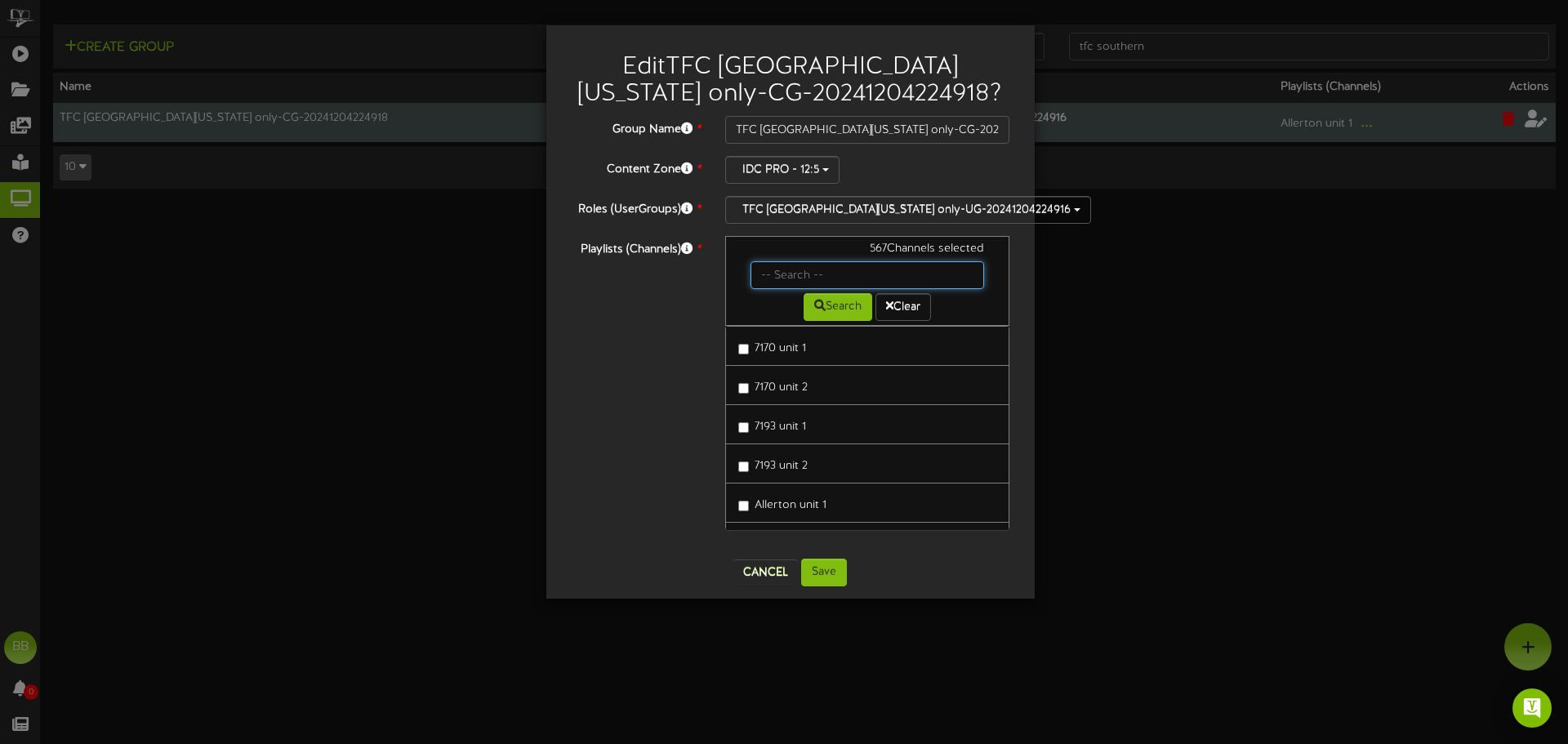
click at [829, 280] on input "text" at bounding box center [867, 276] width 234 height 28
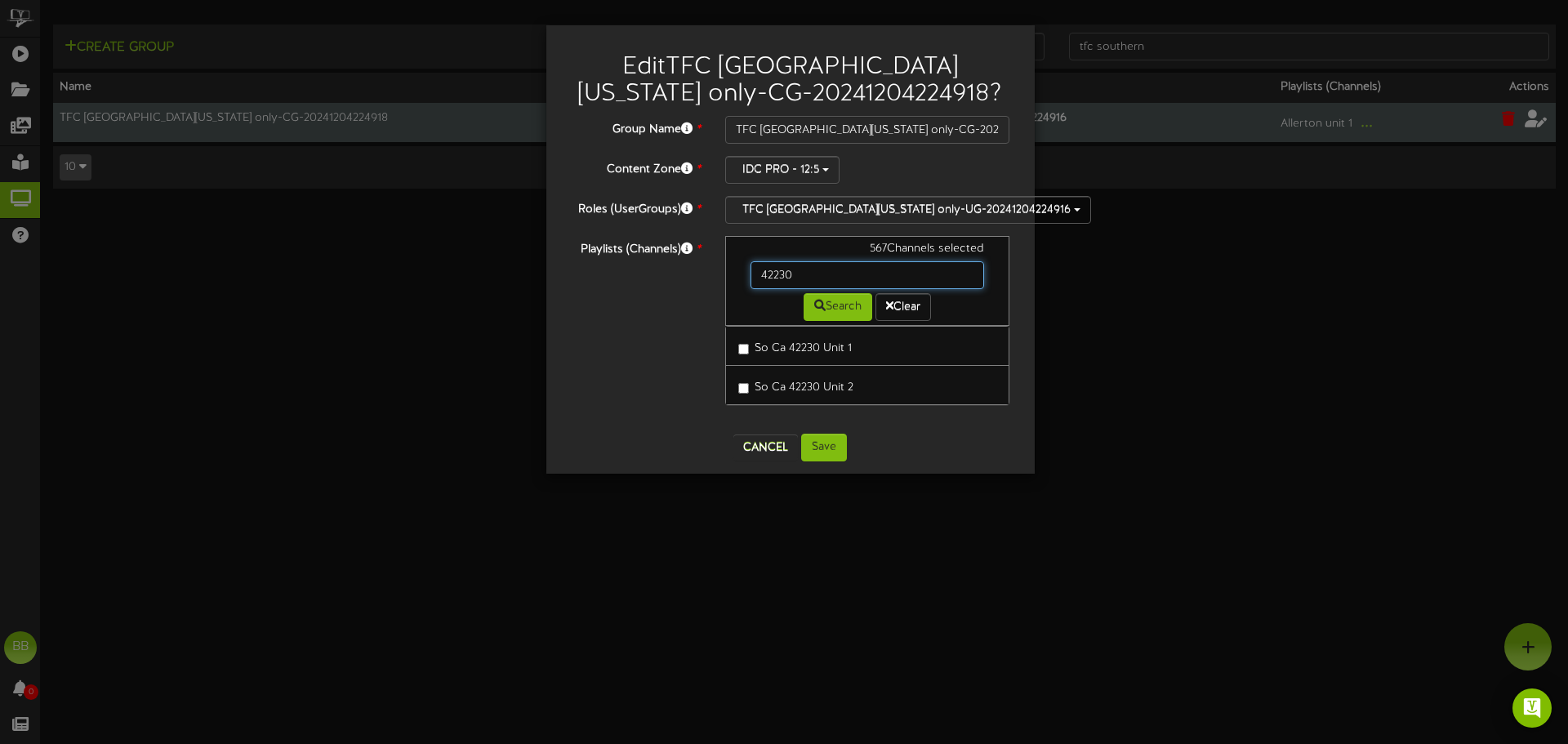
drag, startPoint x: 844, startPoint y: 267, endPoint x: 660, endPoint y: 262, distance: 184.1
click at [660, 262] on div "Playlists (Channels) * 567 Channels selected 42230 Search Clear So Ca 42230 Uni…" at bounding box center [790, 328] width 464 height 185
drag, startPoint x: 821, startPoint y: 277, endPoint x: 633, endPoint y: 261, distance: 188.7
click at [636, 257] on div "Playlists (Channels) * 567 Channels selected 42235 Search Clear So Ca 42235 Uni…" at bounding box center [790, 328] width 464 height 185
drag, startPoint x: 826, startPoint y: 276, endPoint x: 644, endPoint y: 260, distance: 182.7
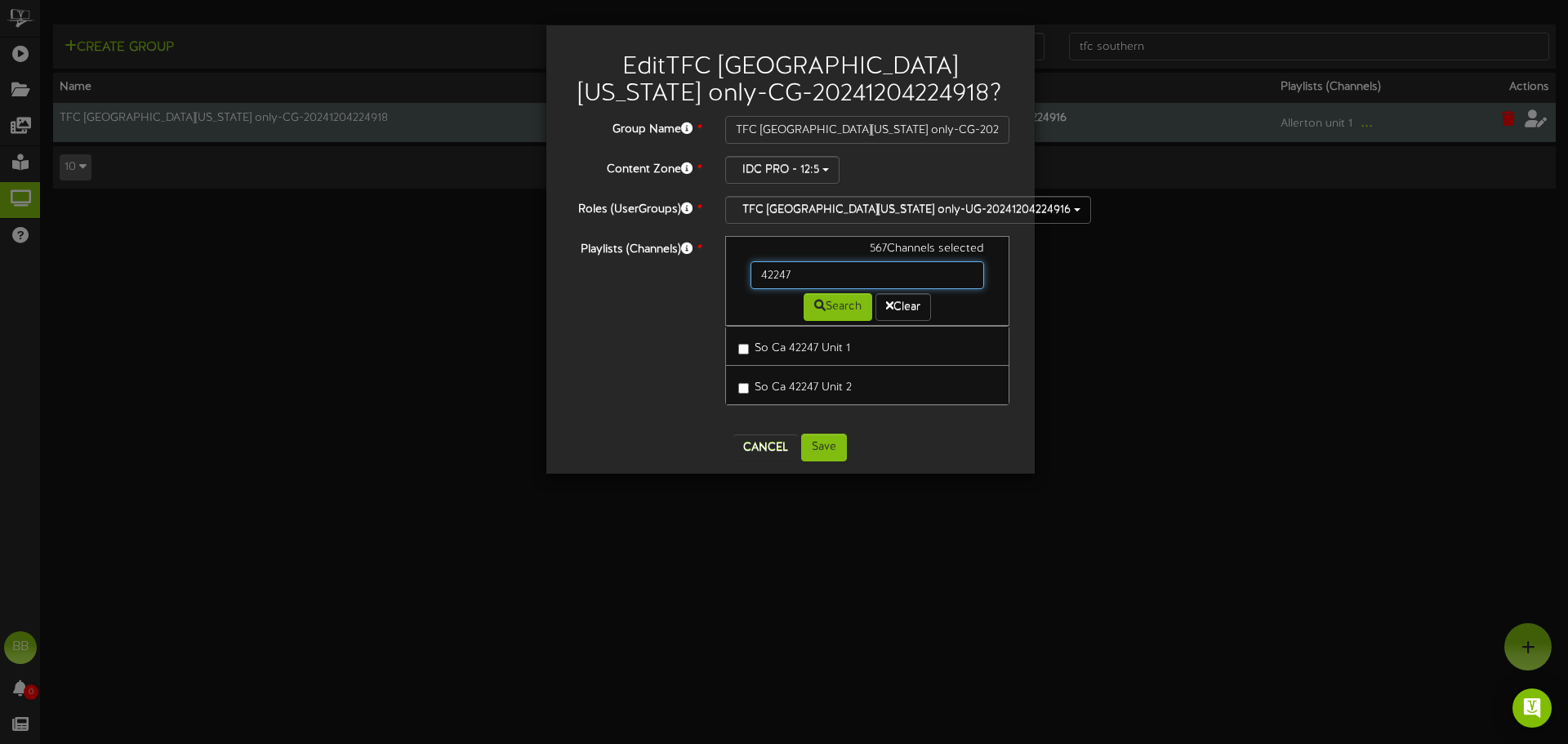
click at [644, 260] on div "Playlists (Channels) * 567 Channels selected 42247 Search Clear So Ca 42247 Uni…" at bounding box center [790, 328] width 464 height 185
drag, startPoint x: 803, startPoint y: 269, endPoint x: 705, endPoint y: 270, distance: 98.0
click at [710, 270] on div "Playlists (Channels) * 567 Channels selected 42248 Search Clear So Ca 42248 Uni…" at bounding box center [790, 328] width 464 height 185
type input "42262"
drag, startPoint x: 849, startPoint y: 267, endPoint x: 604, endPoint y: 257, distance: 245.2
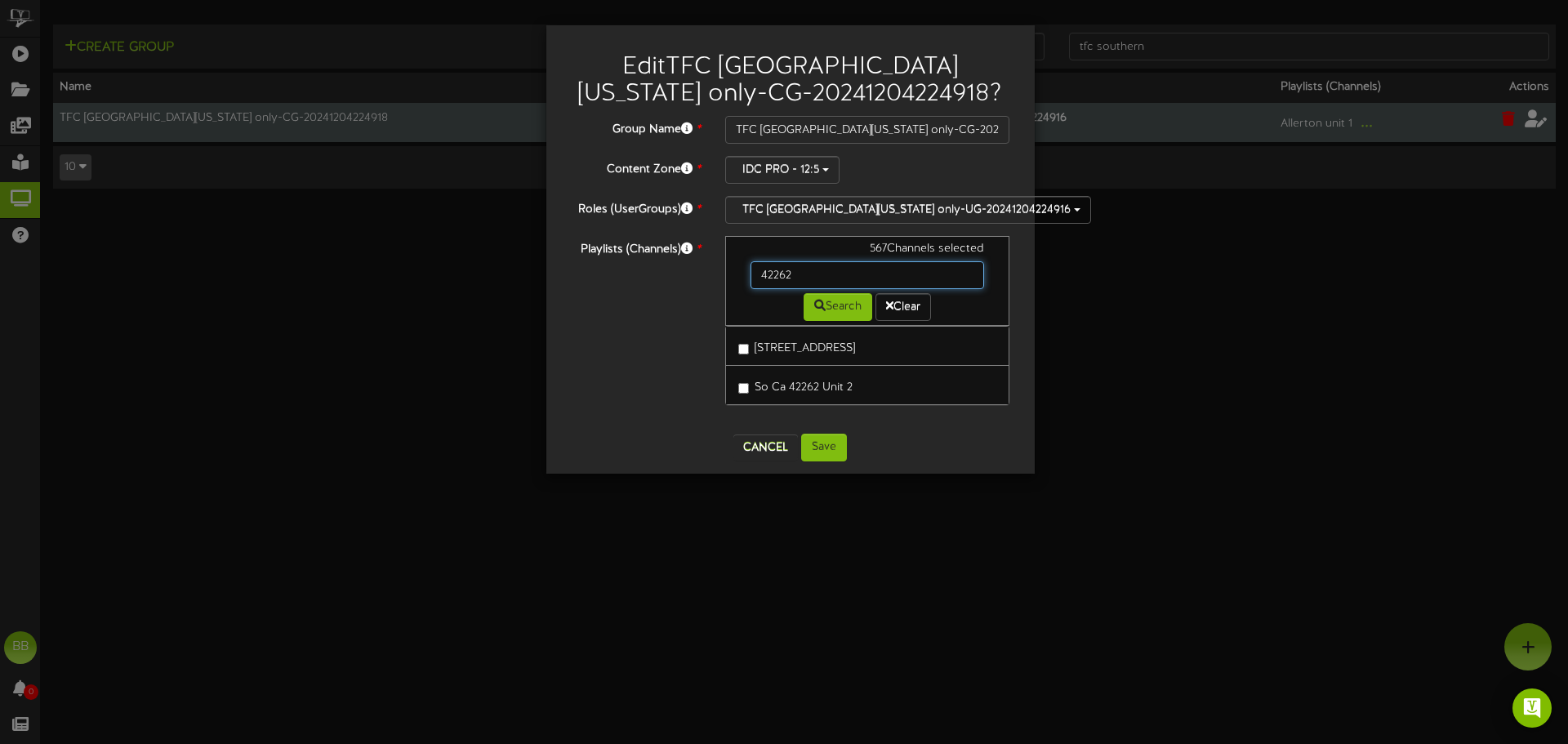
click at [604, 257] on div "Playlists (Channels) * 567 Channels selected 42262 Search Clear So Ca 42262 Uni…" at bounding box center [790, 328] width 464 height 185
click at [813, 282] on input "text" at bounding box center [867, 276] width 234 height 28
drag, startPoint x: 813, startPoint y: 282, endPoint x: 626, endPoint y: 277, distance: 187.1
click at [626, 277] on div "Playlists (Channels) * 567 Channels selected 42230 Search Clear So Ca 42230 Uni…" at bounding box center [790, 328] width 464 height 185
drag, startPoint x: 827, startPoint y: 276, endPoint x: 651, endPoint y: 266, distance: 176.3
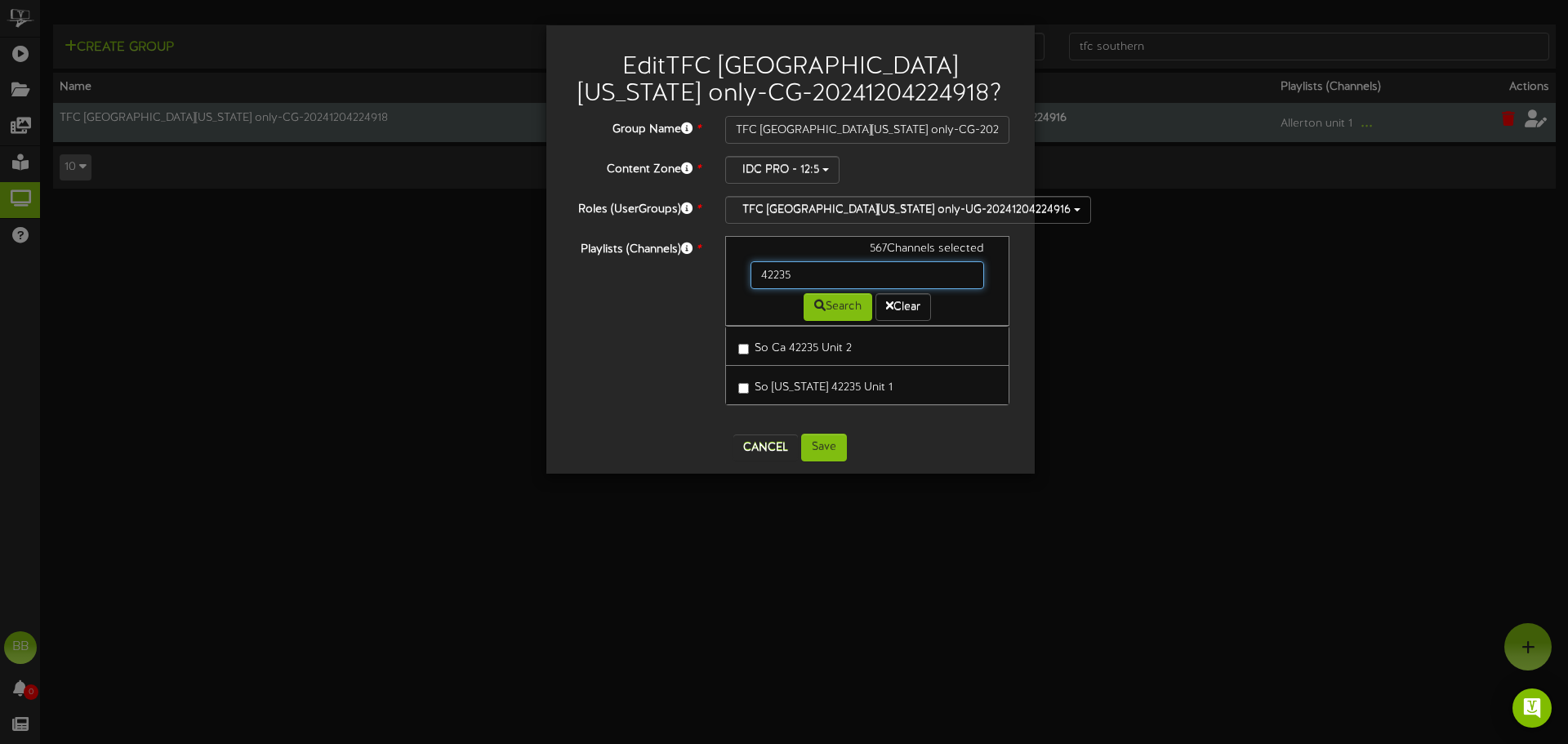
click at [654, 262] on div "Playlists (Channels) * 567 Channels selected 42235 Search Clear So Ca 42235 Uni…" at bounding box center [790, 328] width 464 height 185
type input "42247"
drag, startPoint x: 798, startPoint y: 283, endPoint x: 611, endPoint y: 277, distance: 187.1
click at [611, 277] on div "Playlists (Channels) * 567 Channels selected 42247 Search Clear So Ca 42247 Uni…" at bounding box center [790, 328] width 464 height 185
drag, startPoint x: 800, startPoint y: 274, endPoint x: 614, endPoint y: 280, distance: 186.1
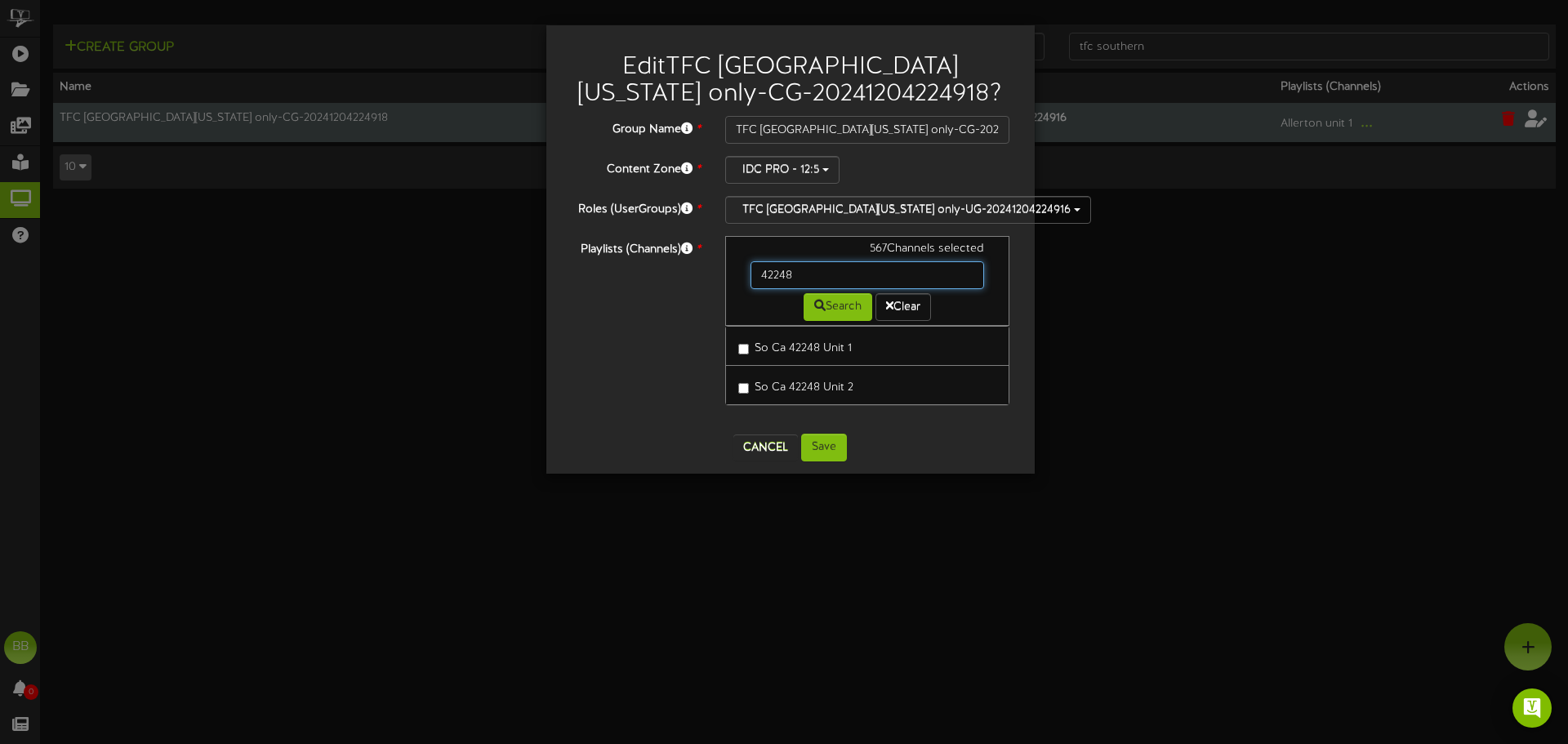
click at [614, 280] on div "Playlists (Channels) * 567 Channels selected 42248 Search Clear So Ca 42248 Uni…" at bounding box center [790, 328] width 464 height 185
type input "4"
type input "42262"
click at [761, 450] on button "Cancel" at bounding box center [766, 448] width 65 height 26
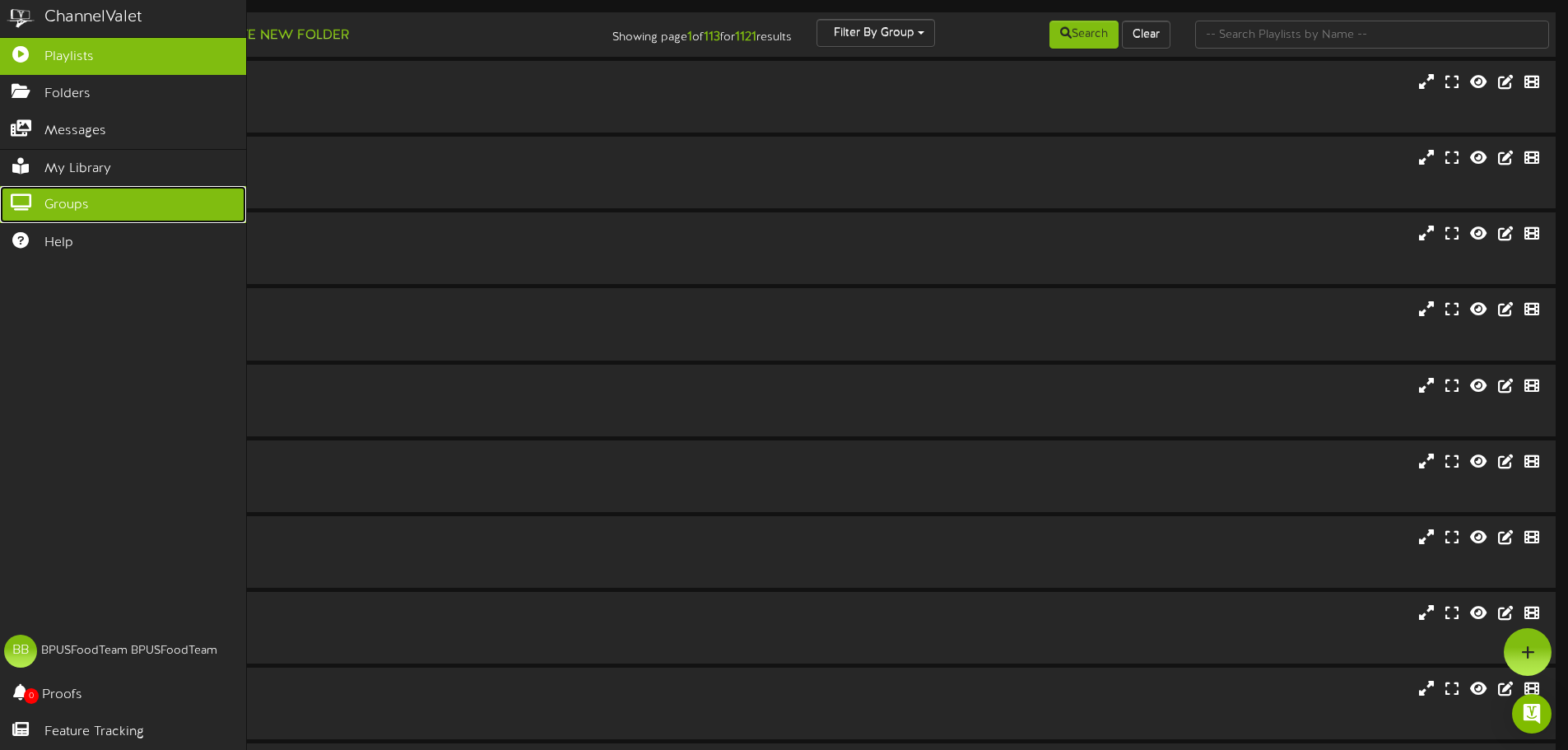
click at [22, 186] on link "Groups" at bounding box center [123, 204] width 246 height 37
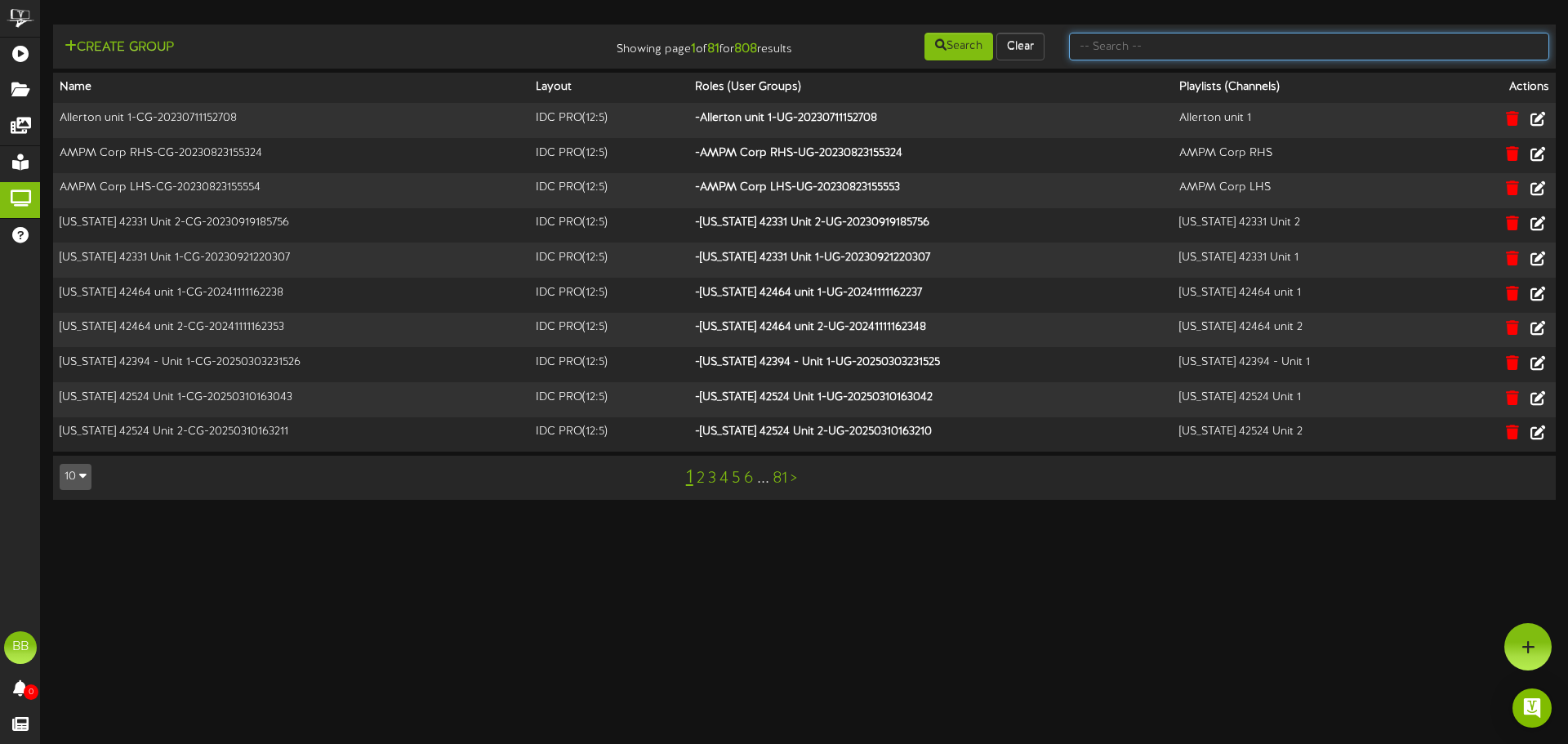
click at [1368, 51] on input "text" at bounding box center [1309, 47] width 481 height 28
type input "tfc southern"
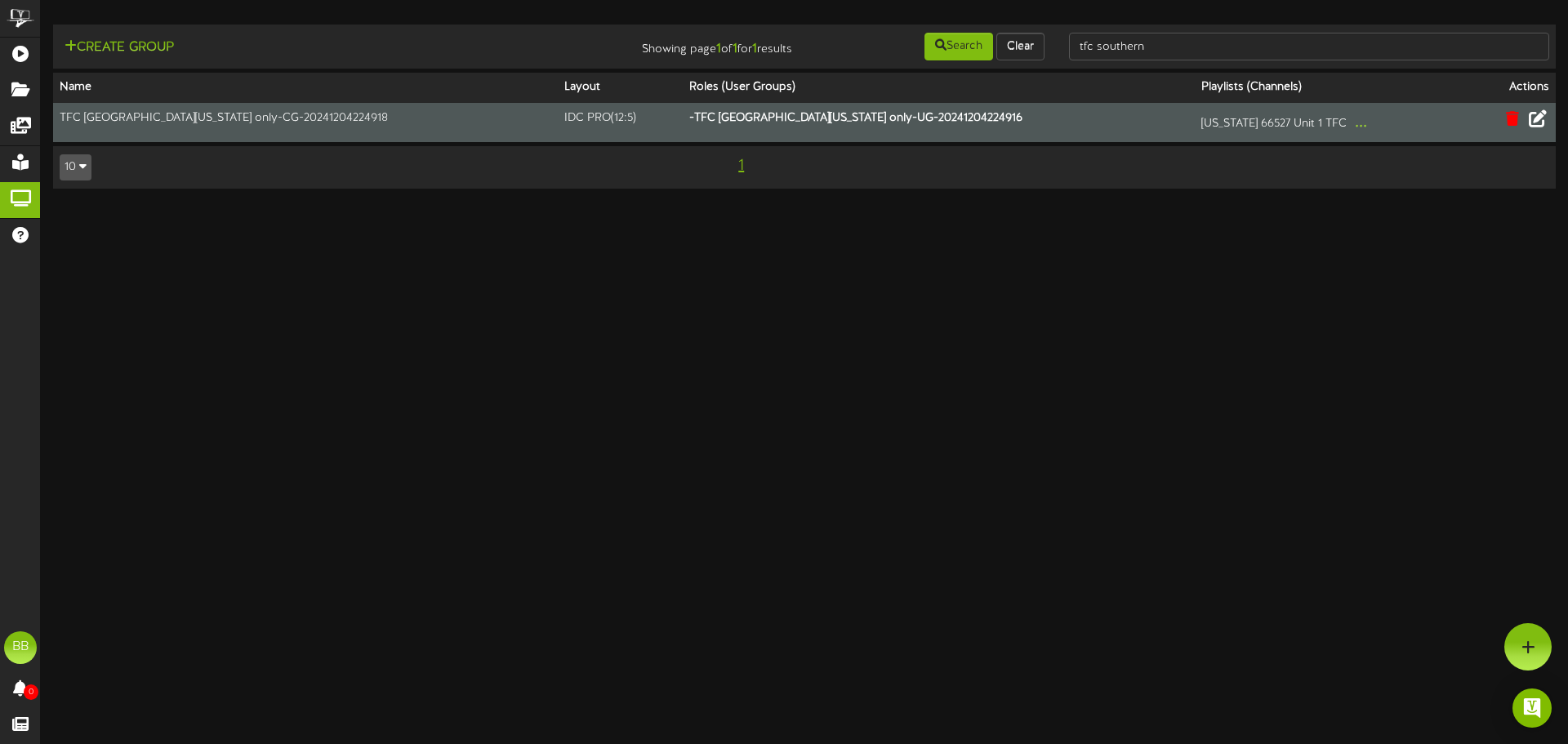
click at [1545, 124] on icon at bounding box center [1538, 118] width 18 height 18
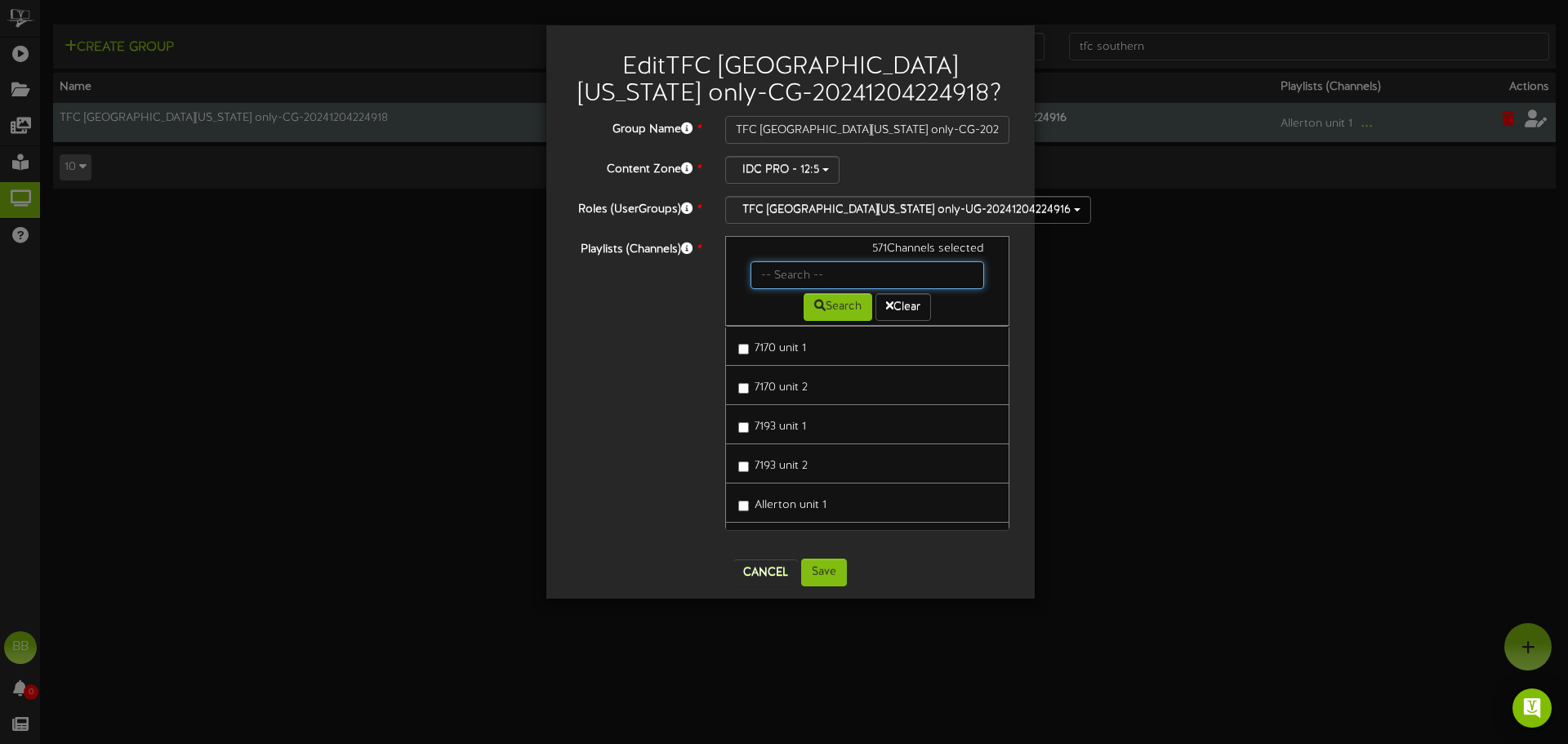
click at [783, 274] on input "text" at bounding box center [867, 276] width 234 height 28
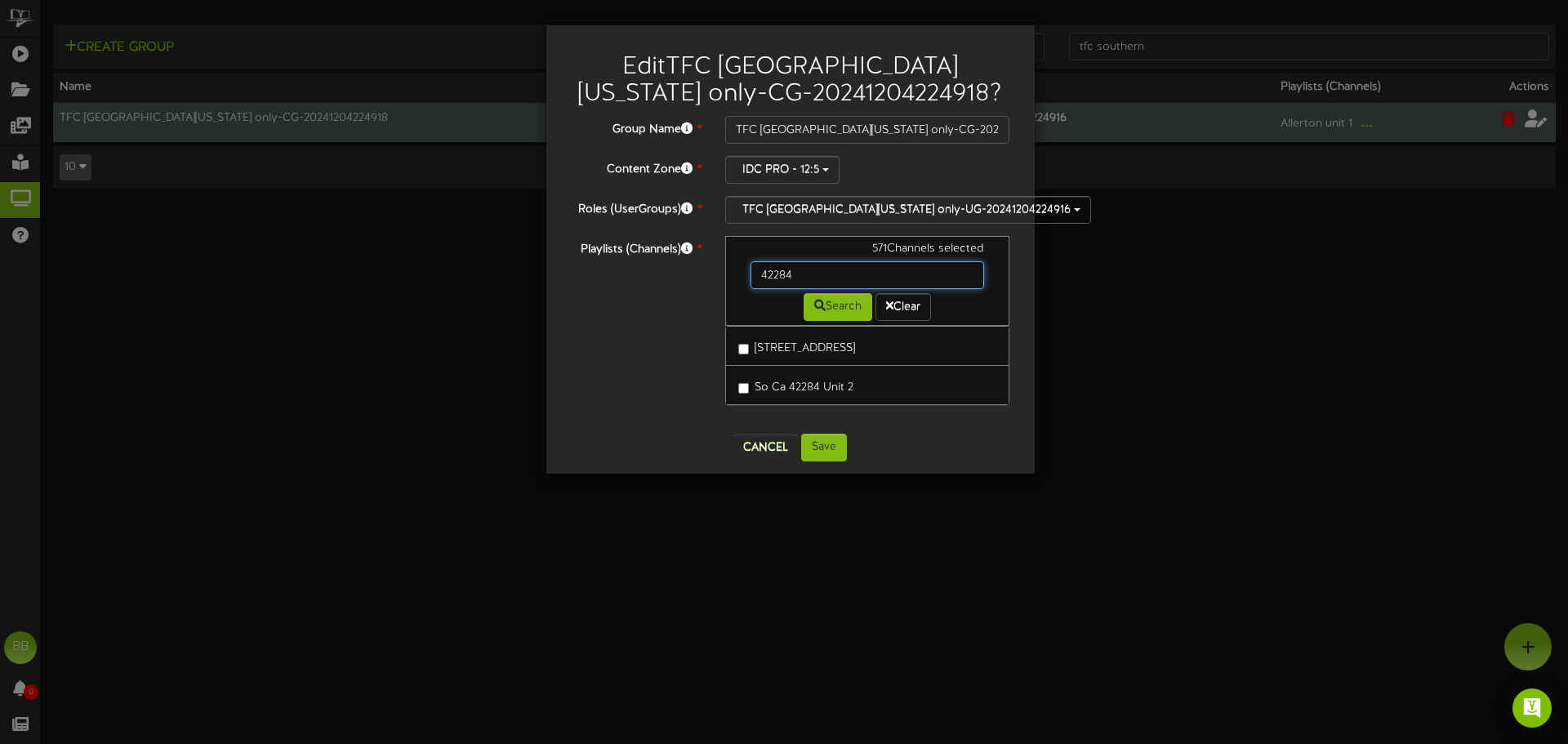
drag, startPoint x: 815, startPoint y: 275, endPoint x: 640, endPoint y: 270, distance: 175.1
click at [640, 270] on div "Playlists (Channels) * 571 Channels selected 42284 Search Clear So Ca 42284 Uni…" at bounding box center [790, 328] width 464 height 185
type input "42285"
click at [751, 446] on button "Cancel" at bounding box center [766, 448] width 65 height 26
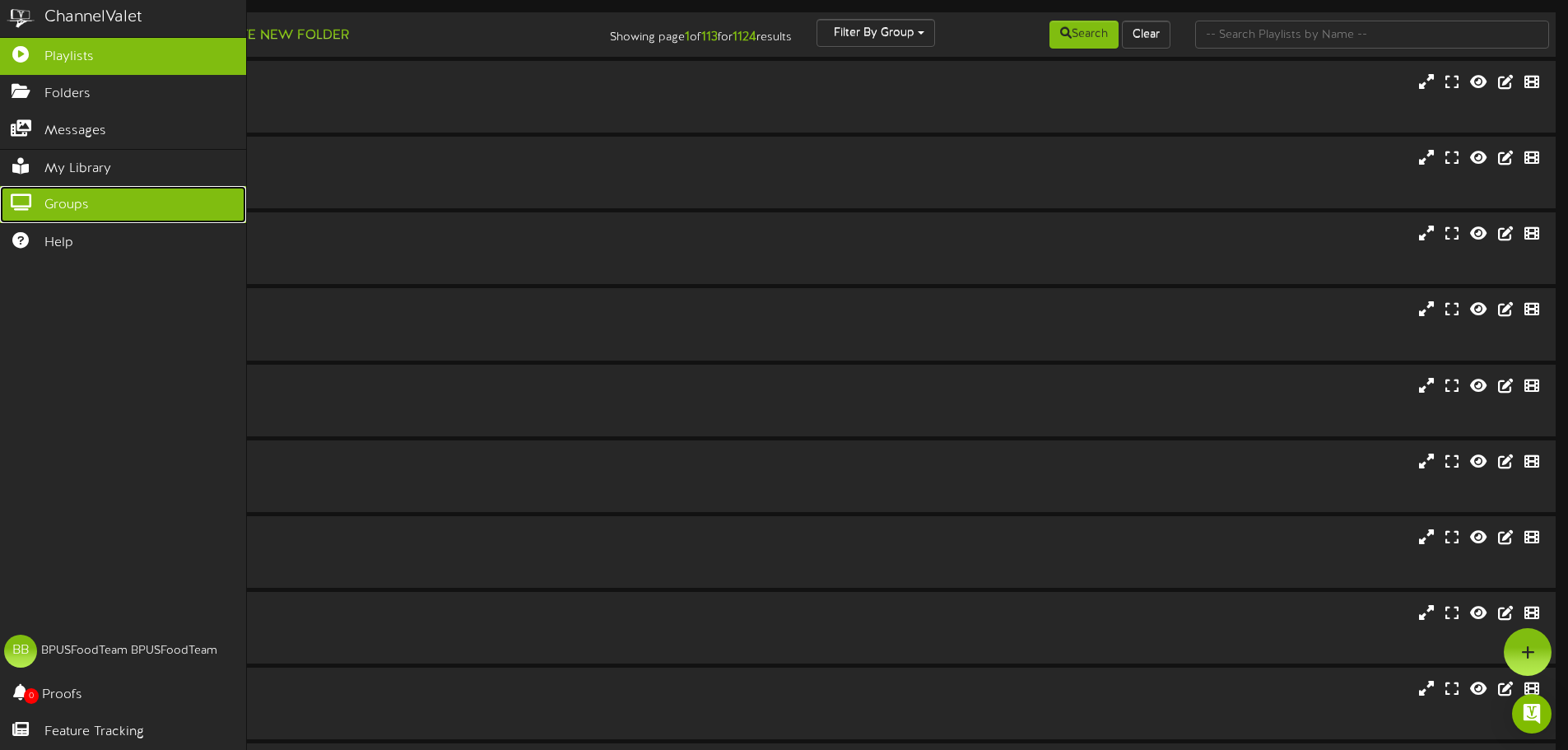
click at [24, 201] on icon at bounding box center [20, 200] width 41 height 12
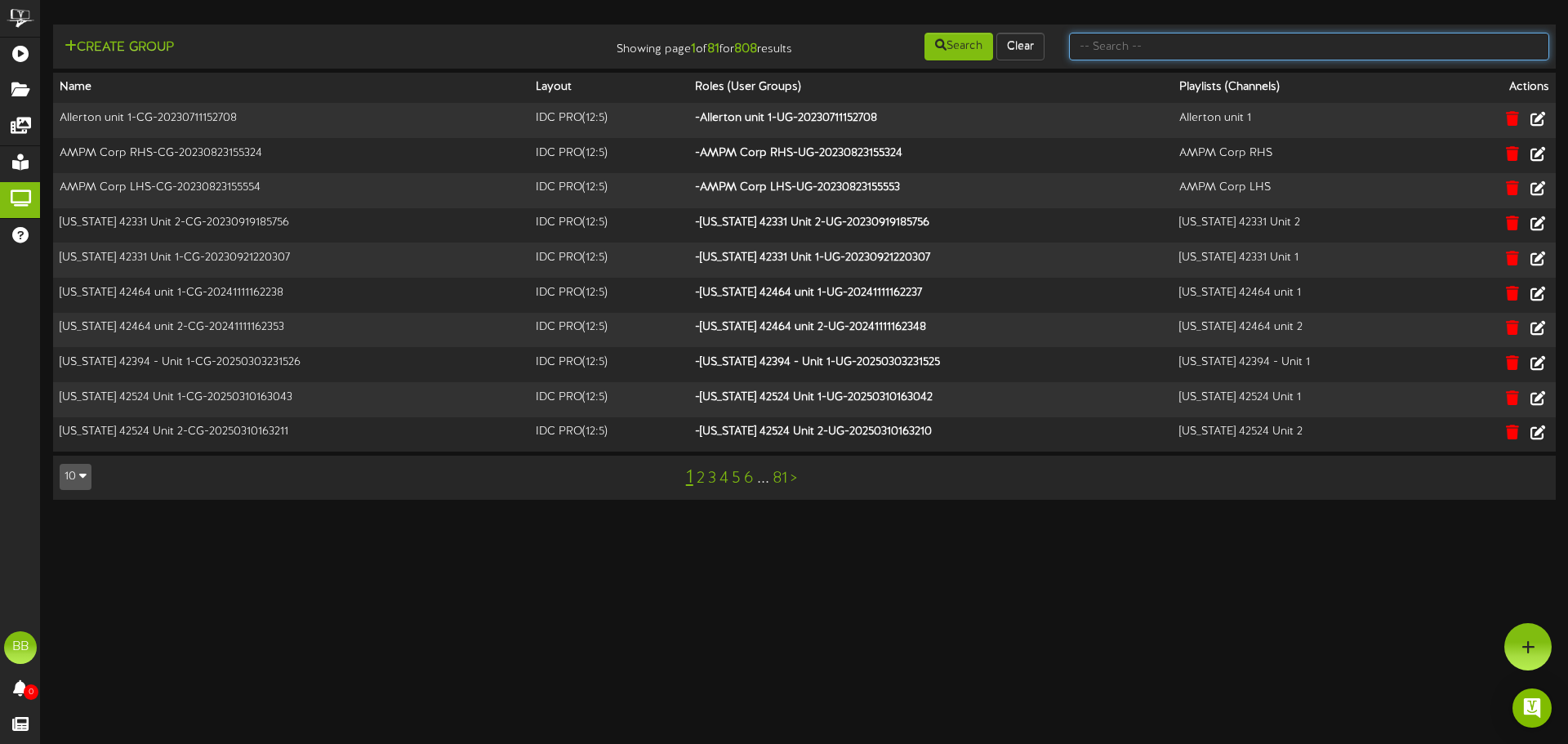
drag, startPoint x: 1367, startPoint y: 43, endPoint x: 1336, endPoint y: 60, distance: 35.4
click at [1367, 43] on input "text" at bounding box center [1309, 47] width 481 height 28
type input "tfc southern"
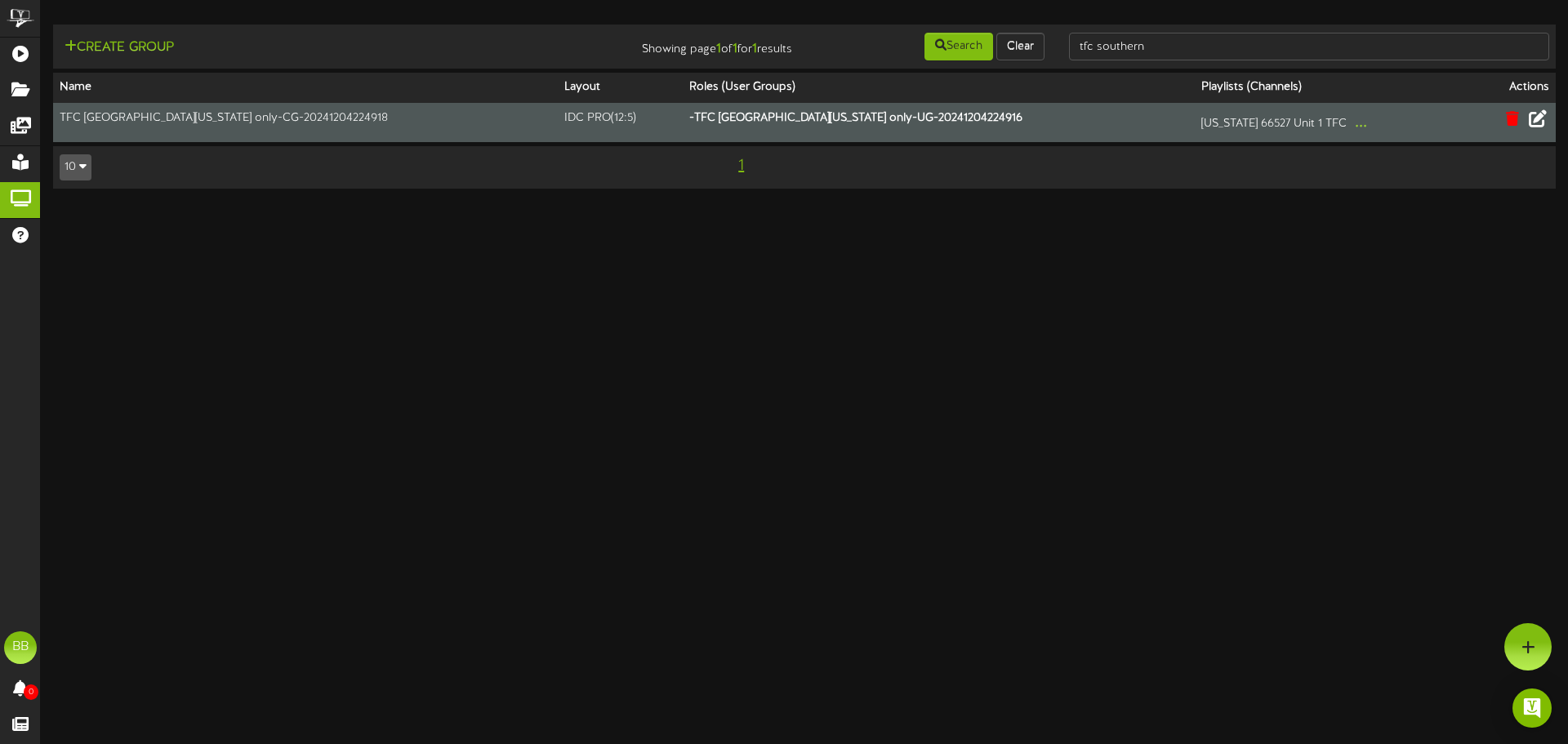
click at [1542, 119] on button at bounding box center [1538, 120] width 28 height 25
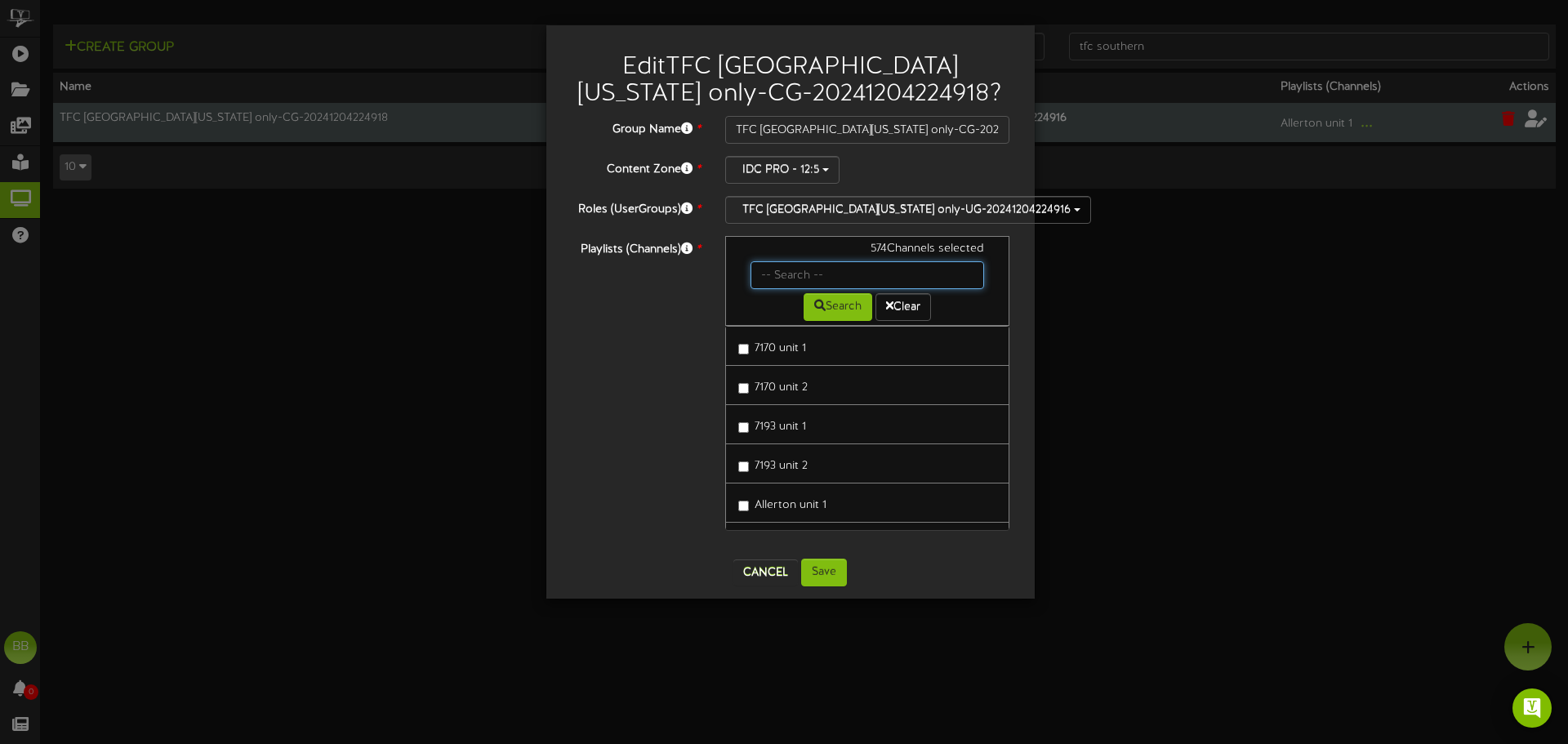
drag, startPoint x: 800, startPoint y: 275, endPoint x: 757, endPoint y: 276, distance: 43.0
click at [800, 275] on input "text" at bounding box center [867, 276] width 234 height 28
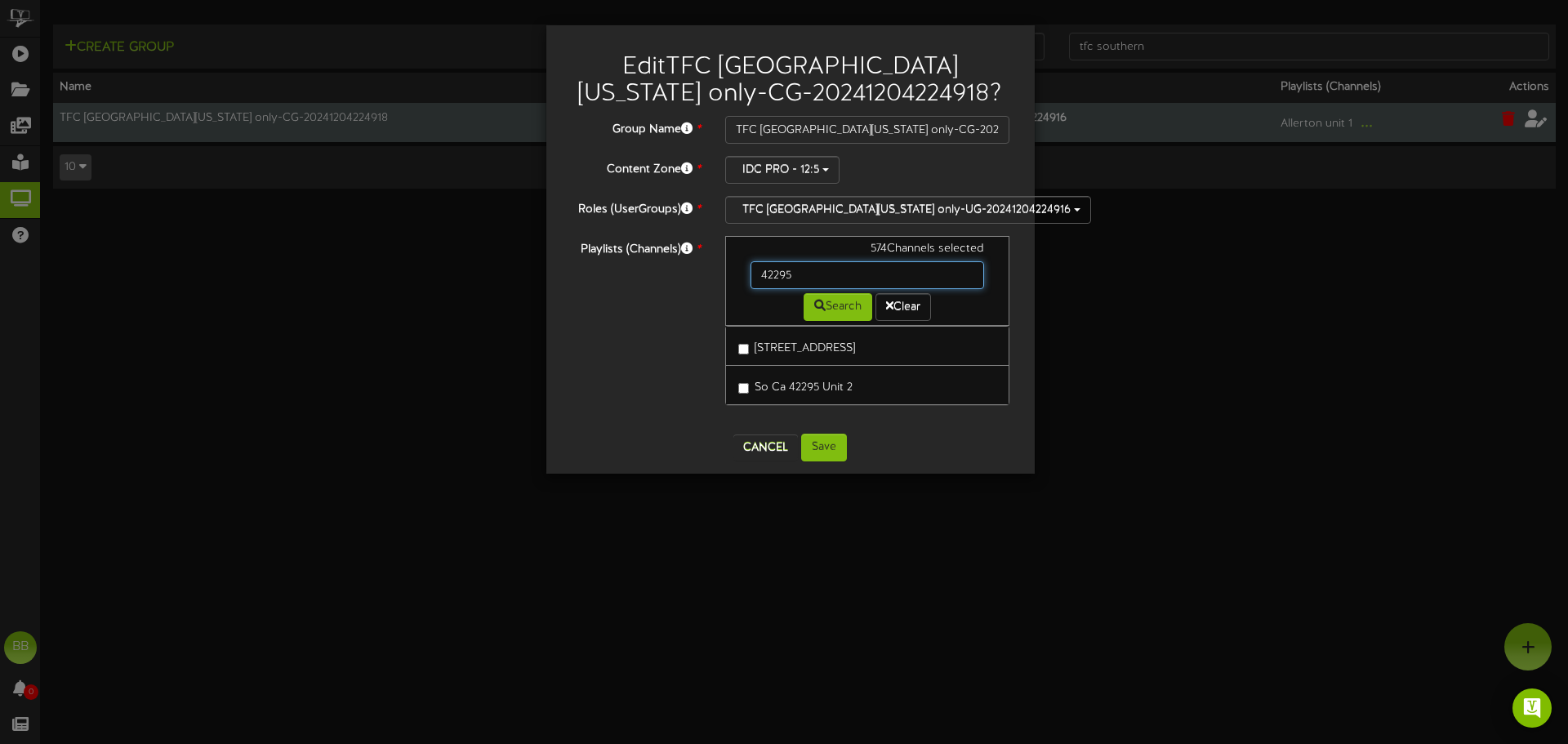
click at [802, 277] on input "42295" at bounding box center [867, 276] width 234 height 28
type input "42298"
click at [752, 452] on button "Cancel" at bounding box center [766, 448] width 65 height 26
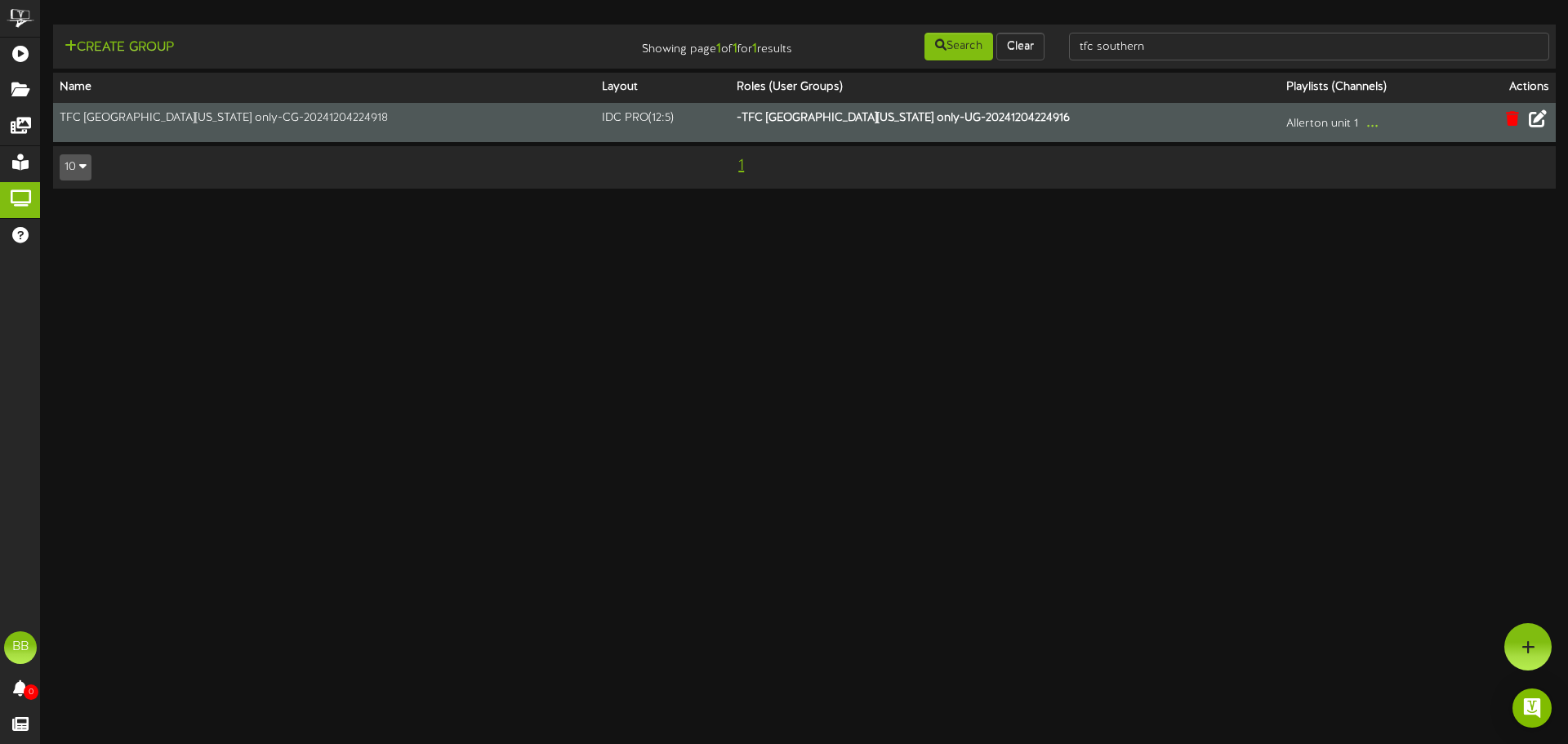
drag, startPoint x: 505, startPoint y: 419, endPoint x: 425, endPoint y: 40, distance: 387.4
click at [492, 205] on html "ChannelValet Playlists Folders Messages My Library Groups Help BB BPUSFoodTeam …" at bounding box center [784, 103] width 1568 height 205
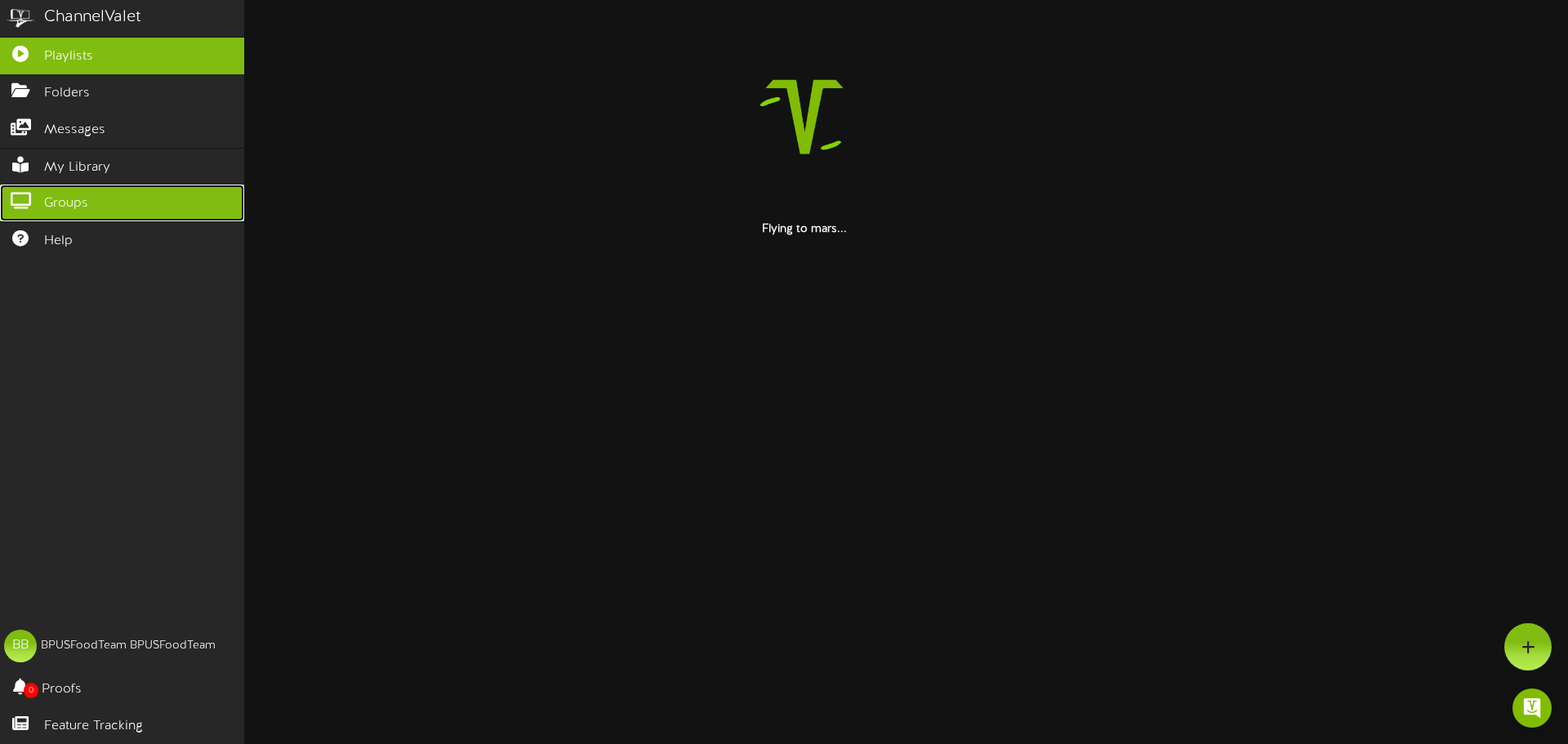
click at [30, 198] on icon at bounding box center [20, 198] width 40 height 12
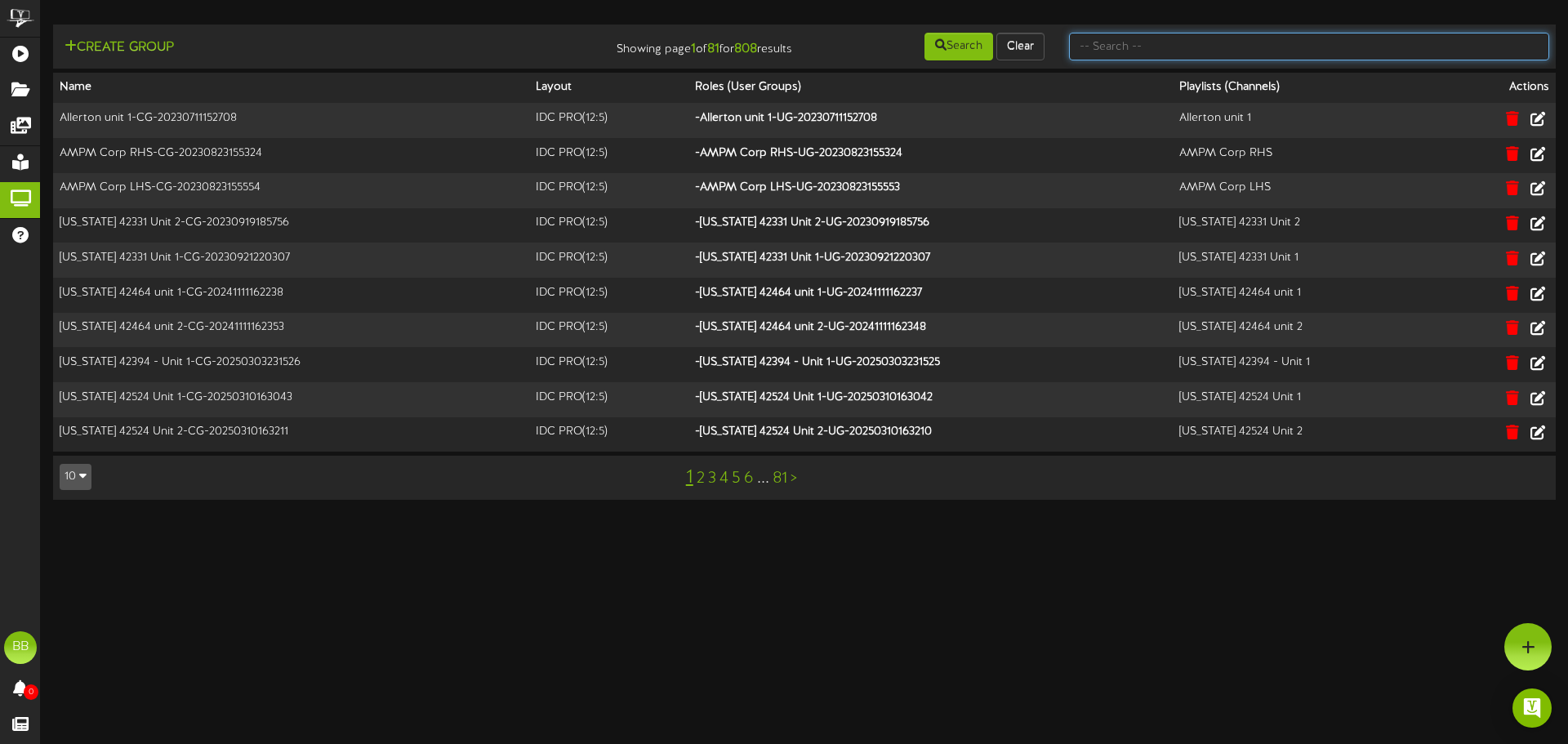
click at [1295, 42] on input "text" at bounding box center [1309, 47] width 481 height 28
type input "tfc southern"
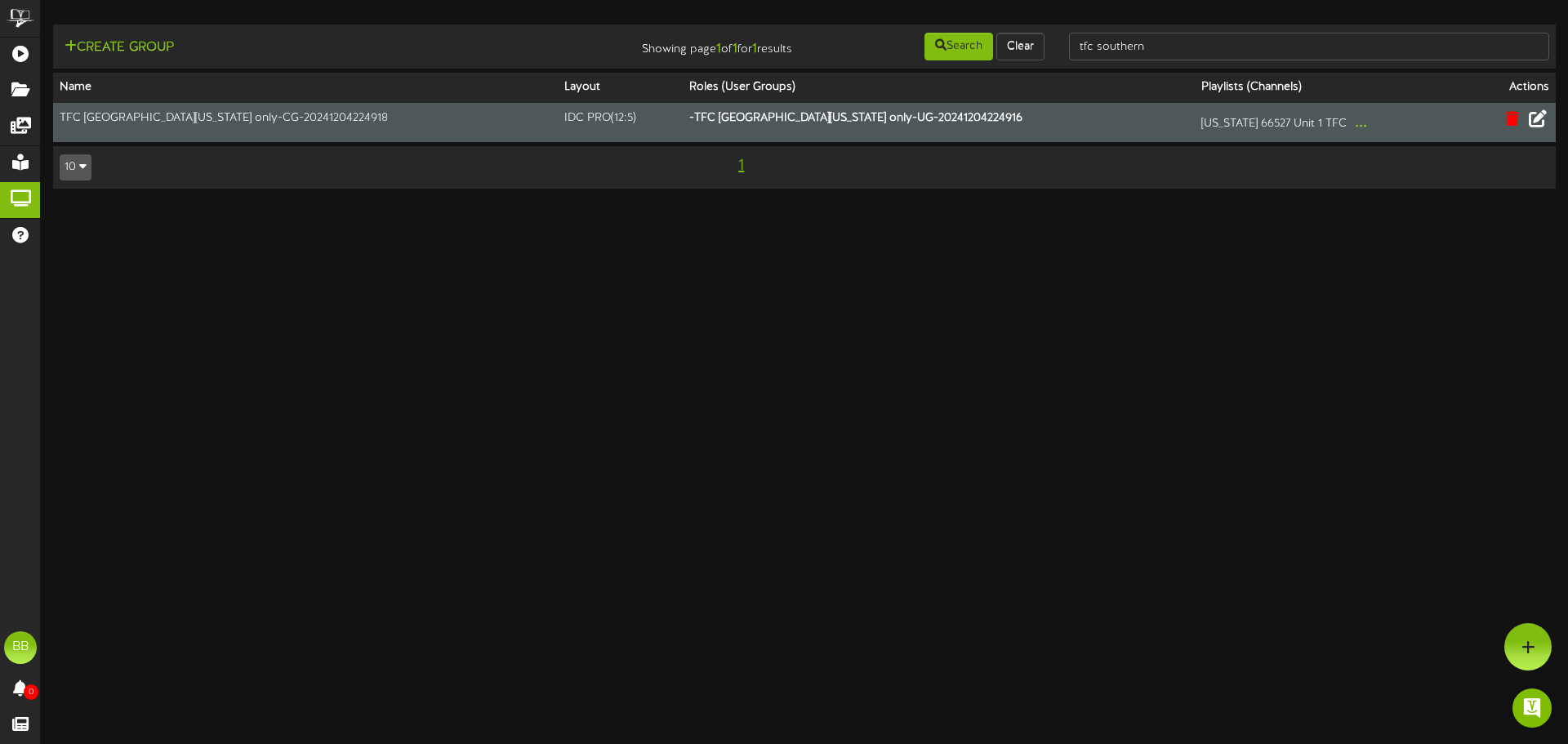
click at [1533, 119] on icon at bounding box center [1538, 118] width 18 height 18
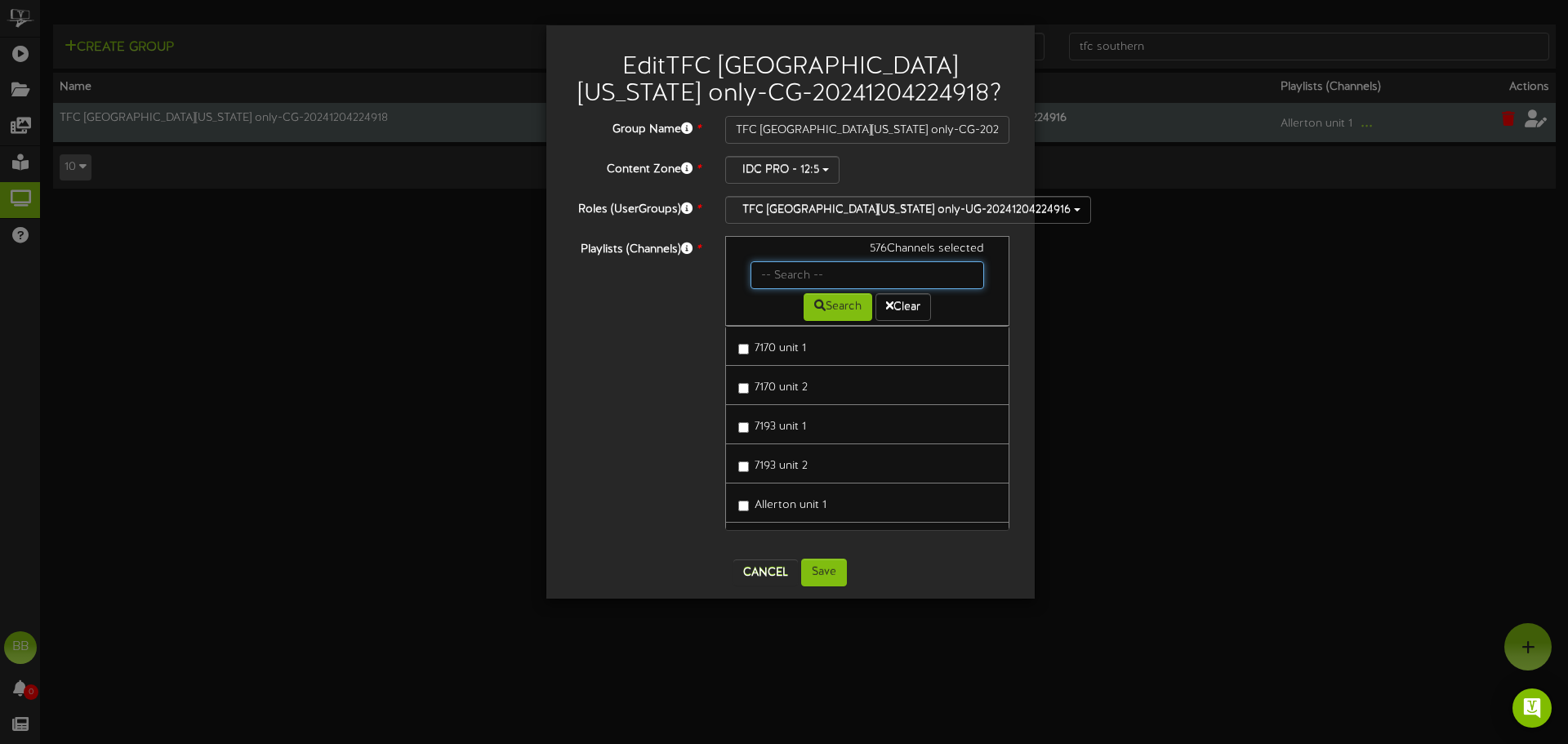
click at [861, 273] on input "text" at bounding box center [867, 276] width 234 height 28
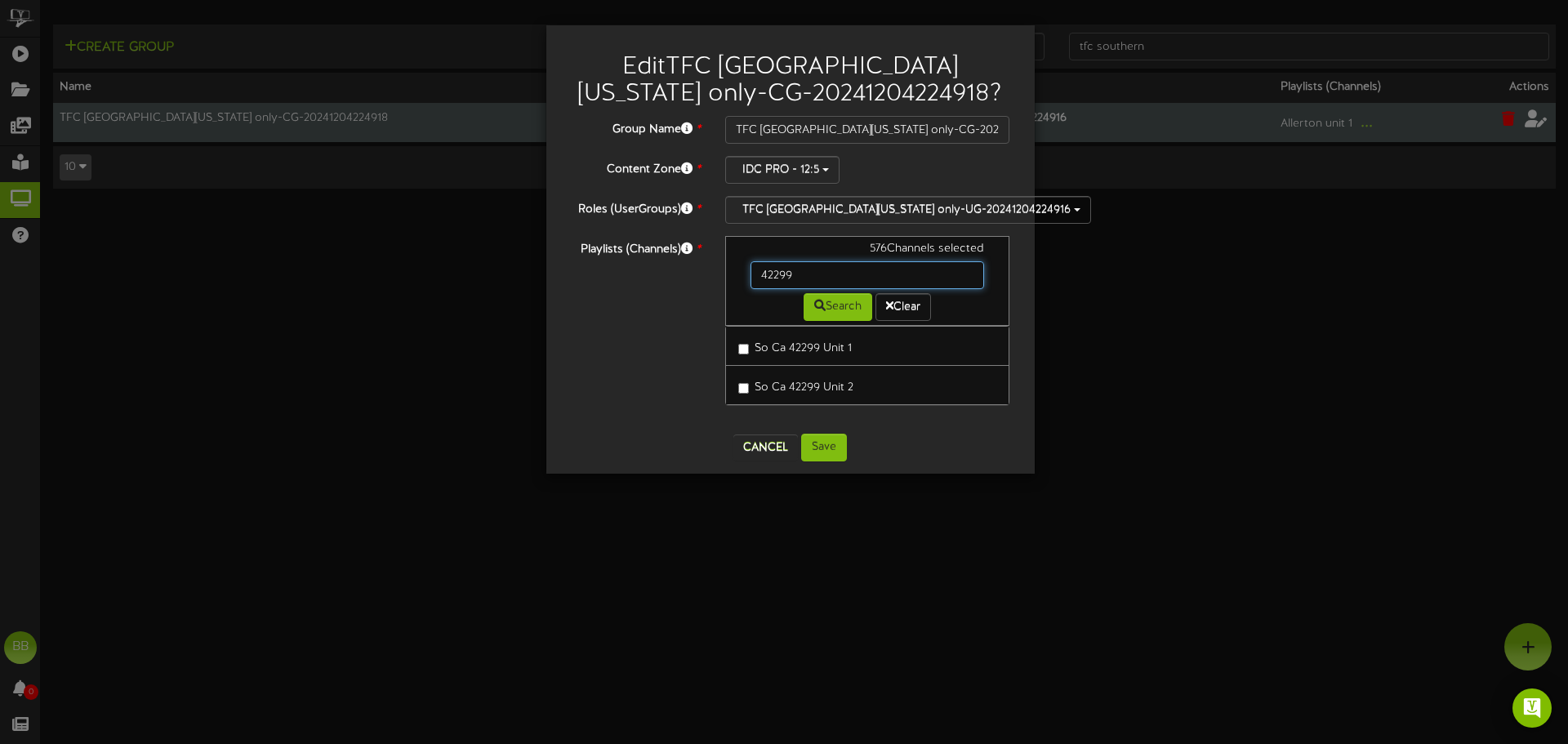
drag, startPoint x: 861, startPoint y: 273, endPoint x: 631, endPoint y: 278, distance: 230.1
click at [631, 278] on div "Playlists (Channels) * 576 Channels selected 42299 Search Clear So Ca 42299 Uni…" at bounding box center [790, 328] width 464 height 185
type input "42300"
click at [758, 444] on button "Cancel" at bounding box center [766, 448] width 65 height 26
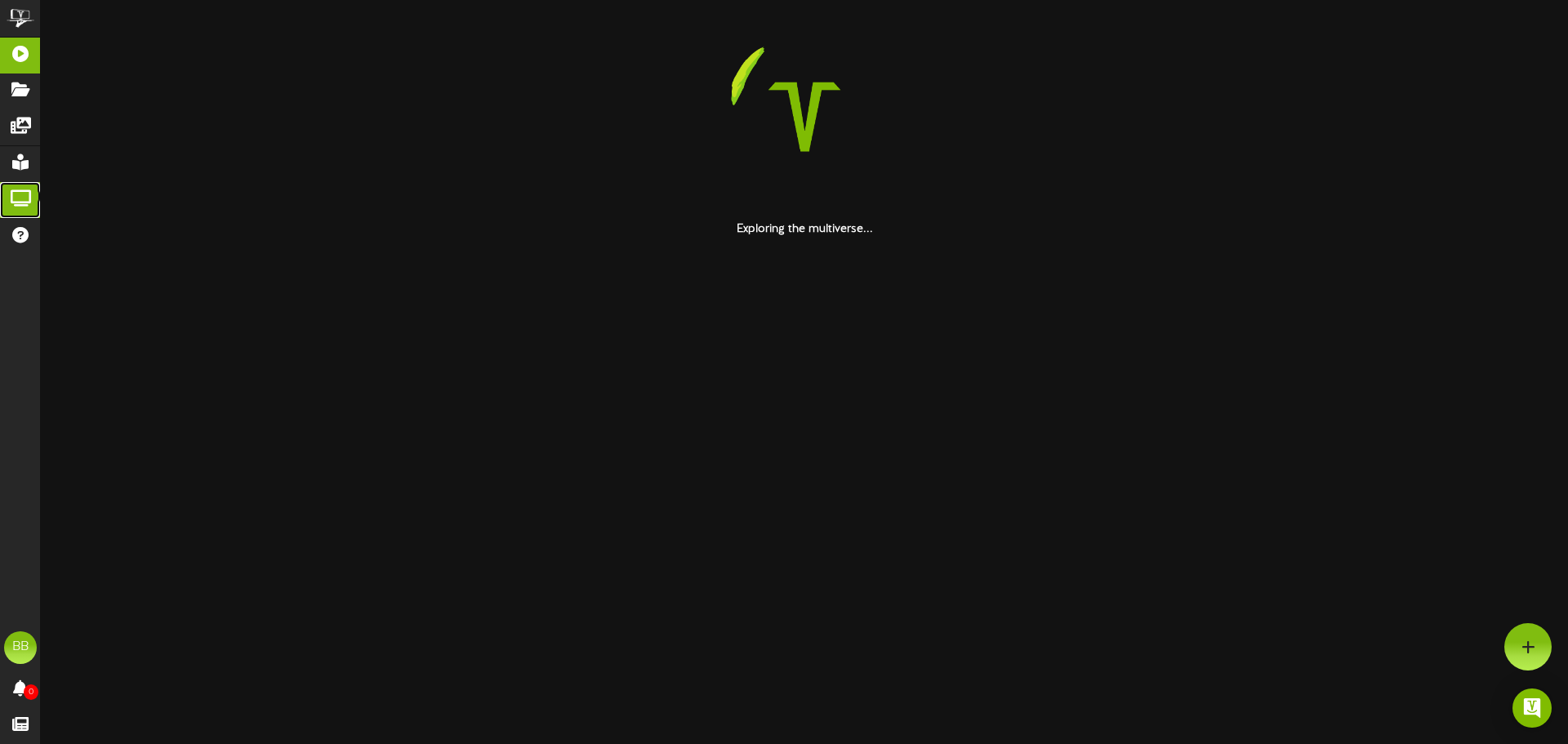
click at [32, 196] on icon at bounding box center [20, 196] width 40 height 12
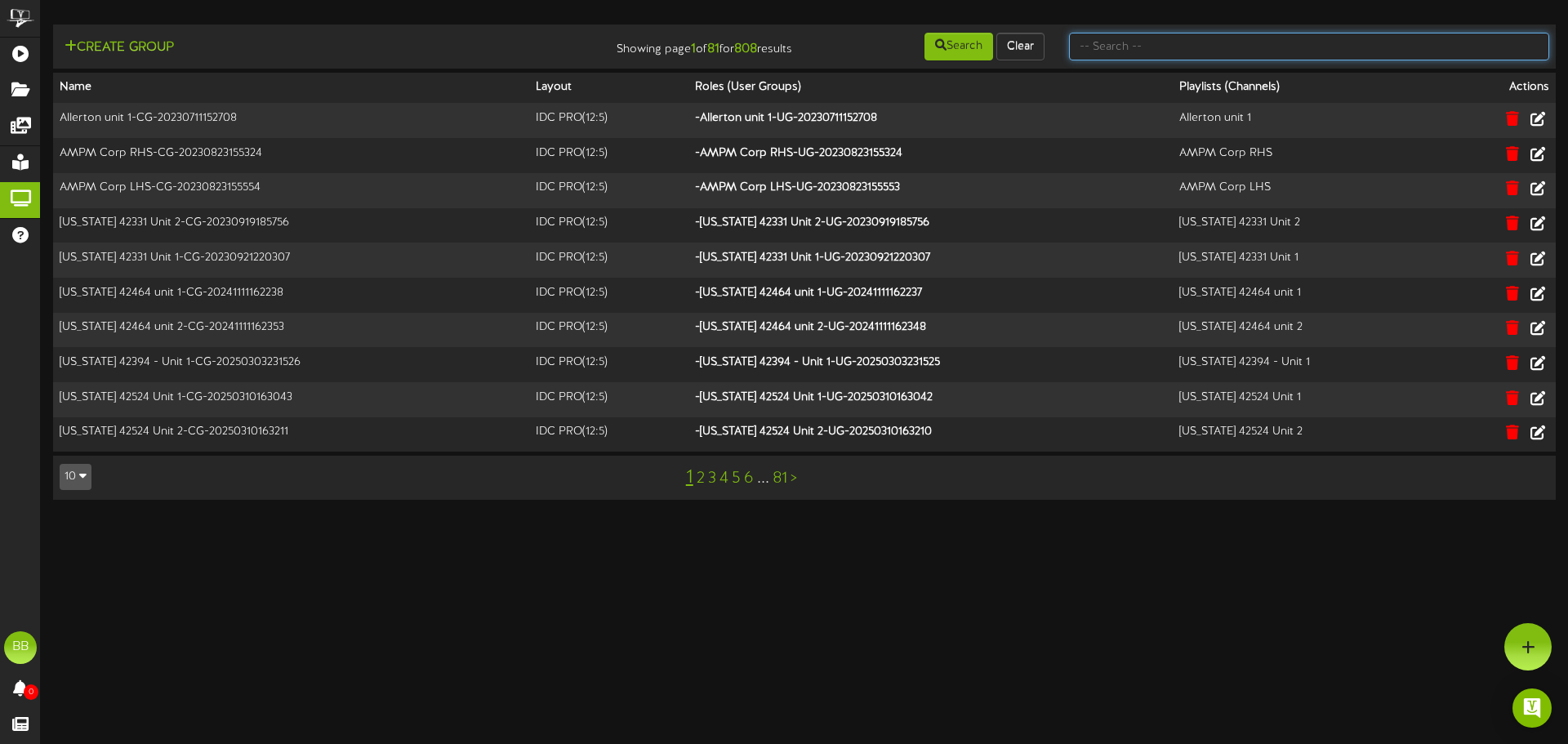
click at [1281, 46] on input "text" at bounding box center [1309, 47] width 481 height 28
type input "tfc southern"
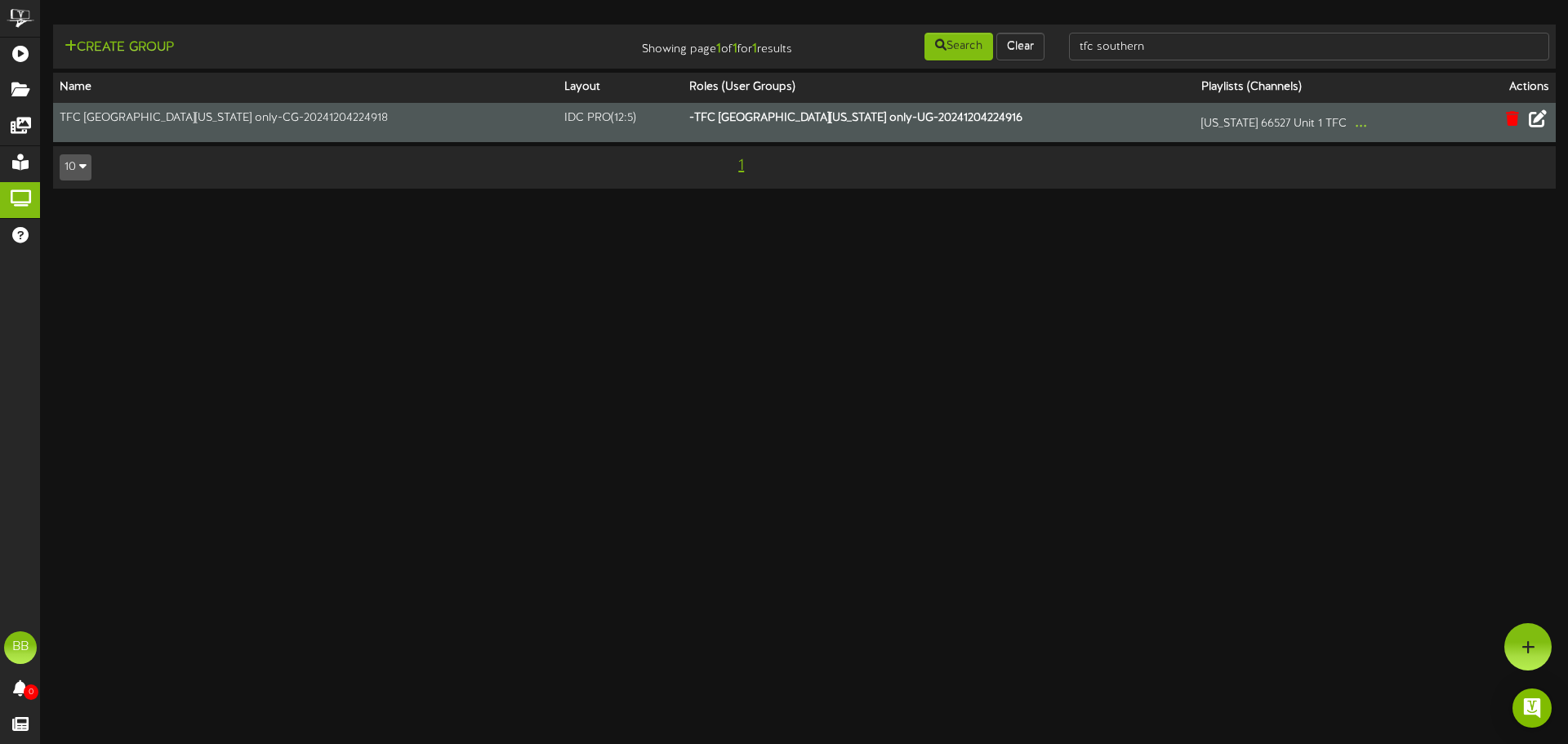
click at [1543, 121] on icon at bounding box center [1538, 118] width 18 height 18
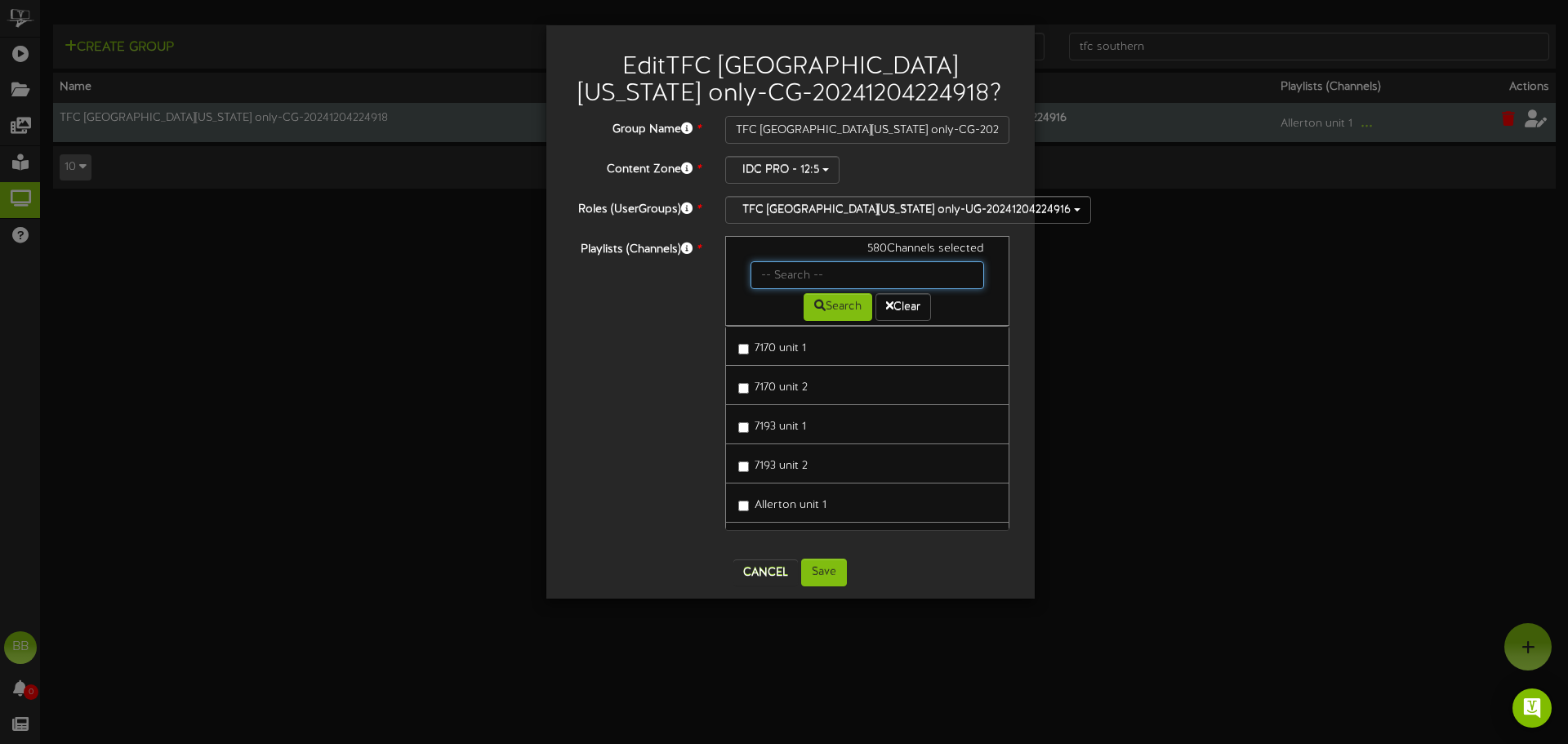
click at [789, 273] on input "text" at bounding box center [867, 276] width 234 height 28
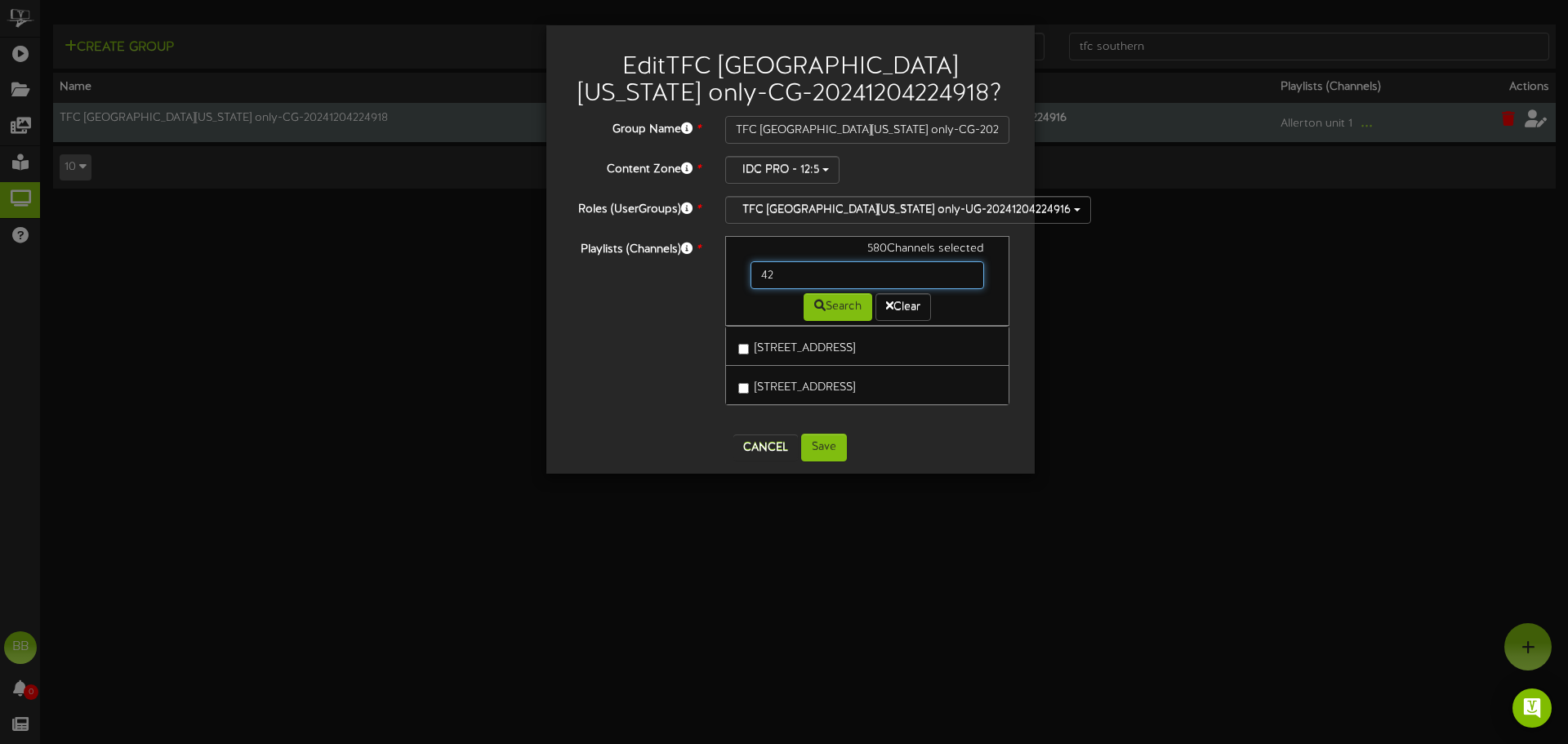
type input "4"
type input "42314"
click at [766, 453] on button "Cancel" at bounding box center [766, 448] width 65 height 26
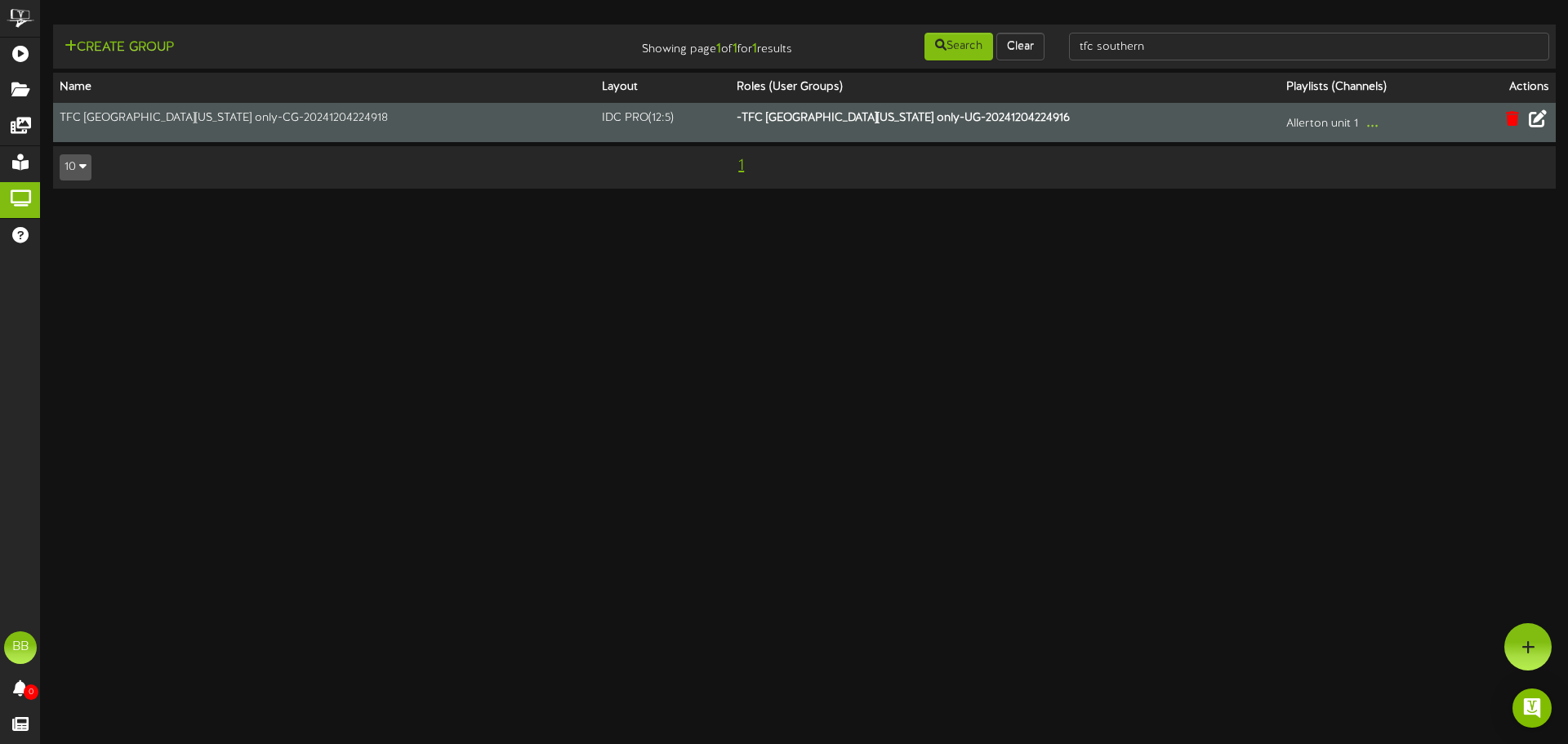
drag, startPoint x: 487, startPoint y: 325, endPoint x: 462, endPoint y: 248, distance: 81.0
click at [487, 205] on html "ChannelValet Playlists Folders Messages My Library Groups Help BB BPUSFoodTeam …" at bounding box center [784, 103] width 1568 height 205
